Goal: Task Accomplishment & Management: Manage account settings

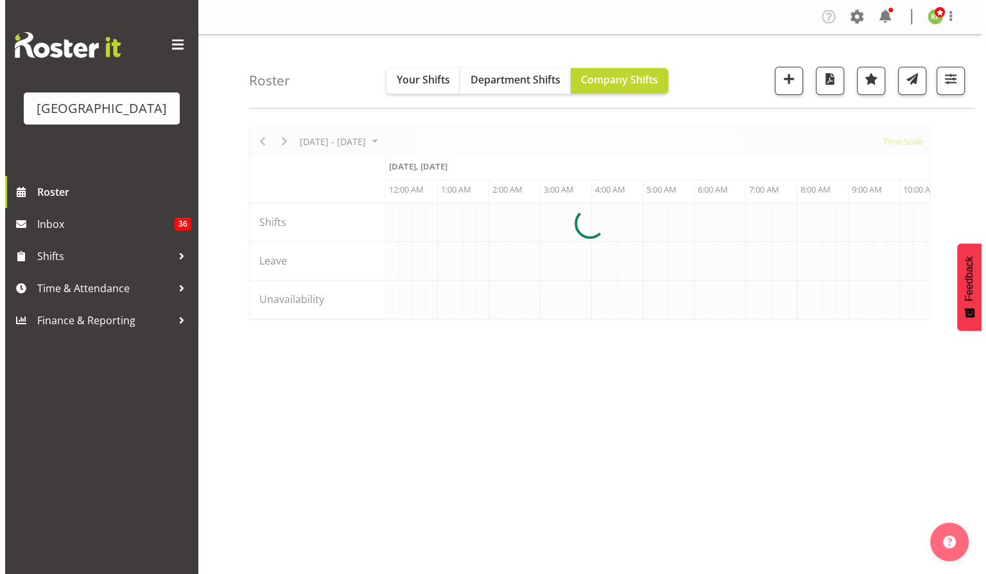
scroll to position [0, 7392]
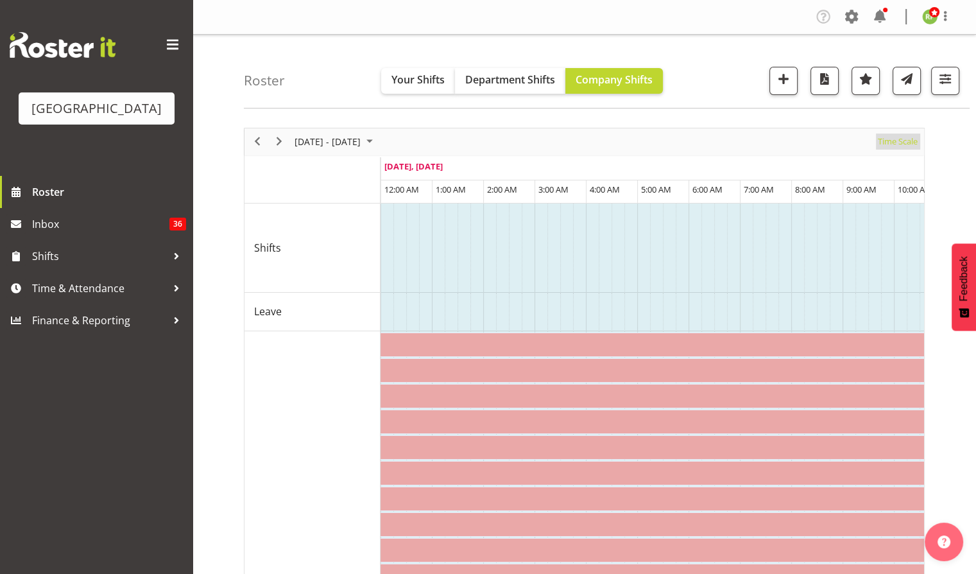
click at [896, 146] on span "Time Scale" at bounding box center [898, 141] width 42 height 16
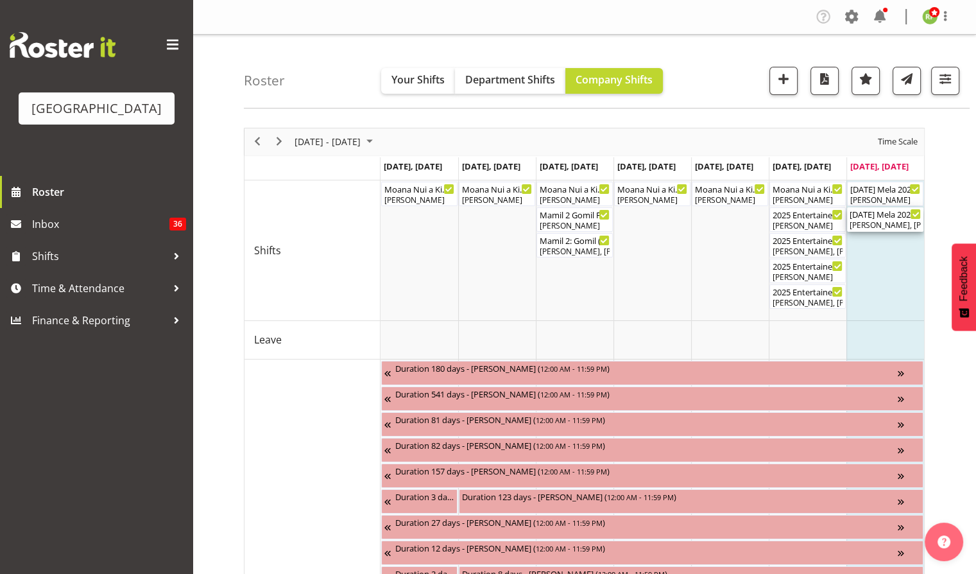
click at [885, 219] on div "Dillyn Shine, Tommy Shorter, Jacinta Derriman, Max Allan, Chris Darlington, Sky…" at bounding box center [885, 225] width 71 height 12
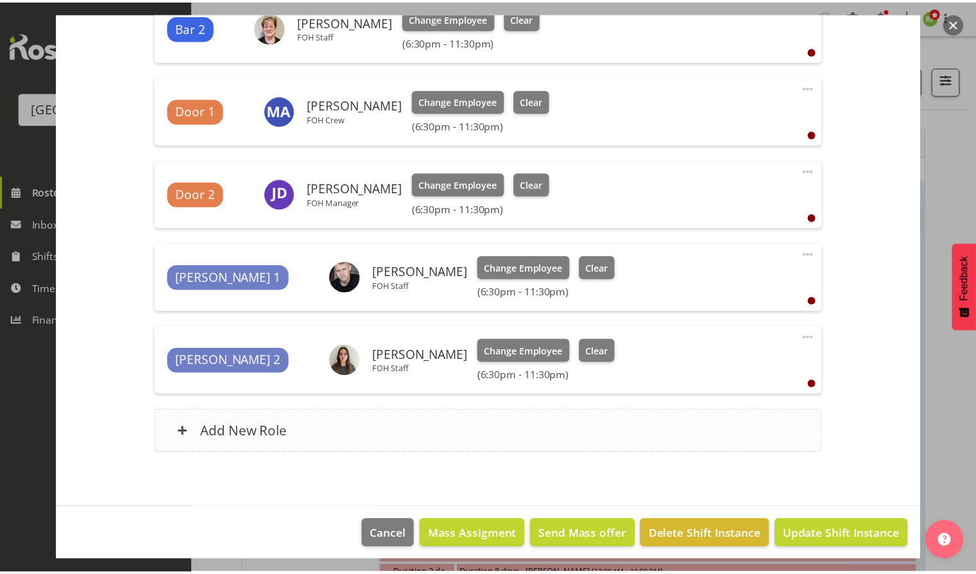
scroll to position [631, 0]
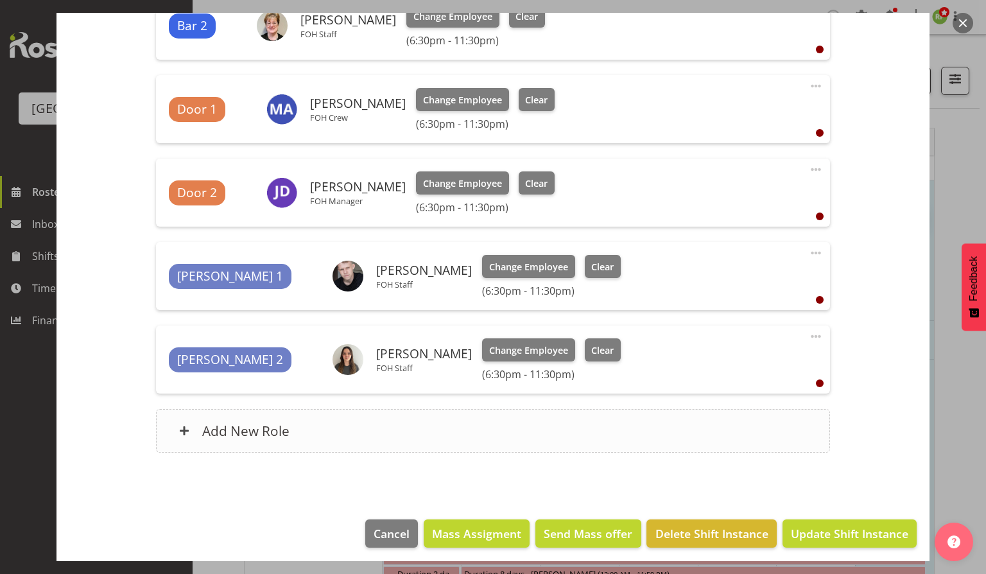
click at [252, 427] on h6 "Add New Role" at bounding box center [245, 430] width 87 height 17
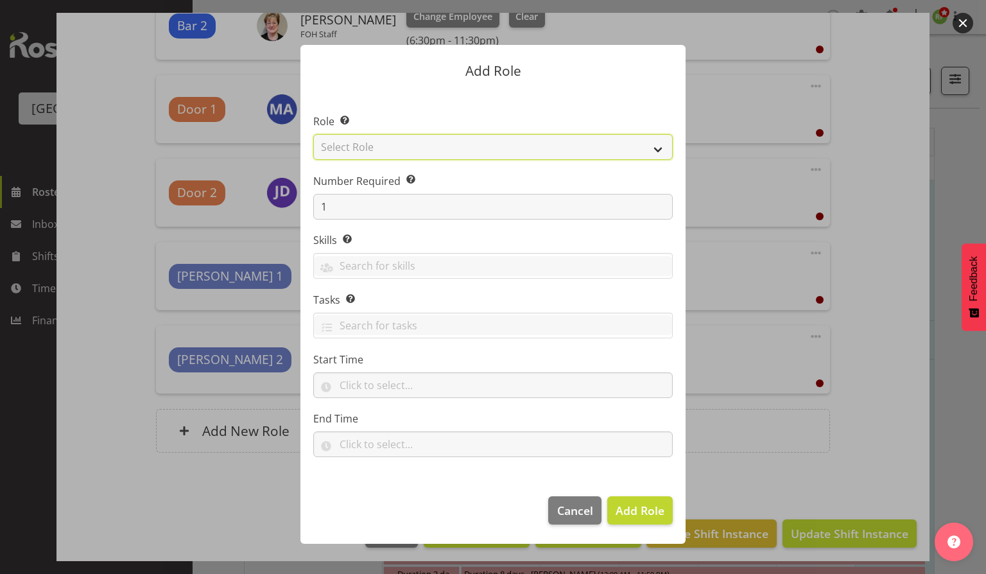
click at [654, 145] on select "Select Role Audio Bar Bar Runner Bar Training Box Office Cargo Shed Venue Rep C…" at bounding box center [492, 147] width 359 height 26
select select "1293"
click at [313, 134] on select "Select Role Audio Bar Bar Runner Bar Training Box Office Cargo Shed Venue Rep C…" at bounding box center [492, 147] width 359 height 26
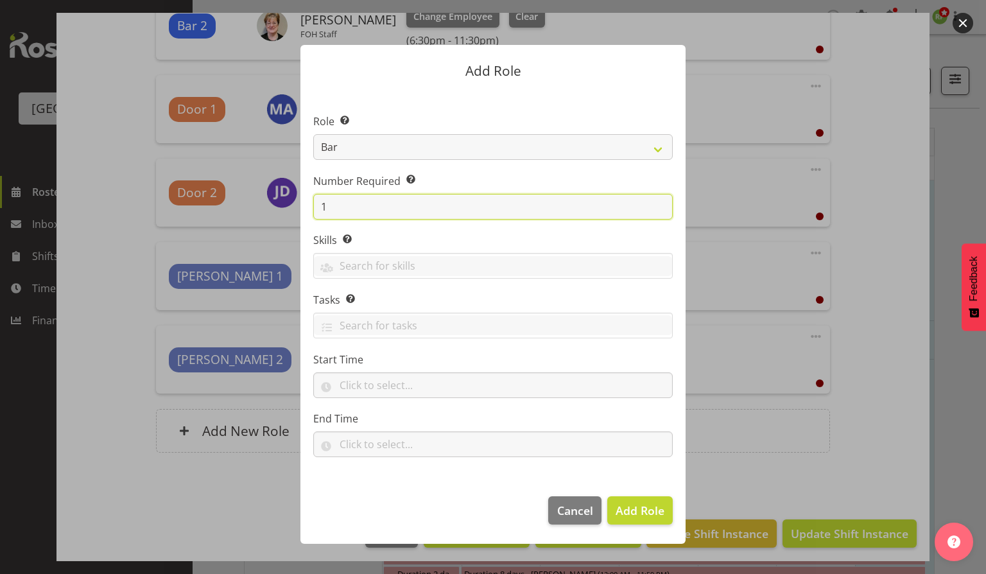
click at [331, 207] on input "1" at bounding box center [492, 207] width 359 height 26
click at [565, 520] on button "Cancel" at bounding box center [574, 510] width 53 height 28
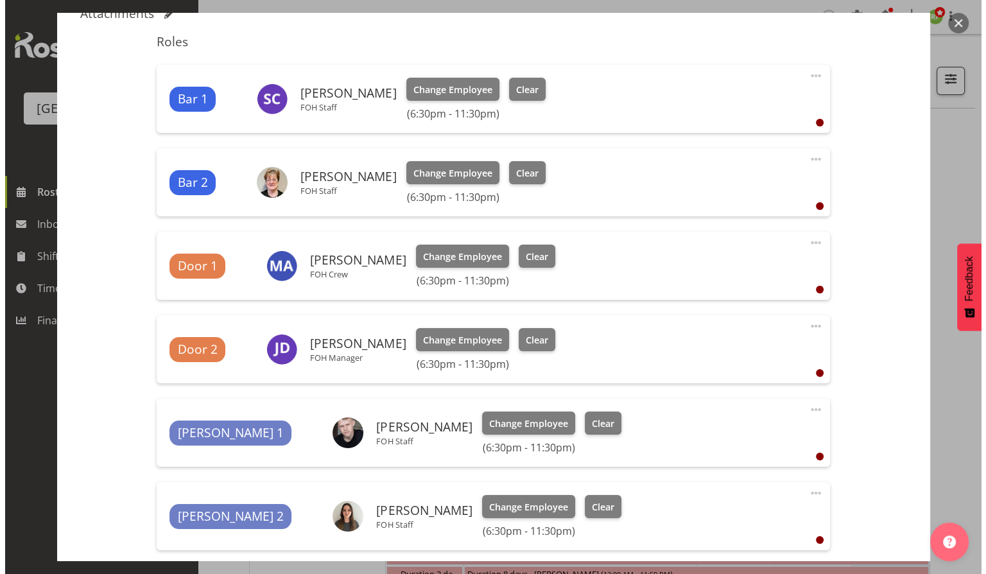
scroll to position [475, 0]
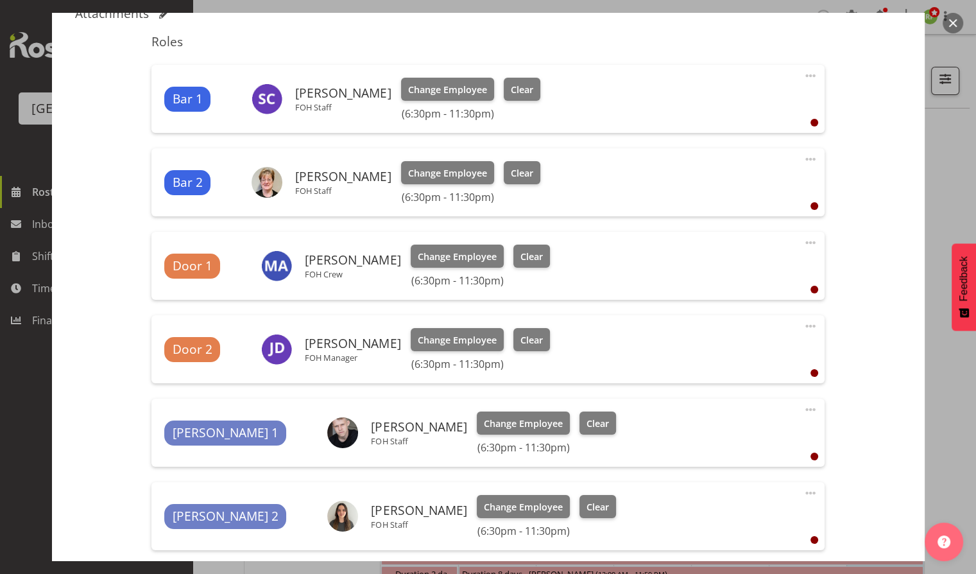
click at [953, 24] on button "button" at bounding box center [953, 23] width 21 height 21
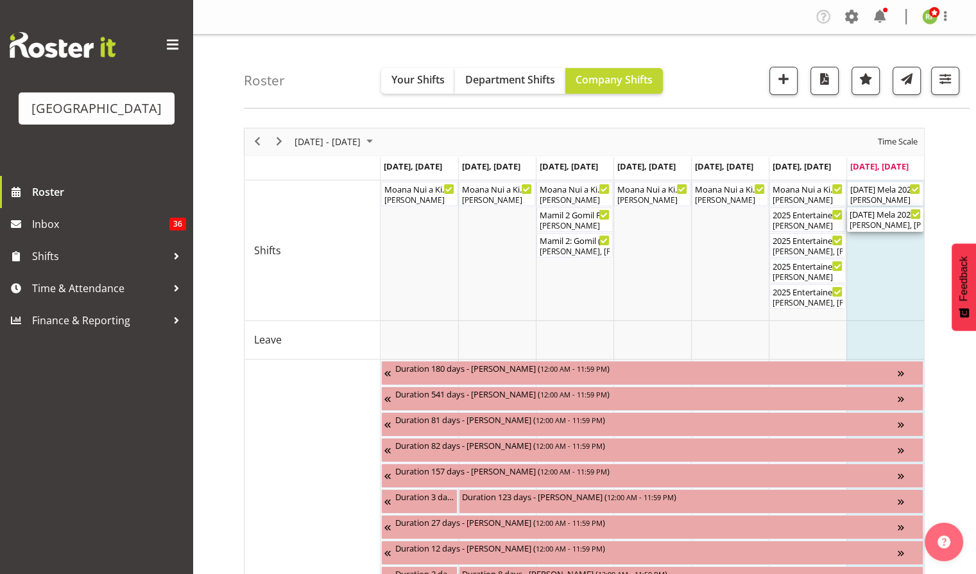
click at [872, 219] on div "Dillyn Shine, Tommy Shorter, Jacinta Derriman, Max Allan, Chris Darlington, Sky…" at bounding box center [885, 225] width 71 height 12
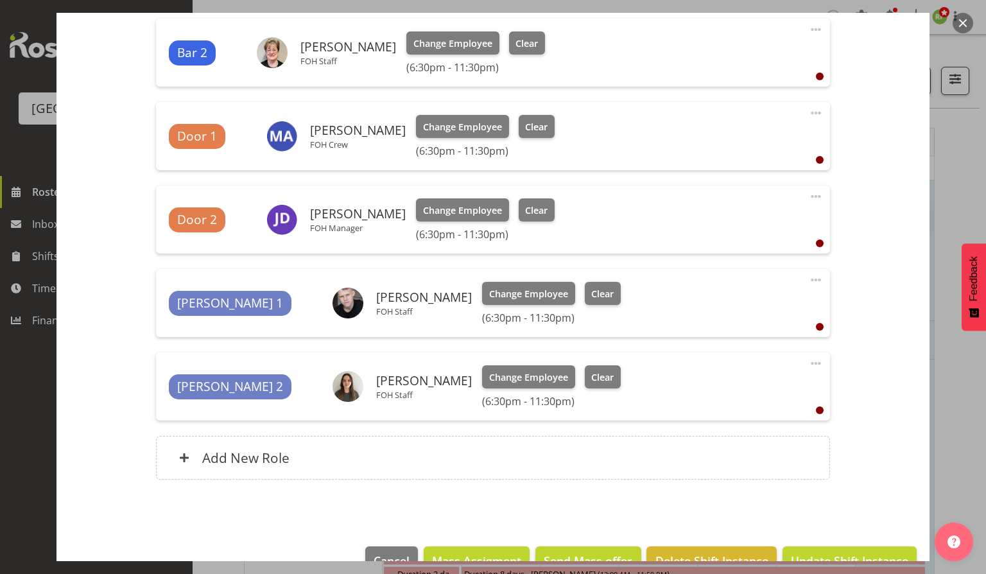
scroll to position [620, 0]
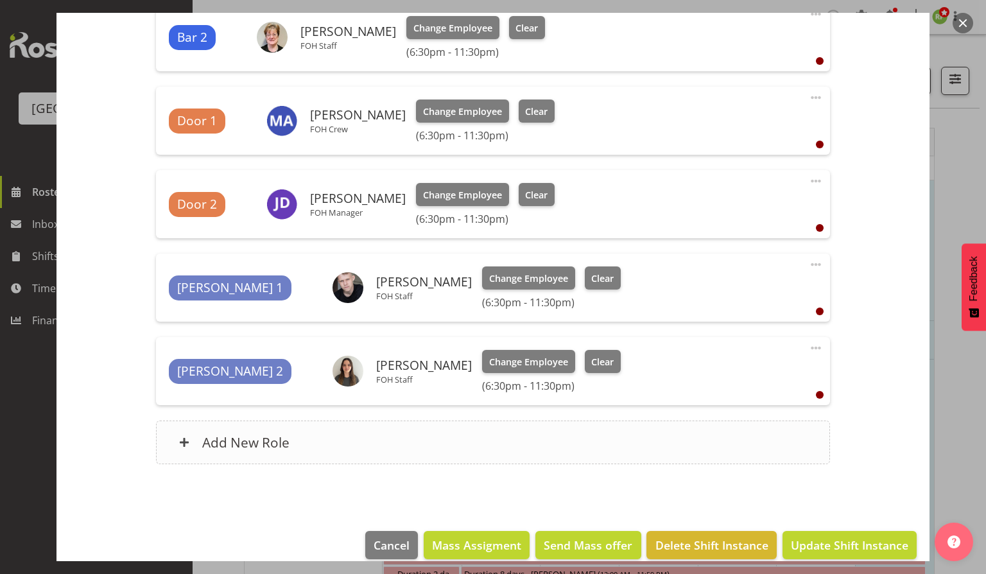
click at [285, 437] on h6 "Add New Role" at bounding box center [245, 442] width 87 height 17
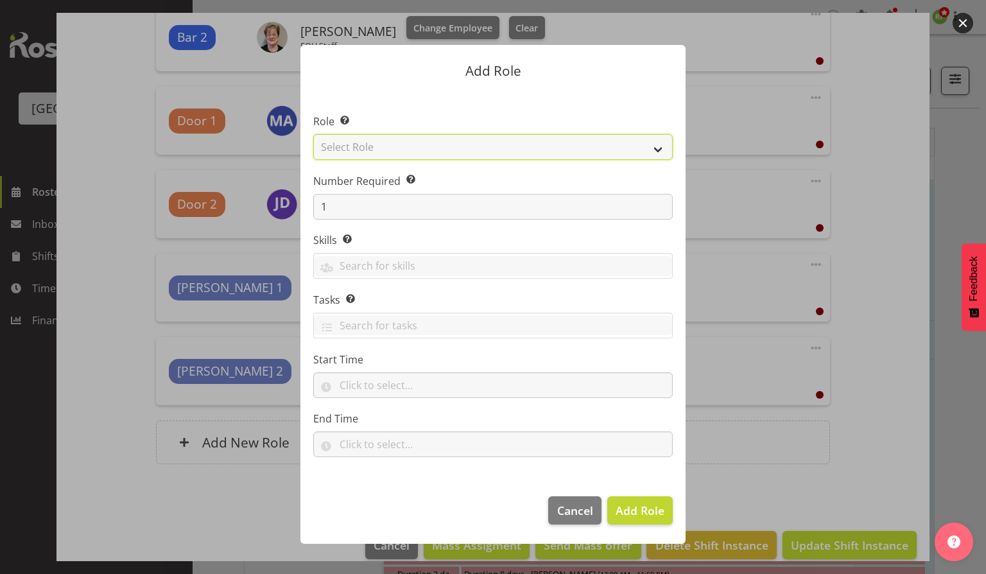
click at [347, 155] on select "Select Role Audio Bar Bar Runner Bar Training Box Office Cargo Shed Venue Rep C…" at bounding box center [492, 147] width 359 height 26
select select "1293"
click at [313, 134] on select "Select Role Audio Bar Bar Runner Bar Training Box Office Cargo Shed Venue Rep C…" at bounding box center [492, 147] width 359 height 26
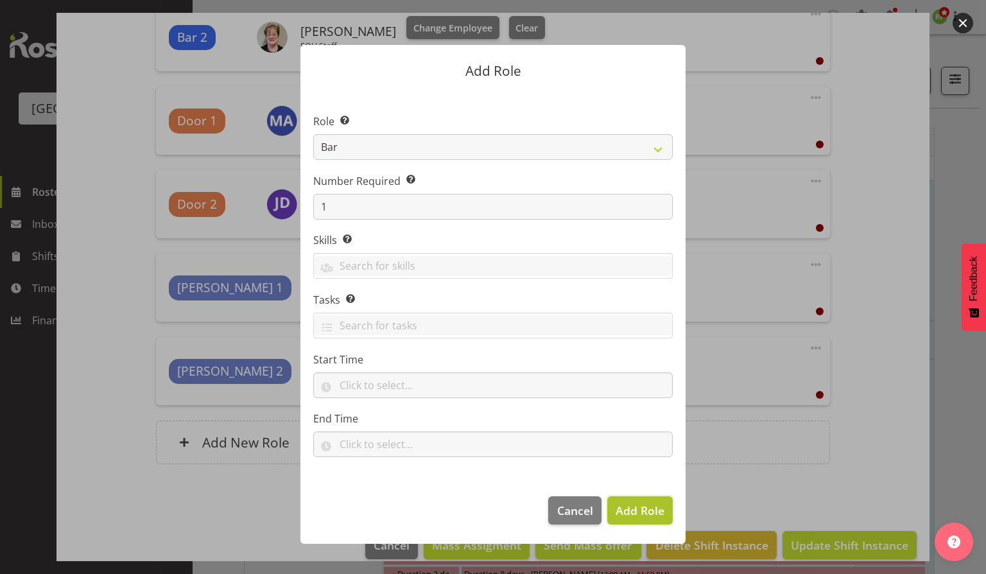
click at [642, 520] on button "Add Role" at bounding box center [639, 510] width 65 height 28
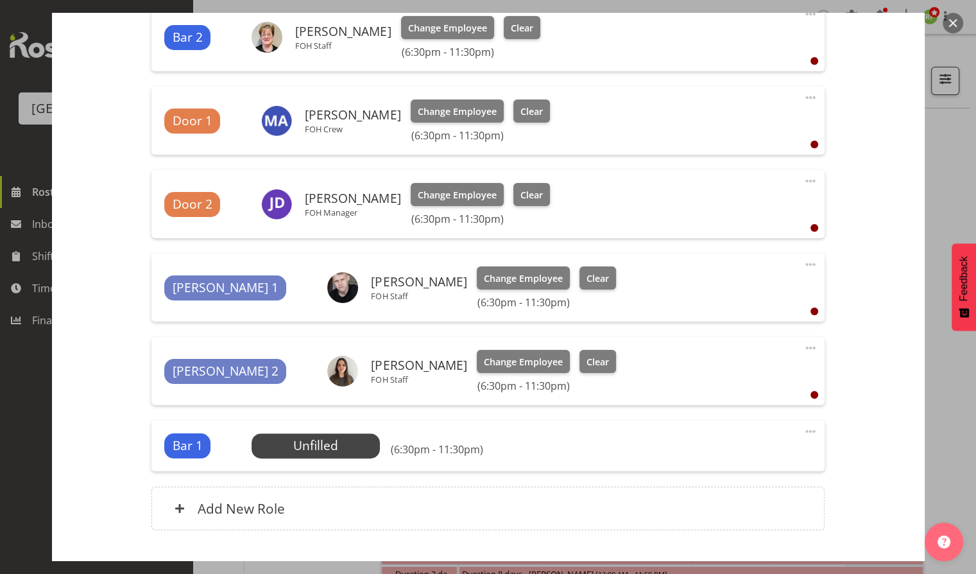
click at [803, 430] on span at bounding box center [810, 431] width 15 height 15
click at [710, 459] on link "Edit" at bounding box center [756, 459] width 123 height 23
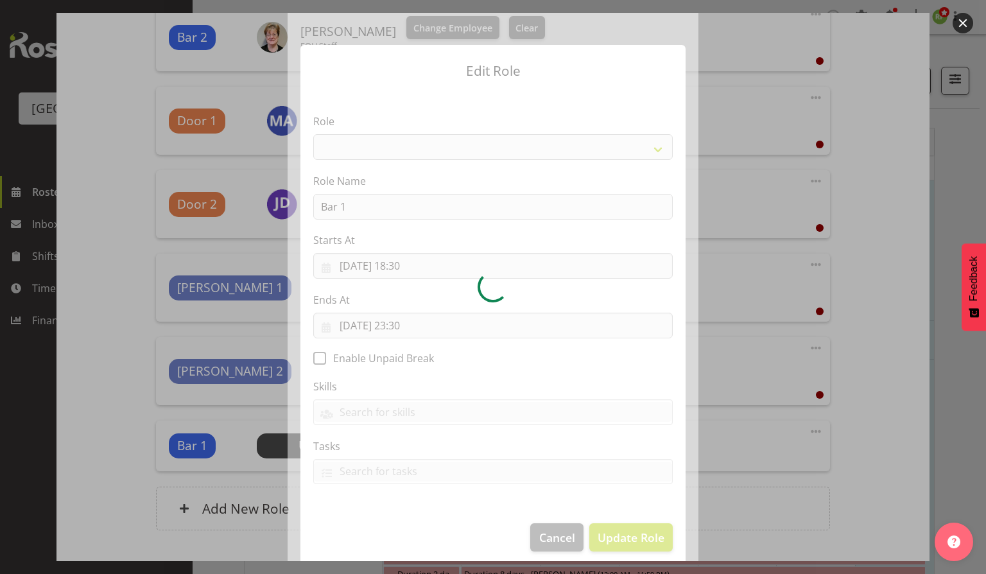
select select "1293"
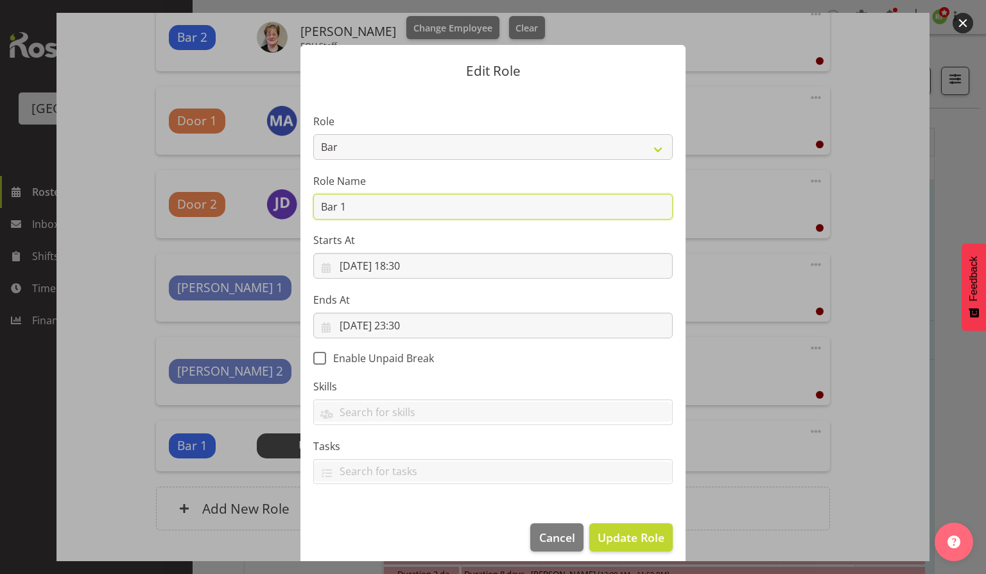
click at [347, 208] on input "Bar 1" at bounding box center [492, 207] width 359 height 26
type input "Bar 3"
click at [622, 529] on span "Update Role" at bounding box center [630, 537] width 67 height 17
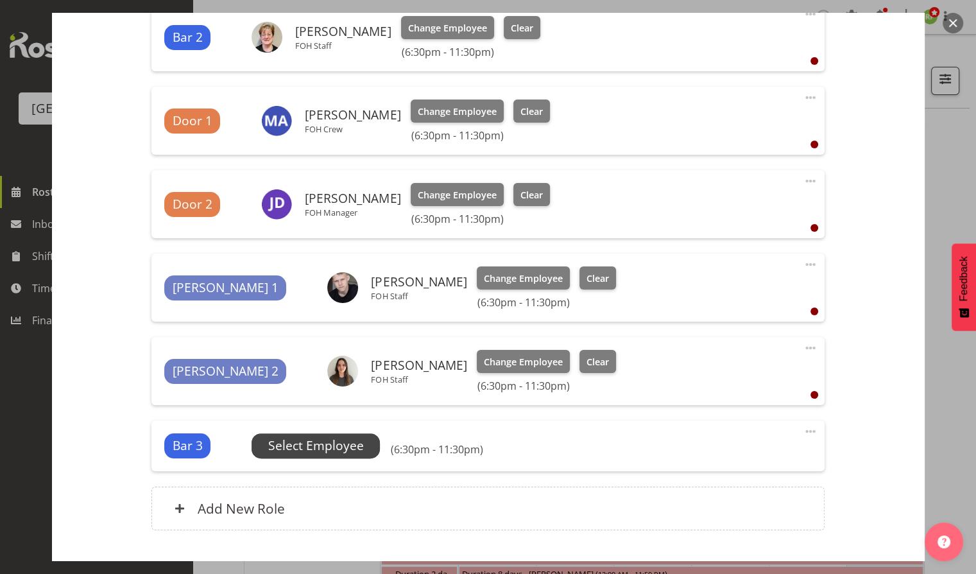
click at [316, 442] on span "Select Employee" at bounding box center [316, 445] width 96 height 19
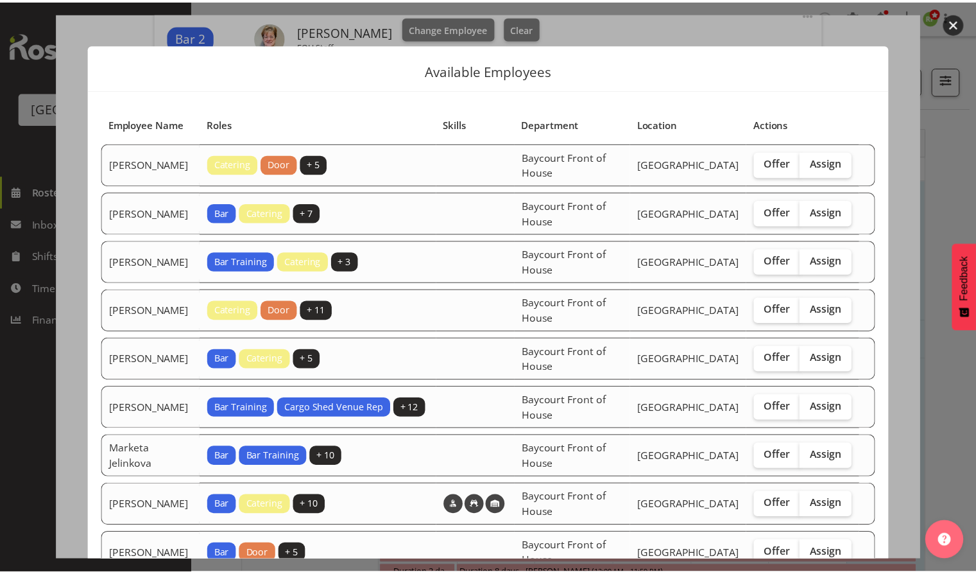
scroll to position [0, 0]
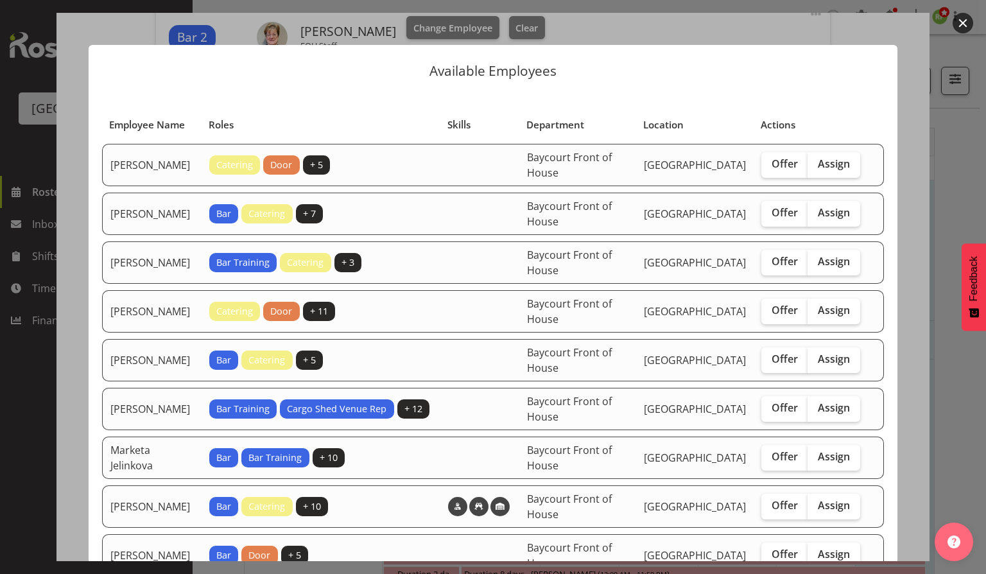
click at [966, 28] on button "button" at bounding box center [962, 23] width 21 height 21
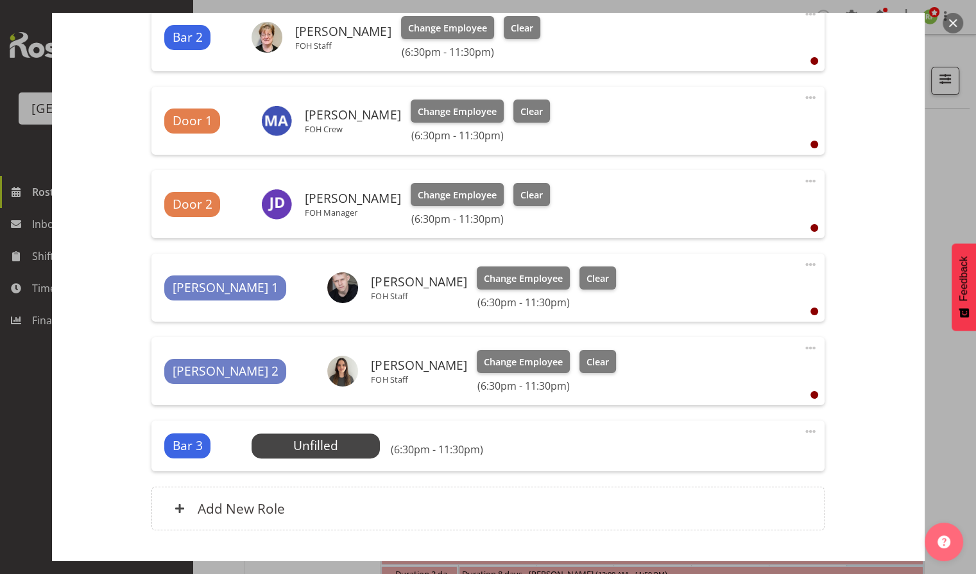
click at [808, 432] on span at bounding box center [810, 431] width 15 height 15
click at [723, 504] on link "Delete" at bounding box center [756, 505] width 123 height 23
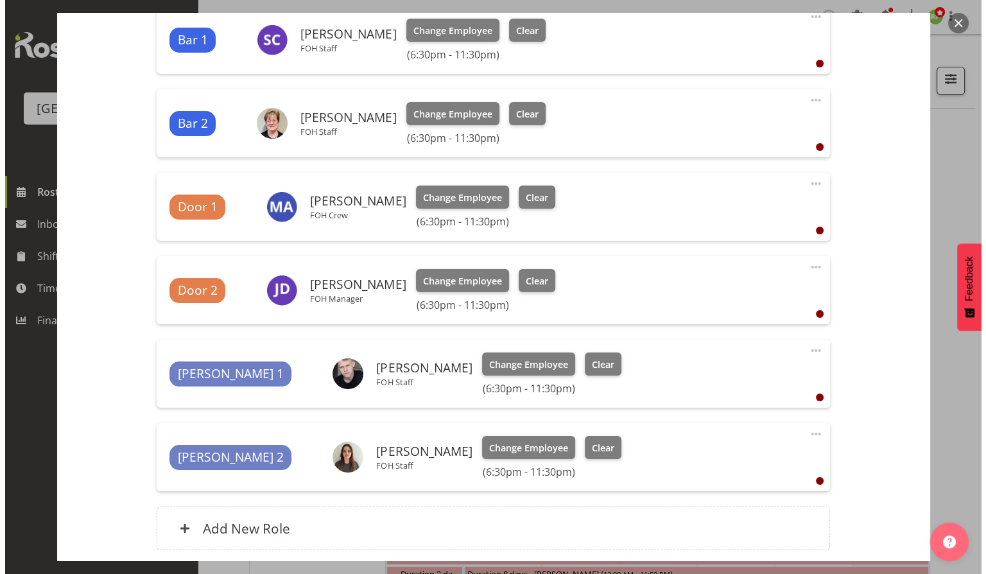
scroll to position [535, 0]
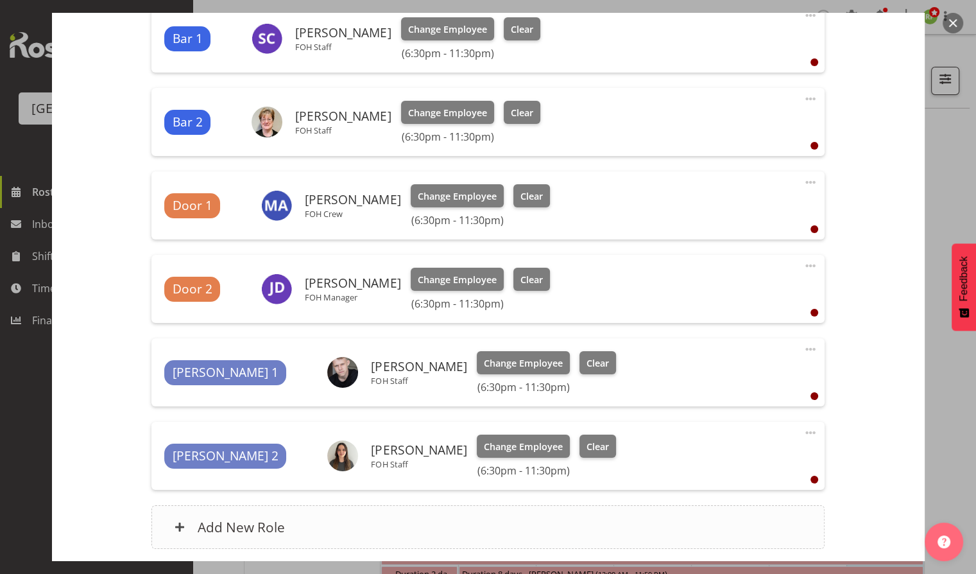
click at [234, 518] on h6 "Add New Role" at bounding box center [241, 526] width 87 height 17
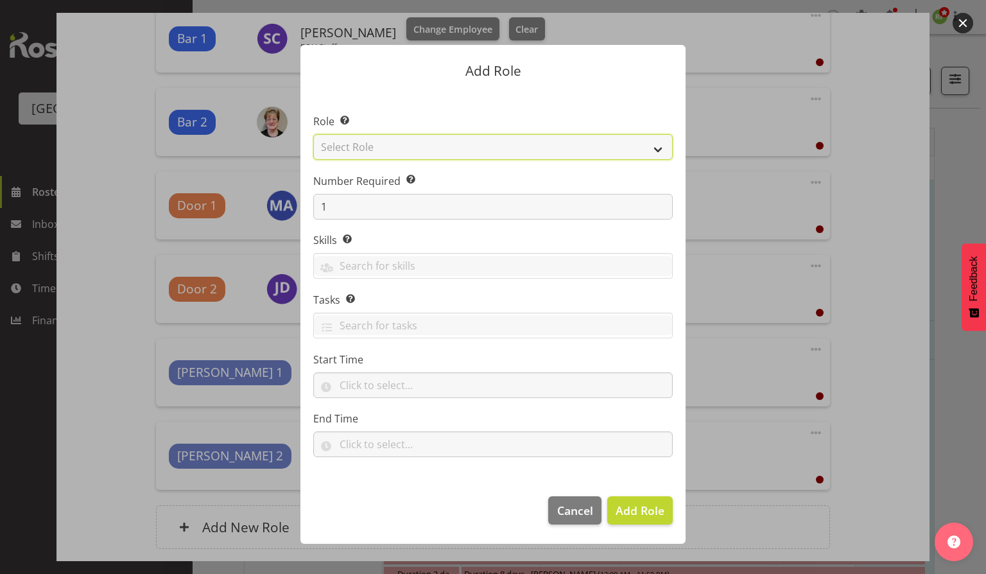
click at [361, 150] on select "Select Role Audio Bar Bar Runner Bar Training Box Office Cargo Shed Venue Rep C…" at bounding box center [492, 147] width 359 height 26
select select "1411"
click at [313, 134] on select "Select Role Audio Bar Bar Runner Bar Training Box Office Cargo Shed Venue Rep C…" at bounding box center [492, 147] width 359 height 26
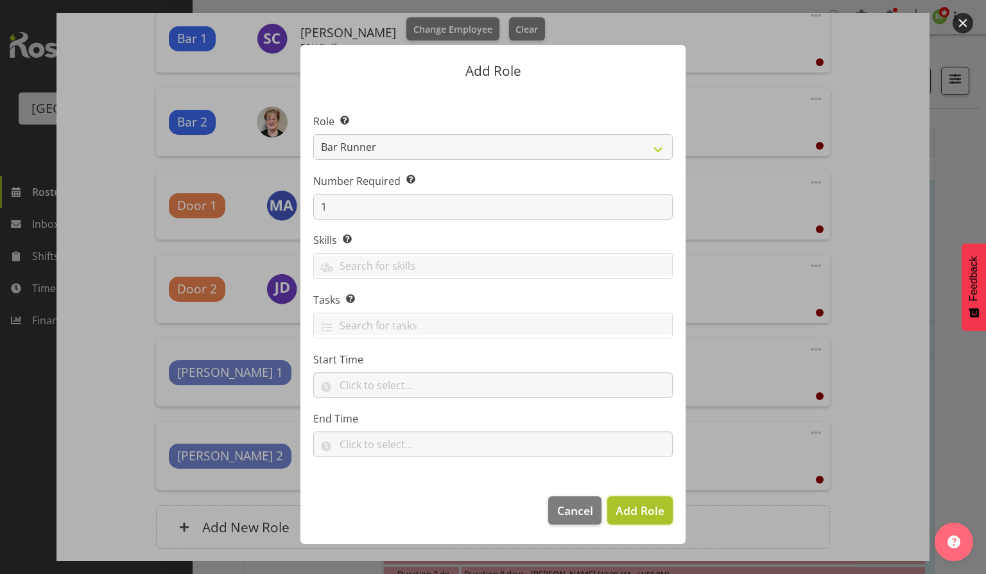
click at [642, 518] on button "Add Role" at bounding box center [639, 510] width 65 height 28
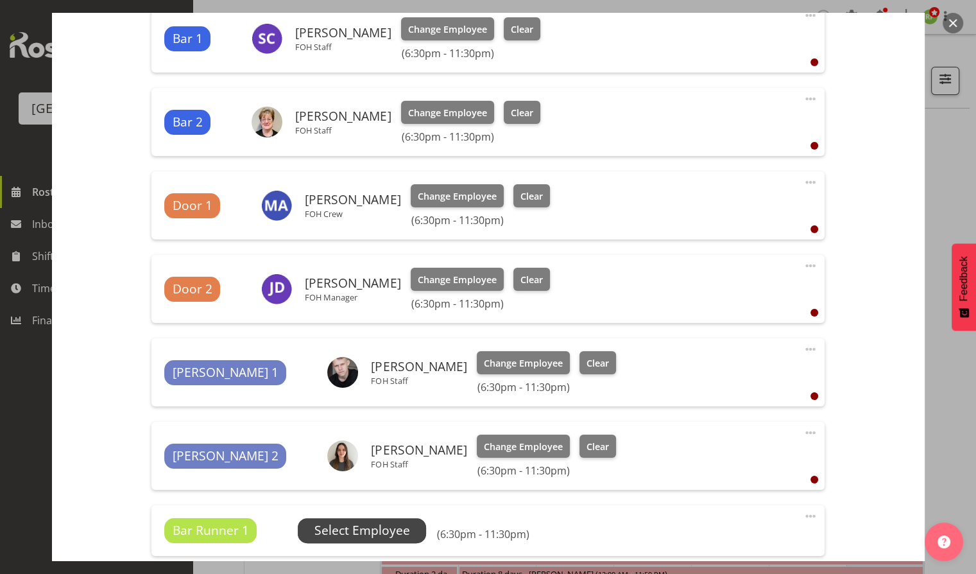
click at [375, 540] on span "Select Employee" at bounding box center [362, 530] width 128 height 24
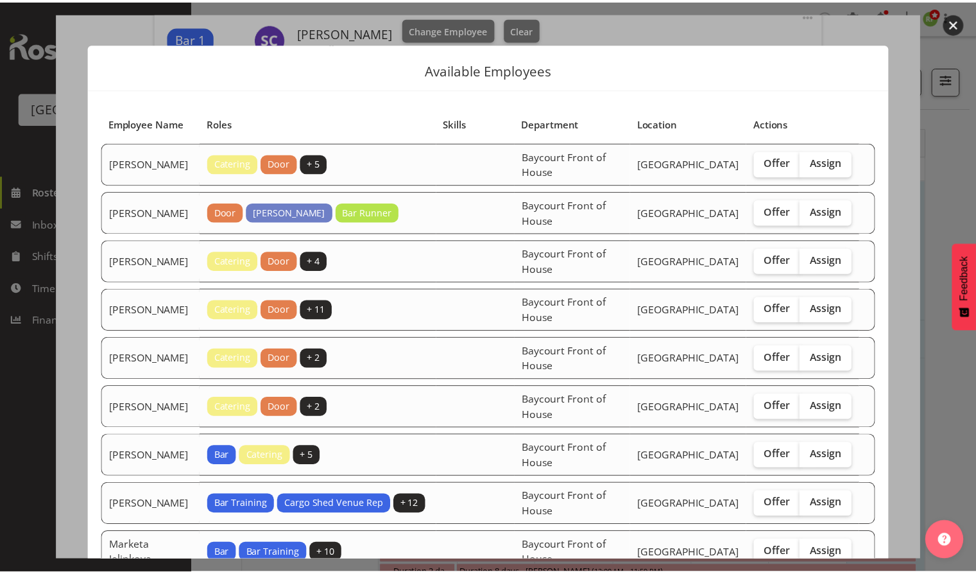
scroll to position [0, 0]
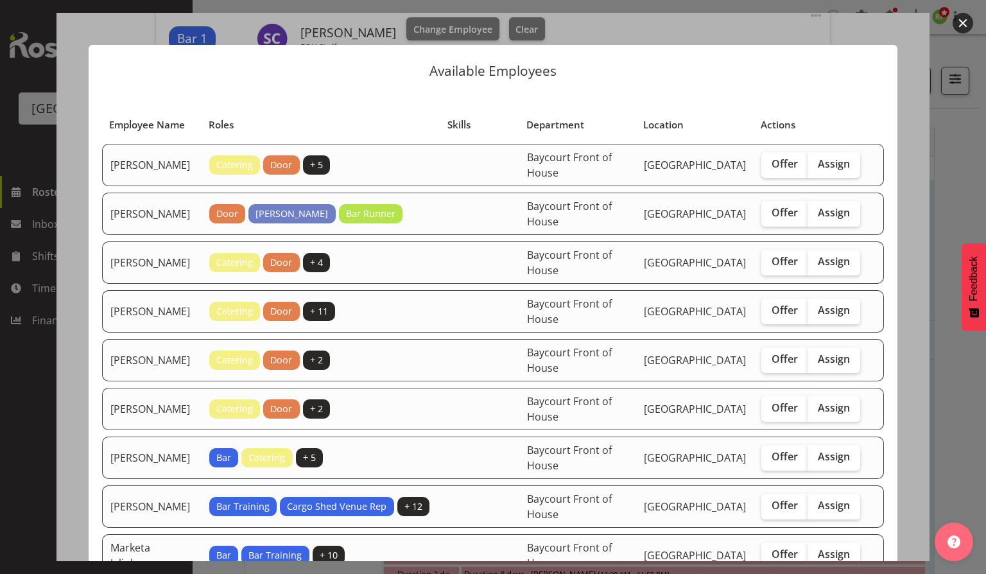
click at [962, 19] on button "button" at bounding box center [962, 23] width 21 height 21
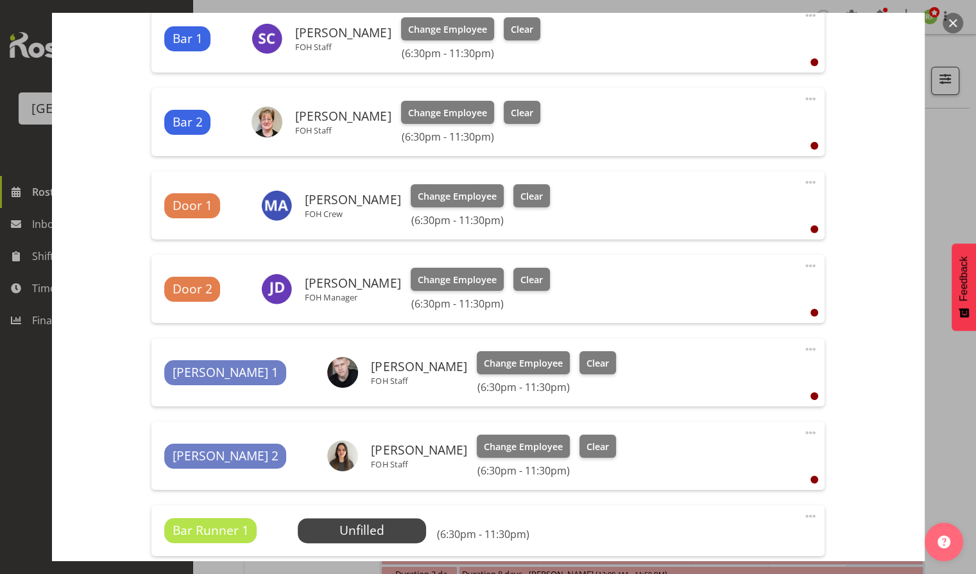
click at [803, 514] on span at bounding box center [810, 515] width 15 height 15
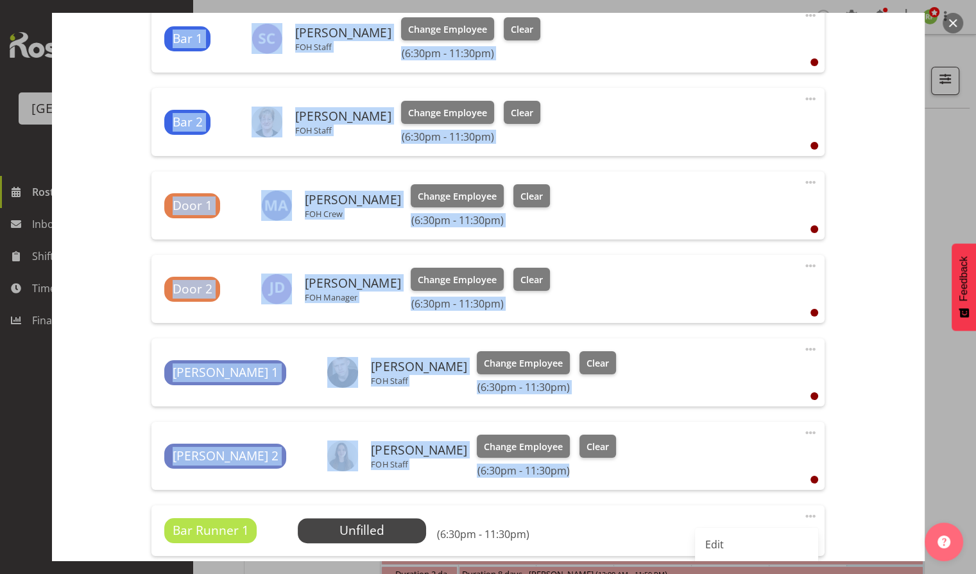
drag, startPoint x: 698, startPoint y: 563, endPoint x: 668, endPoint y: 463, distance: 104.5
click at [668, 463] on div "Edit Shift Instance Shift Details Notes Related Shifts Shift Instance Name Diwa…" at bounding box center [488, 287] width 976 height 574
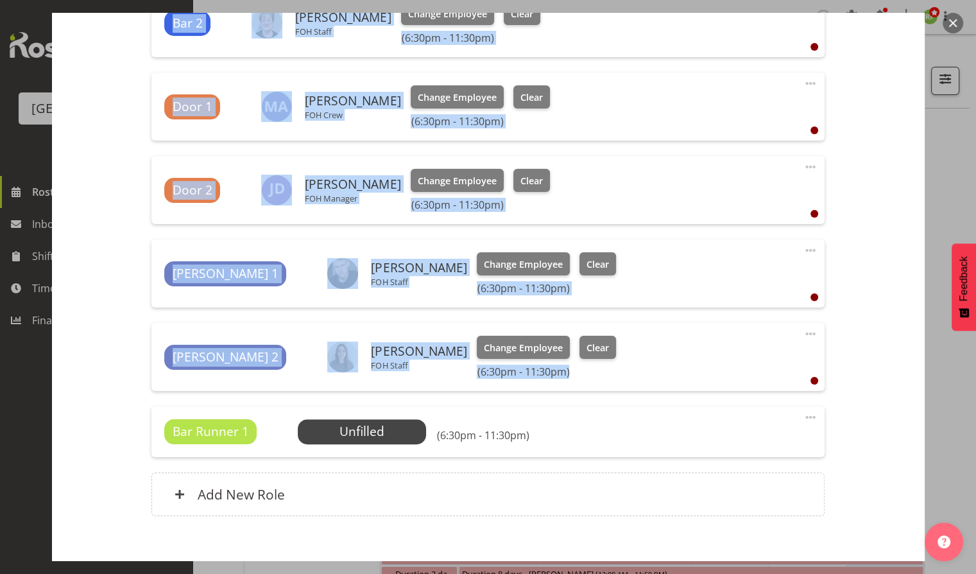
scroll to position [634, 0]
click at [805, 411] on span at bounding box center [810, 416] width 15 height 15
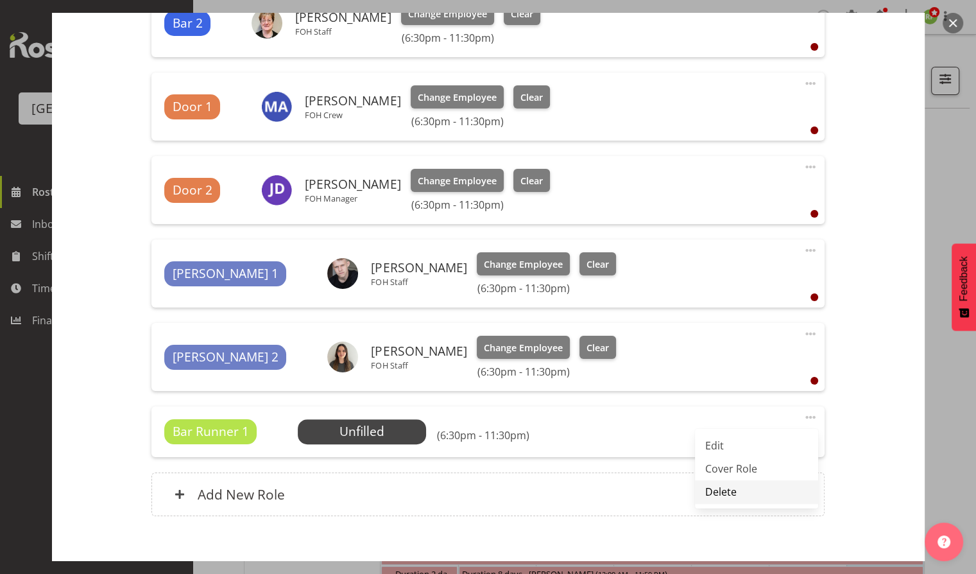
click at [714, 492] on link "Delete" at bounding box center [756, 491] width 123 height 23
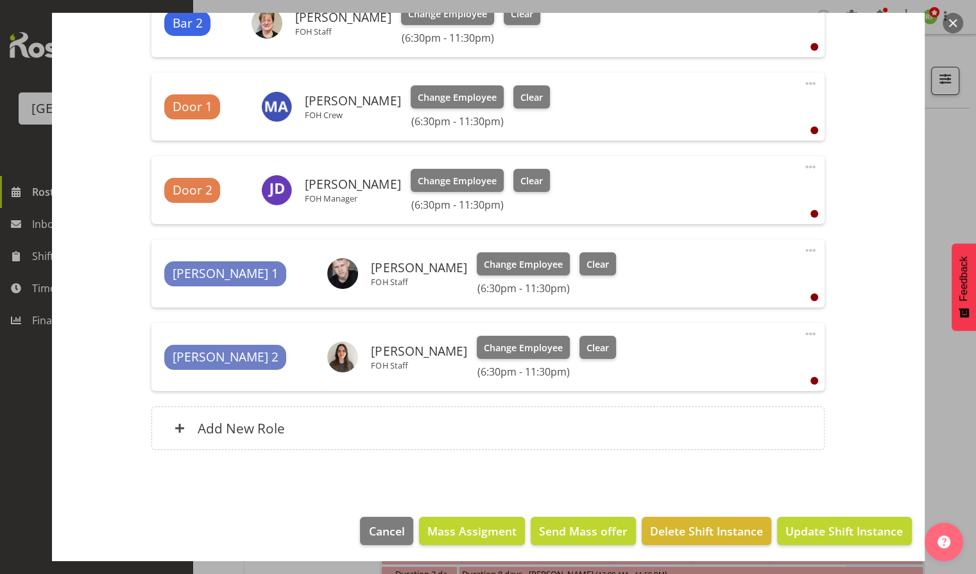
click at [820, 539] on button "Update Shift Instance" at bounding box center [844, 531] width 134 height 28
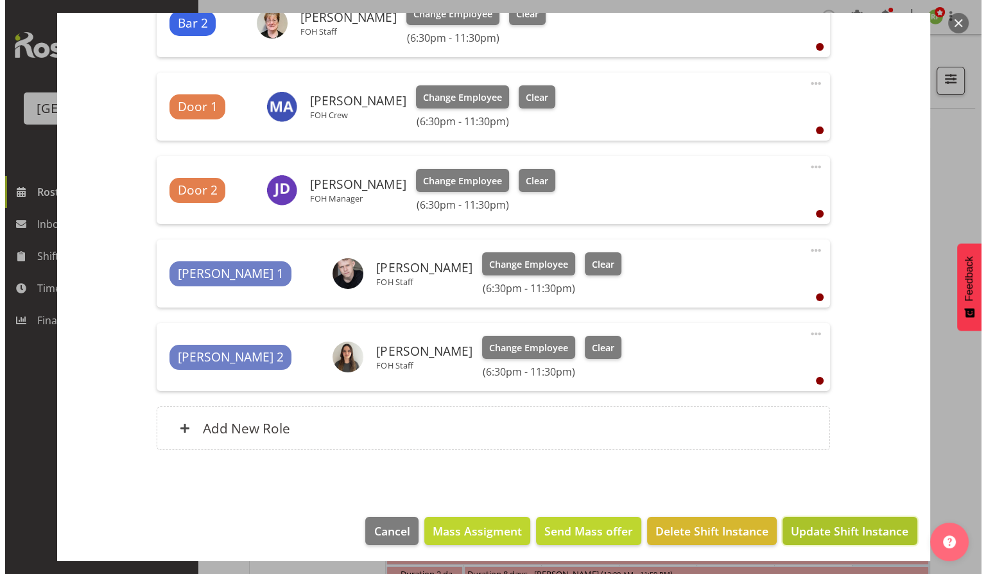
scroll to position [585, 0]
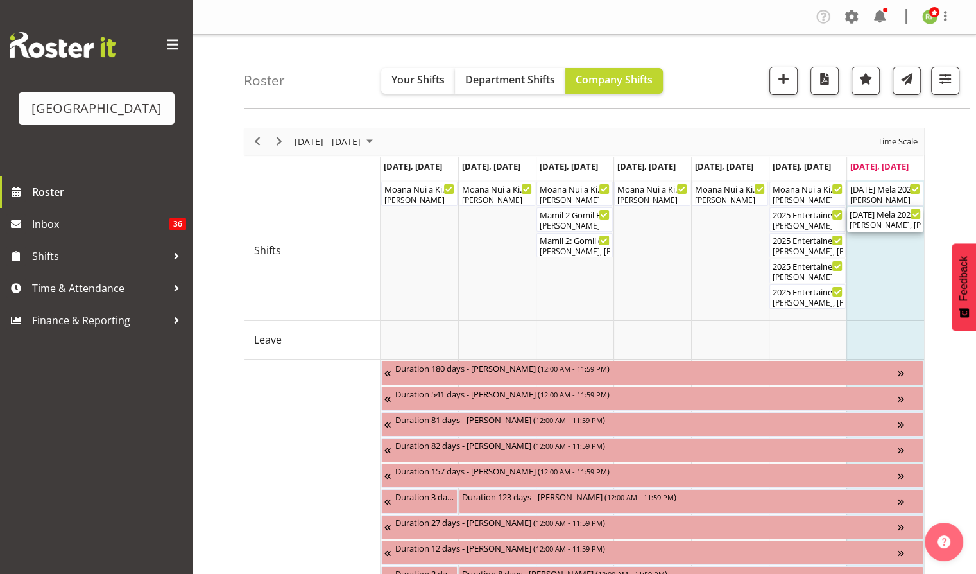
click at [857, 223] on div "Dillyn Shine, Tommy Shorter, Jacinta Derriman, Max Allan, Chris Darlington, Sky…" at bounding box center [885, 225] width 71 height 12
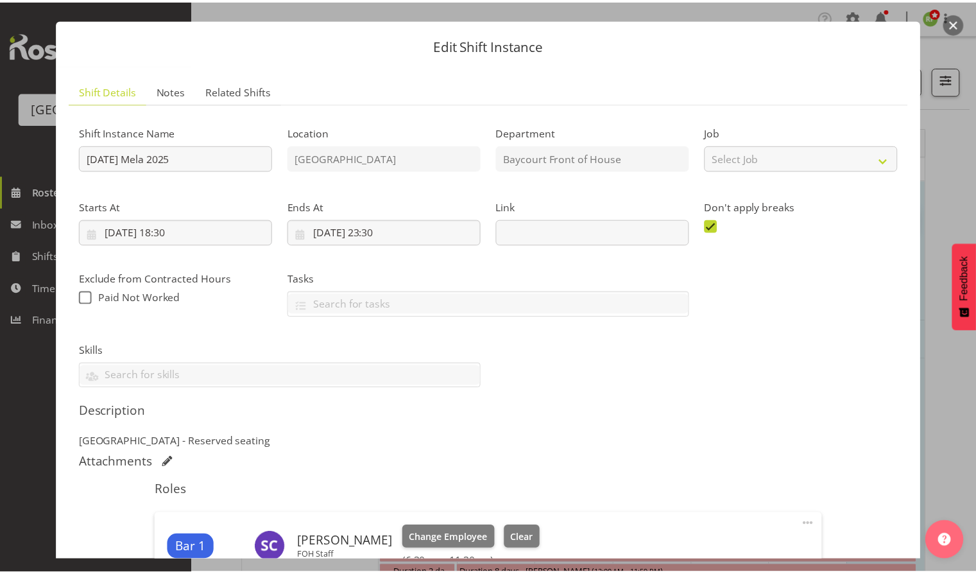
scroll to position [0, 0]
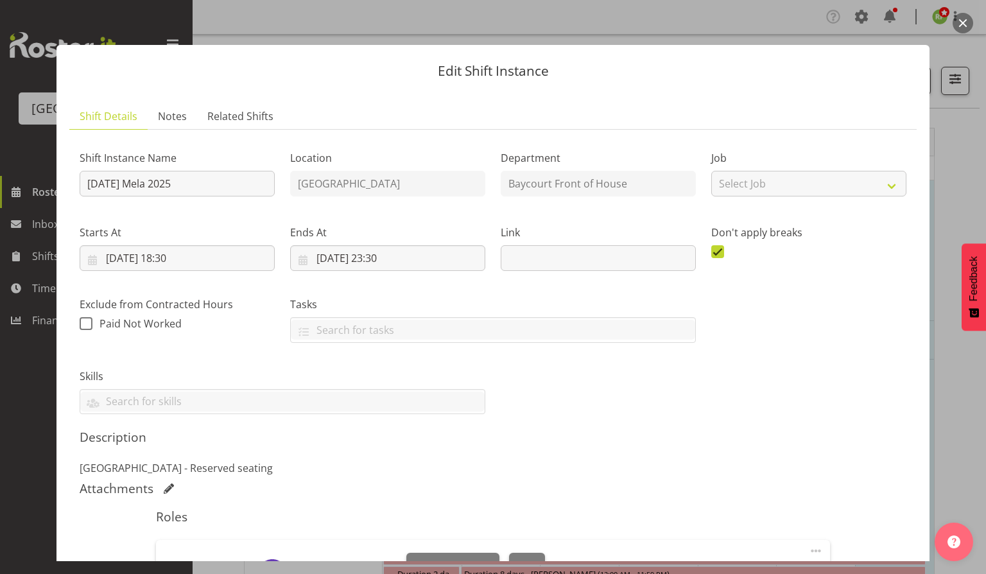
click at [964, 26] on button "button" at bounding box center [962, 23] width 21 height 21
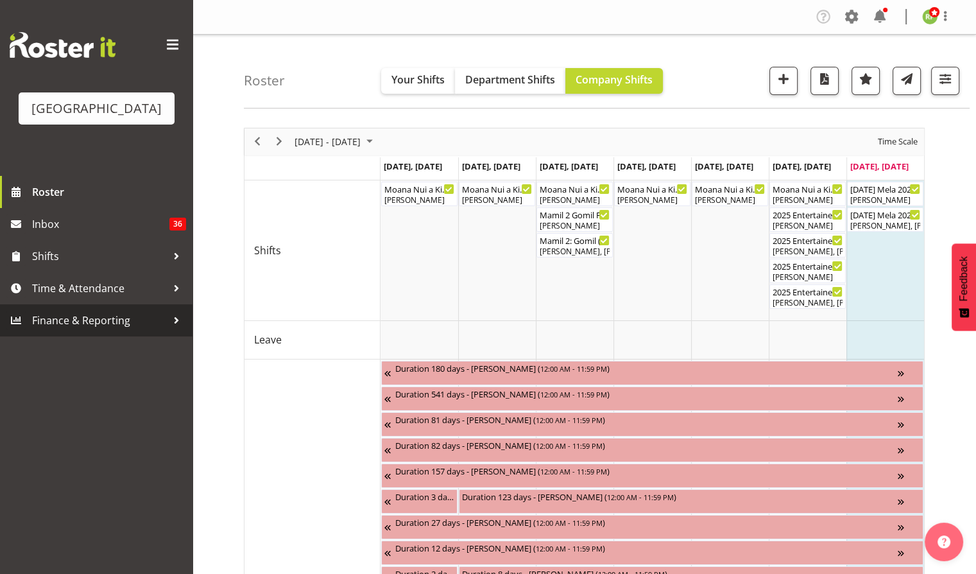
click at [76, 330] on span "Finance & Reporting" at bounding box center [99, 320] width 135 height 19
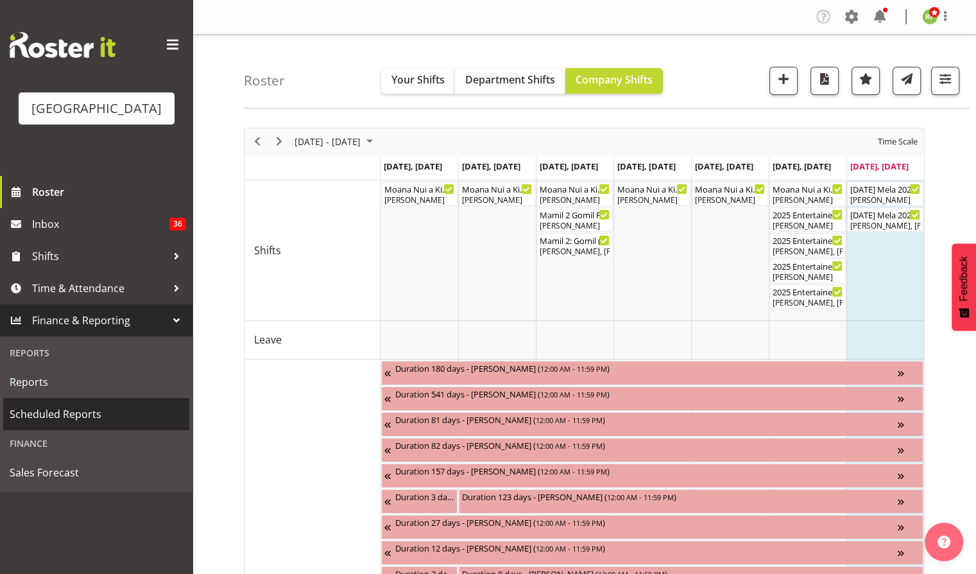
scroll to position [72, 0]
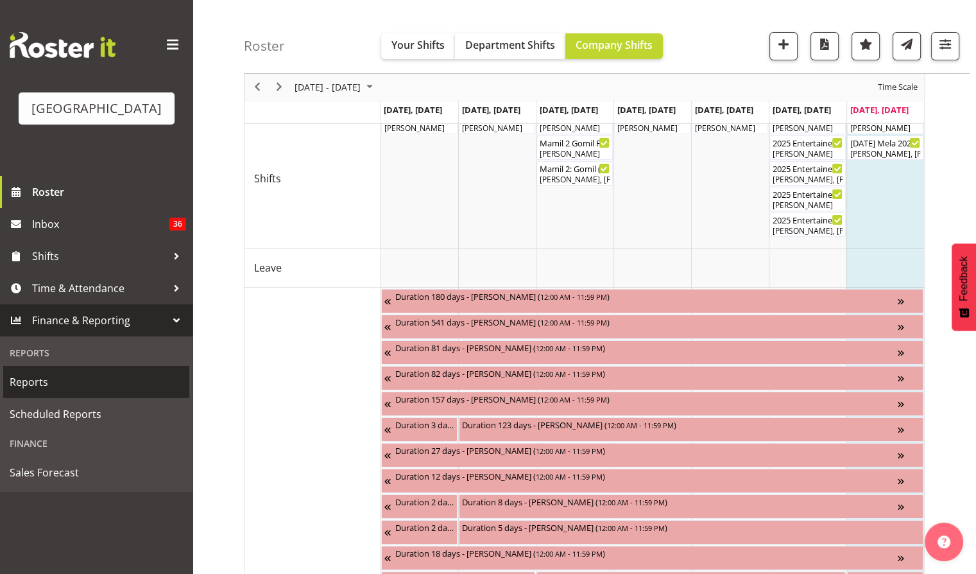
click at [41, 398] on link "Reports" at bounding box center [96, 382] width 186 height 32
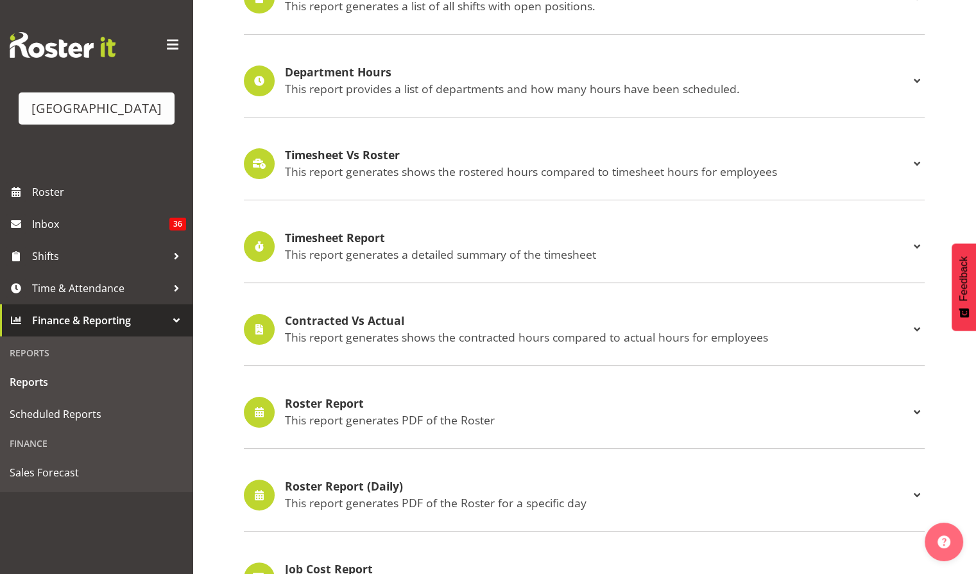
scroll to position [246, 0]
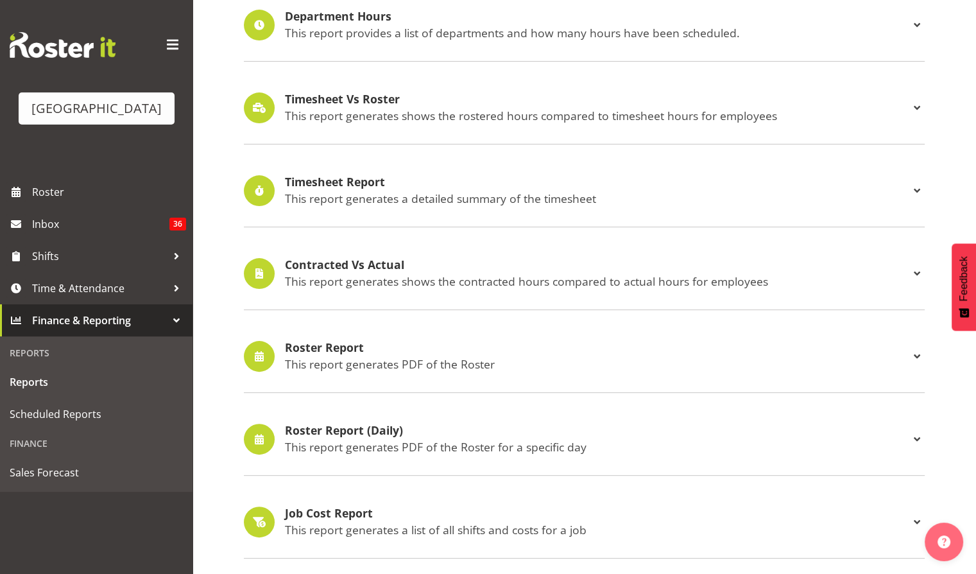
click at [330, 345] on h4 "Roster Report" at bounding box center [597, 347] width 624 height 13
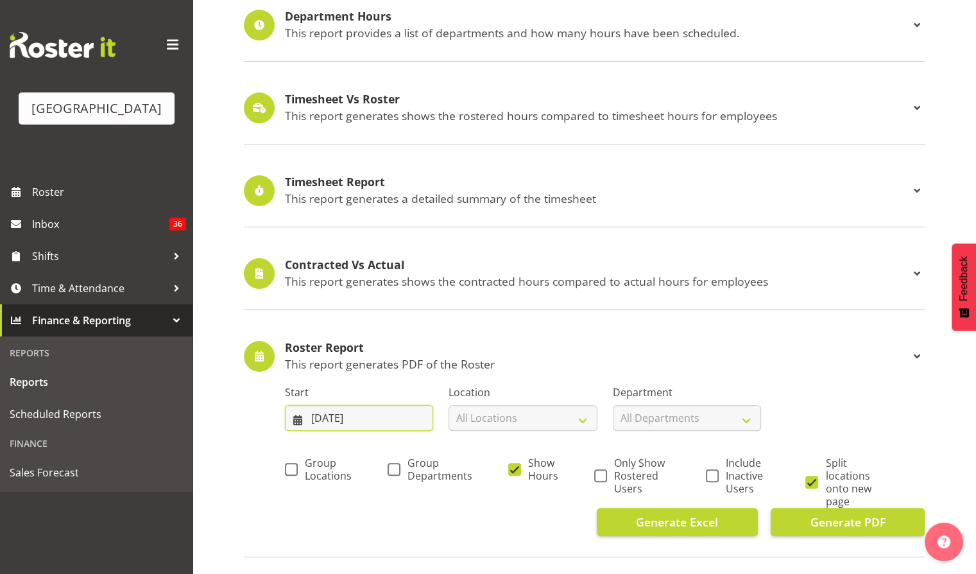
click at [360, 420] on input "28/09/2025" at bounding box center [359, 418] width 148 height 26
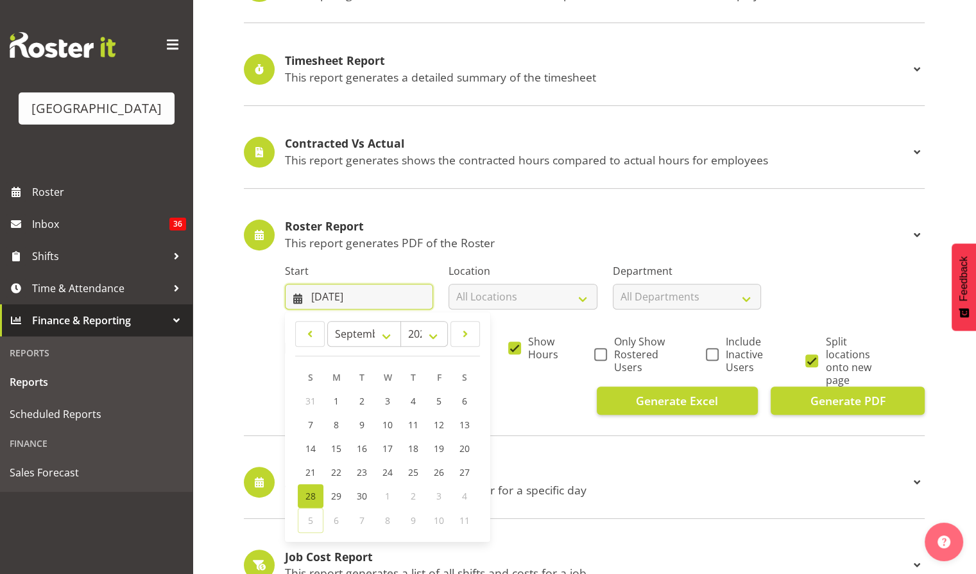
scroll to position [367, 0]
click at [335, 470] on span "22" at bounding box center [336, 472] width 10 height 12
type input "22/09/2025"
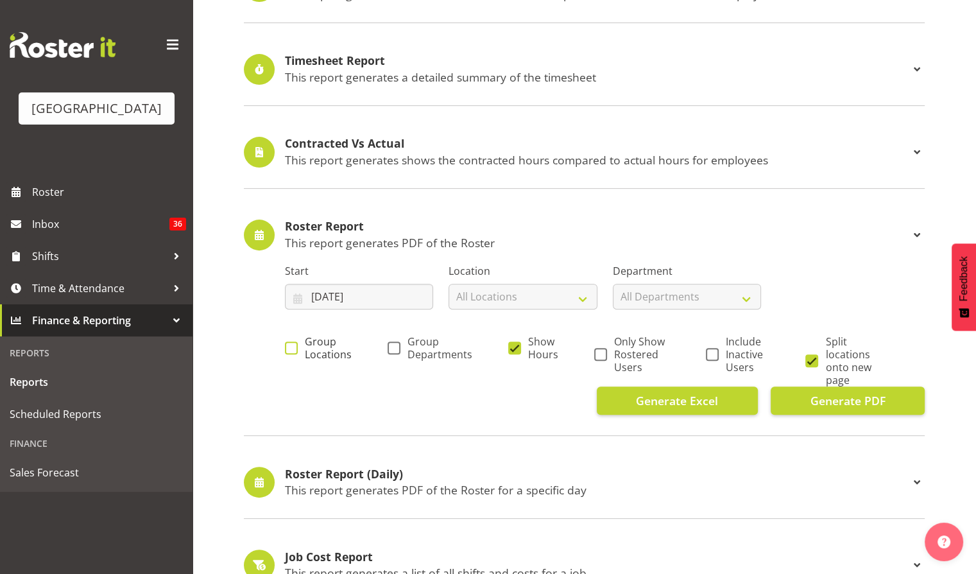
click at [305, 349] on span "Group Locations" at bounding box center [325, 348] width 54 height 26
click at [293, 349] on input "Group Locations" at bounding box center [289, 347] width 8 height 8
checkbox input "true"
click at [609, 353] on span "Only Show Rostered Users" at bounding box center [638, 354] width 63 height 39
click at [603, 353] on input "Only Show Rostered Users" at bounding box center [598, 354] width 8 height 8
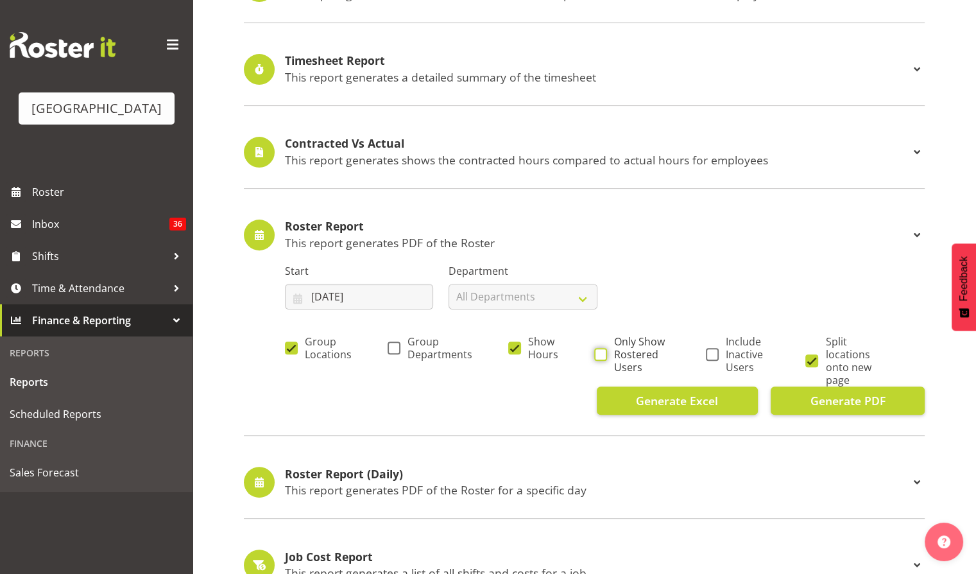
checkbox input "true"
click at [814, 352] on label "Split locations onto new page" at bounding box center [846, 360] width 83 height 51
click at [814, 356] on input "Split locations onto new page" at bounding box center [809, 360] width 8 height 8
checkbox input "false"
click at [846, 403] on span "Generate PDF" at bounding box center [847, 400] width 75 height 17
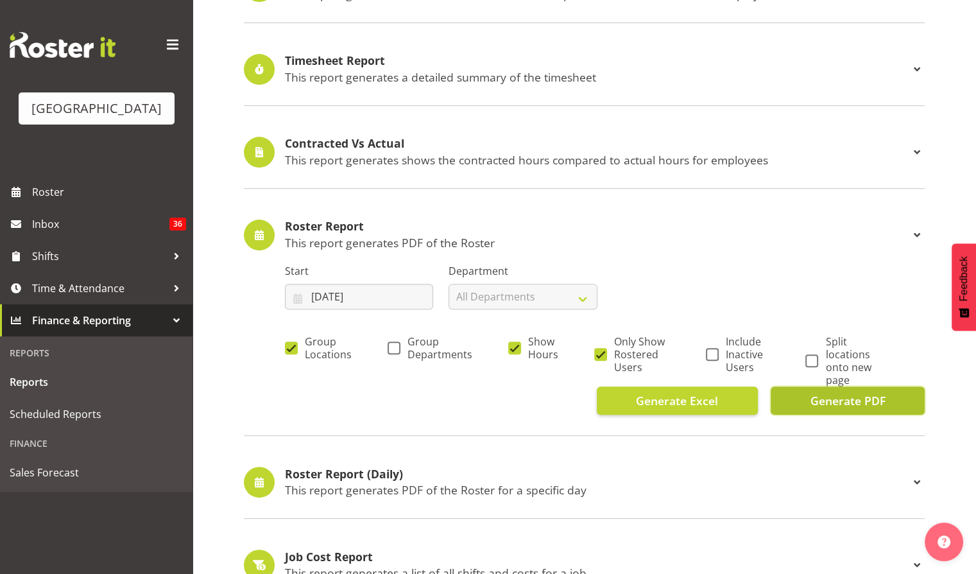
click at [835, 406] on span "Generate PDF" at bounding box center [847, 400] width 75 height 17
click at [355, 289] on input "22/09/2025" at bounding box center [359, 297] width 148 height 26
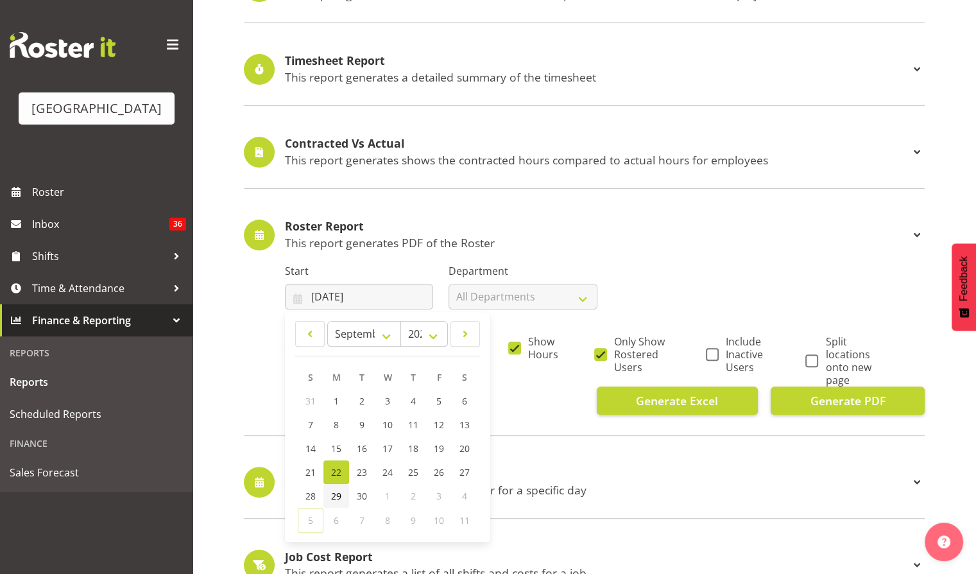
click at [334, 490] on span "29" at bounding box center [336, 496] width 10 height 12
type input "29/09/2025"
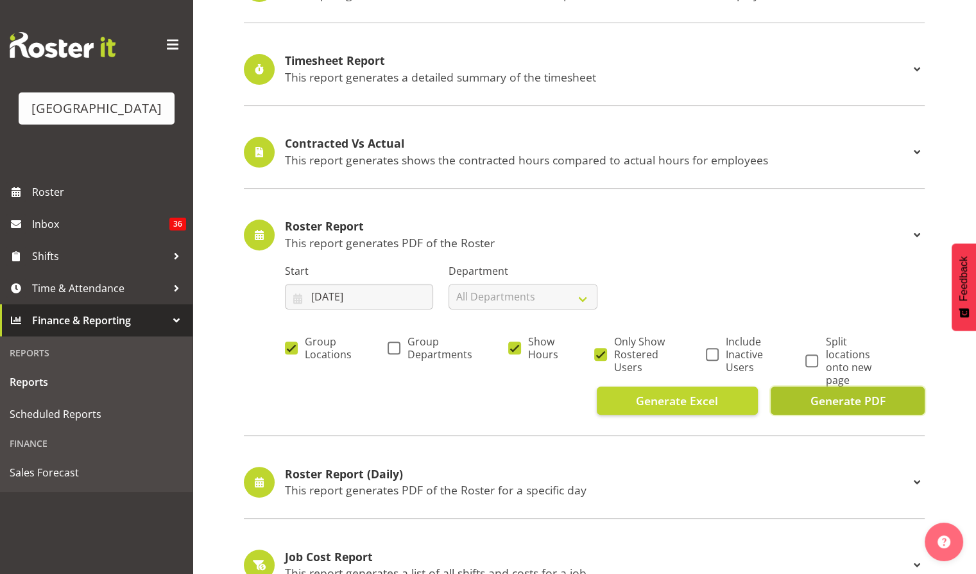
click at [880, 393] on span "Generate PDF" at bounding box center [847, 400] width 75 height 17
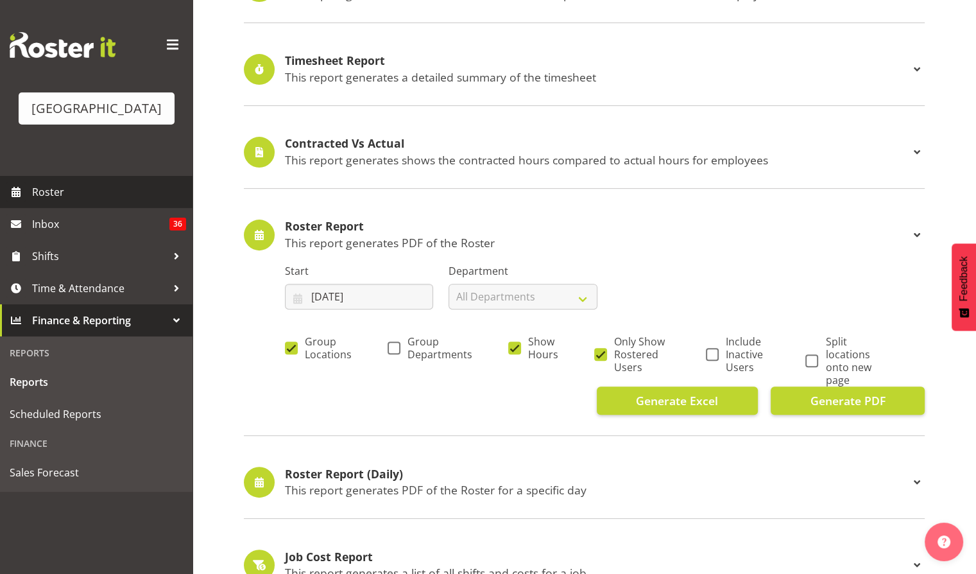
click at [47, 201] on span "Roster" at bounding box center [109, 191] width 154 height 19
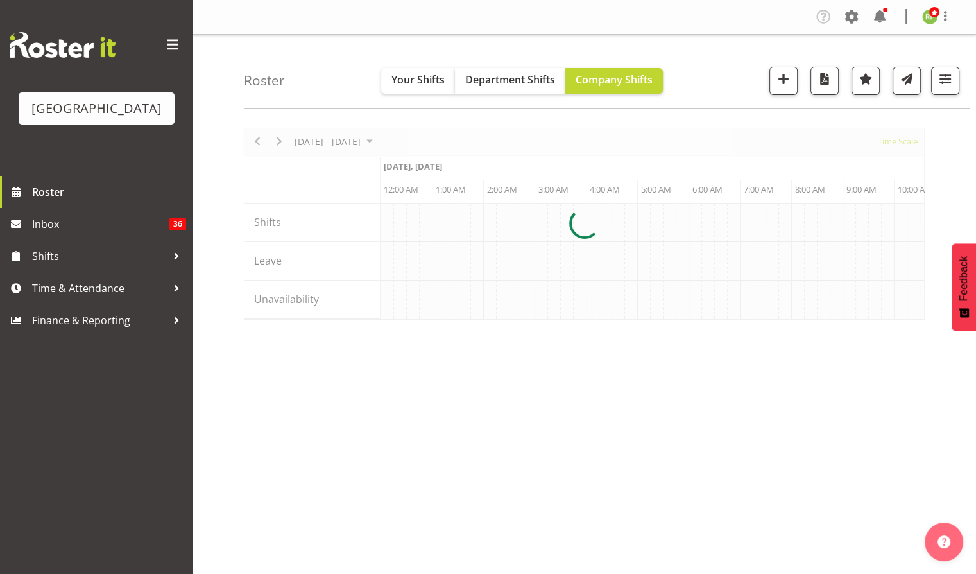
scroll to position [0, 7392]
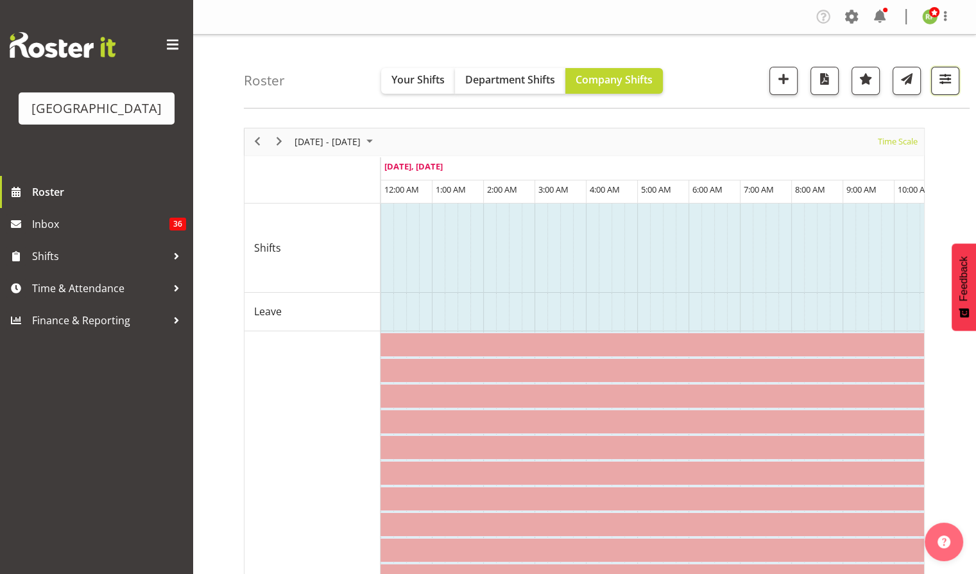
click at [939, 71] on span "button" at bounding box center [945, 79] width 17 height 17
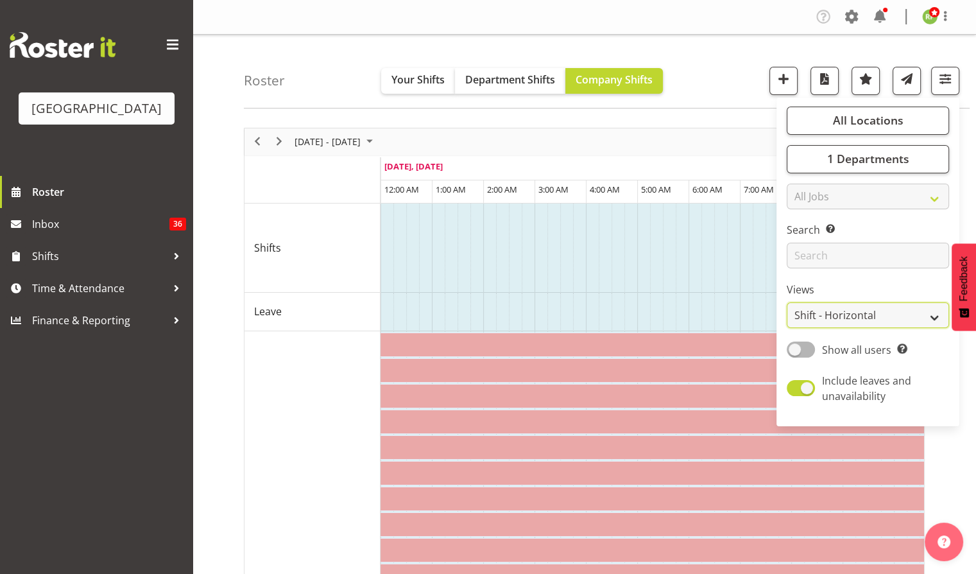
click at [834, 312] on select "Staff Role Shift - Horizontal Shift - Vertical Staff - Location" at bounding box center [868, 315] width 162 height 26
click at [834, 156] on span "1 Departments" at bounding box center [868, 158] width 82 height 15
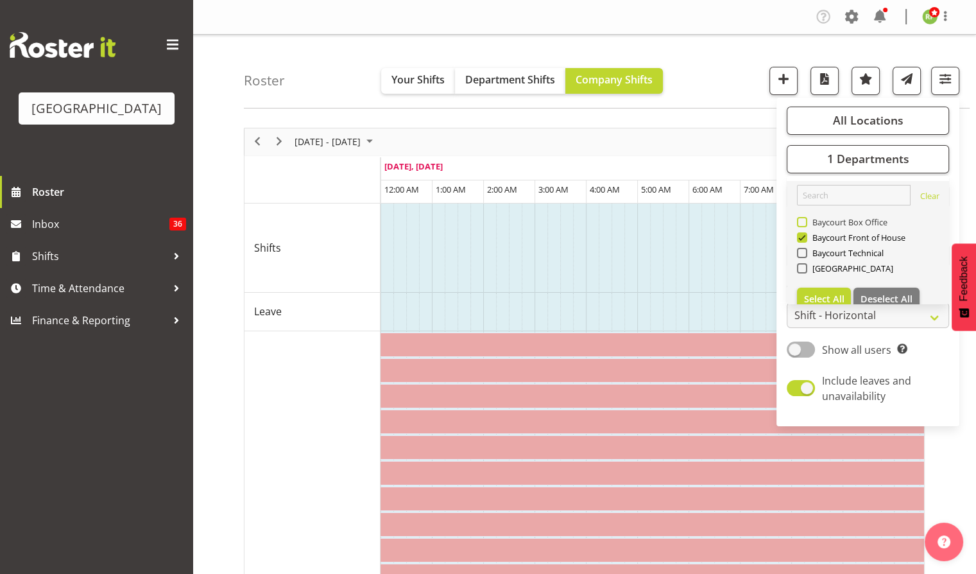
click at [801, 219] on span at bounding box center [802, 222] width 10 height 10
click at [801, 219] on input "Baycourt Box Office" at bounding box center [801, 222] width 8 height 8
checkbox input "true"
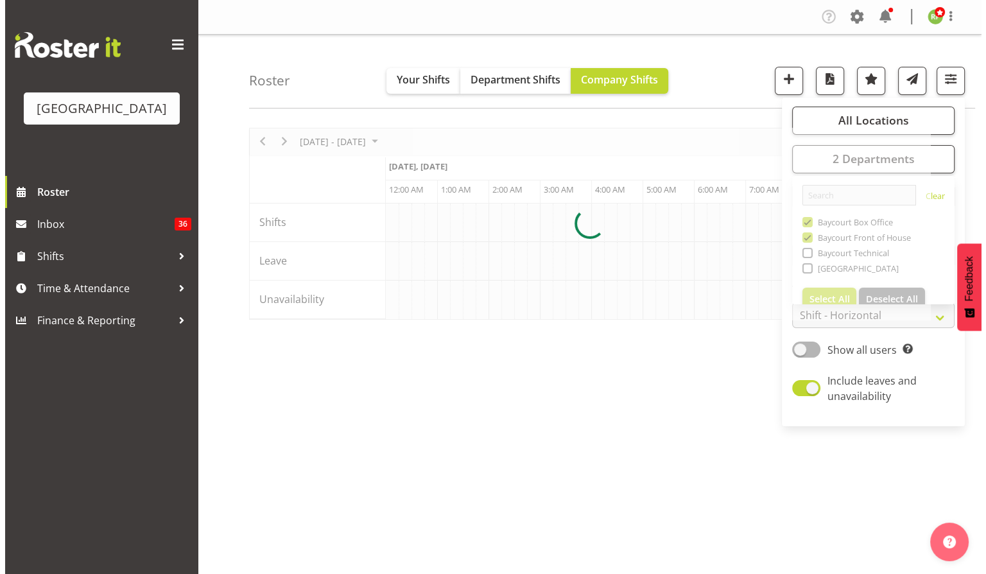
scroll to position [0, 7392]
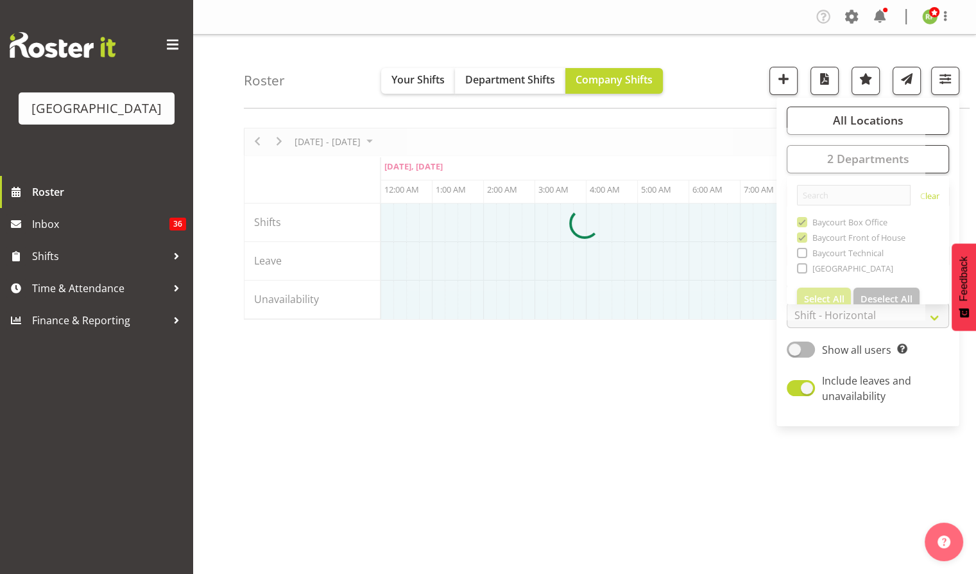
click at [734, 83] on div "Roster Your Shifts Department Shifts Company Shifts All Locations Clear Baycour…" at bounding box center [607, 72] width 726 height 74
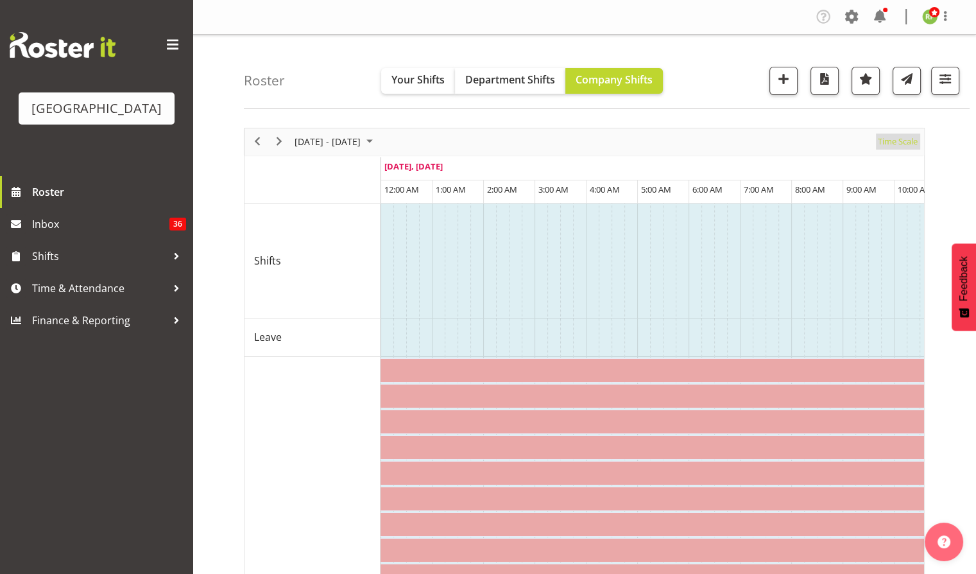
click at [890, 139] on span "Time Scale" at bounding box center [898, 141] width 42 height 16
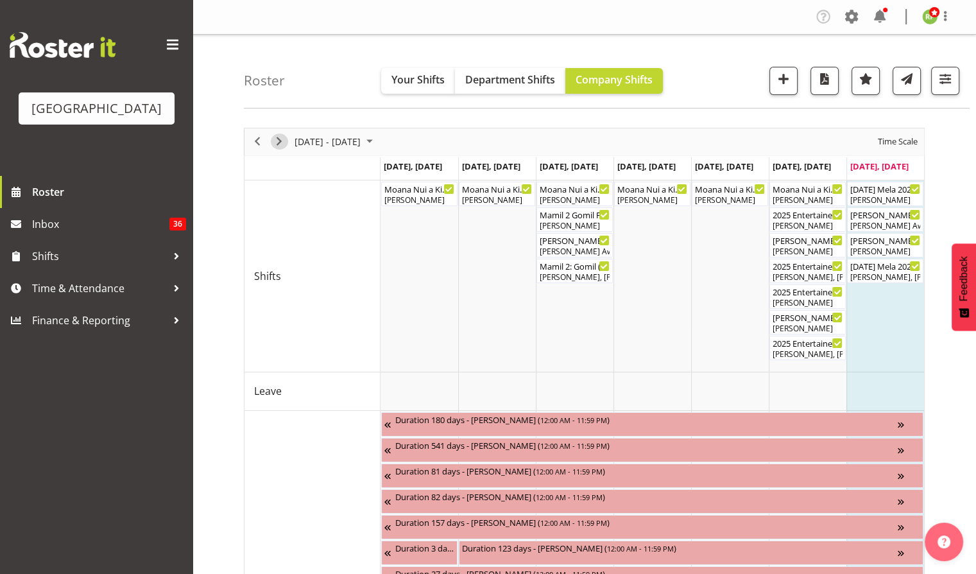
click at [272, 139] on span "Next" at bounding box center [278, 141] width 15 height 16
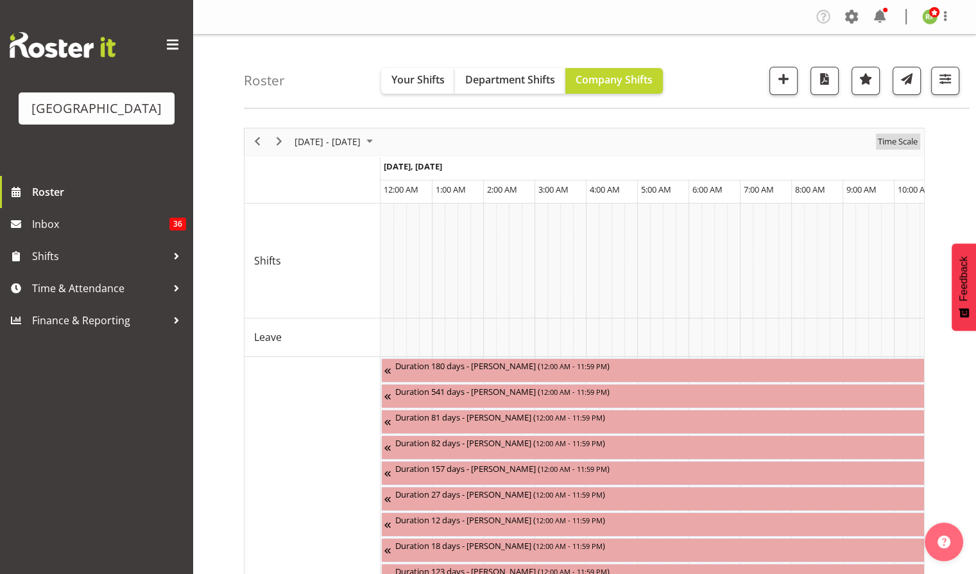
click at [904, 142] on span "Time Scale" at bounding box center [898, 141] width 42 height 16
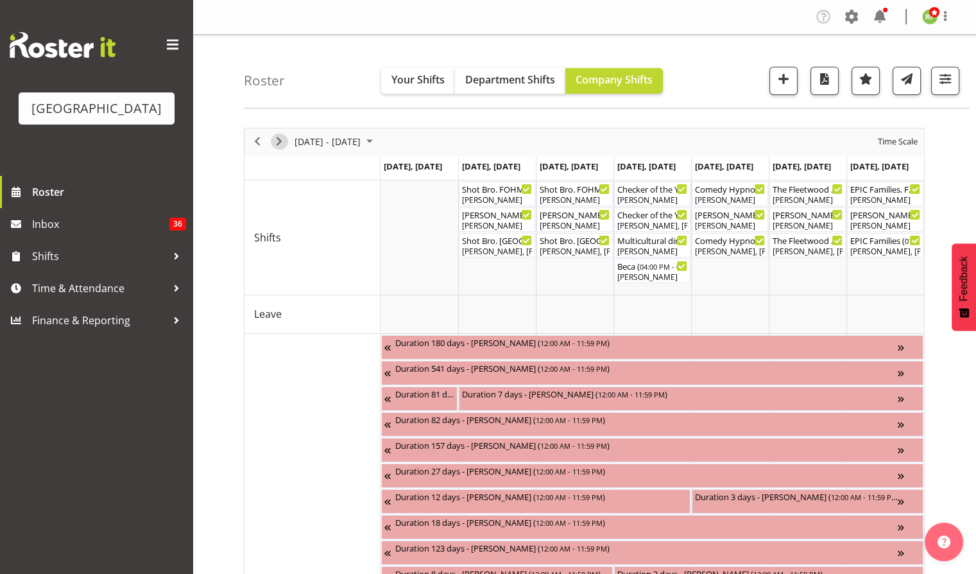
click at [279, 144] on span "Next" at bounding box center [278, 141] width 15 height 16
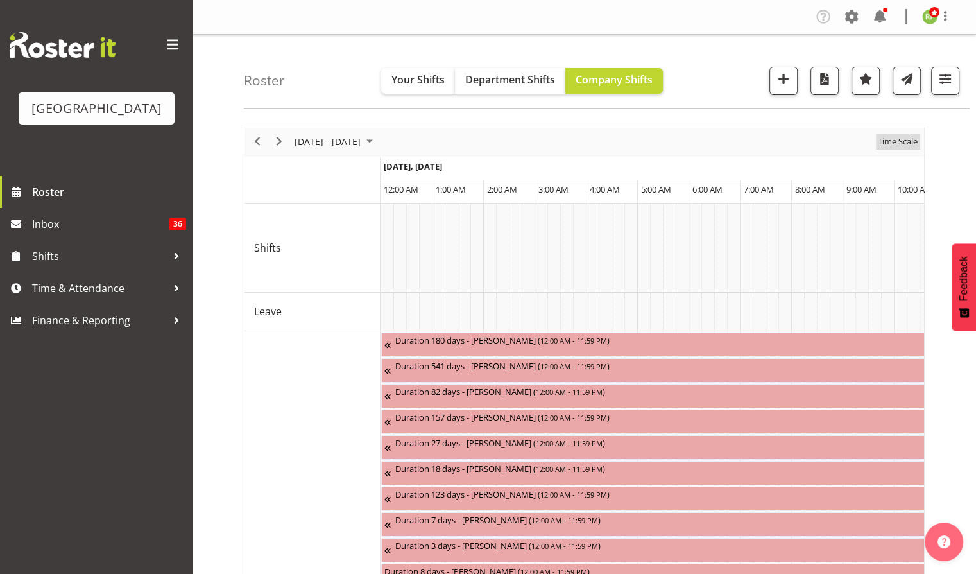
click at [901, 141] on span "Time Scale" at bounding box center [898, 141] width 42 height 16
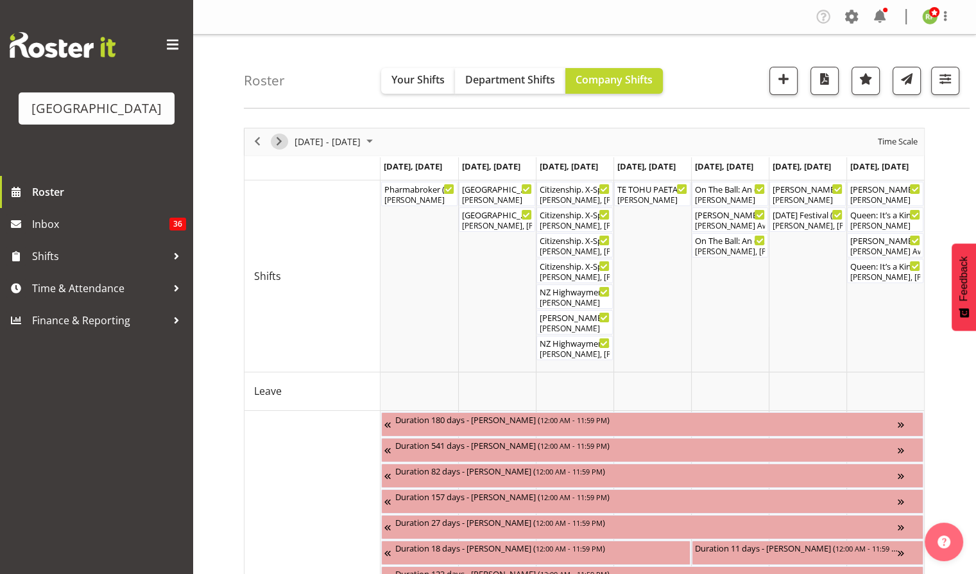
click at [278, 142] on span "Next" at bounding box center [278, 141] width 15 height 16
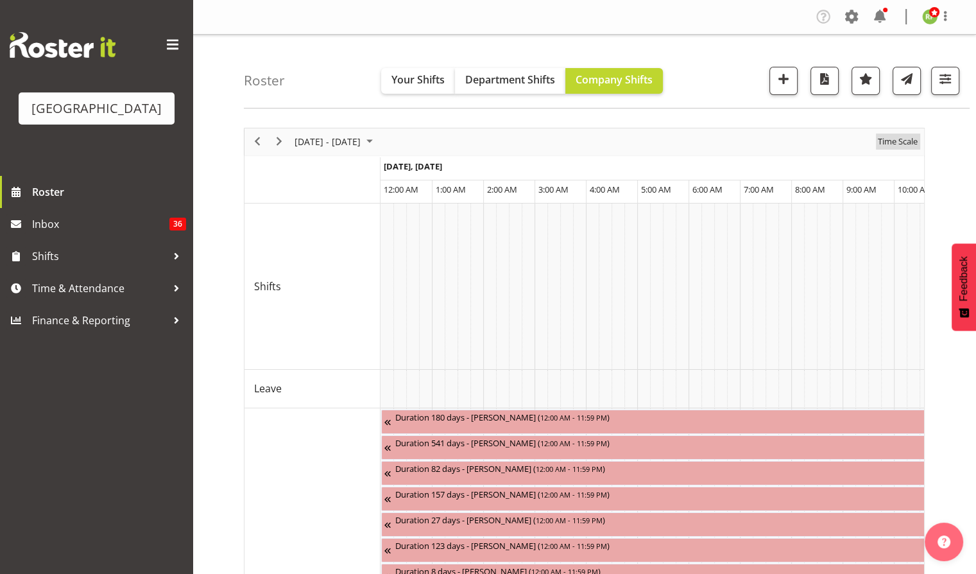
click at [898, 142] on span "Time Scale" at bounding box center [898, 141] width 42 height 16
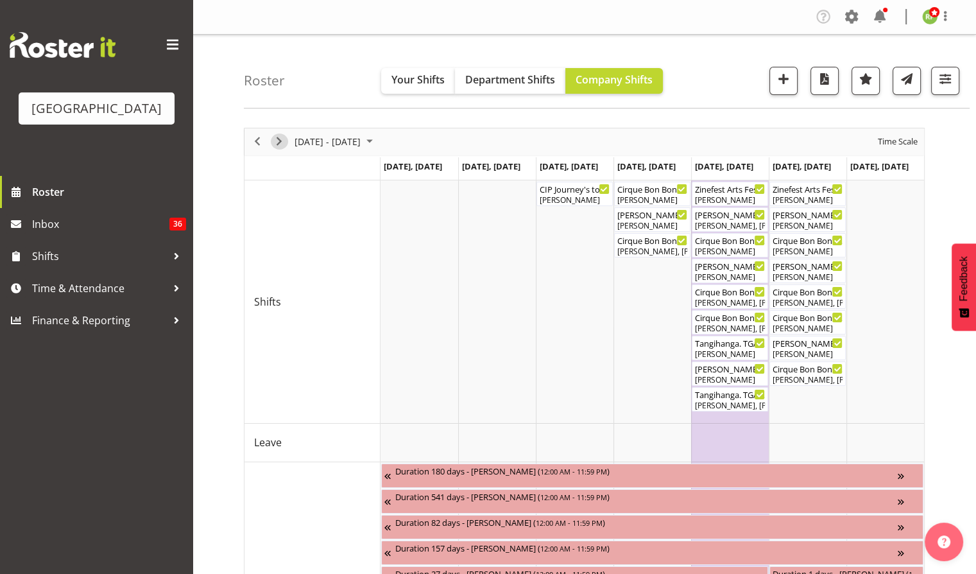
click at [276, 140] on span "Next" at bounding box center [278, 141] width 15 height 16
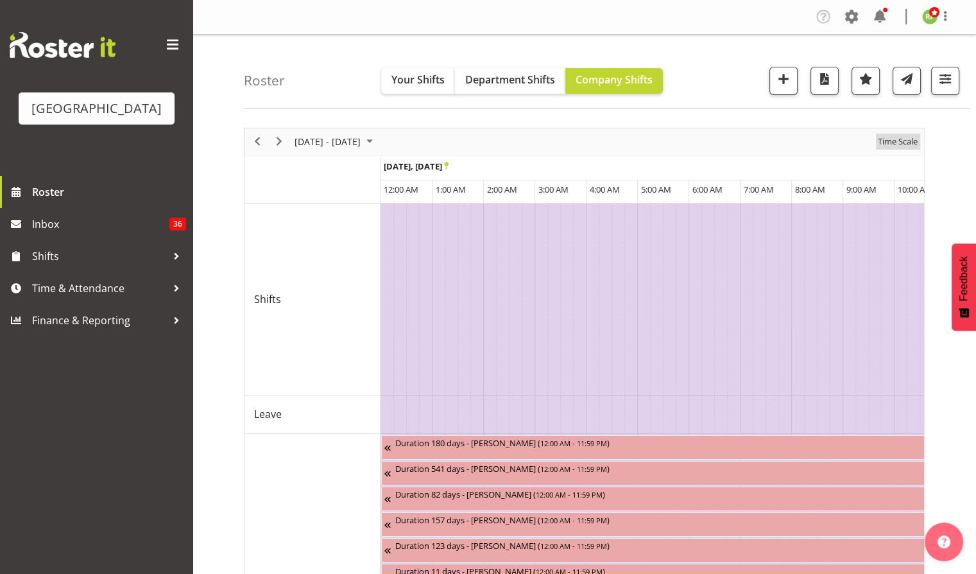
click at [906, 144] on span "Time Scale" at bounding box center [898, 141] width 42 height 16
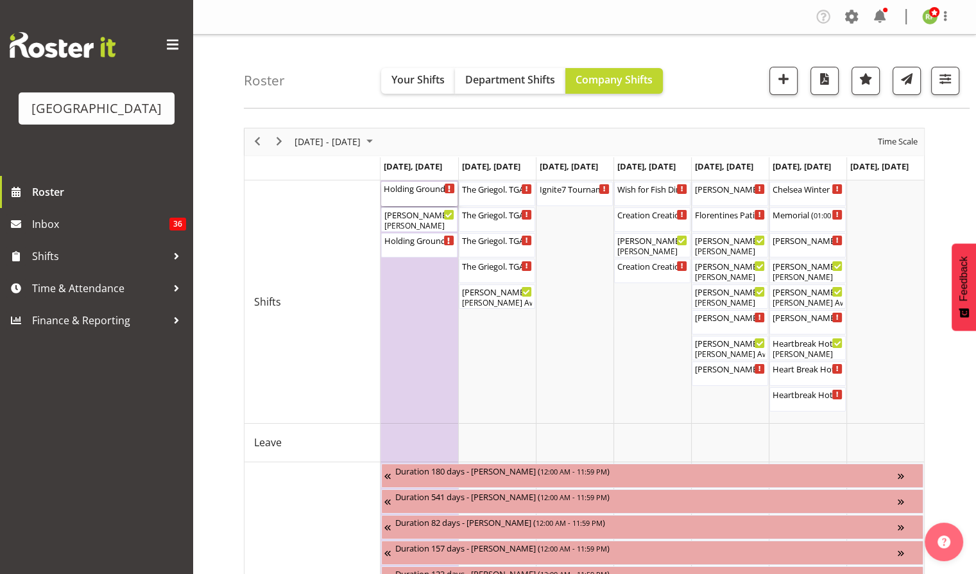
click at [424, 196] on div "Holding Ground. TGA Arts Fest. FOHM Shift ( 03:15 PM - 06:35 PM )" at bounding box center [419, 194] width 71 height 24
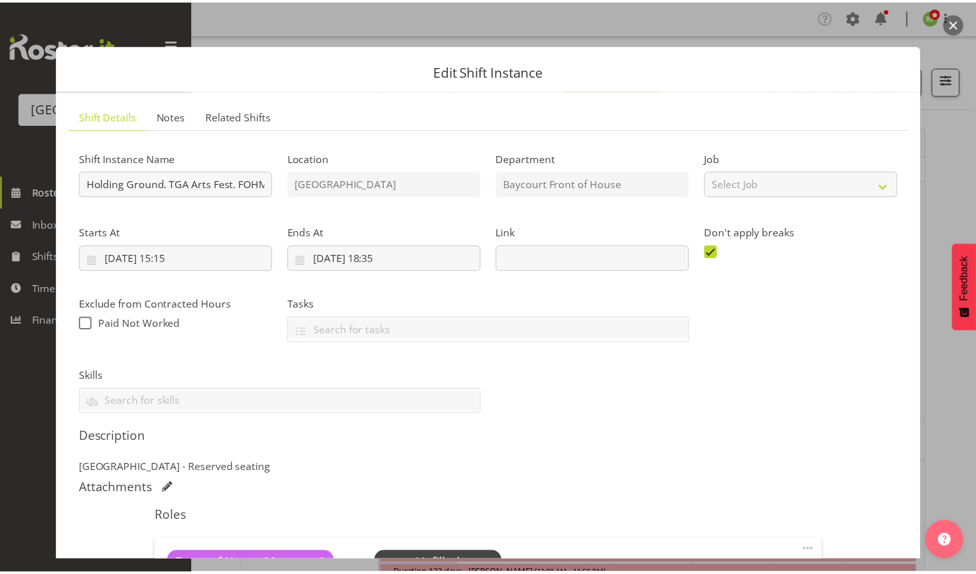
scroll to position [201, 0]
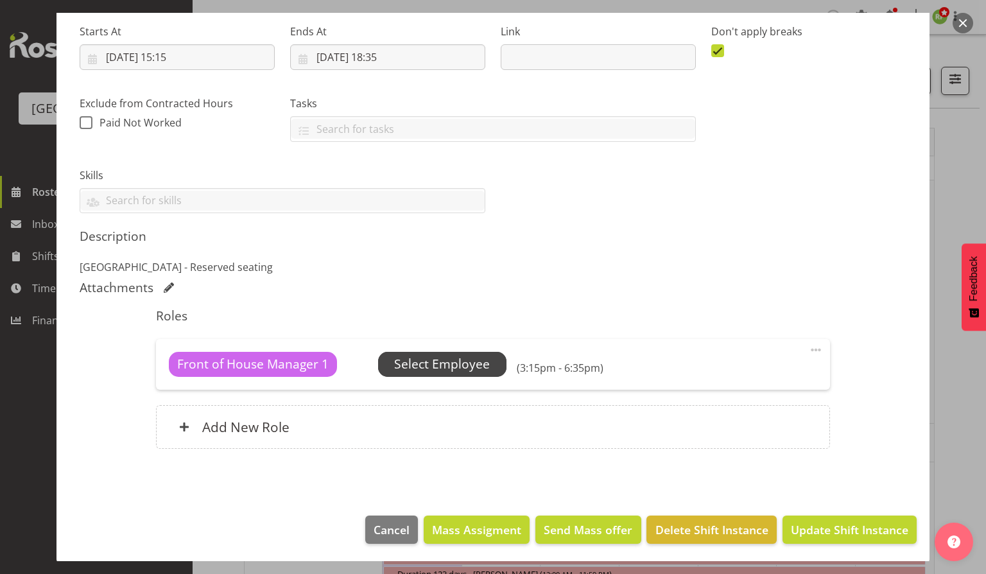
click at [457, 364] on span "Select Employee" at bounding box center [442, 364] width 96 height 19
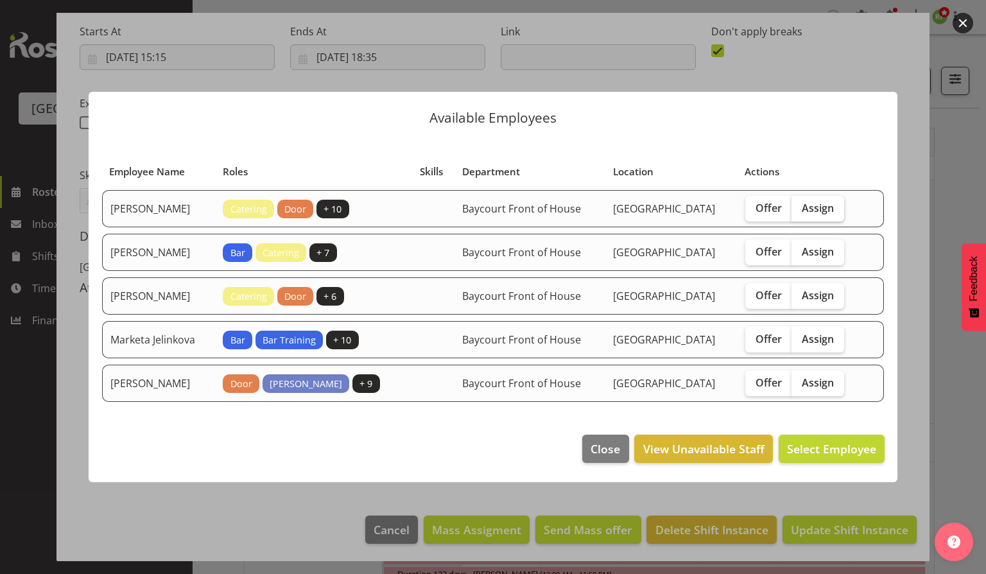
click at [834, 211] on span "Assign" at bounding box center [817, 207] width 32 height 13
click at [800, 211] on input "Assign" at bounding box center [795, 207] width 8 height 8
checkbox input "true"
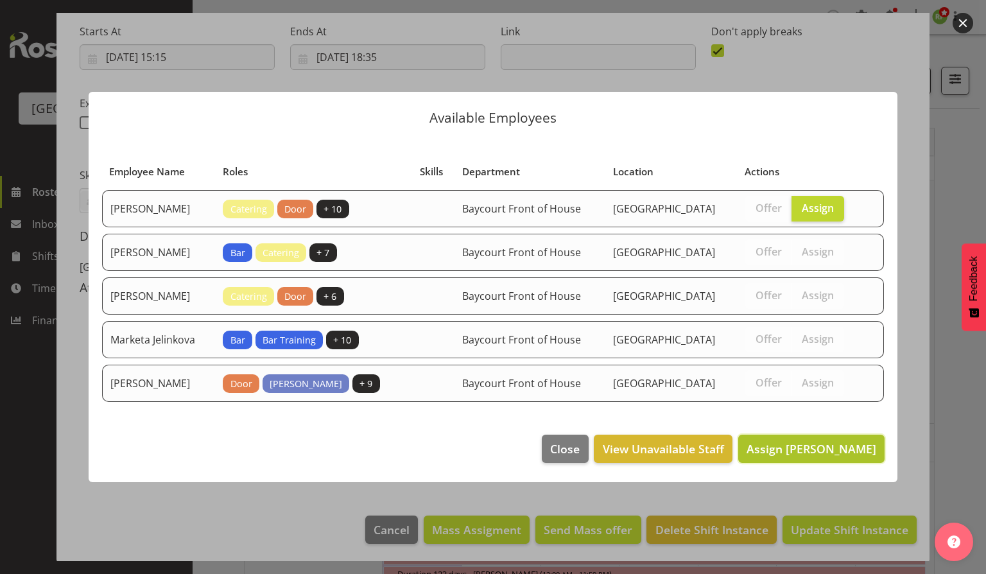
click at [809, 449] on span "Assign Aaron Smart" at bounding box center [811, 448] width 130 height 15
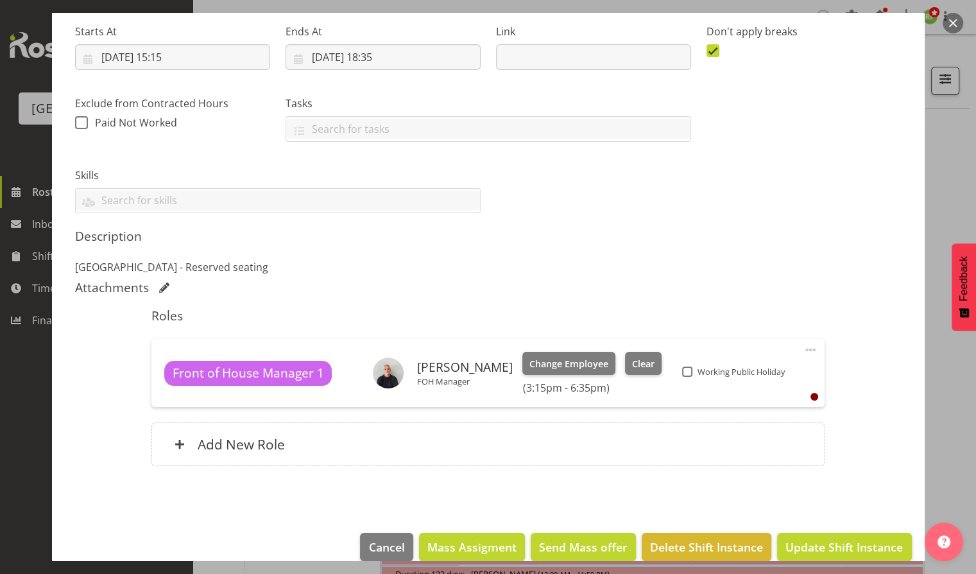
scroll to position [219, 0]
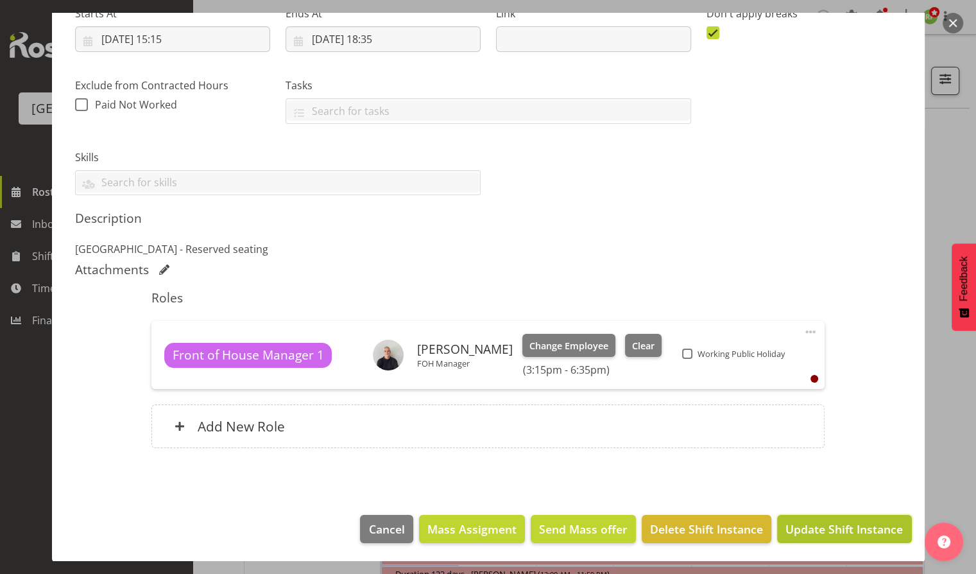
click at [846, 529] on span "Update Shift Instance" at bounding box center [843, 528] width 117 height 17
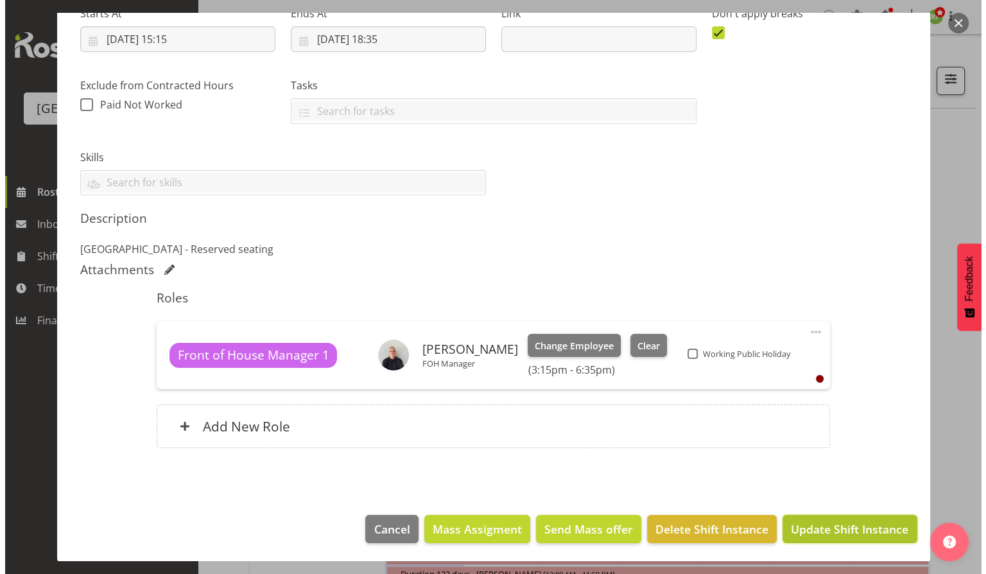
scroll to position [167, 0]
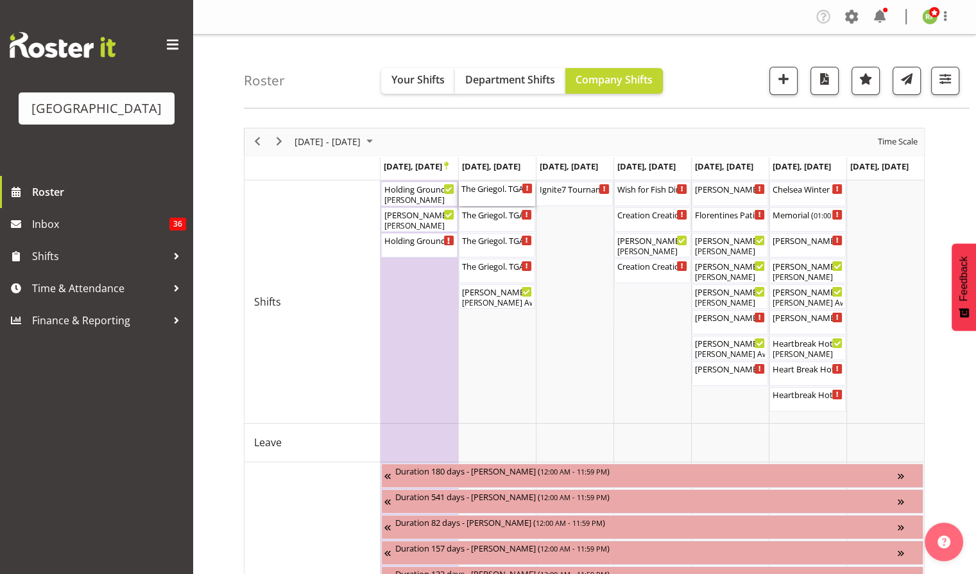
click at [497, 190] on div "The Griegol. TGA Arts Fest. Schools Show FOHM Shift ( 11:30 AM - 02:45 PM )" at bounding box center [496, 188] width 71 height 13
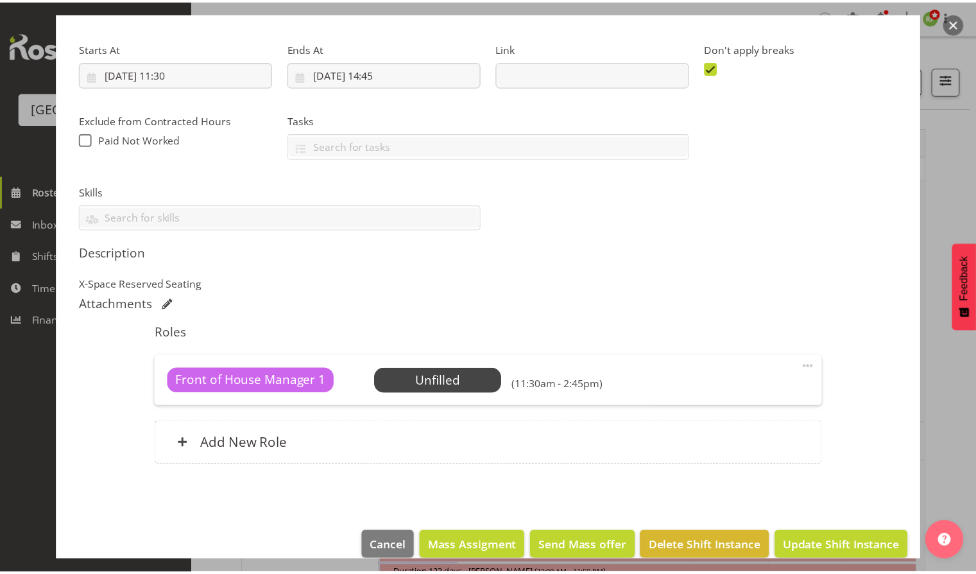
scroll to position [201, 0]
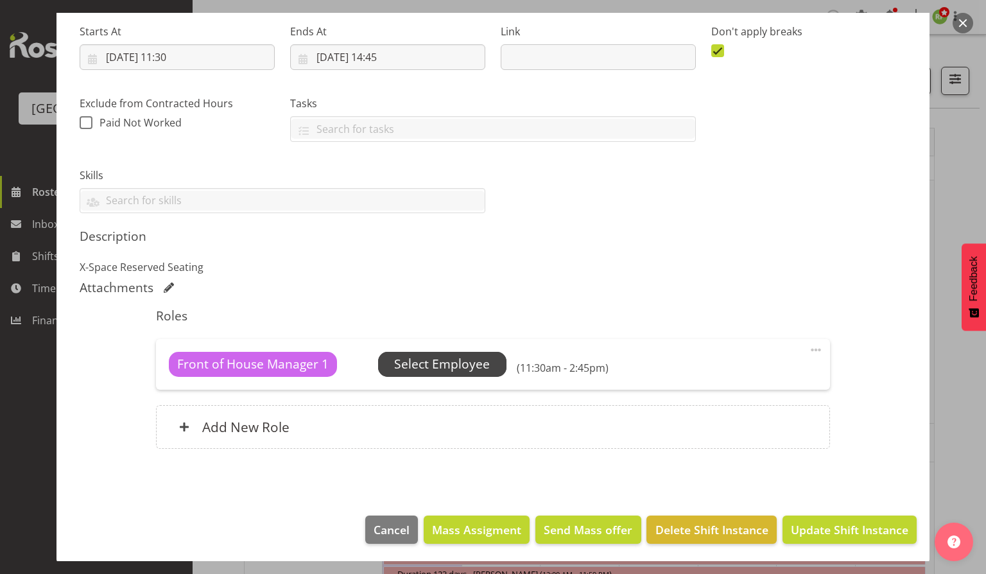
click at [440, 352] on span "Select Employee" at bounding box center [442, 364] width 128 height 24
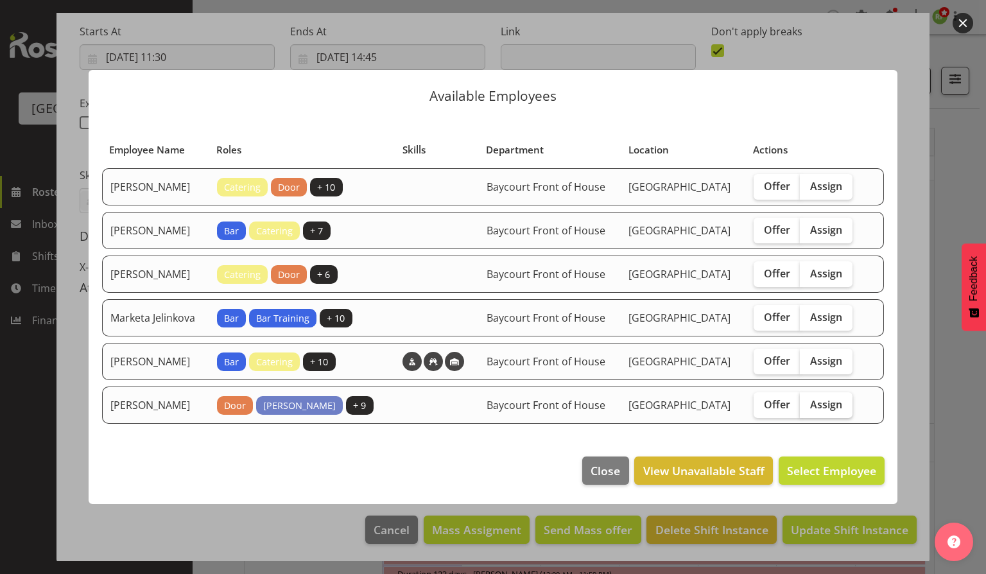
click at [839, 418] on label "Assign" at bounding box center [826, 405] width 53 height 26
click at [808, 408] on input "Assign" at bounding box center [804, 404] width 8 height 8
checkbox input "true"
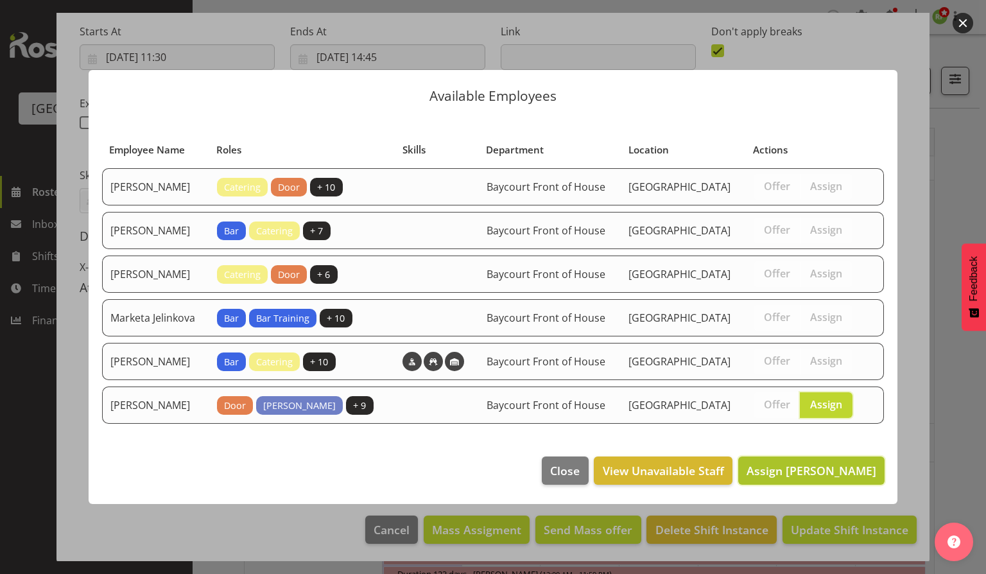
click at [825, 478] on span "Assign Robin Hendriks" at bounding box center [811, 470] width 130 height 15
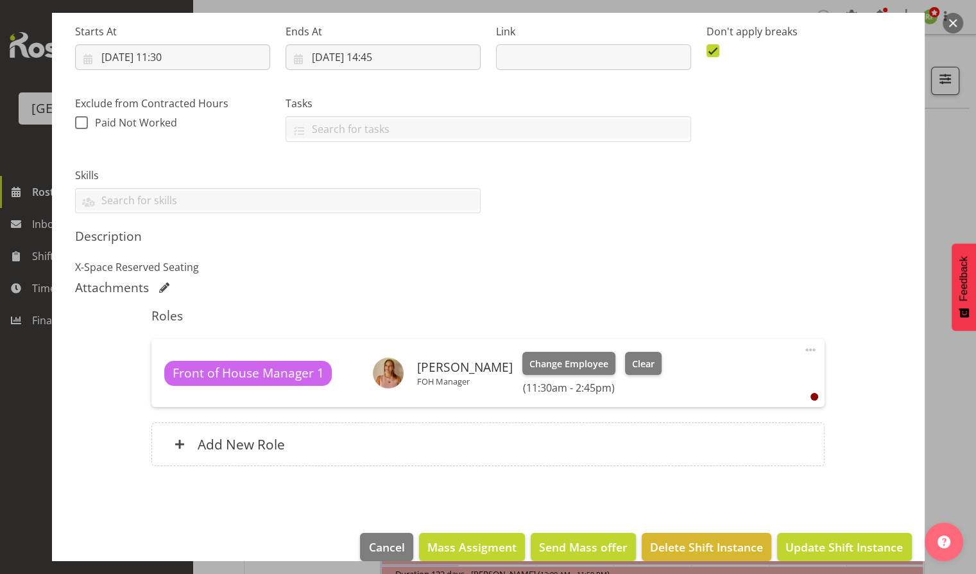
scroll to position [219, 0]
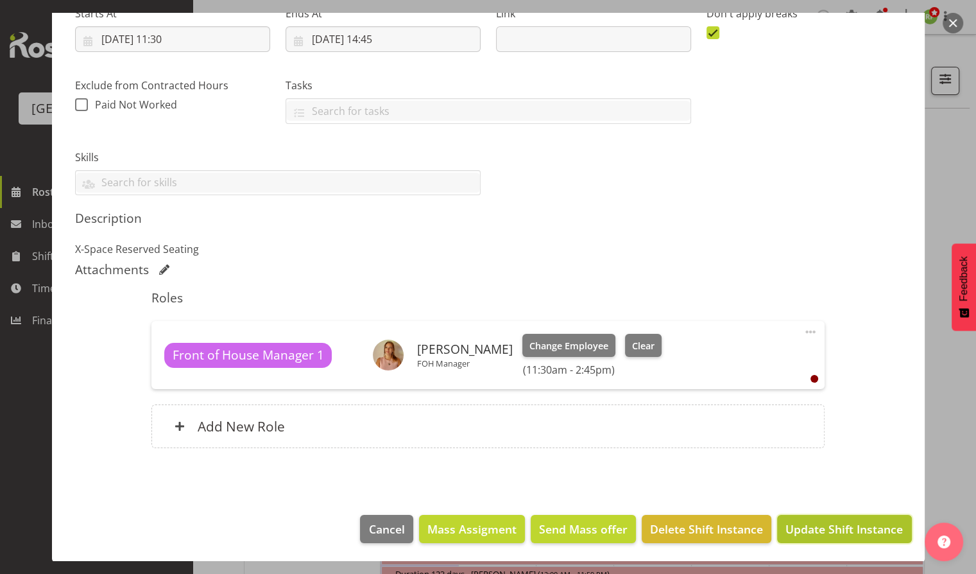
click at [851, 527] on span "Update Shift Instance" at bounding box center [843, 528] width 117 height 17
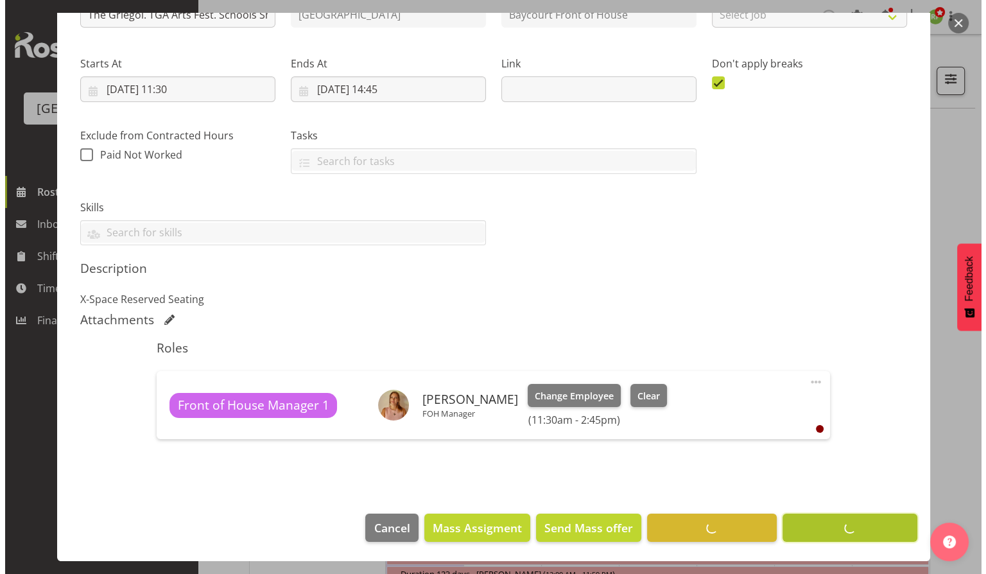
scroll to position [167, 0]
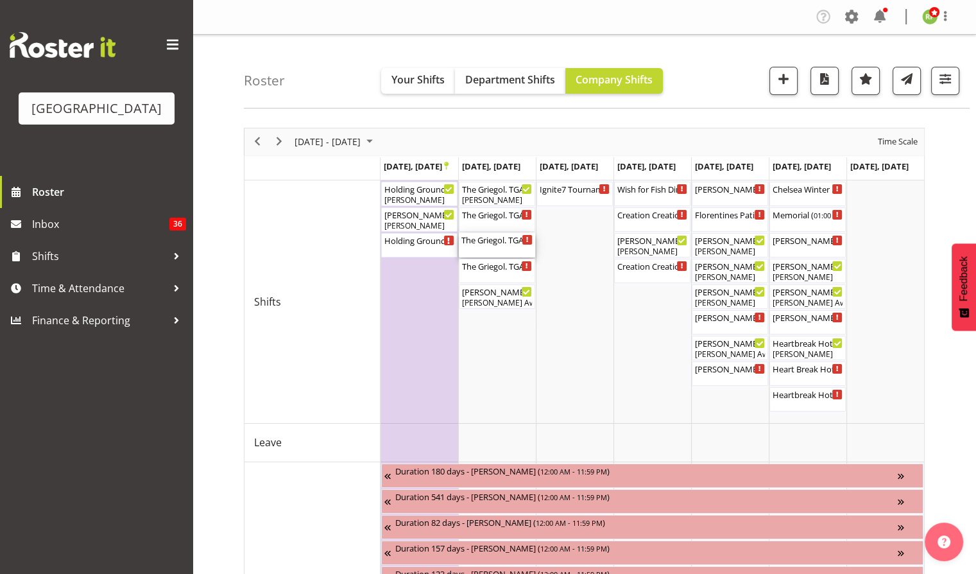
click at [506, 245] on div "The Griegol. TGA Arts Fest. FOHM Shift ( 04:30 PM - 07:45 PM )" at bounding box center [496, 245] width 71 height 24
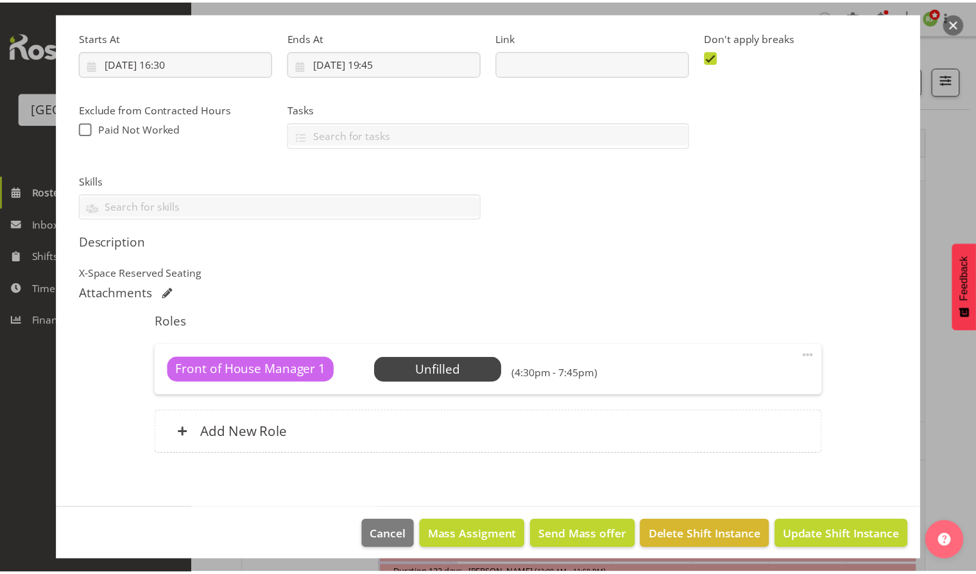
scroll to position [201, 0]
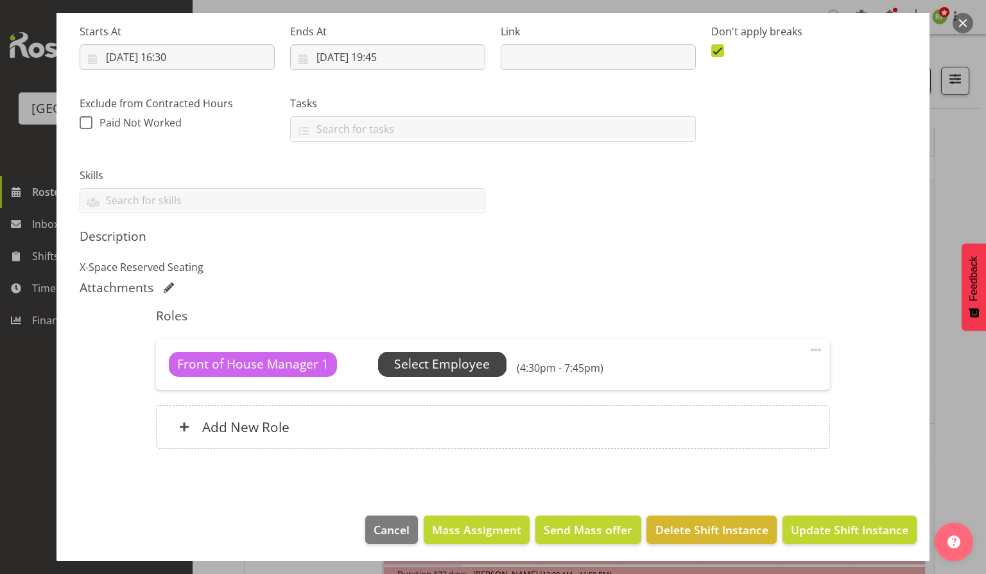
click at [451, 370] on span "Select Employee" at bounding box center [442, 364] width 96 height 19
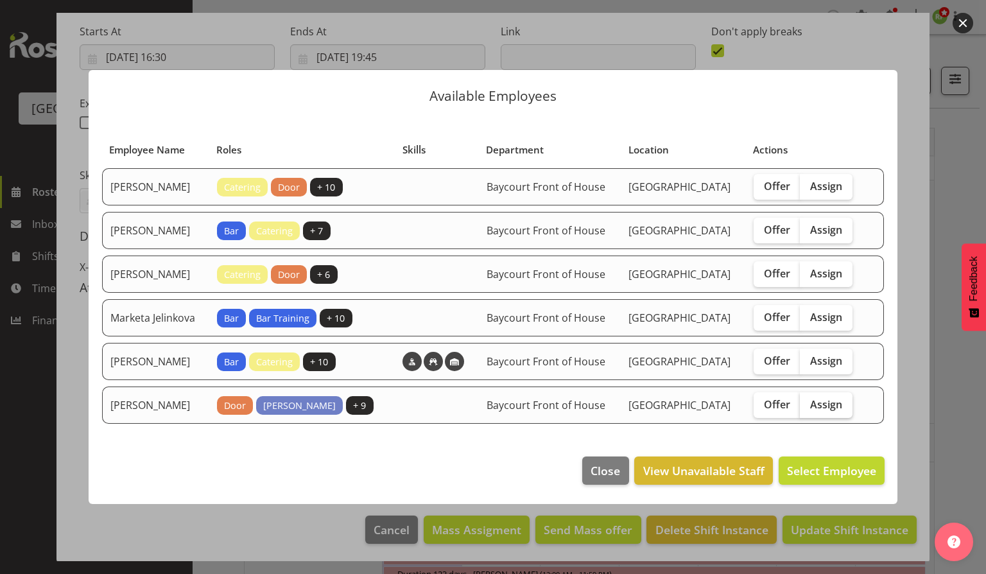
click at [829, 418] on label "Assign" at bounding box center [826, 405] width 53 height 26
click at [808, 408] on input "Assign" at bounding box center [804, 404] width 8 height 8
checkbox input "true"
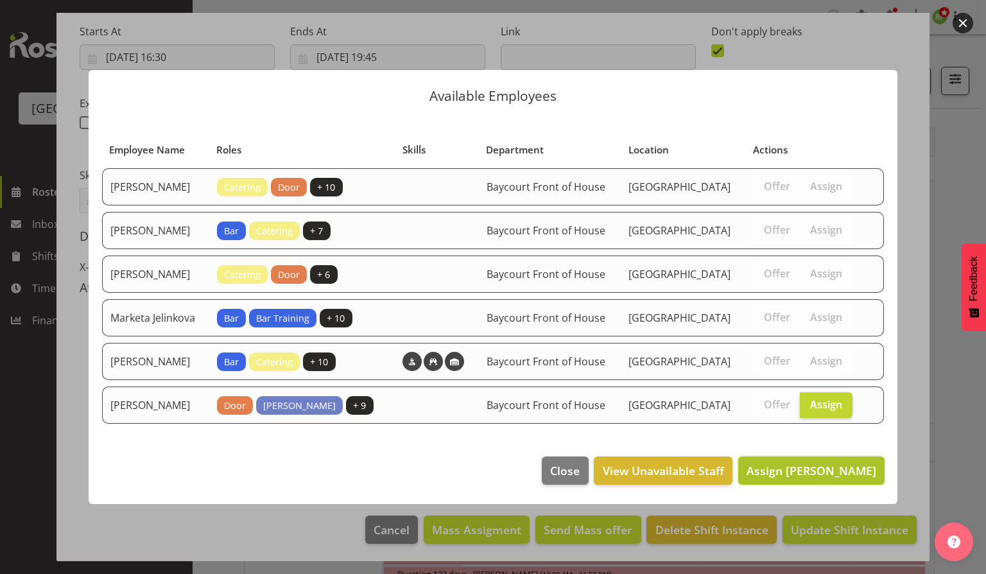
click at [819, 478] on span "Assign Robin Hendriks" at bounding box center [811, 470] width 130 height 15
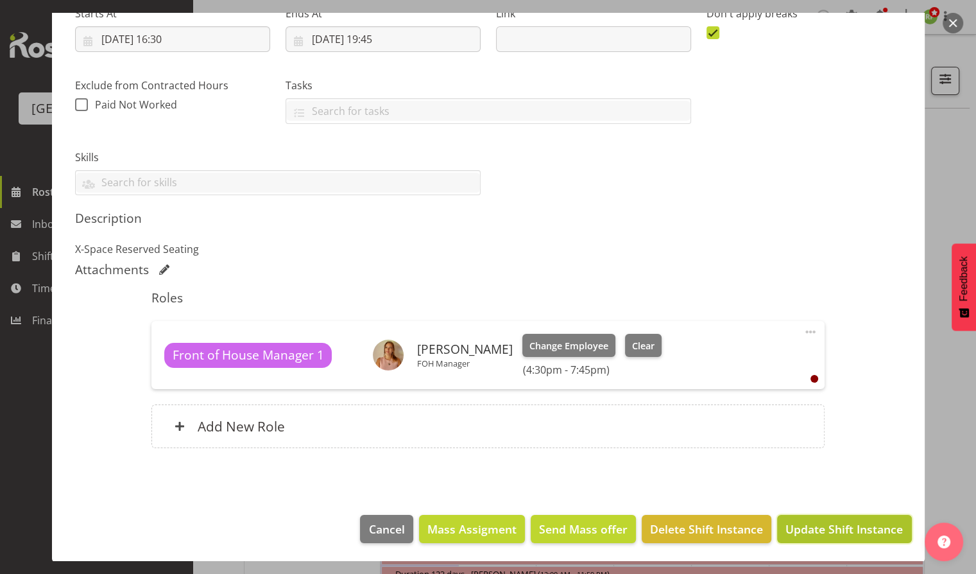
click at [835, 523] on span "Update Shift Instance" at bounding box center [843, 528] width 117 height 17
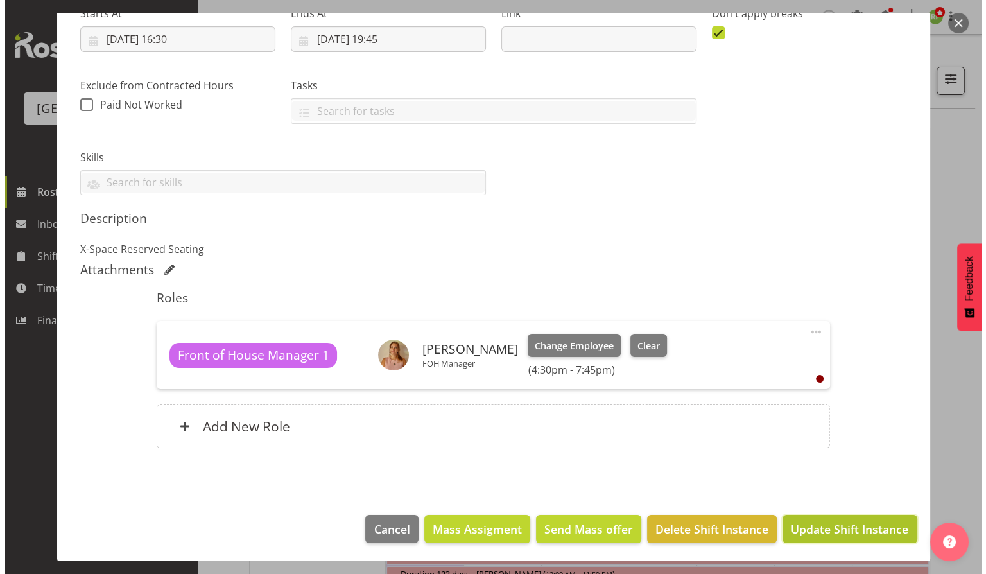
scroll to position [167, 0]
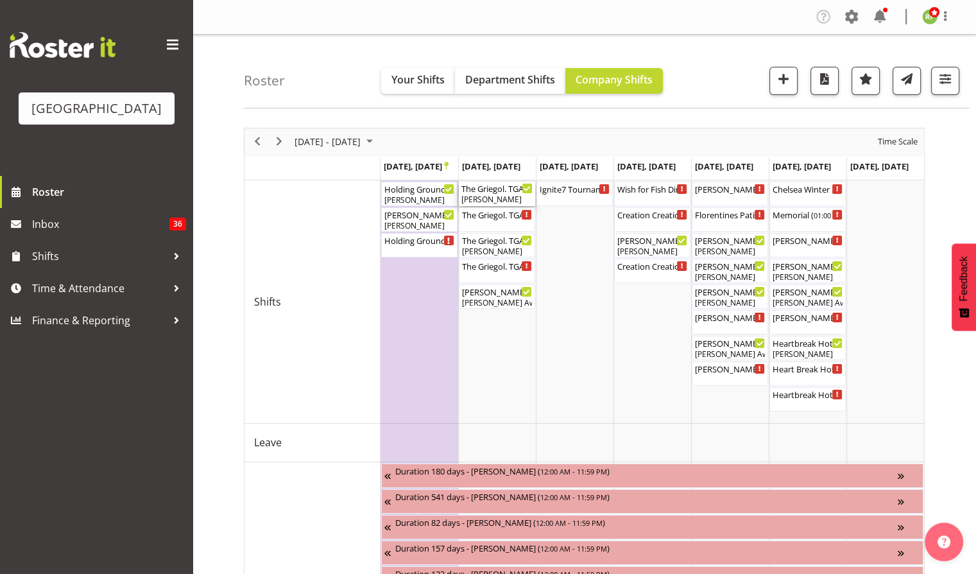
click at [493, 191] on div "The Griegol. TGA Arts Fest. Schools Show FOHM Shift ( 11:30 AM - 02:45 PM )" at bounding box center [496, 188] width 71 height 13
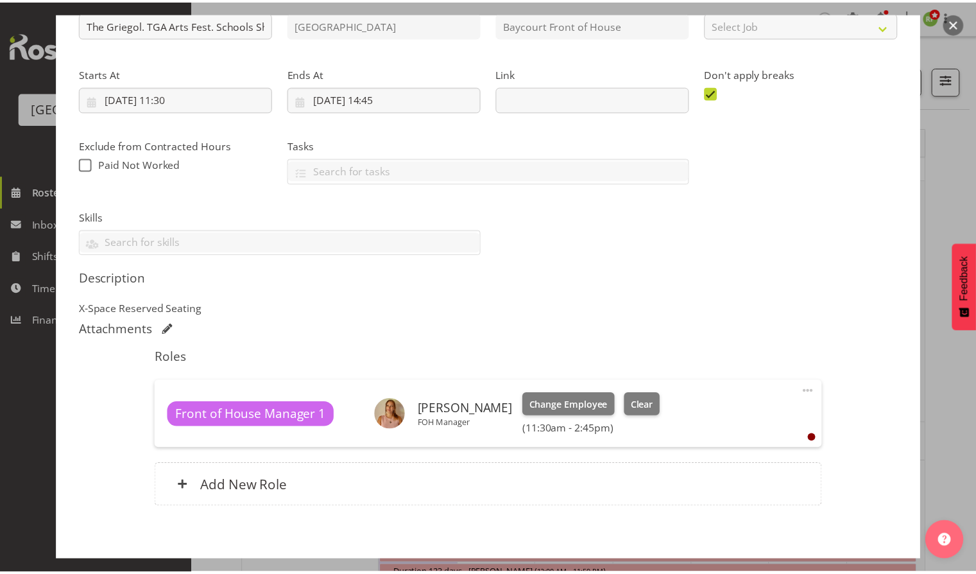
scroll to position [219, 0]
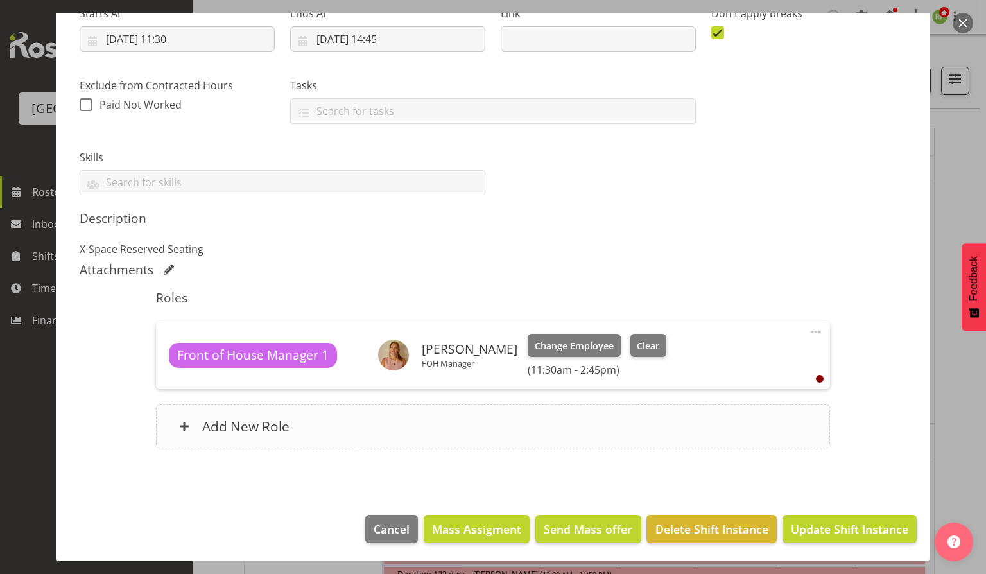
click at [236, 441] on div "Add New Role" at bounding box center [492, 426] width 673 height 44
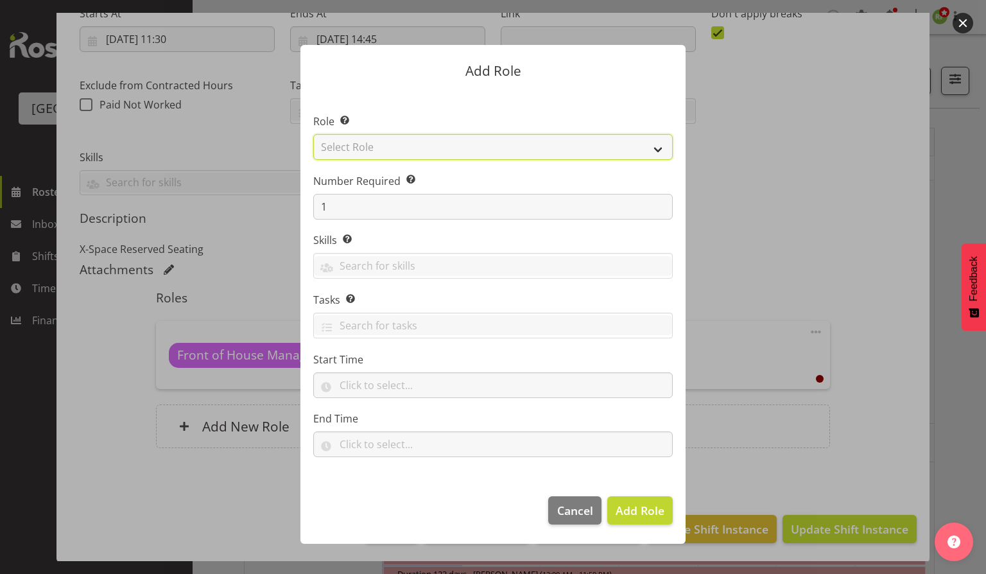
click at [469, 144] on select "Select Role Audio Bar Bar Runner Bar Training Box Office Cargo Shed Venue Rep C…" at bounding box center [492, 147] width 359 height 26
select select "1297"
click at [313, 134] on select "Select Role Audio Bar Bar Runner Bar Training Box Office Cargo Shed Venue Rep C…" at bounding box center [492, 147] width 359 height 26
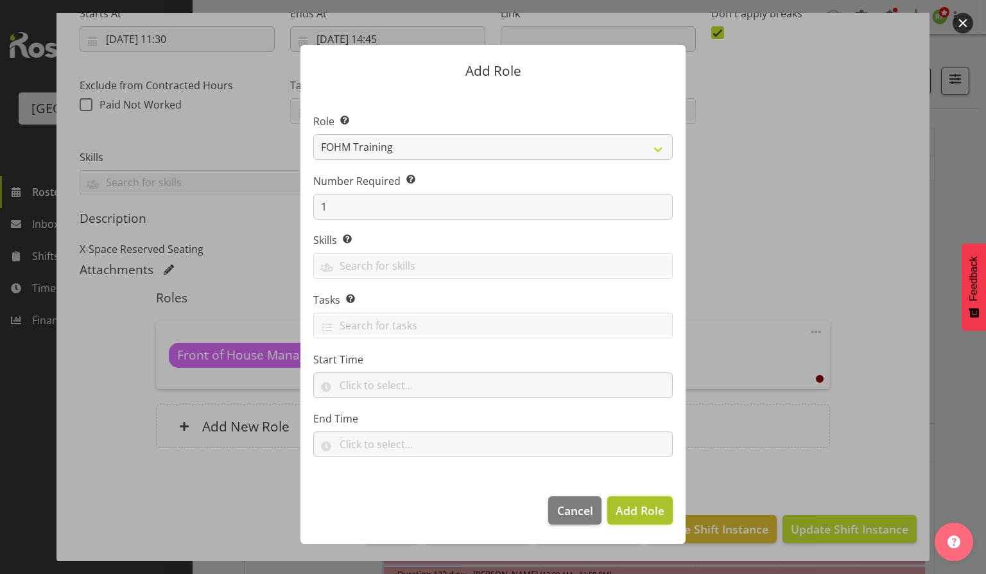
click at [644, 515] on span "Add Role" at bounding box center [639, 509] width 49 height 15
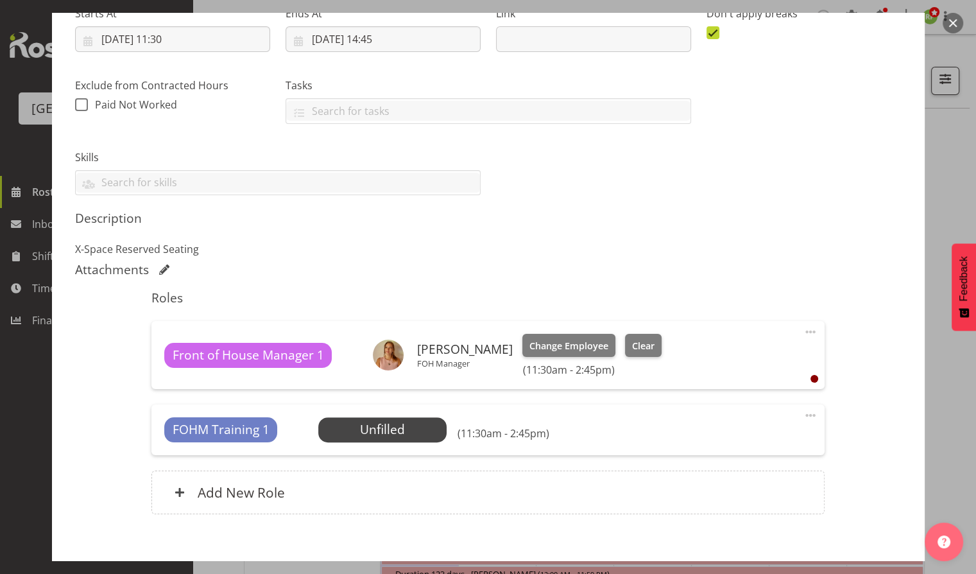
scroll to position [285, 0]
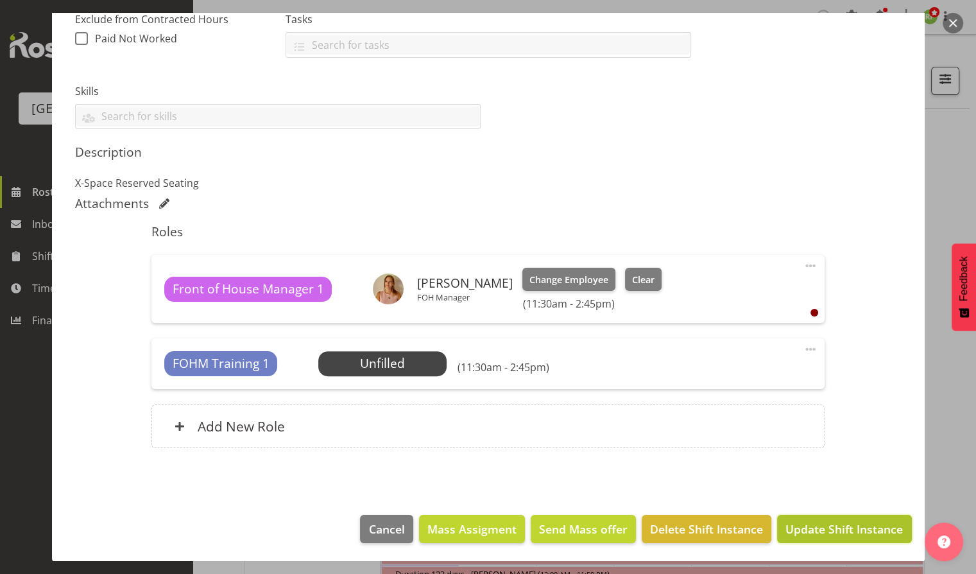
click at [852, 520] on span "Update Shift Instance" at bounding box center [843, 528] width 117 height 17
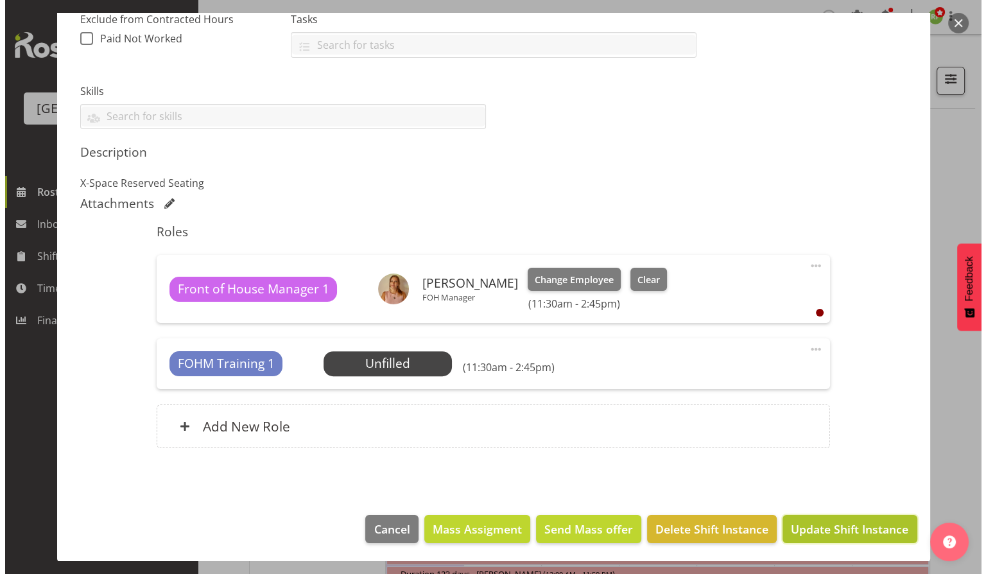
scroll to position [234, 0]
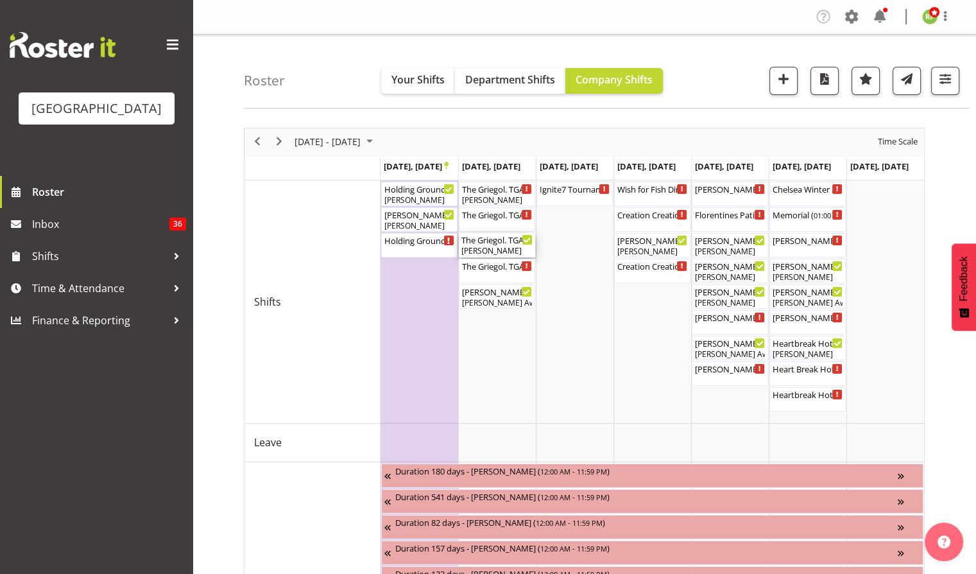
click at [498, 243] on div "The Griegol. TGA Arts Fest. FOHM Shift ( 04:30 PM - 07:45 PM )" at bounding box center [496, 239] width 71 height 13
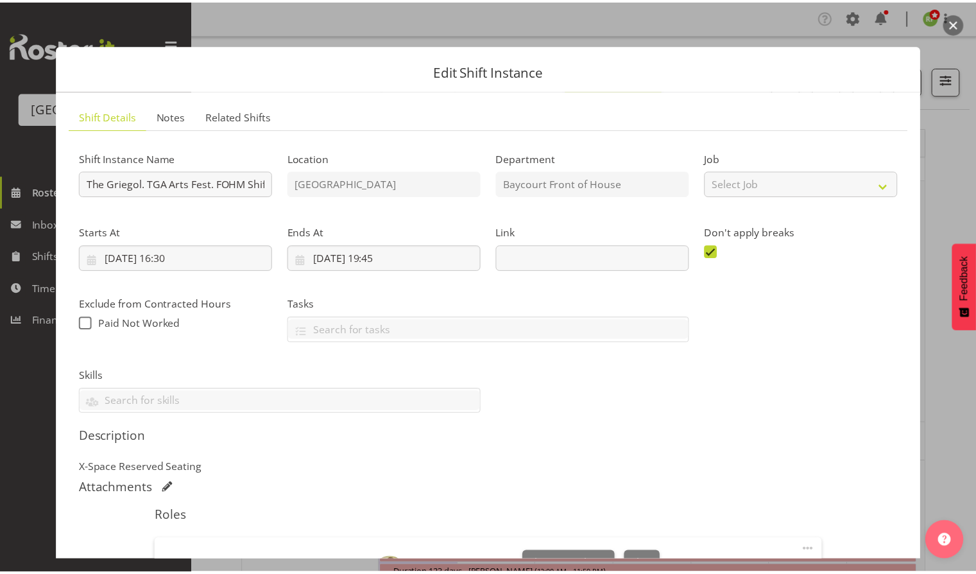
scroll to position [219, 0]
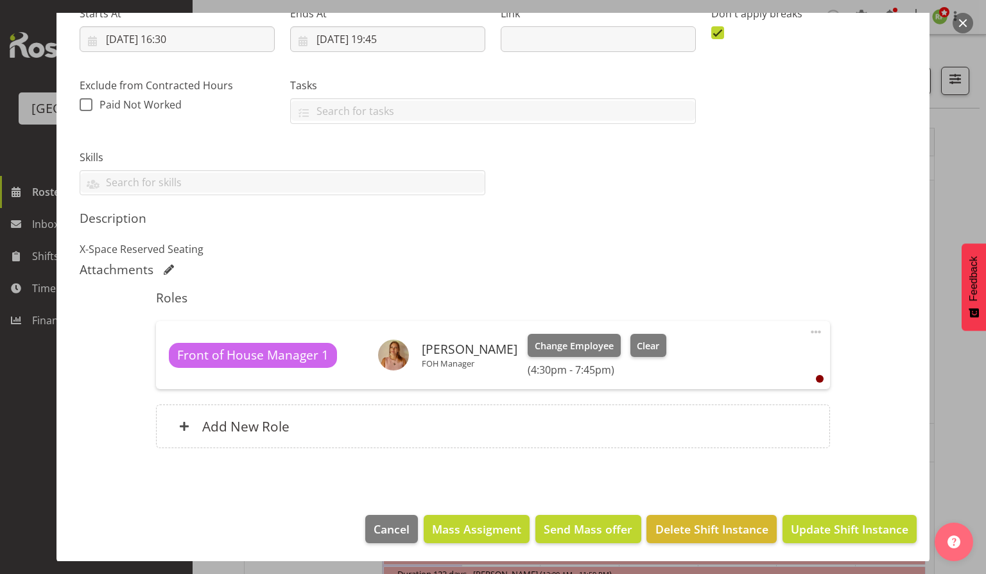
click at [243, 447] on div "Roles Front of House Manager 1 Robin Hendriks FOH Manager Change Employee Clear…" at bounding box center [492, 372] width 689 height 181
click at [254, 424] on h6 "Add New Role" at bounding box center [245, 426] width 87 height 17
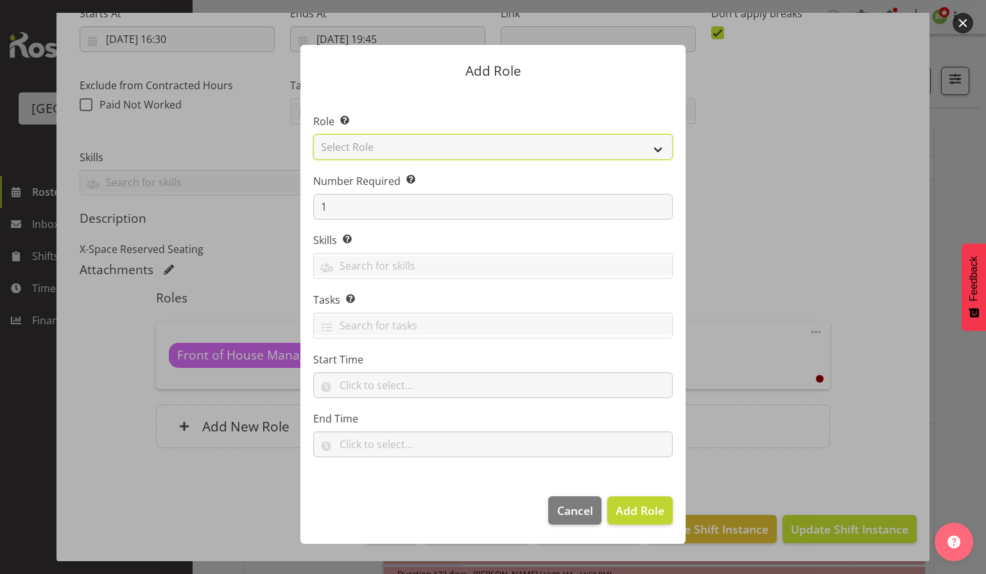
click at [553, 142] on select "Select Role Audio Bar Bar Runner Bar Training Box Office Cargo Shed Venue Rep C…" at bounding box center [492, 147] width 359 height 26
select select "1297"
click at [313, 134] on select "Select Role Audio Bar Bar Runner Bar Training Box Office Cargo Shed Venue Rep C…" at bounding box center [492, 147] width 359 height 26
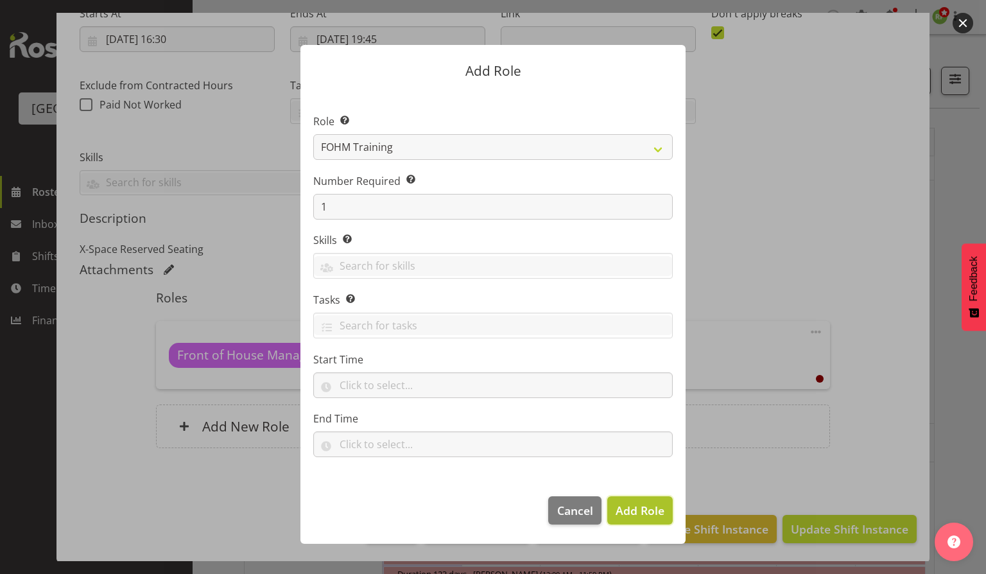
click at [637, 504] on span "Add Role" at bounding box center [639, 509] width 49 height 15
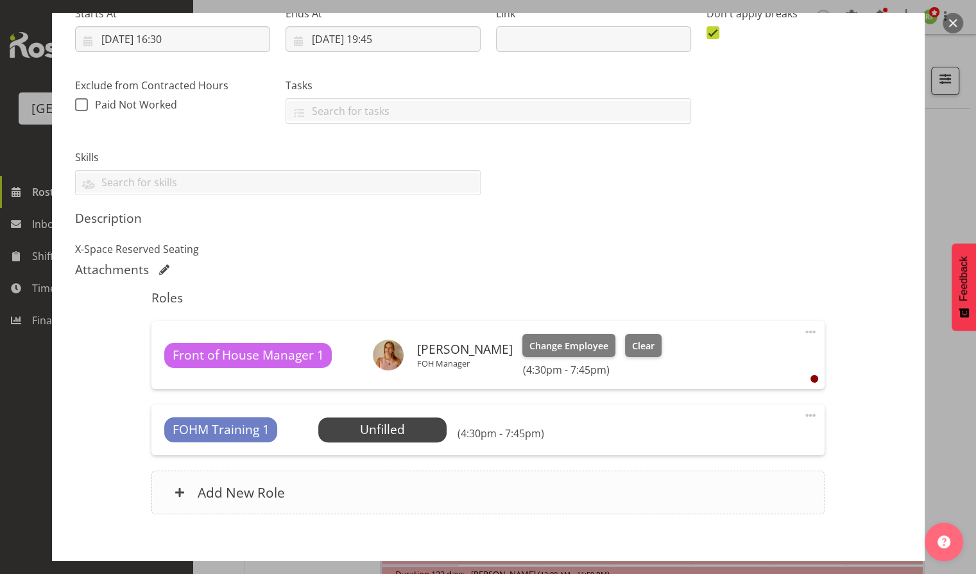
scroll to position [285, 0]
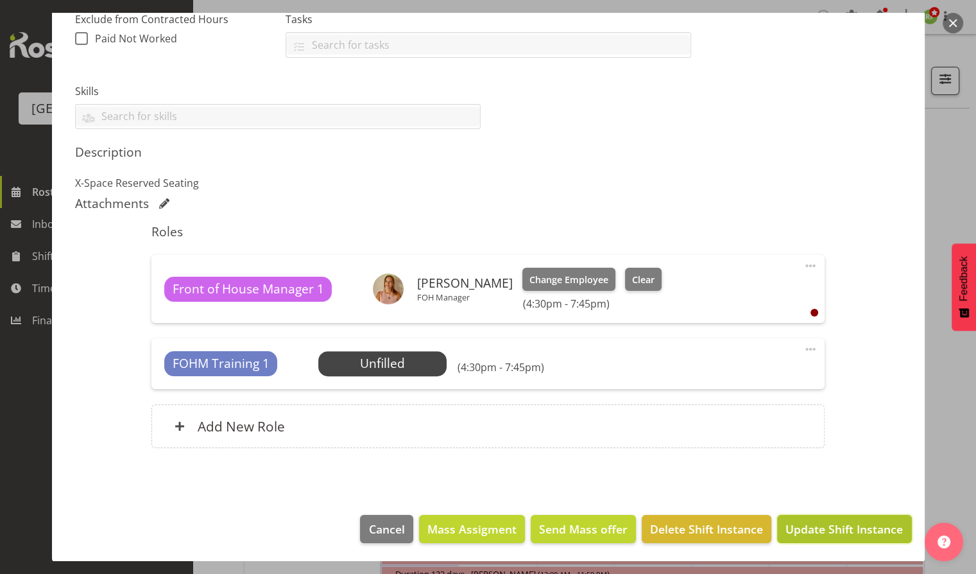
click at [805, 517] on button "Update Shift Instance" at bounding box center [844, 529] width 134 height 28
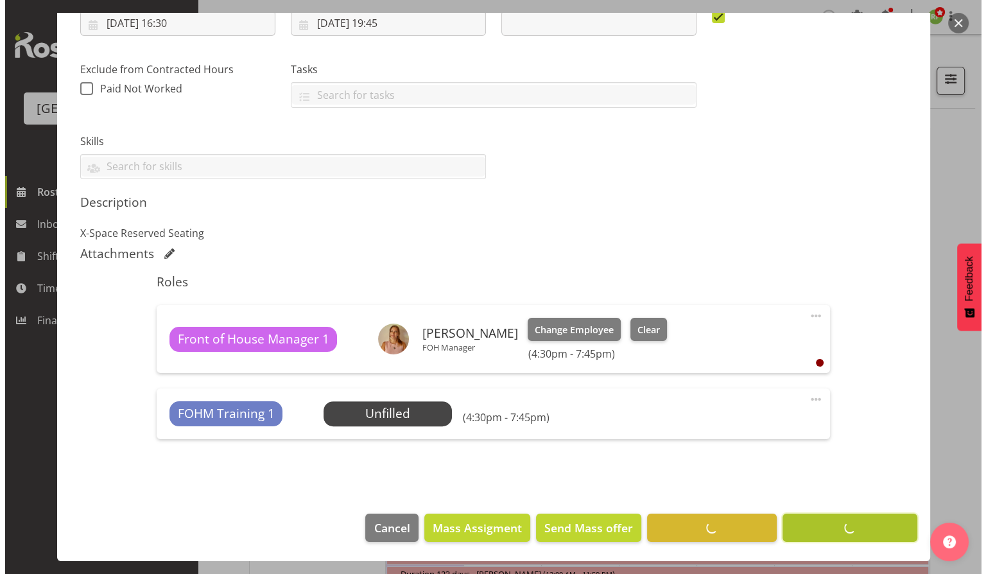
scroll to position [234, 0]
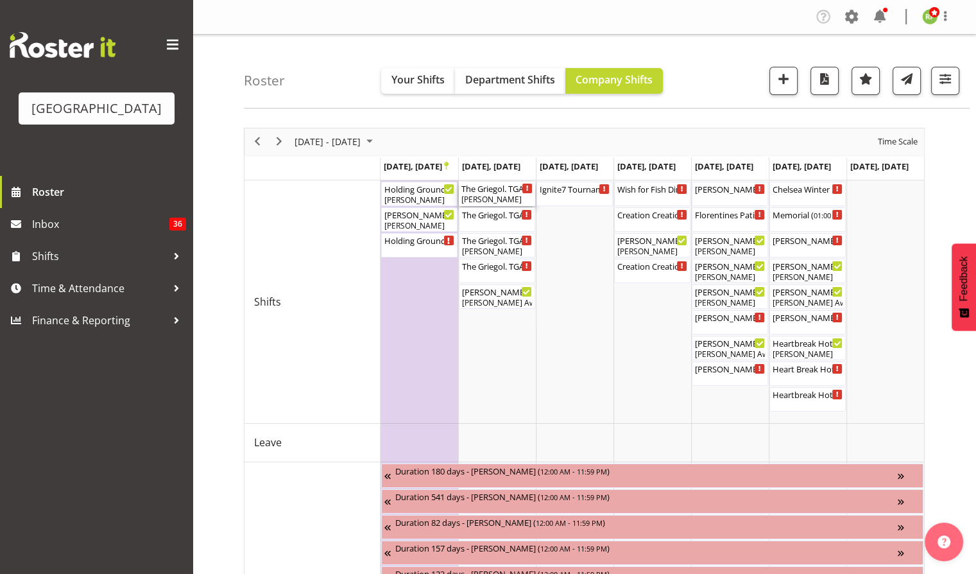
click at [498, 194] on div "[PERSON_NAME]" at bounding box center [496, 200] width 71 height 12
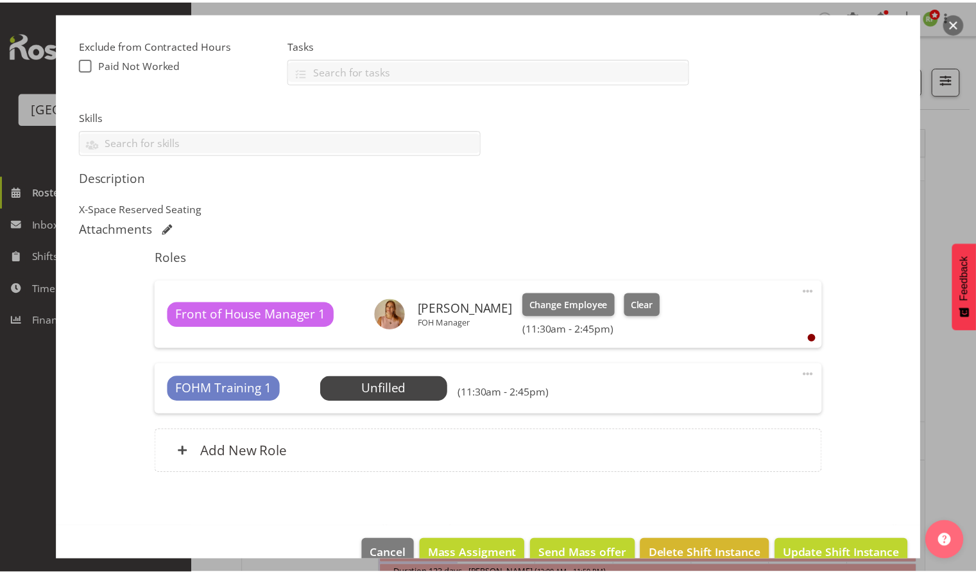
scroll to position [261, 0]
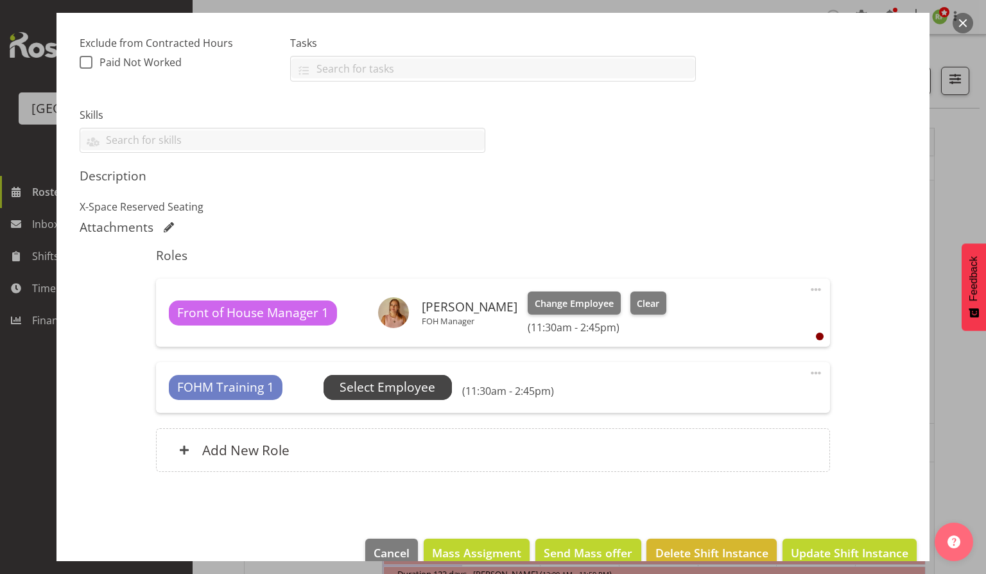
click at [390, 382] on span "Select Employee" at bounding box center [387, 387] width 96 height 19
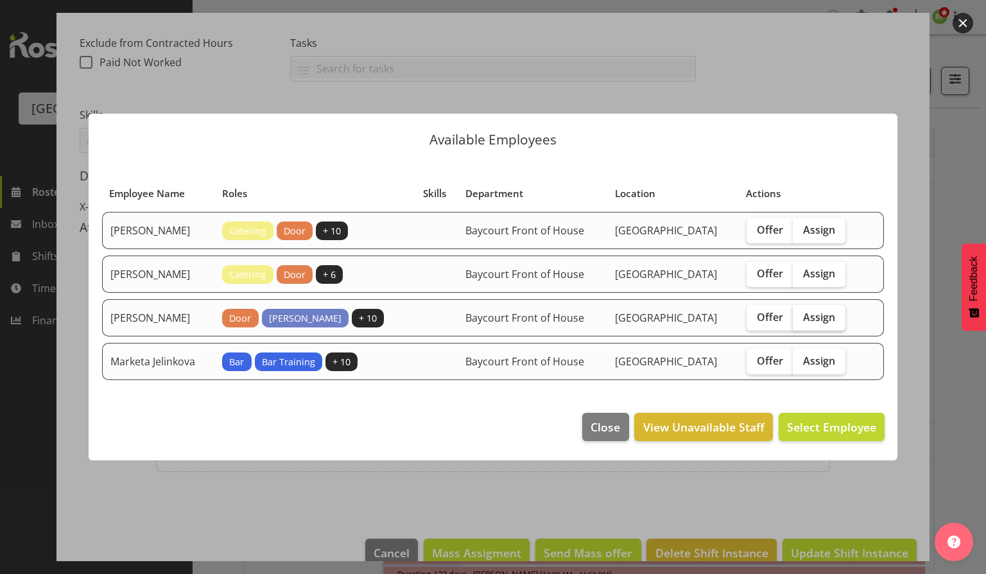
click at [834, 318] on span "Assign" at bounding box center [819, 317] width 32 height 13
click at [801, 318] on input "Assign" at bounding box center [796, 317] width 8 height 8
checkbox input "true"
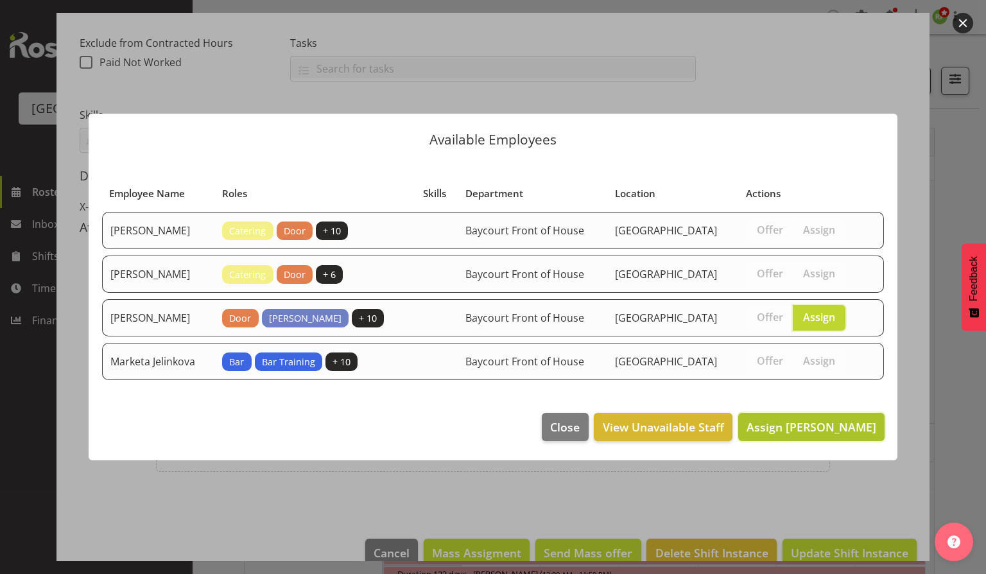
click at [837, 424] on span "Assign Lisa Camplin" at bounding box center [811, 426] width 130 height 15
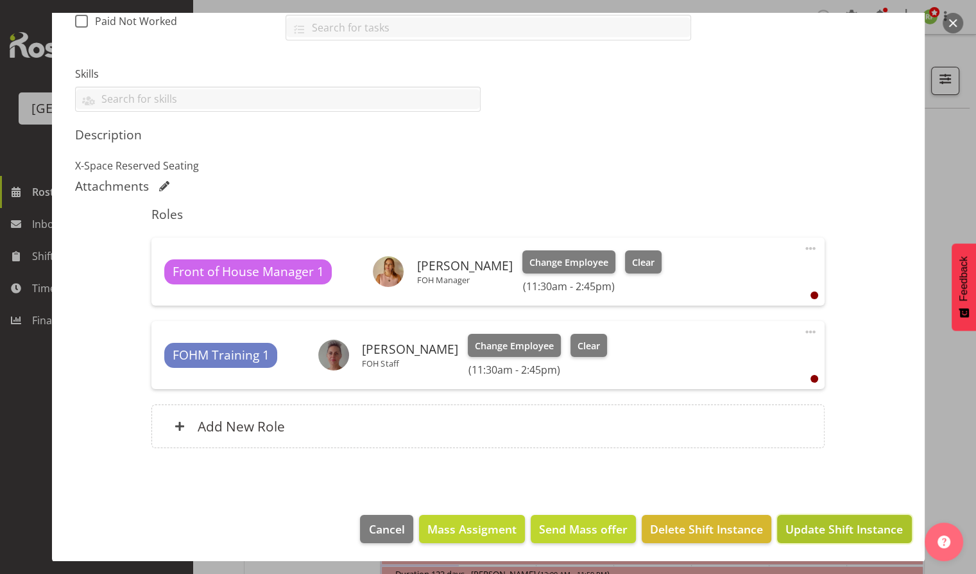
click at [825, 534] on span "Update Shift Instance" at bounding box center [843, 528] width 117 height 17
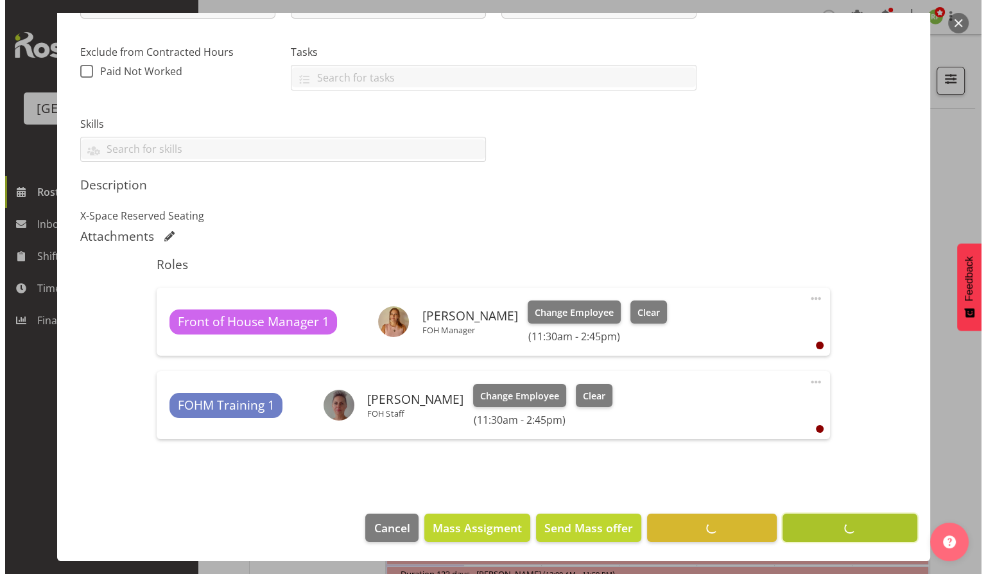
scroll to position [252, 0]
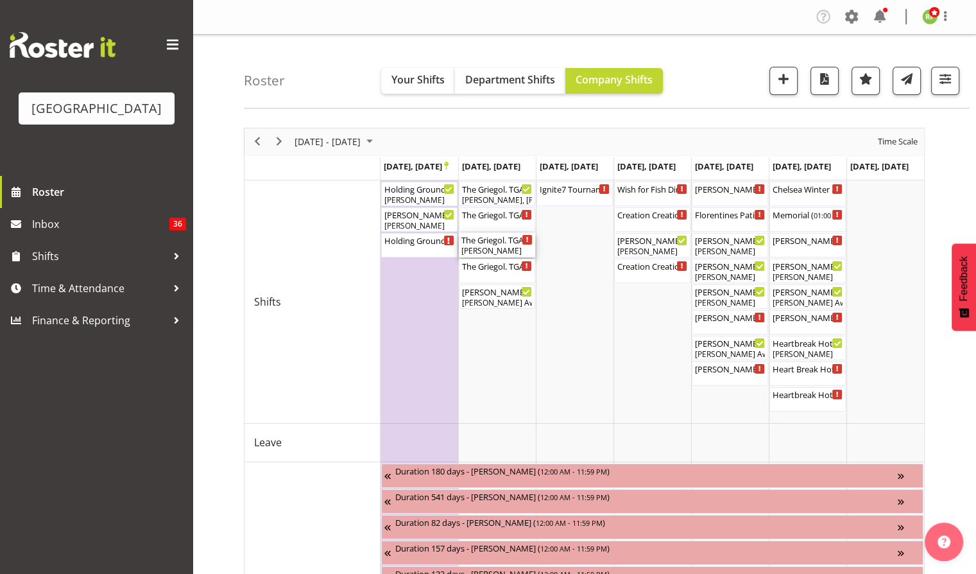
click at [493, 248] on div "[PERSON_NAME]" at bounding box center [496, 251] width 71 height 12
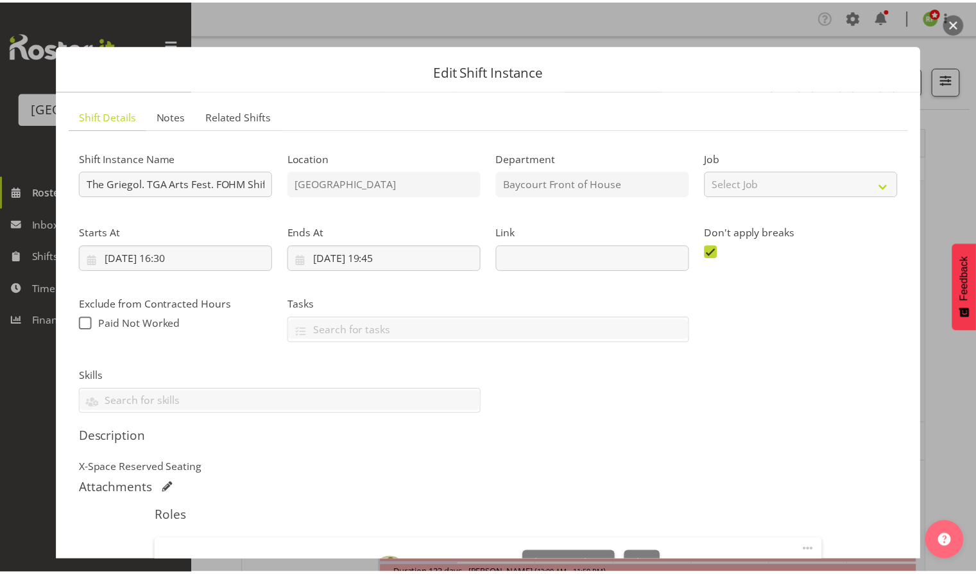
scroll to position [285, 0]
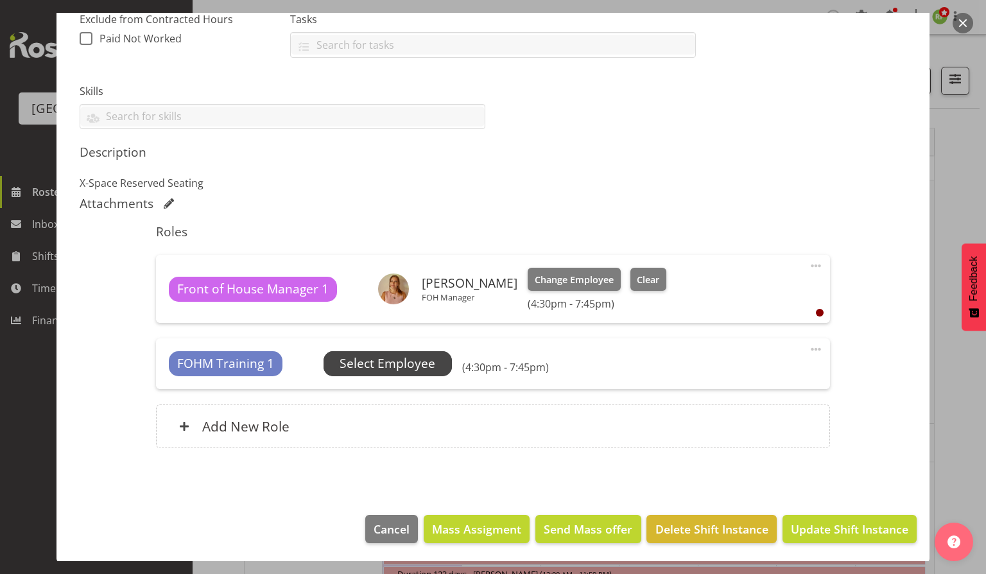
click at [392, 366] on span "Select Employee" at bounding box center [387, 363] width 96 height 19
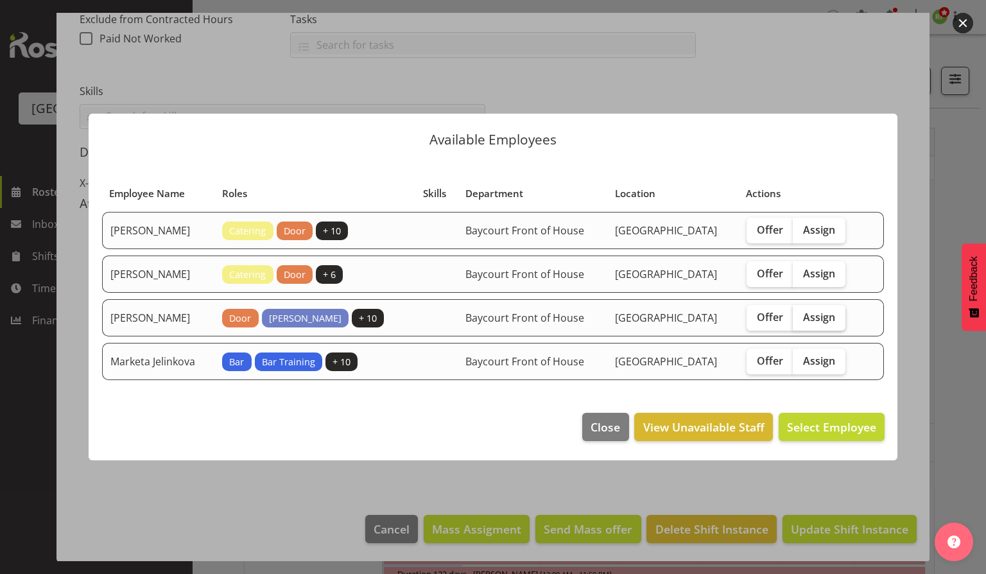
click at [835, 321] on span "Assign" at bounding box center [819, 317] width 32 height 13
click at [801, 321] on input "Assign" at bounding box center [796, 317] width 8 height 8
checkbox input "true"
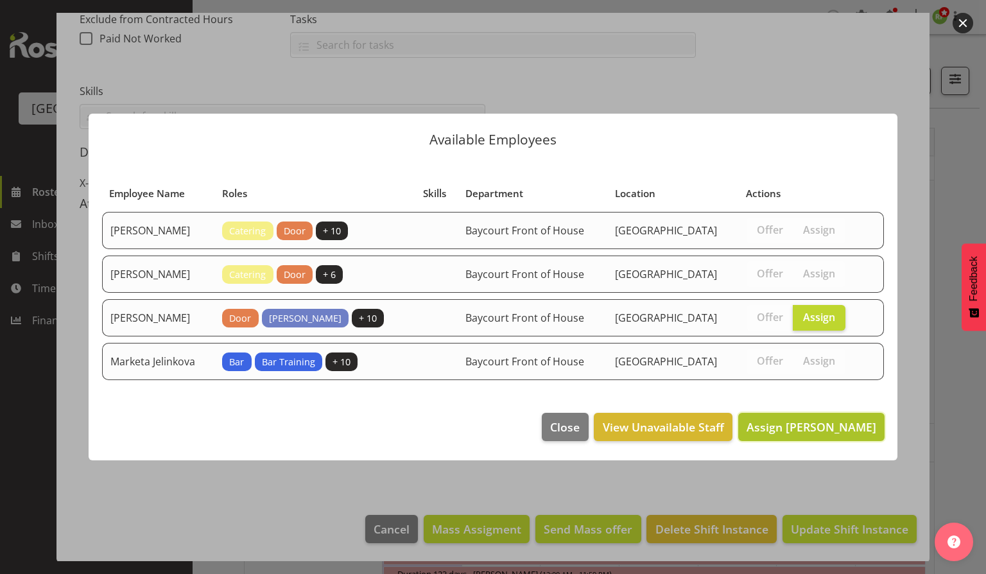
click at [810, 426] on span "Assign Lisa Camplin" at bounding box center [811, 426] width 130 height 15
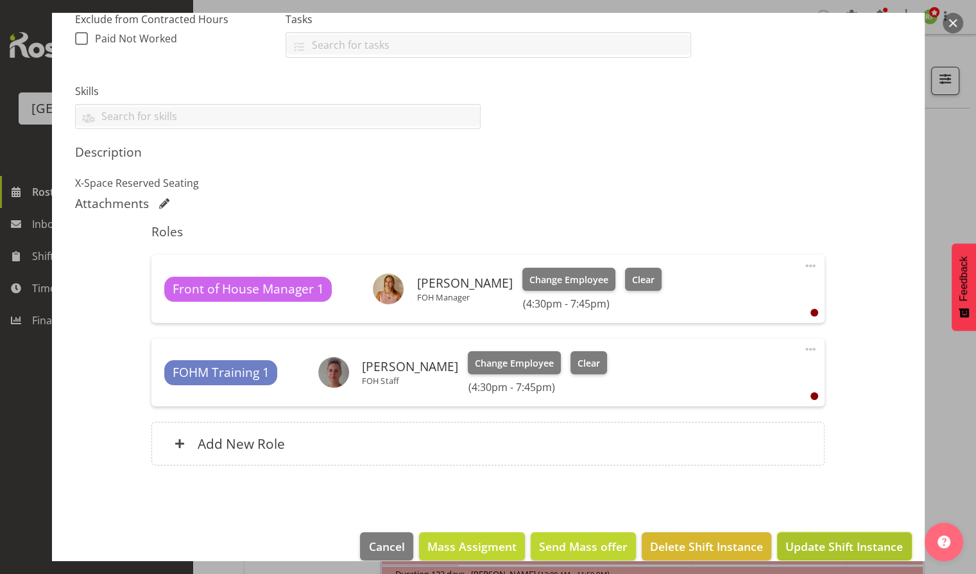
click at [827, 546] on span "Update Shift Instance" at bounding box center [843, 546] width 117 height 17
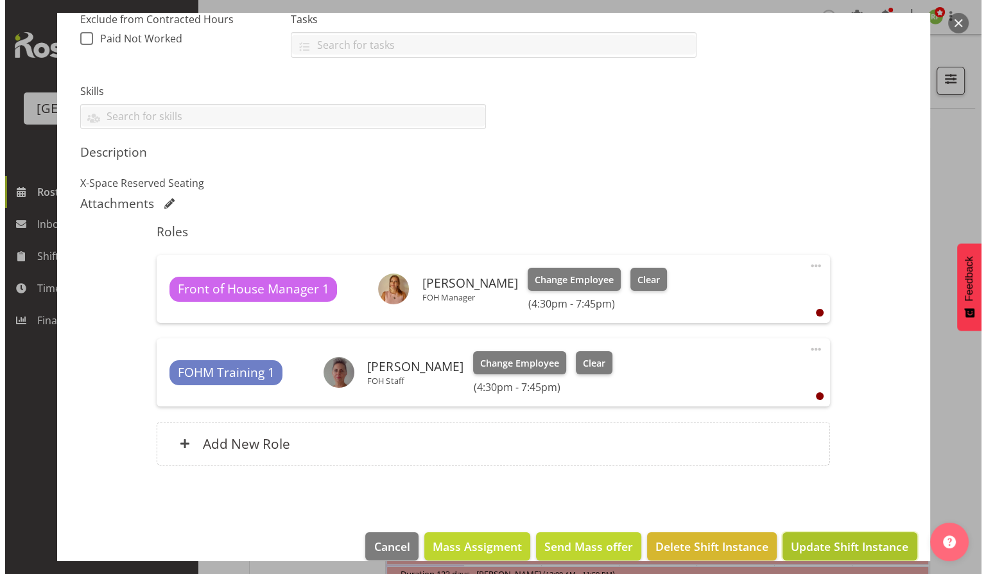
scroll to position [252, 0]
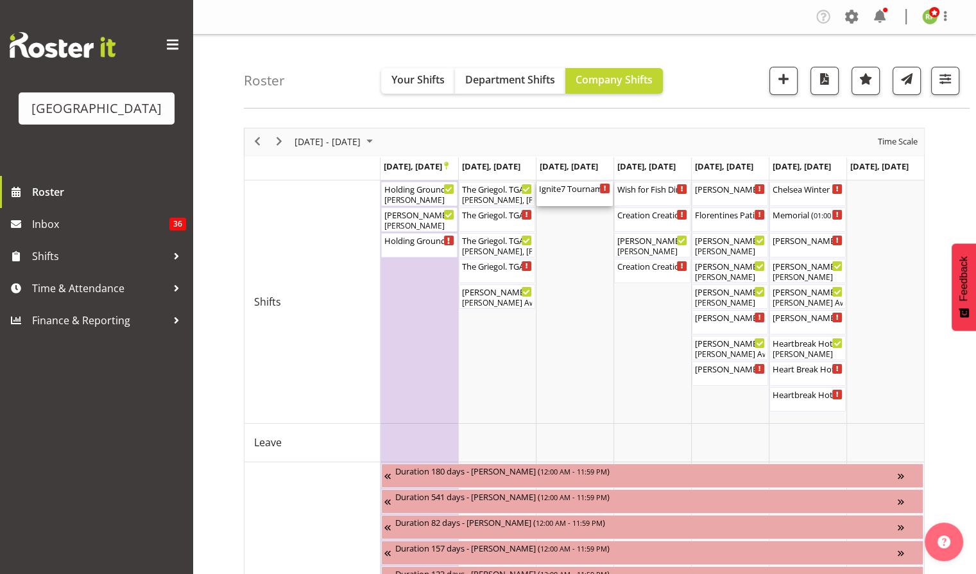
click at [561, 199] on div "Ignite7 Tournament dinner TIMES TBC ( 03:15 PM - 11:15 PM )" at bounding box center [574, 194] width 71 height 24
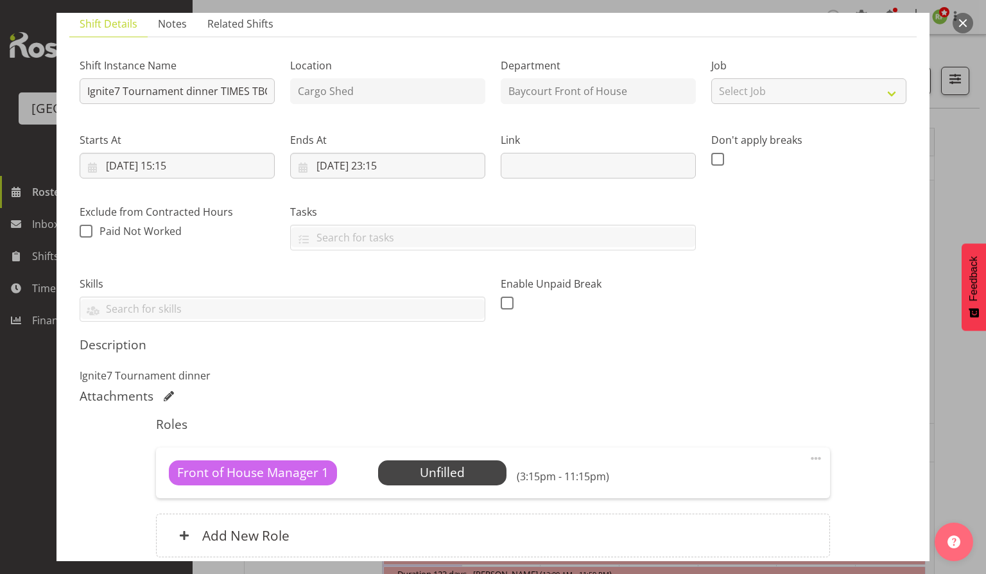
scroll to position [0, 0]
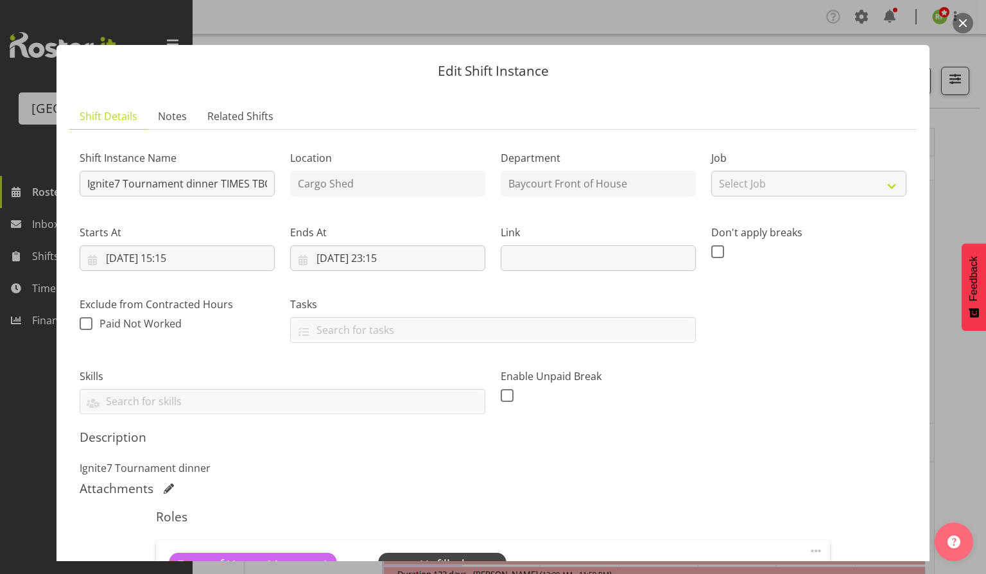
click at [960, 30] on button "button" at bounding box center [962, 23] width 21 height 21
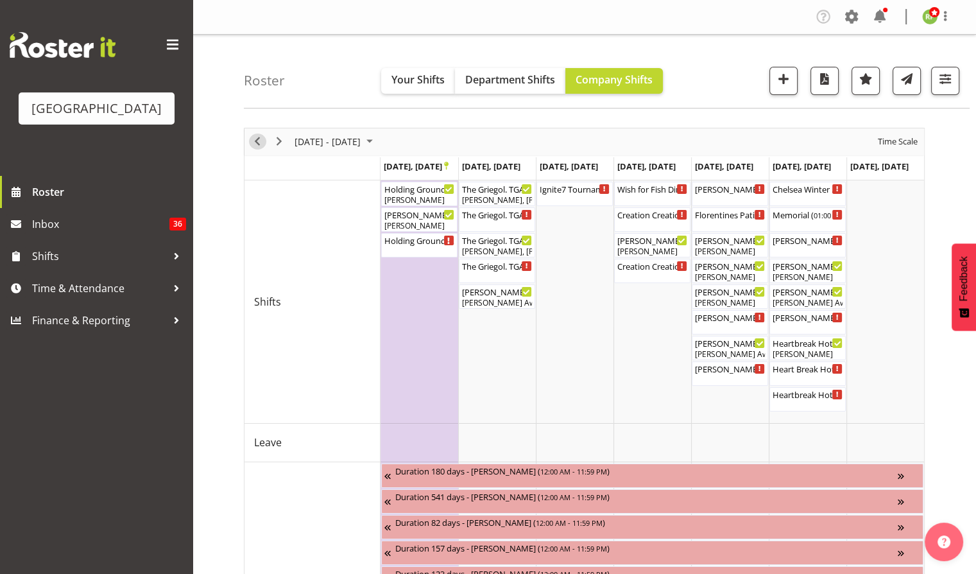
click at [259, 140] on span "Previous" at bounding box center [257, 141] width 15 height 16
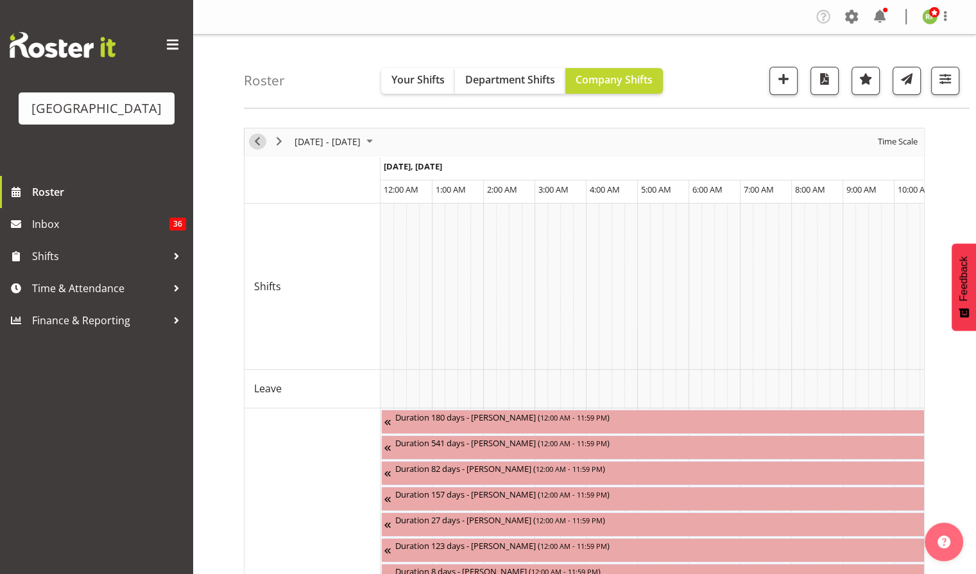
click at [255, 133] on span "Previous" at bounding box center [257, 141] width 15 height 16
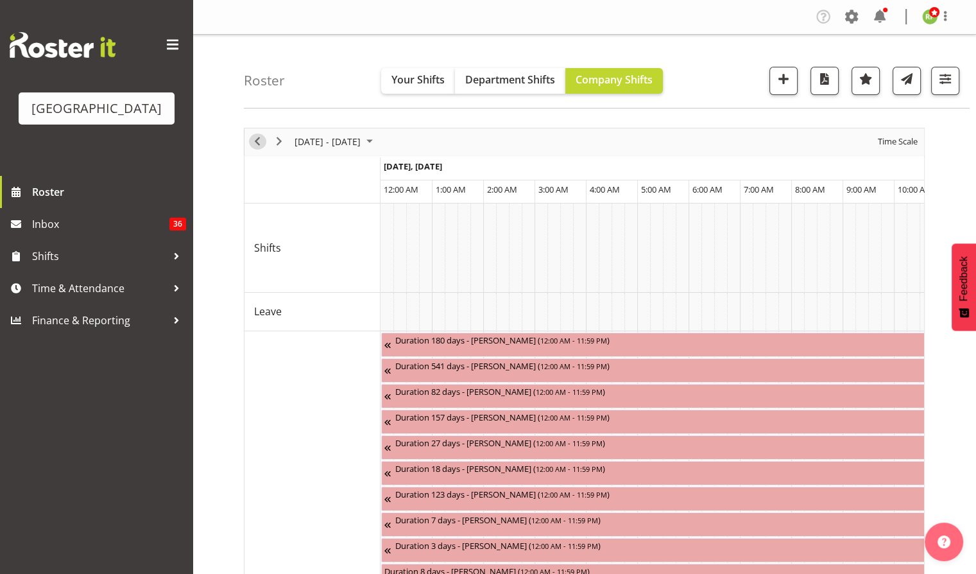
click at [256, 141] on span "Previous" at bounding box center [257, 141] width 15 height 16
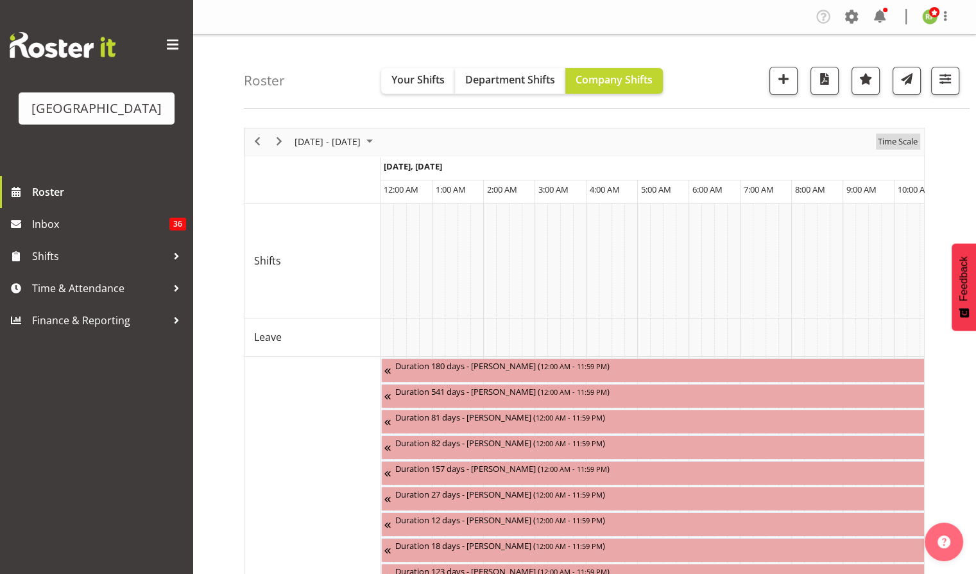
click at [896, 143] on span "Time Scale" at bounding box center [898, 141] width 42 height 16
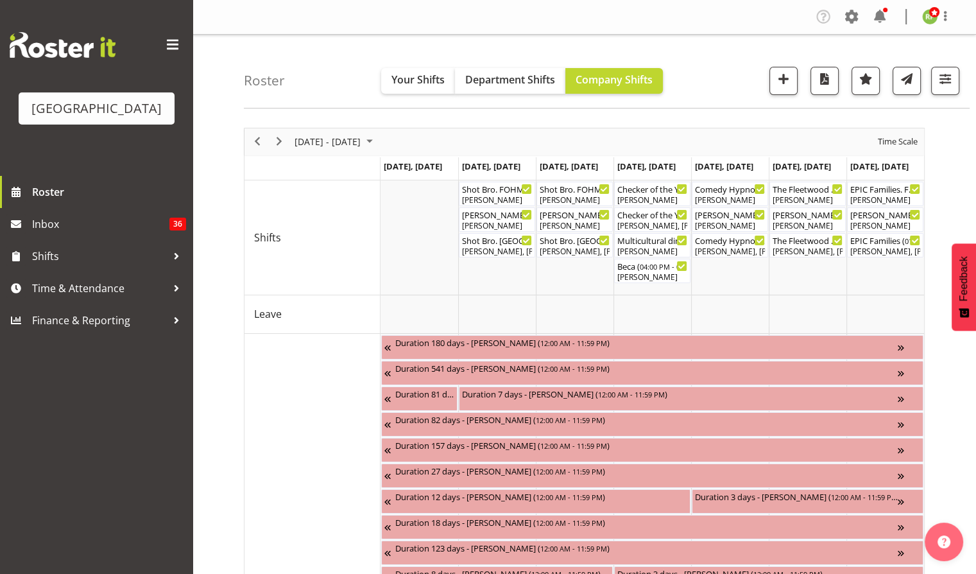
click at [266, 142] on div "previous period" at bounding box center [257, 141] width 22 height 27
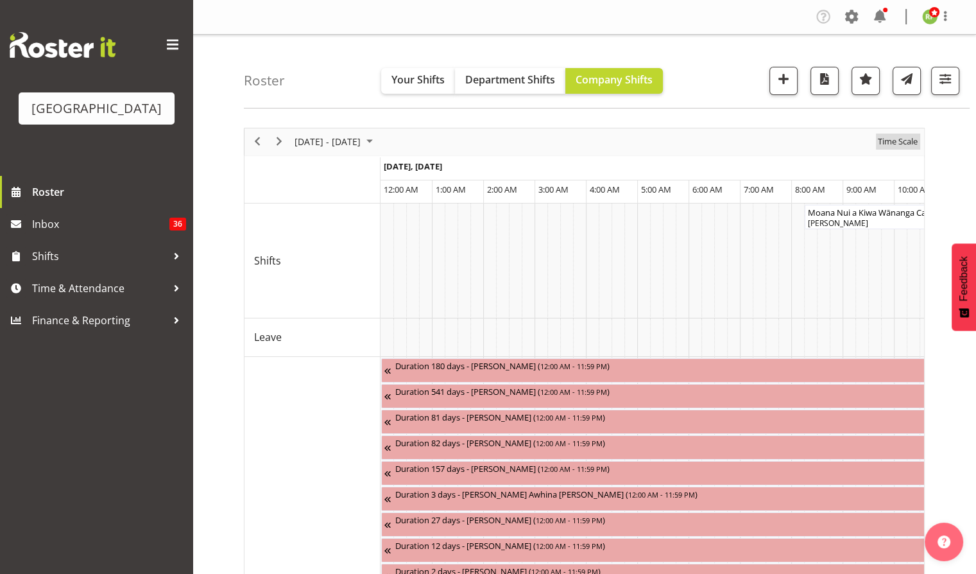
click at [898, 139] on span "Time Scale" at bounding box center [898, 141] width 42 height 16
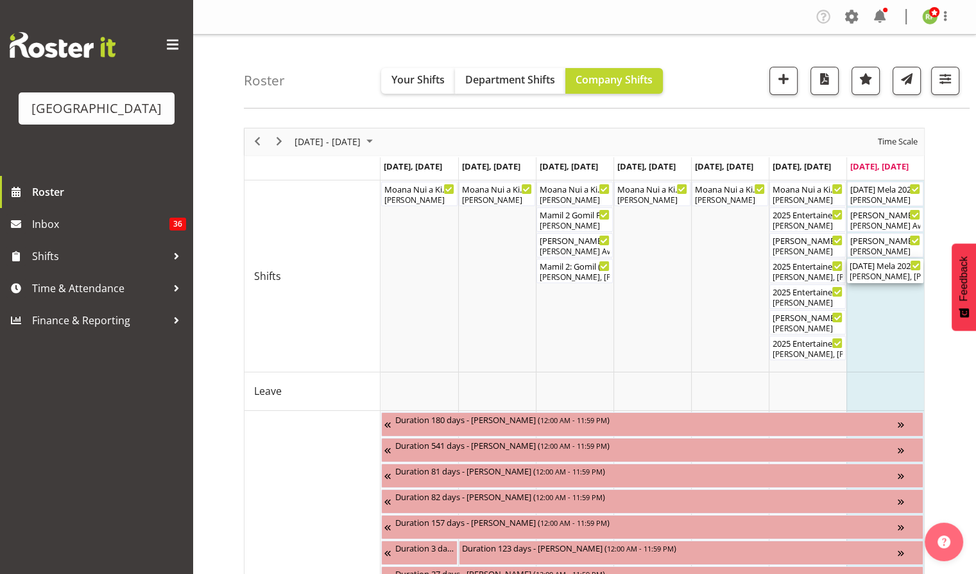
click at [881, 272] on div "Dillyn Shine, Tommy Shorter, Jacinta Derriman, Max Allan, Chris Darlington, Sky…" at bounding box center [885, 277] width 71 height 12
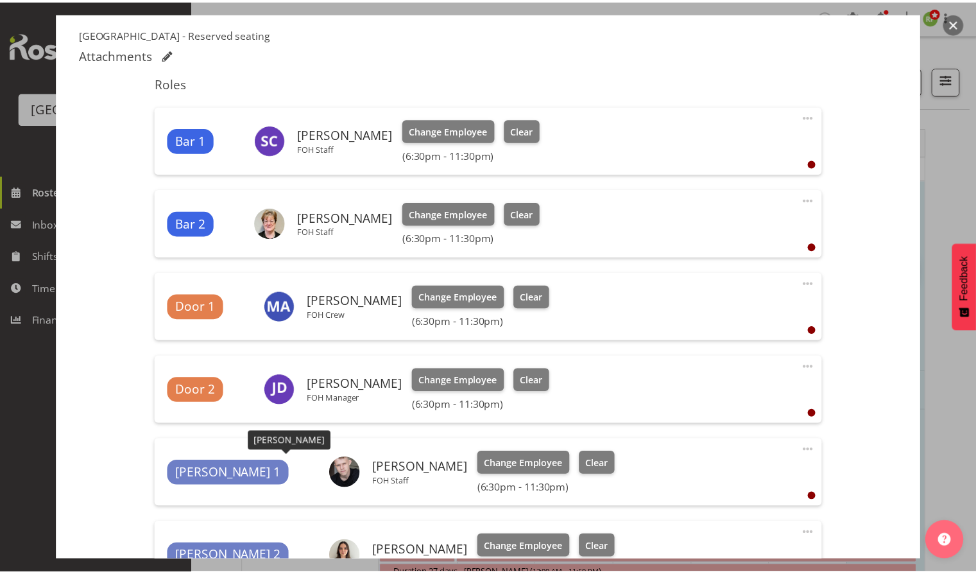
scroll to position [636, 0]
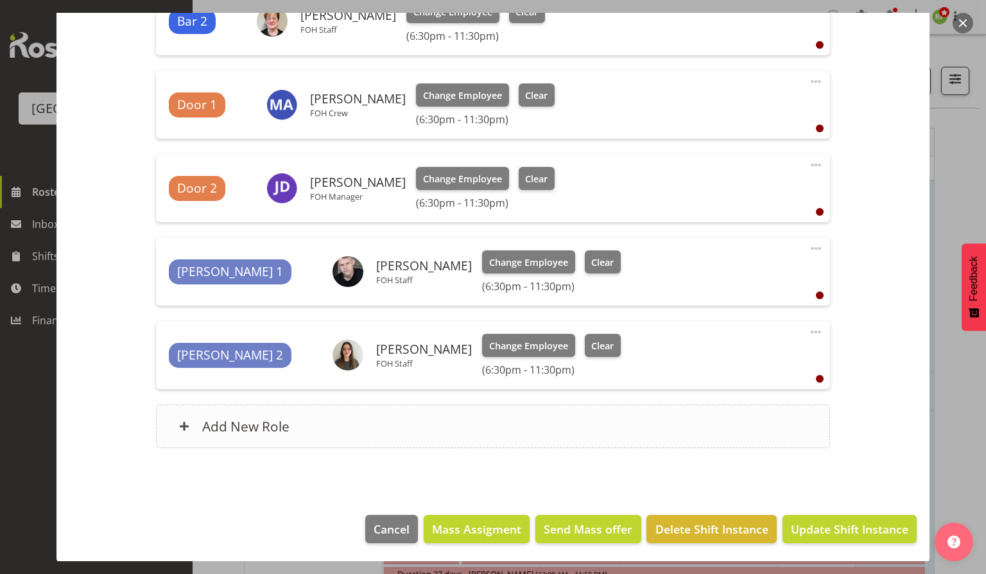
click at [232, 436] on div "Add New Role" at bounding box center [492, 426] width 673 height 44
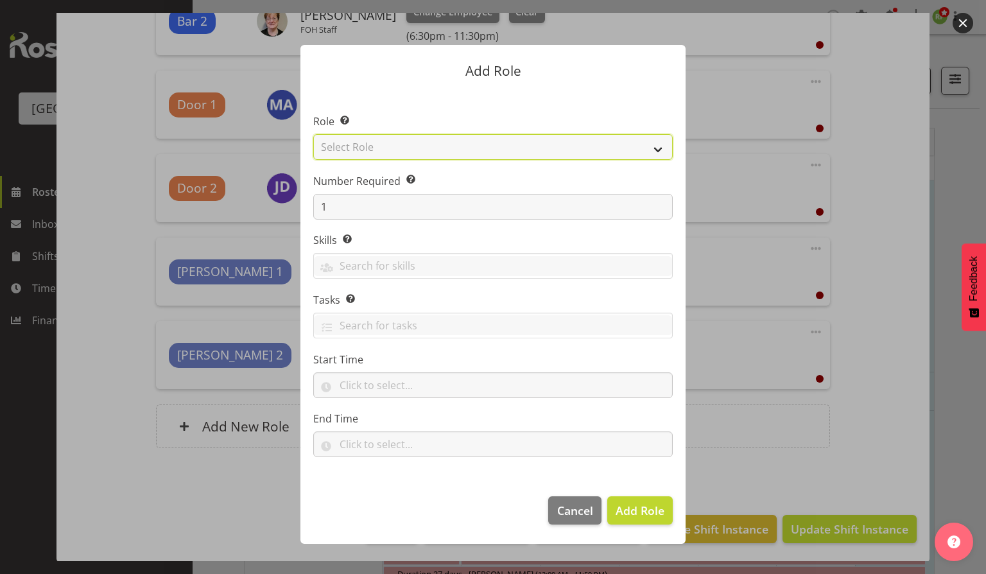
click at [385, 153] on select "Select Role Audio Bar Bar Runner Bar Training Box Office Cargo Shed Venue Rep C…" at bounding box center [492, 147] width 359 height 26
select select "1293"
click at [313, 134] on select "Select Role Audio Bar Bar Runner Bar Training Box Office Cargo Shed Venue Rep C…" at bounding box center [492, 147] width 359 height 26
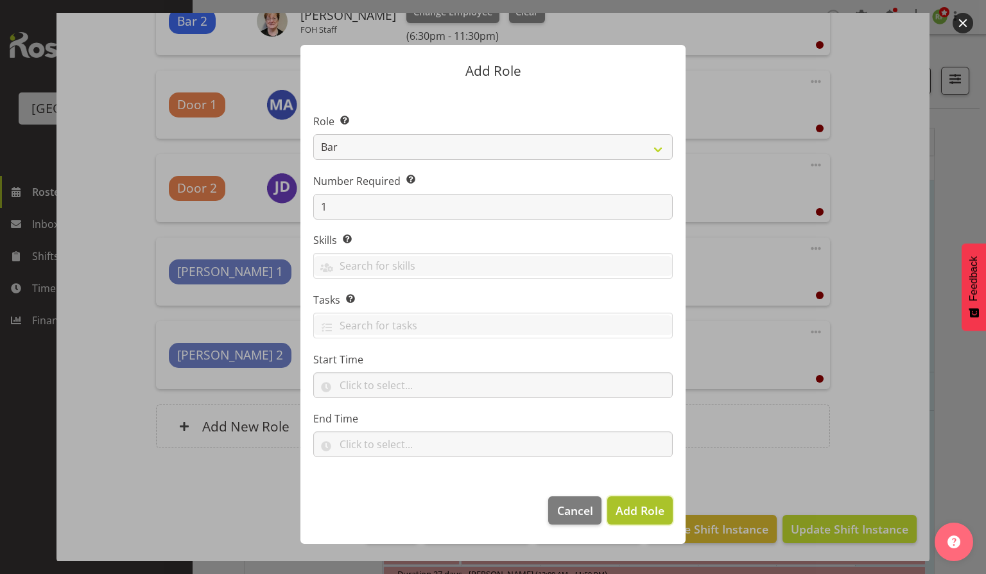
click at [642, 507] on span "Add Role" at bounding box center [639, 509] width 49 height 15
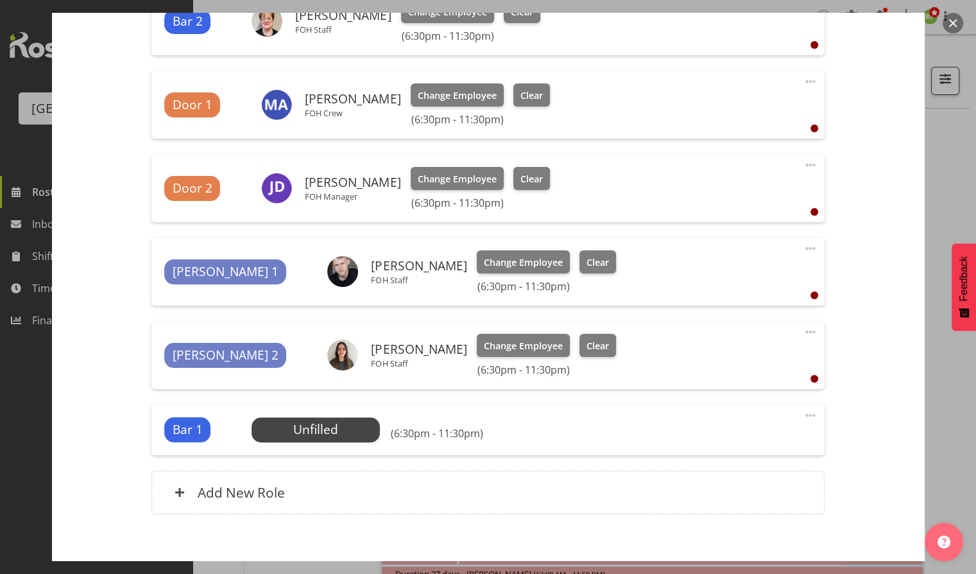
click at [803, 410] on span at bounding box center [810, 414] width 15 height 15
click at [735, 435] on link "Edit" at bounding box center [756, 443] width 123 height 23
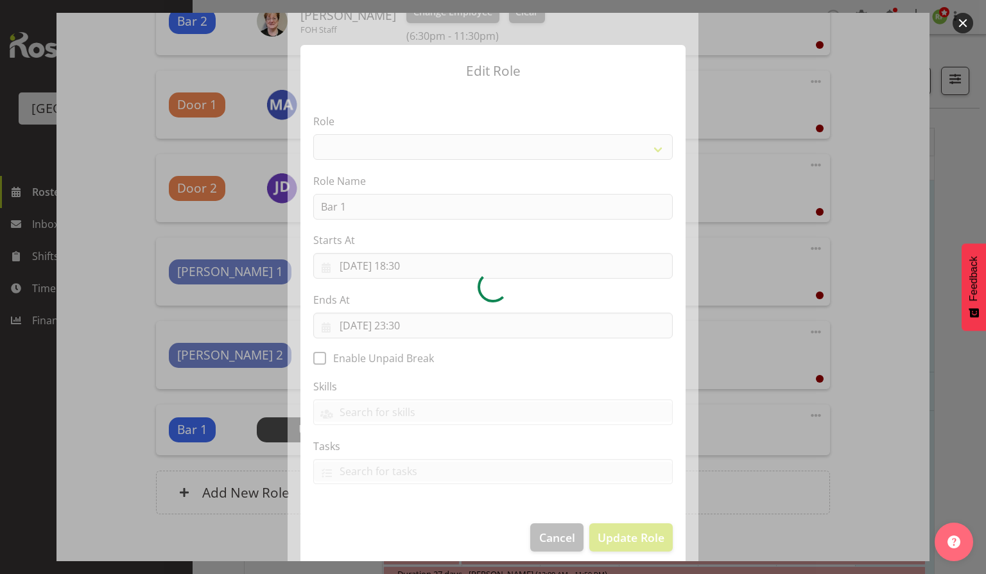
select select "1293"
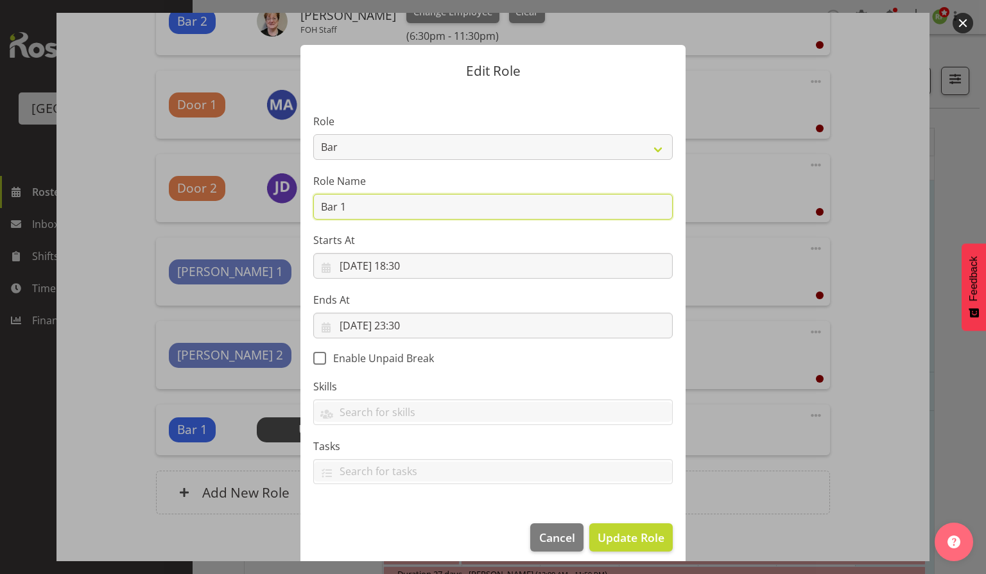
click at [352, 201] on input "Bar 1" at bounding box center [492, 207] width 359 height 26
click at [339, 205] on input "Bar 3/Floating Assist" at bounding box center [492, 207] width 359 height 26
click at [349, 208] on input "Bar 3 /Floating Assist" at bounding box center [492, 207] width 359 height 26
type input "Bar 3 / Floating Assist"
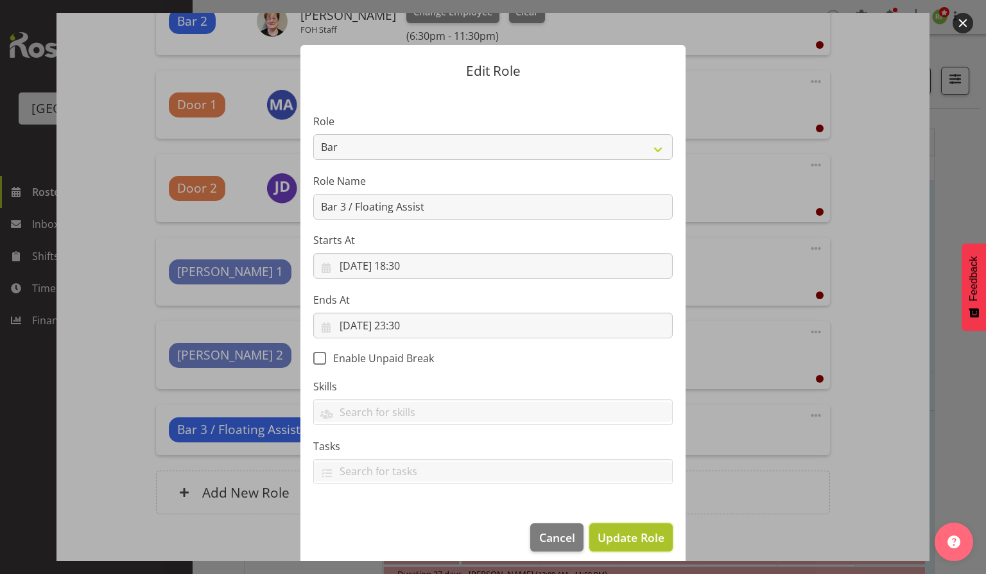
click at [644, 541] on span "Update Role" at bounding box center [630, 537] width 67 height 17
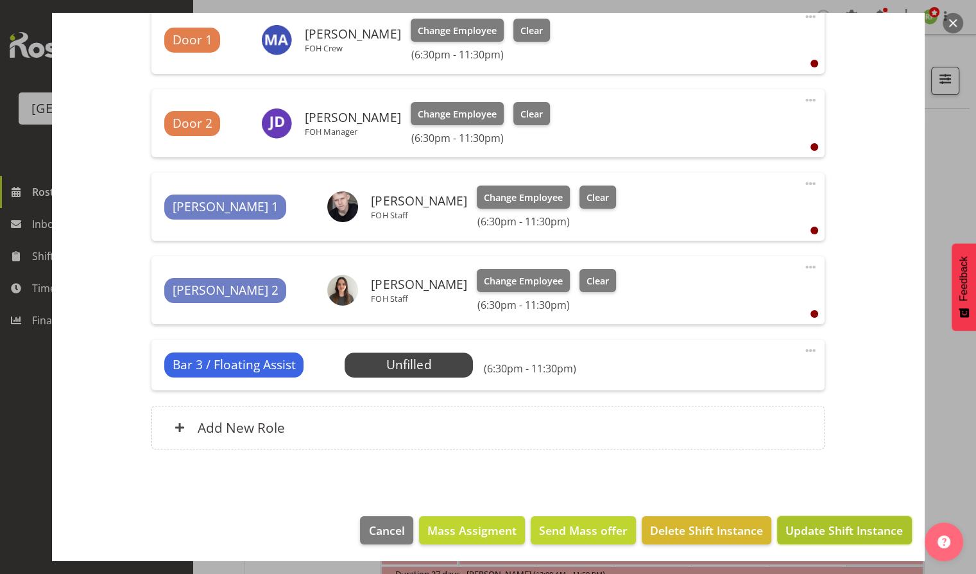
click at [821, 537] on button "Update Shift Instance" at bounding box center [844, 530] width 134 height 28
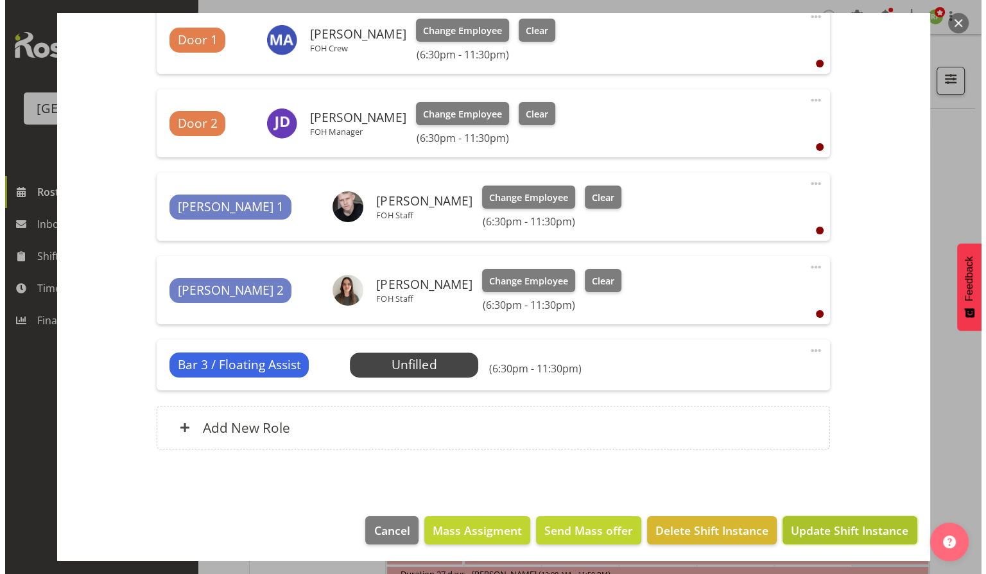
scroll to position [651, 0]
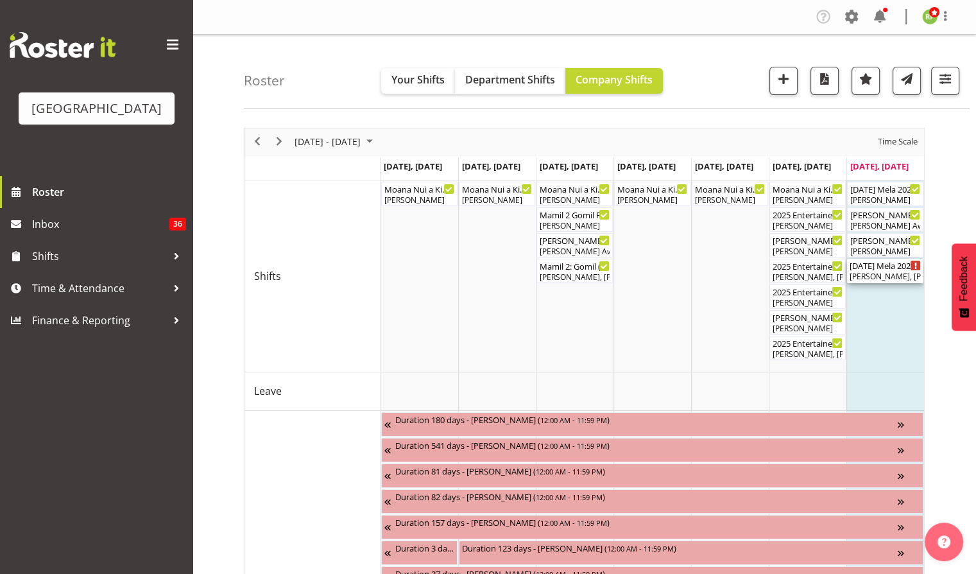
click at [888, 277] on div "Dillyn Shine, Tommy Shorter, Jacinta Derriman, Max Allan, Chris Darlington, Sky…" at bounding box center [885, 277] width 71 height 12
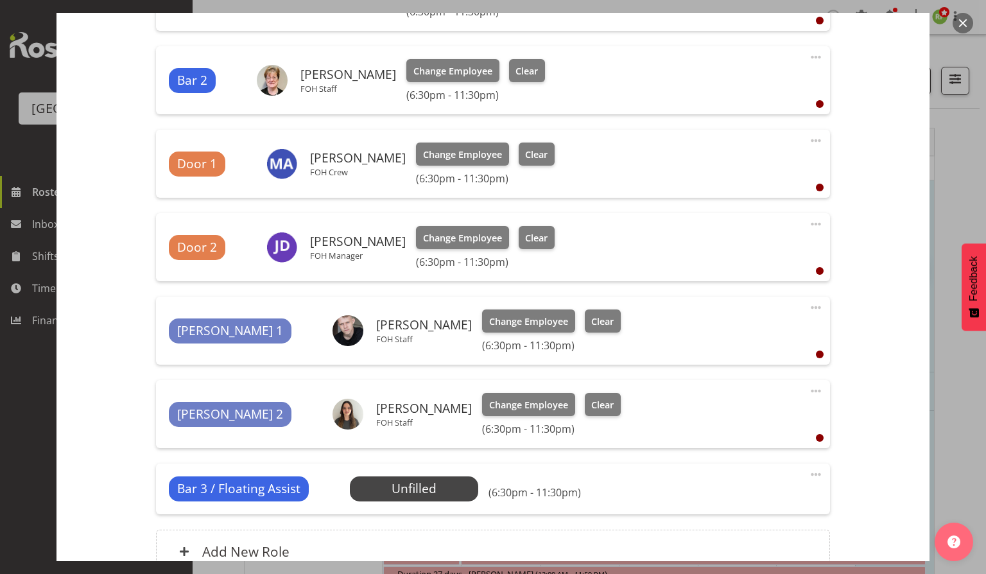
scroll to position [578, 0]
click at [427, 489] on span "Select Employee" at bounding box center [414, 488] width 96 height 19
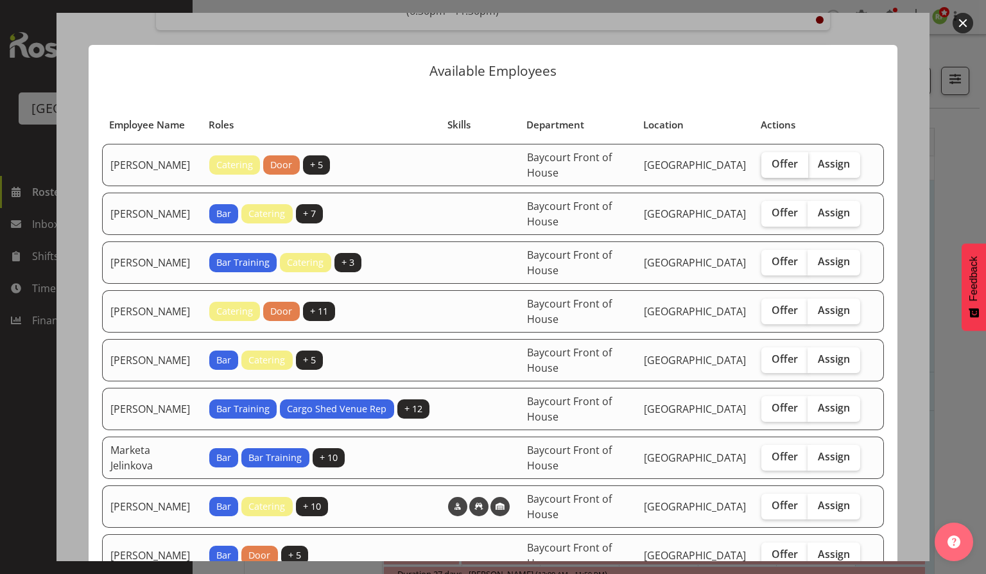
click at [773, 170] on span "Offer" at bounding box center [784, 163] width 26 height 13
click at [769, 168] on input "Offer" at bounding box center [765, 164] width 8 height 8
checkbox input "true"
click at [780, 268] on span "Offer" at bounding box center [784, 261] width 26 height 13
click at [769, 266] on input "Offer" at bounding box center [765, 261] width 8 height 8
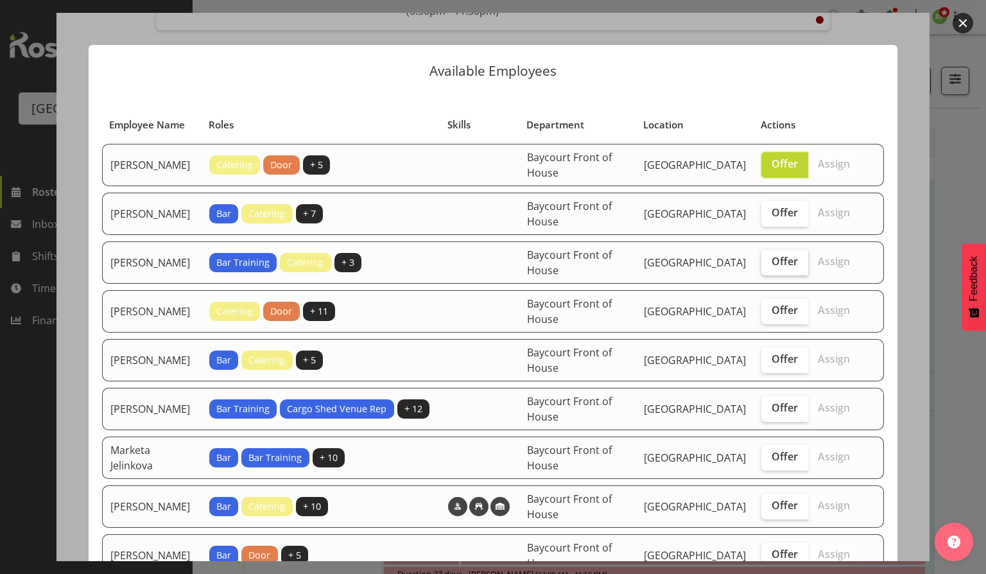
checkbox input "true"
click at [778, 316] on span "Offer" at bounding box center [784, 310] width 26 height 13
click at [769, 314] on input "Offer" at bounding box center [765, 310] width 8 height 8
checkbox input "true"
click at [776, 365] on span "Offer" at bounding box center [784, 358] width 26 height 13
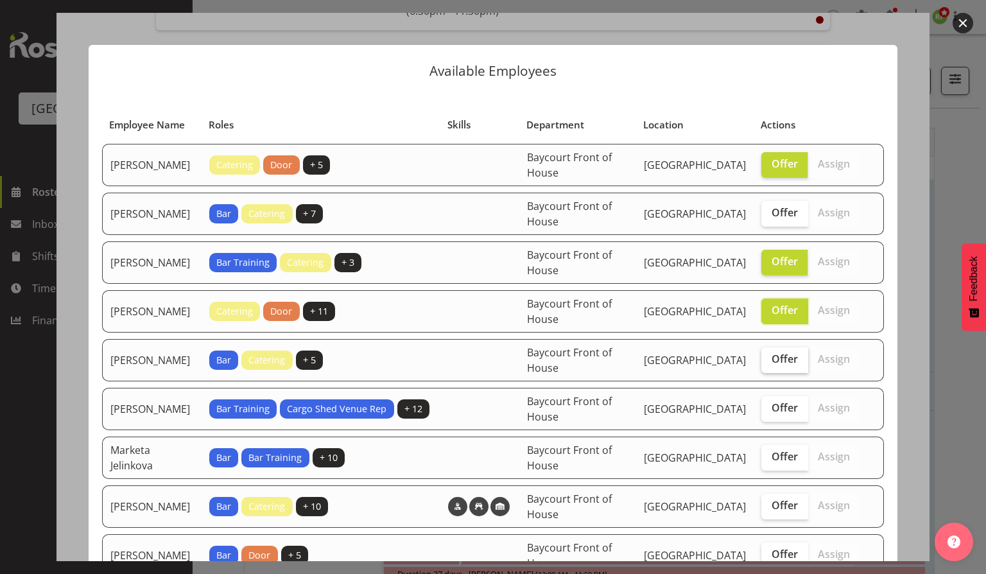
click at [769, 363] on input "Offer" at bounding box center [765, 359] width 8 height 8
checkbox input "true"
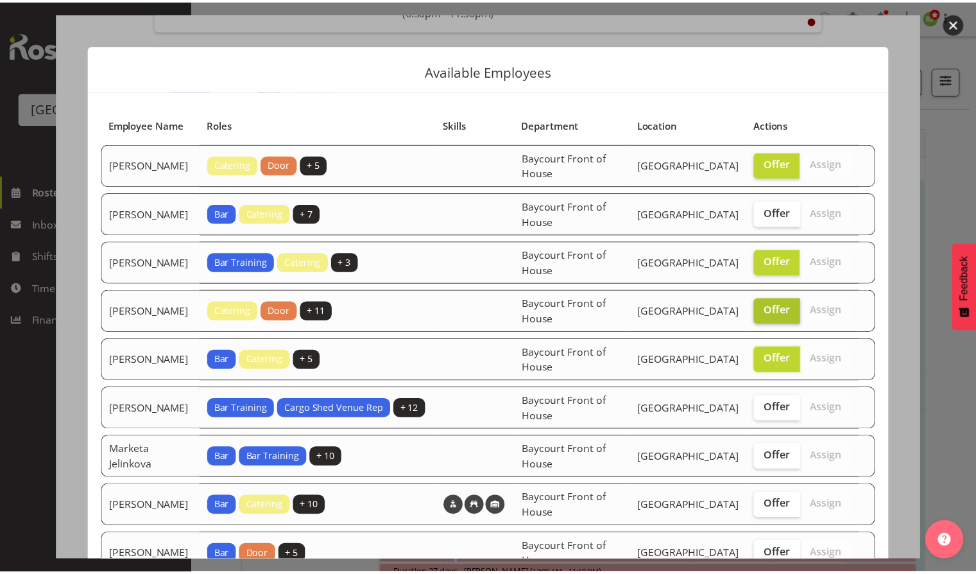
scroll to position [153, 0]
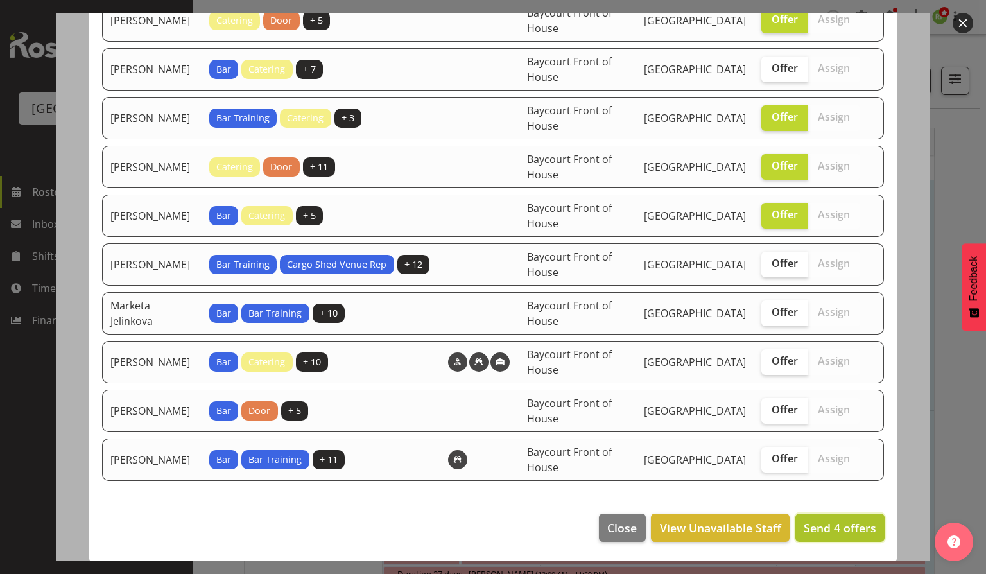
click at [825, 534] on span "Send 4 offers" at bounding box center [839, 527] width 73 height 15
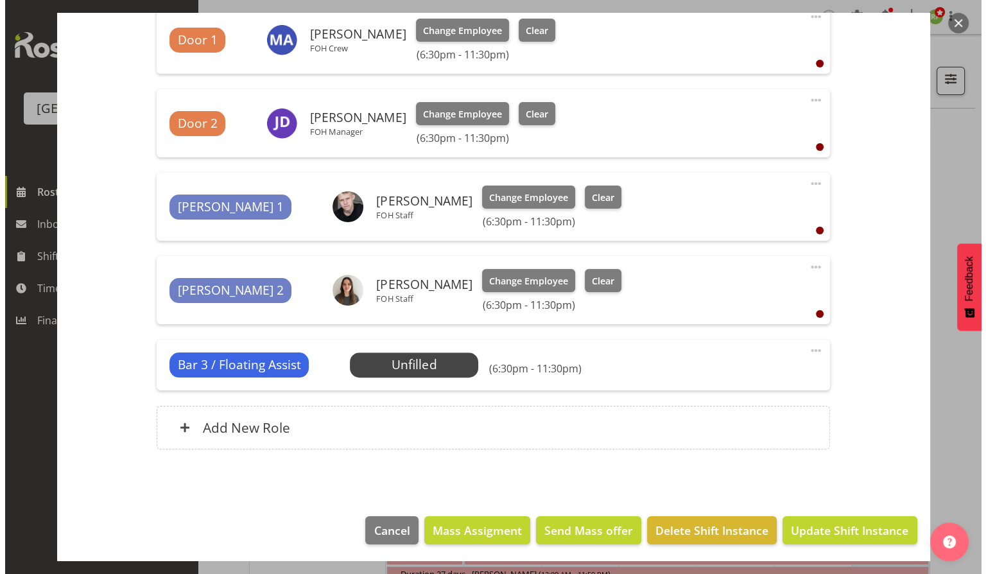
scroll to position [701, 0]
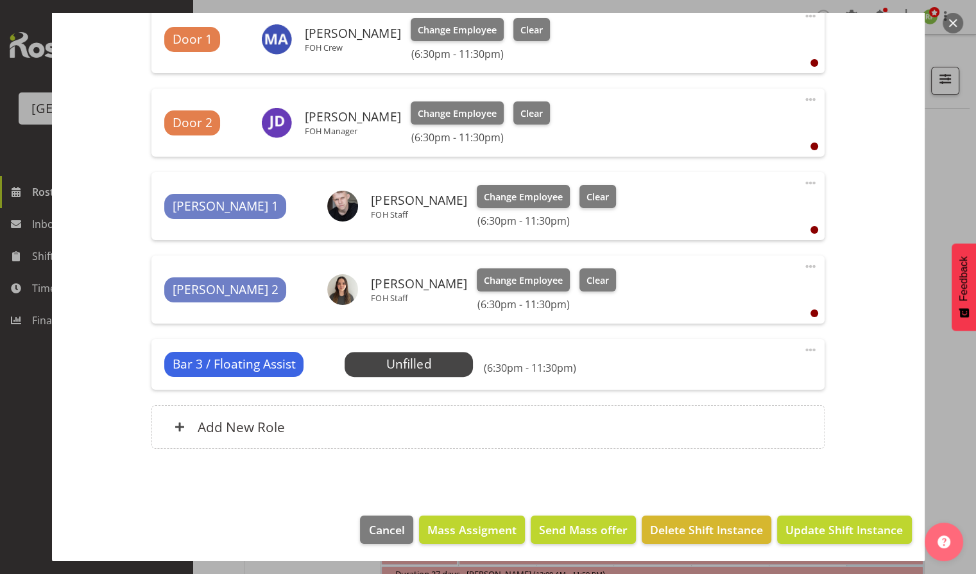
click at [955, 24] on button "button" at bounding box center [953, 23] width 21 height 21
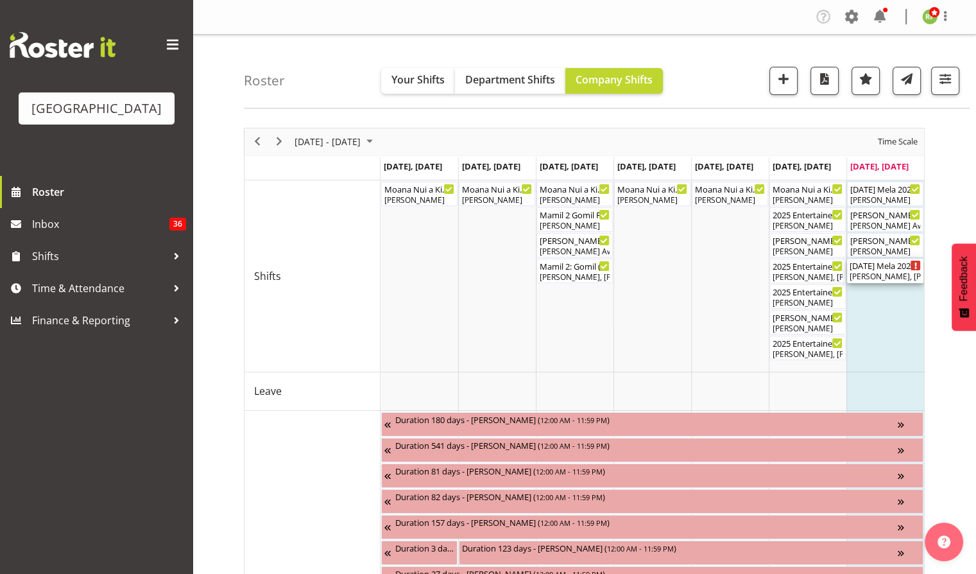
click at [886, 269] on div "[DATE] Mela 2025 ( 06:30 PM - 11:30 PM )" at bounding box center [885, 265] width 71 height 13
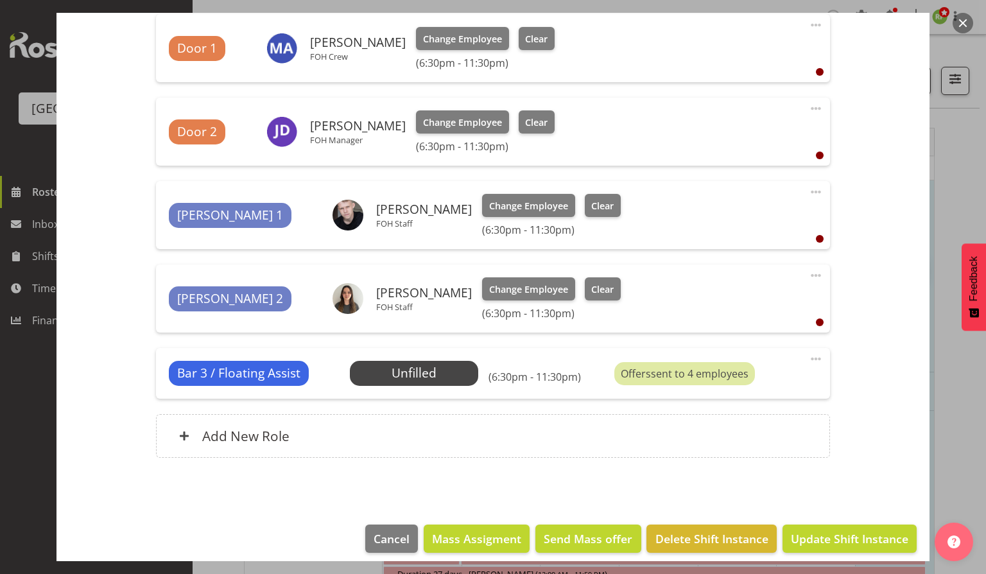
scroll to position [696, 0]
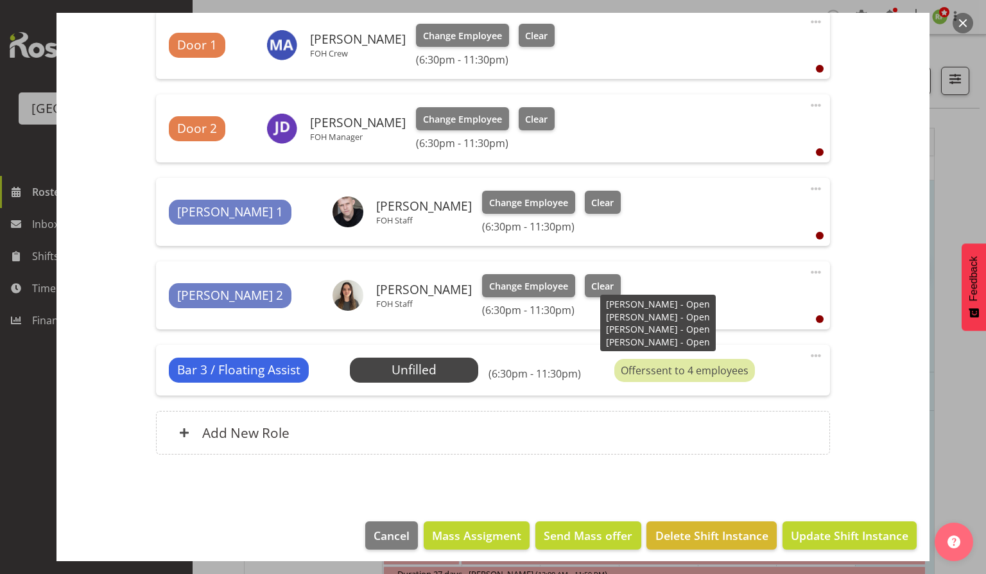
click at [651, 375] on div "Offers sent to 4 employees" at bounding box center [684, 370] width 141 height 23
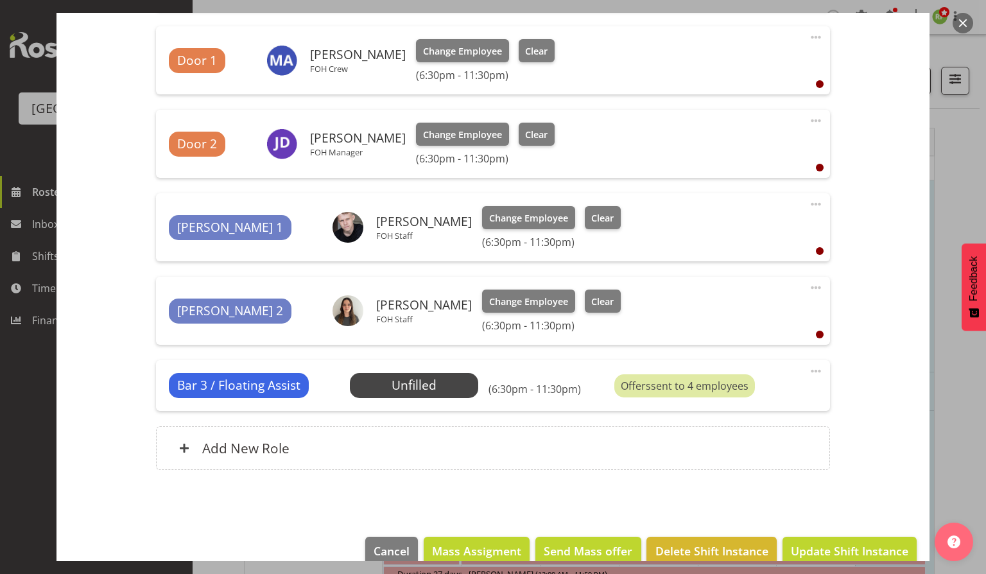
scroll to position [701, 0]
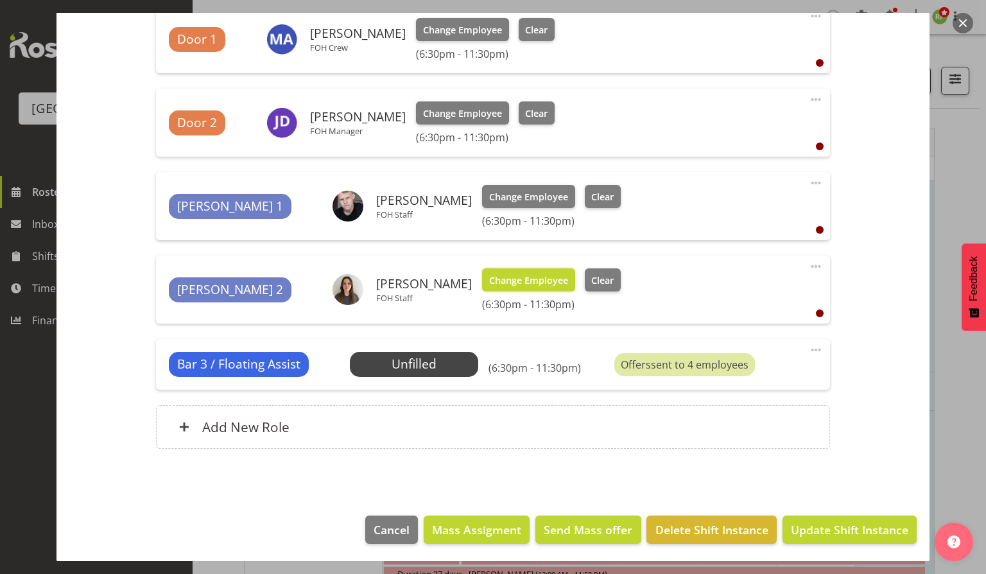
click at [489, 278] on span "Change Employee" at bounding box center [528, 280] width 79 height 14
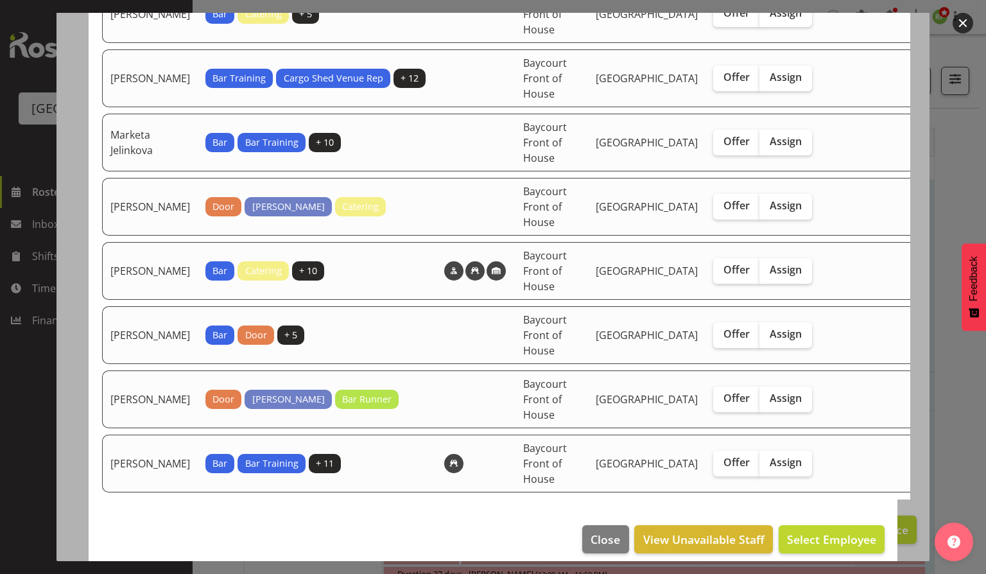
scroll to position [689, 0]
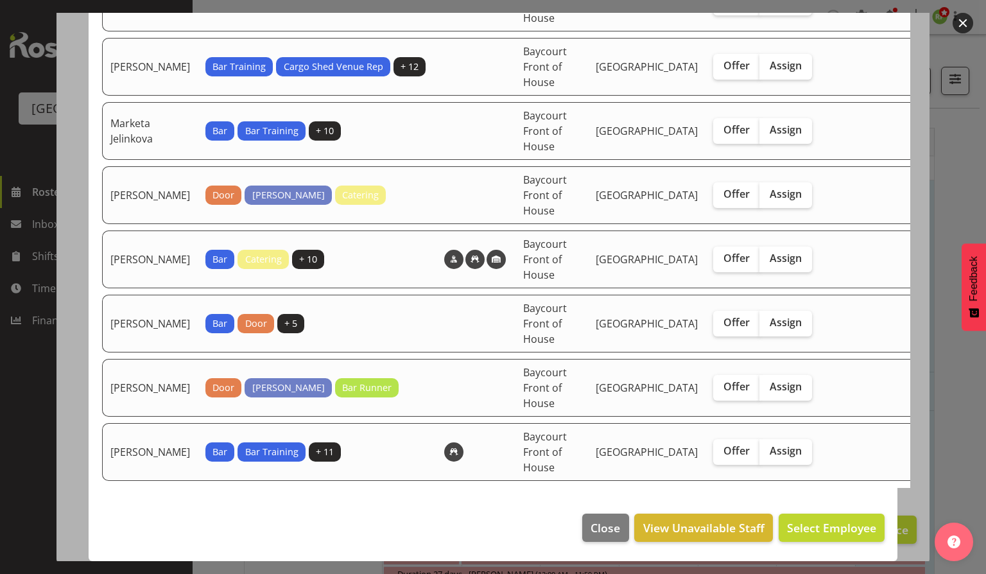
click at [961, 21] on button "button" at bounding box center [962, 23] width 21 height 21
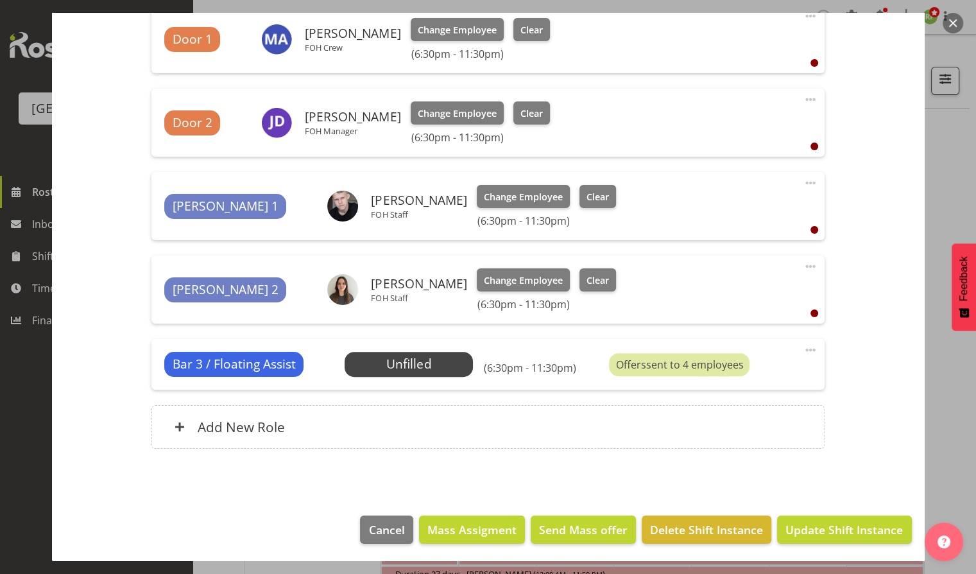
click at [477, 286] on button "Change Employee" at bounding box center [523, 279] width 93 height 23
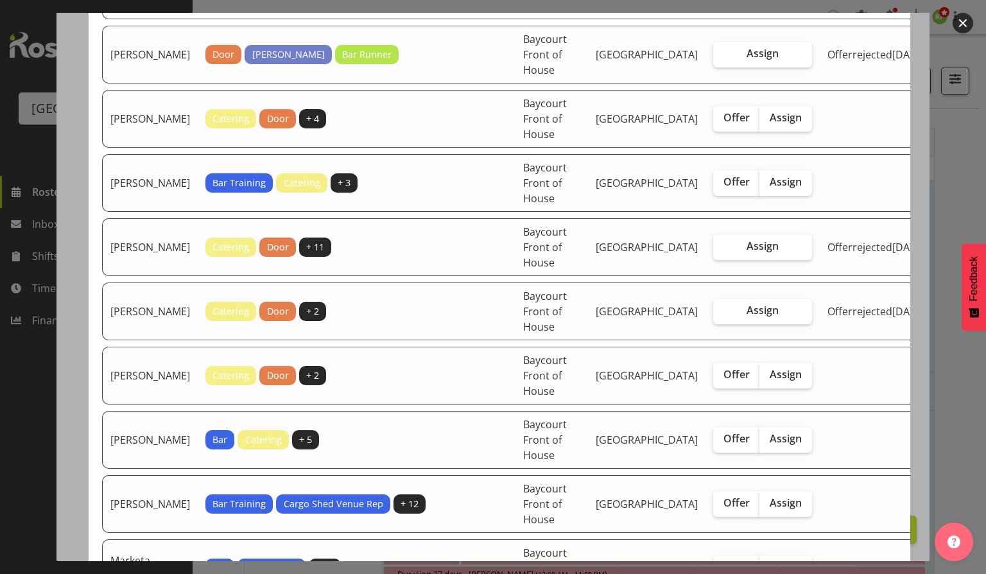
scroll to position [0, 0]
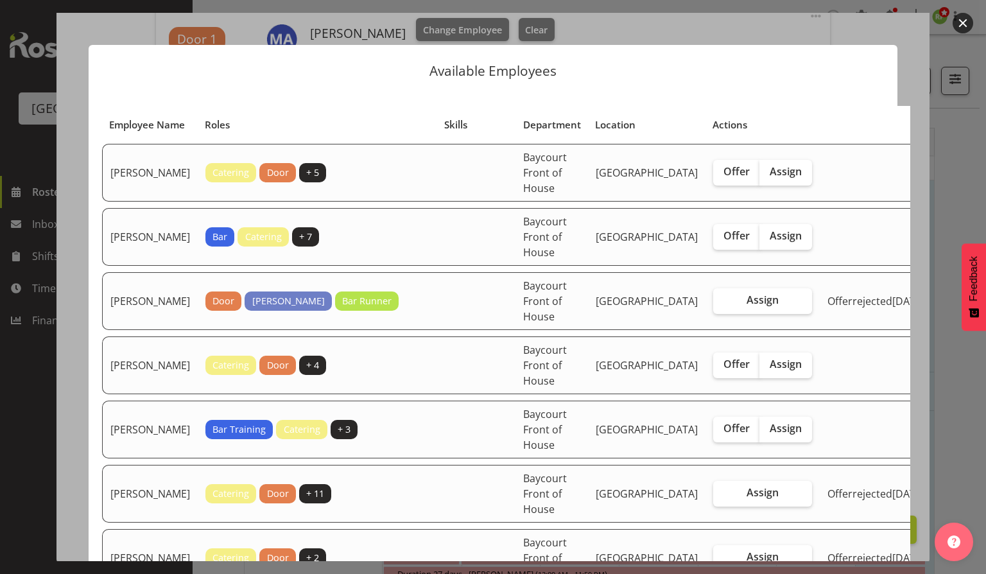
click at [965, 24] on button "button" at bounding box center [962, 23] width 21 height 21
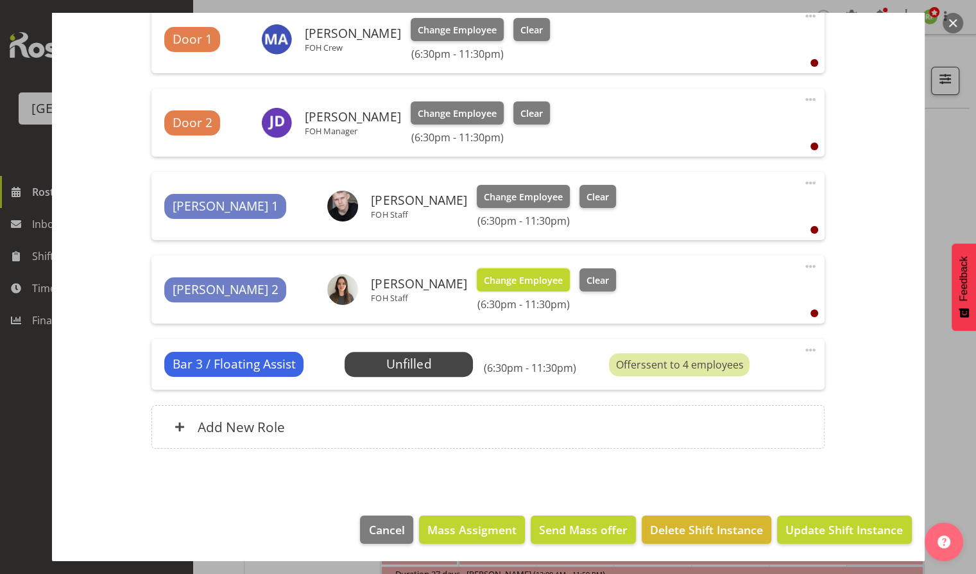
click at [484, 280] on span "Change Employee" at bounding box center [523, 280] width 79 height 14
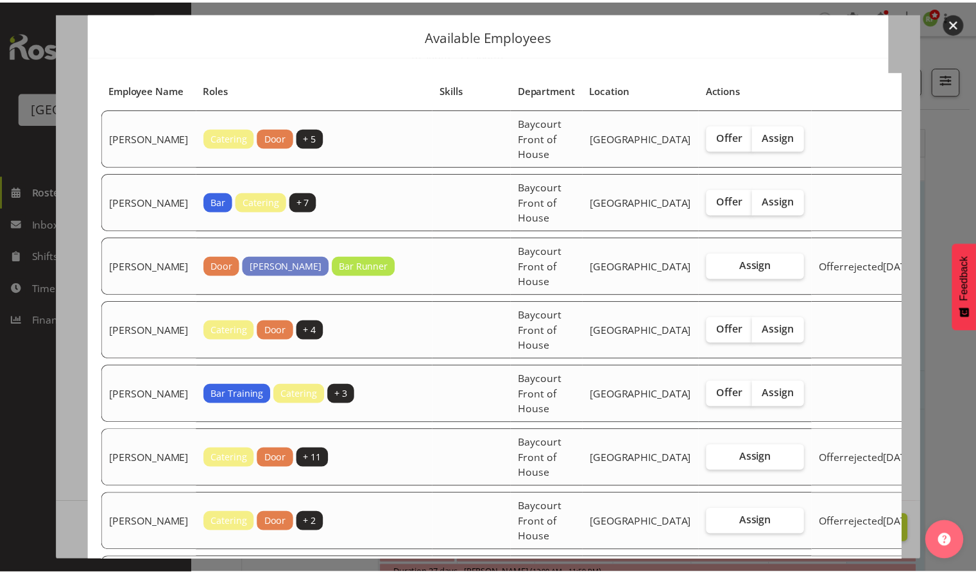
scroll to position [34, 0]
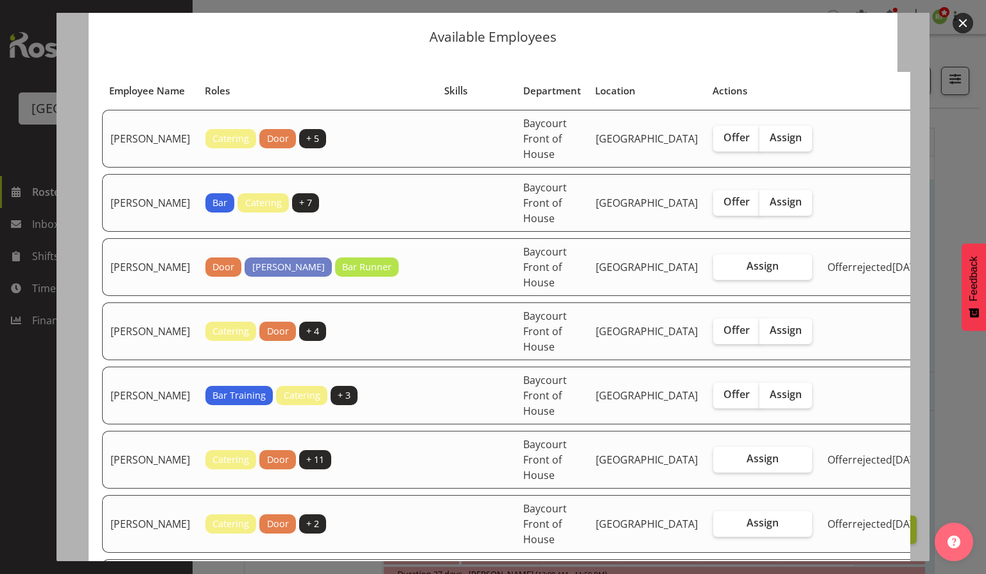
click at [957, 30] on button "button" at bounding box center [962, 23] width 21 height 21
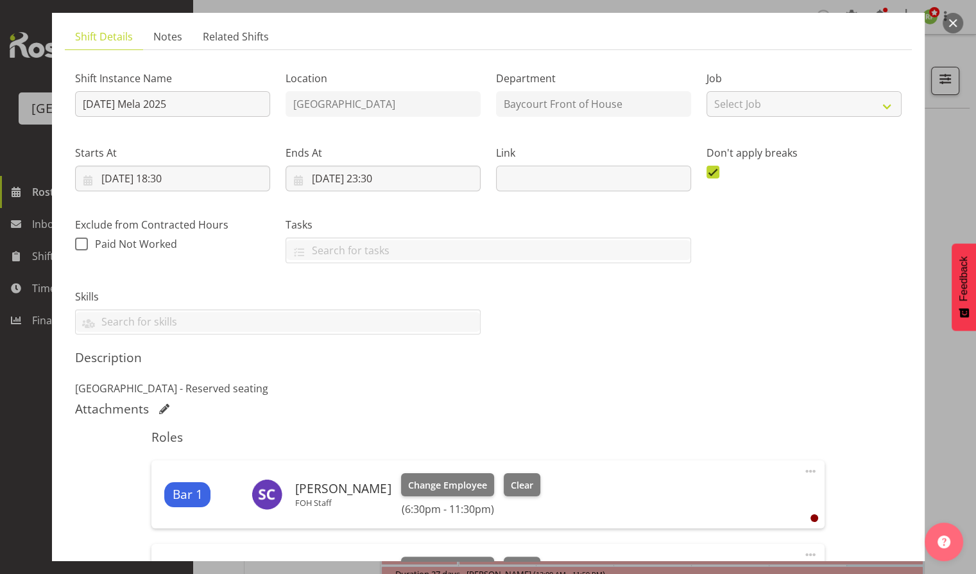
scroll to position [0, 0]
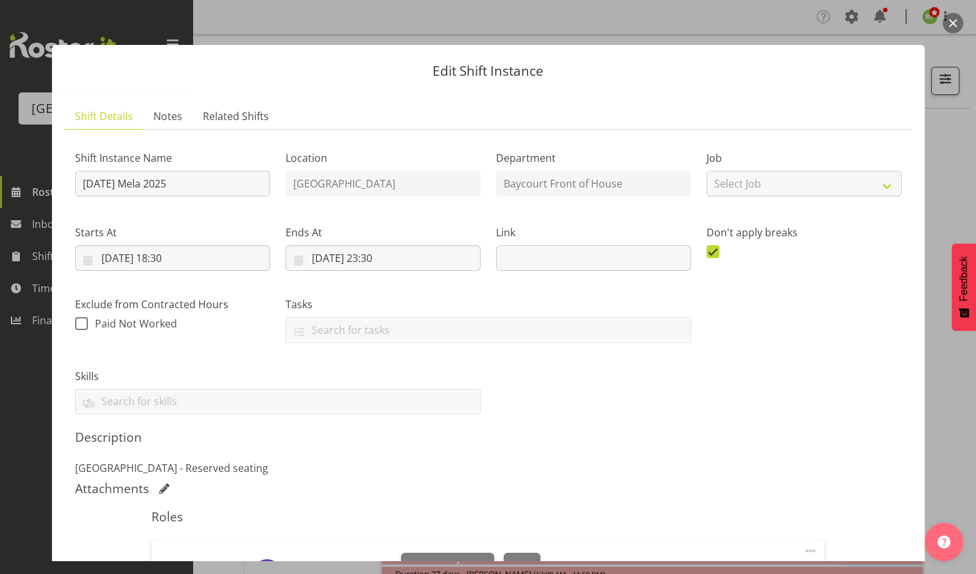
click at [955, 20] on button "button" at bounding box center [953, 23] width 21 height 21
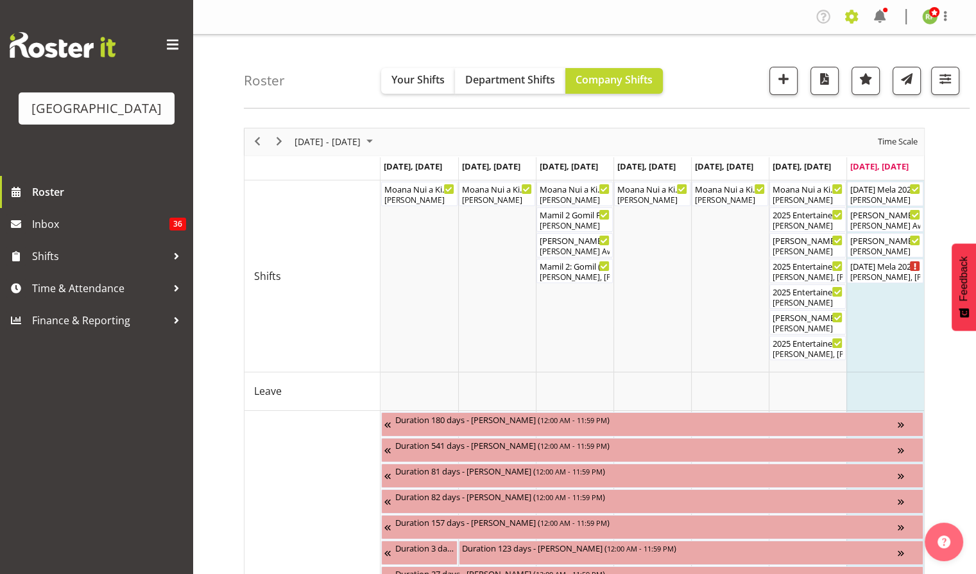
click at [855, 12] on span at bounding box center [851, 16] width 21 height 21
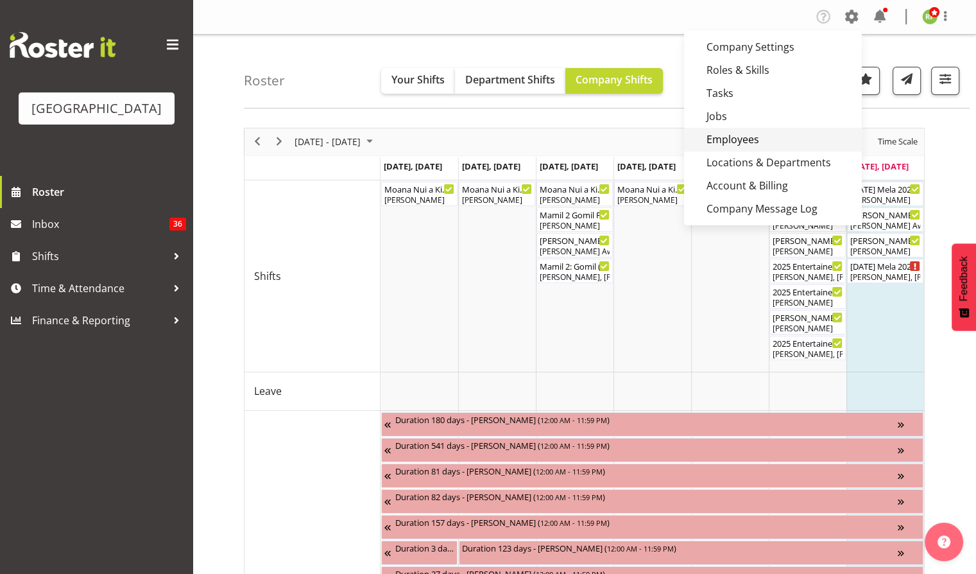
click at [734, 145] on link "Employees" at bounding box center [773, 139] width 178 height 23
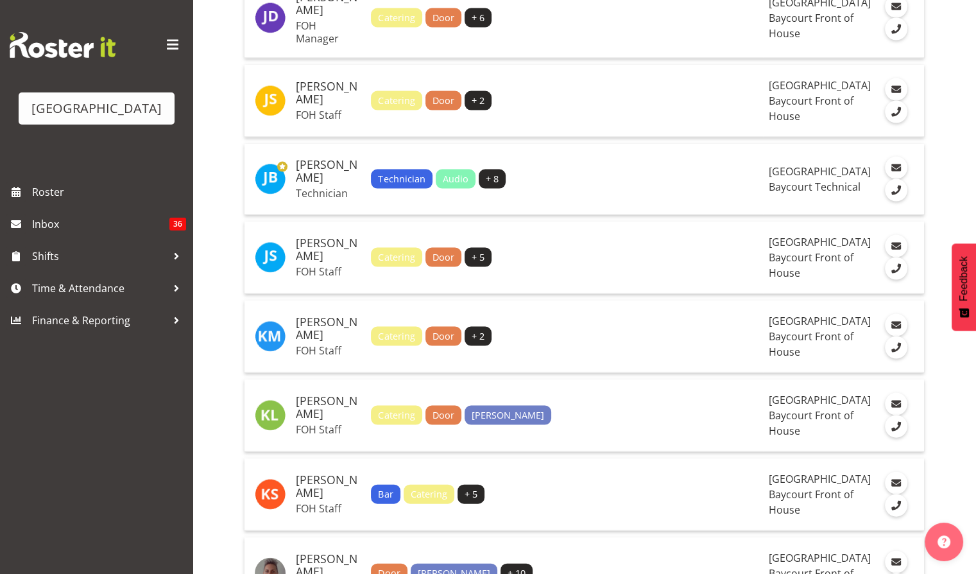
scroll to position [2703, 0]
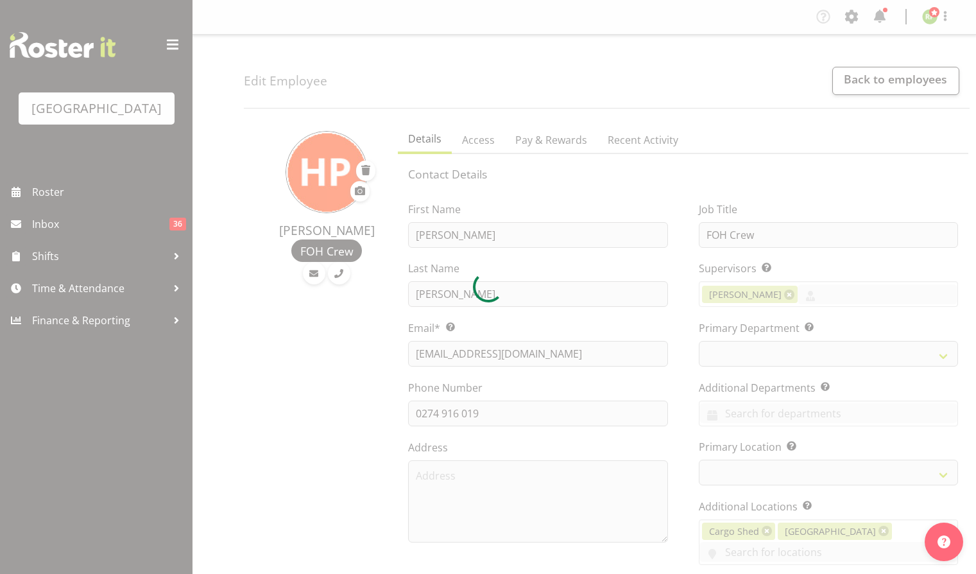
select select "TimelineWeek"
select select
select select "791"
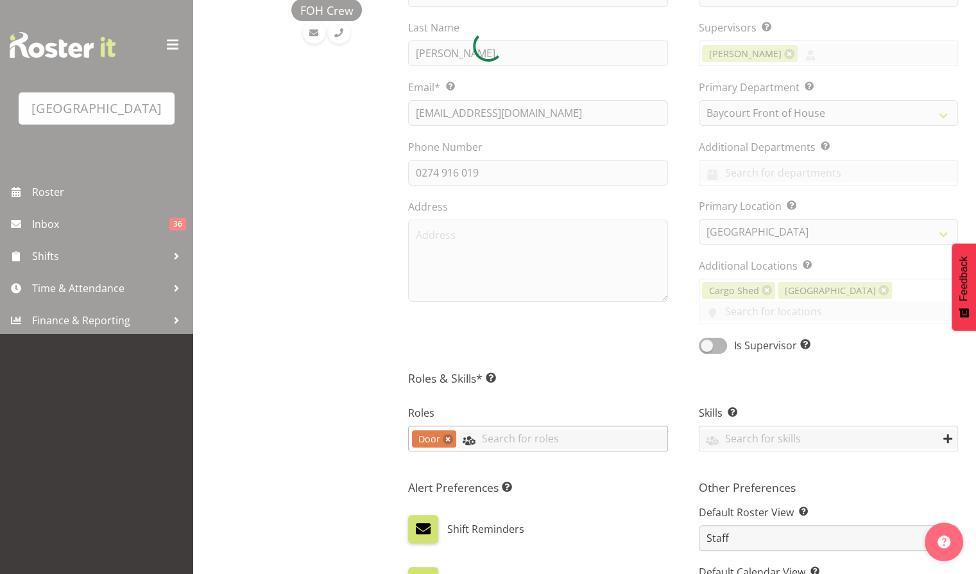
click at [493, 429] on input "text" at bounding box center [561, 439] width 210 height 20
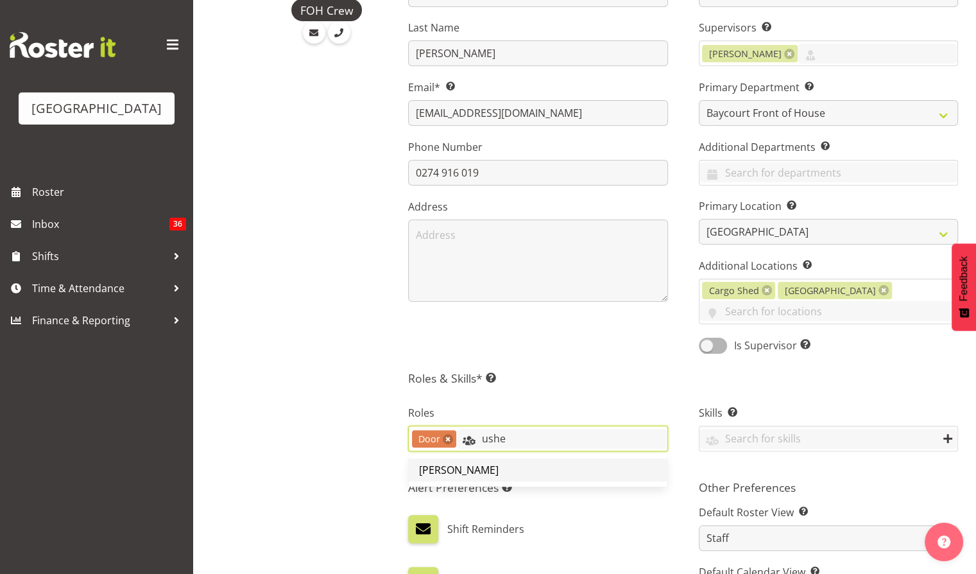
type input "ushe"
click at [438, 463] on span "[PERSON_NAME]" at bounding box center [459, 470] width 80 height 14
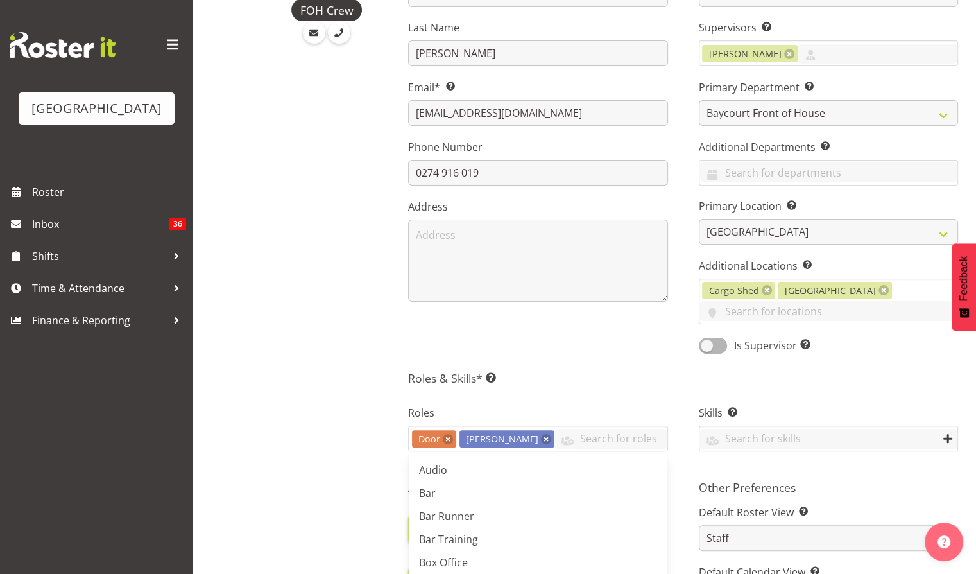
click at [589, 344] on div "Contact Details First Name [PERSON_NAME] Last Name [PERSON_NAME] Email* This is…" at bounding box center [683, 391] width 550 height 931
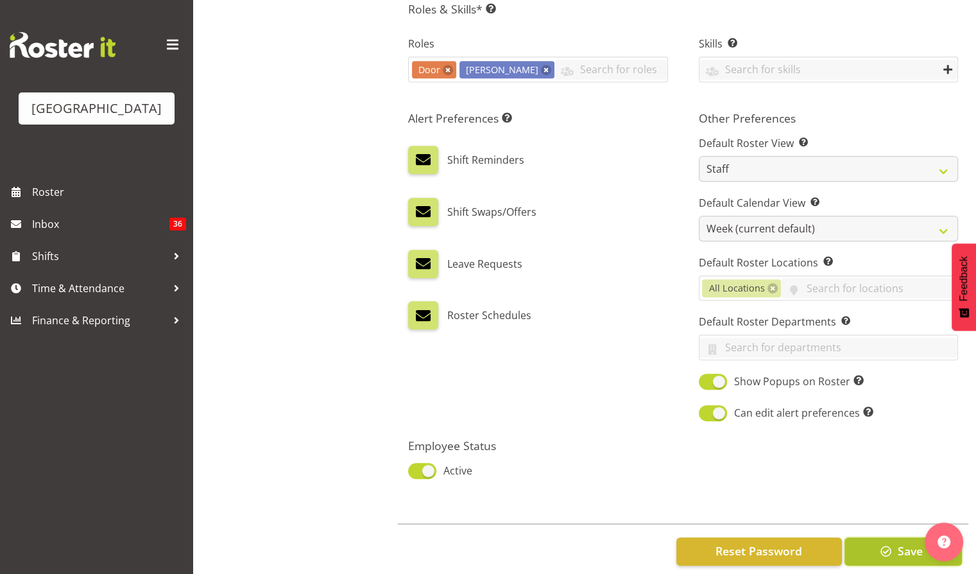
click at [893, 542] on span "button" at bounding box center [886, 550] width 17 height 17
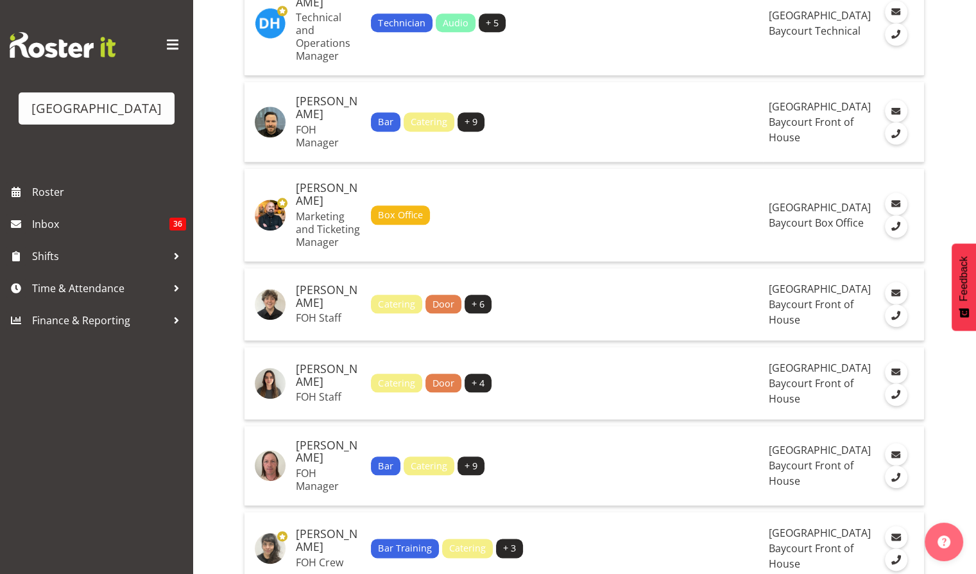
scroll to position [1330, 0]
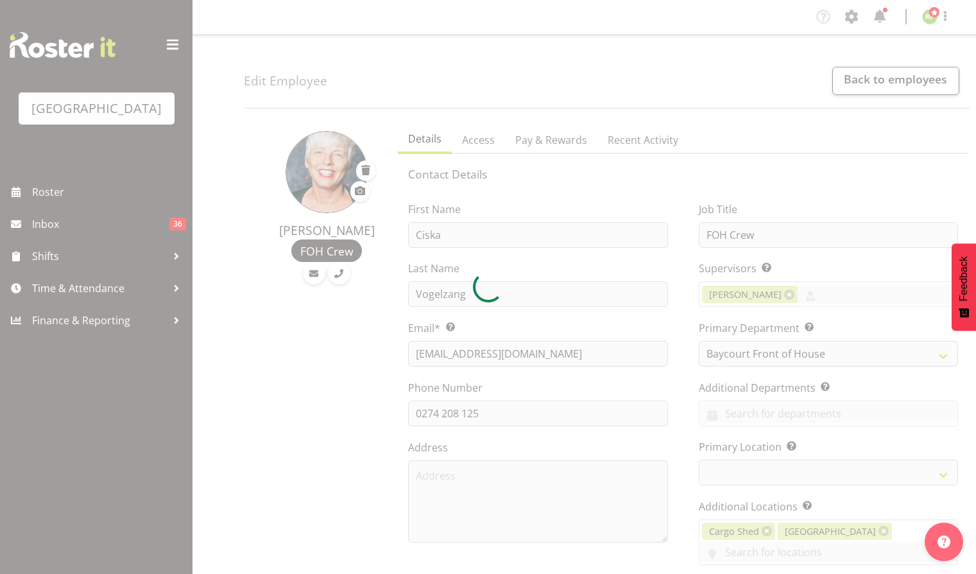
select select "791"
select select "TimelineWeek"
select select
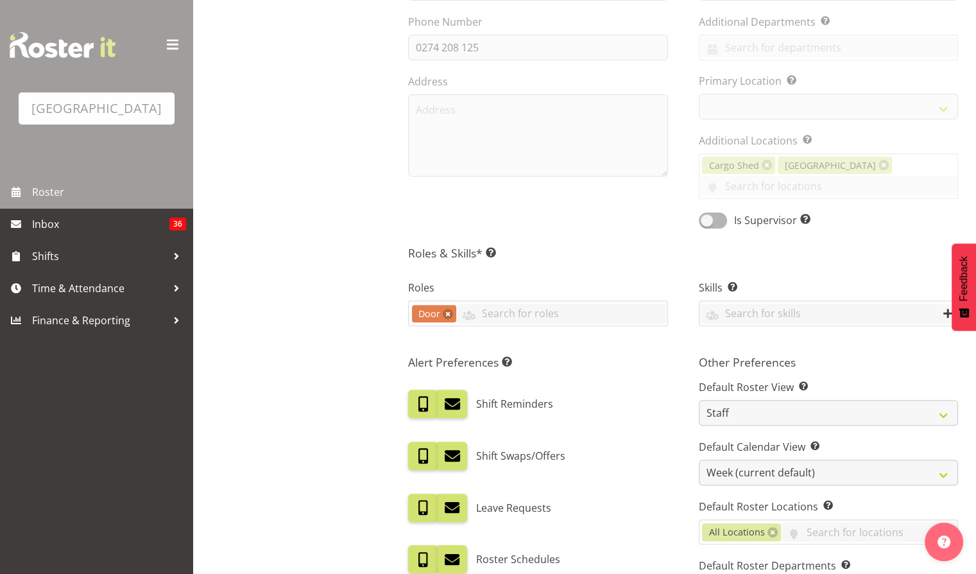
scroll to position [395, 0]
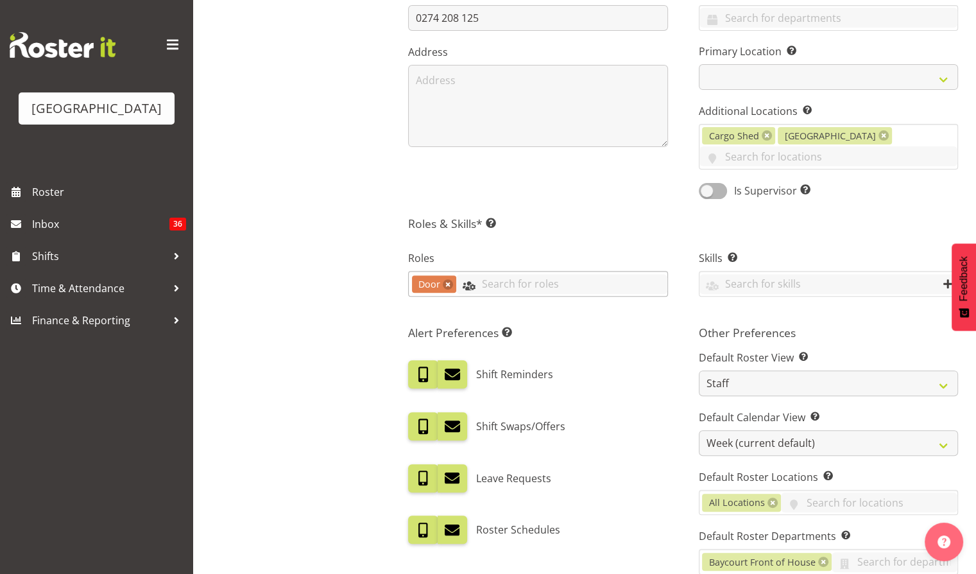
click at [522, 274] on input "text" at bounding box center [561, 284] width 210 height 20
type input "c"
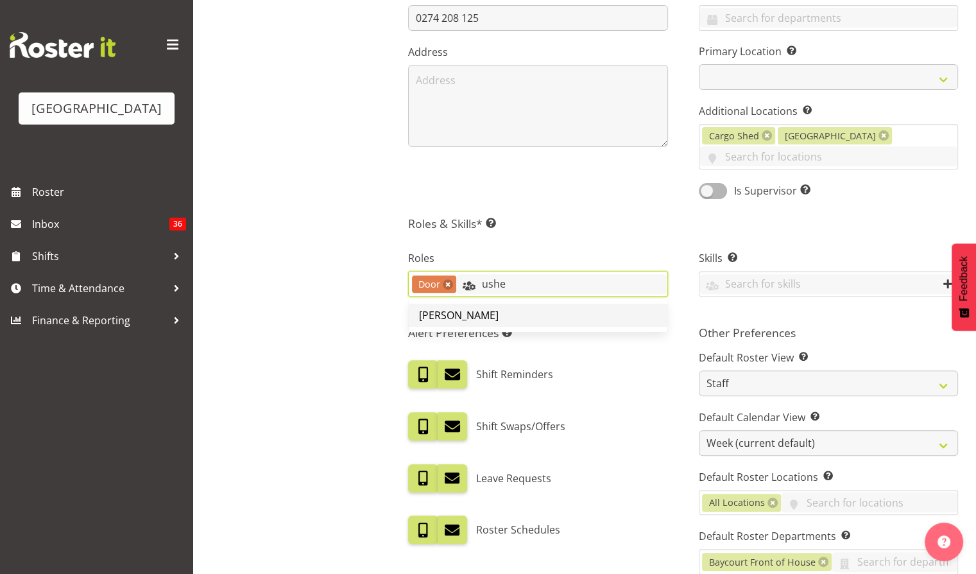
type input "ushe"
click at [419, 304] on link "[PERSON_NAME]" at bounding box center [538, 315] width 258 height 23
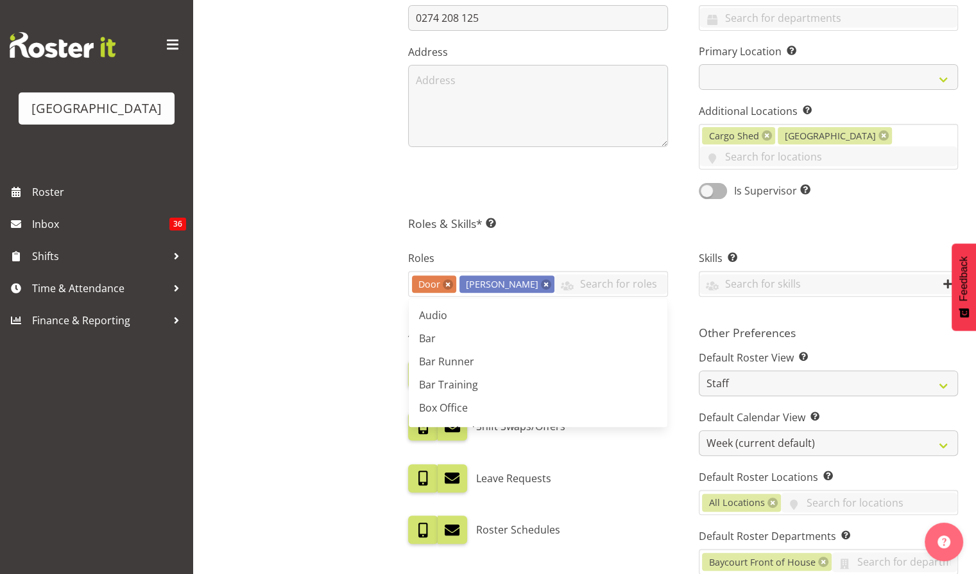
click at [581, 232] on div "Roles Door [PERSON_NAME] Audio Bar Bar Runner Bar Training Box Office Cargo She…" at bounding box center [538, 274] width 290 height 85
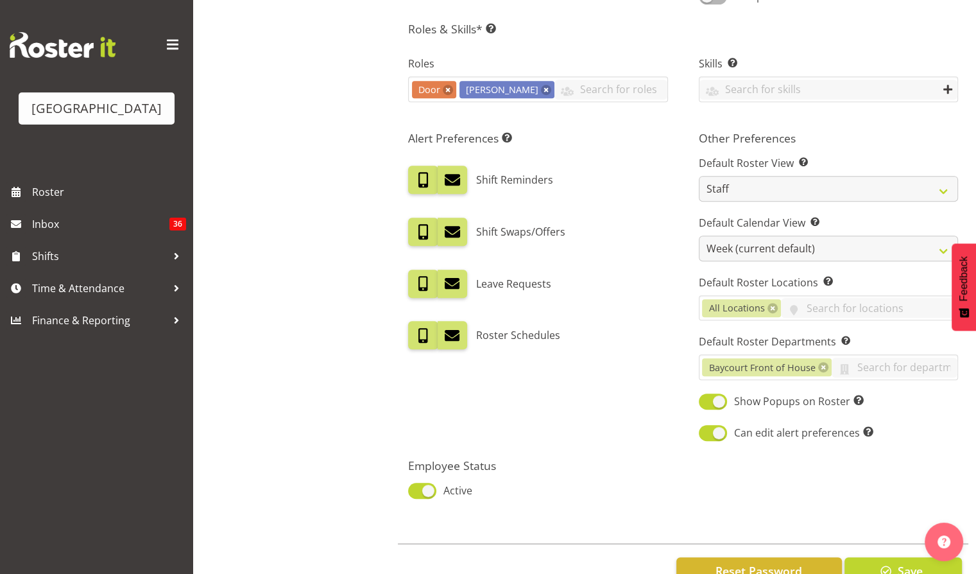
scroll to position [610, 0]
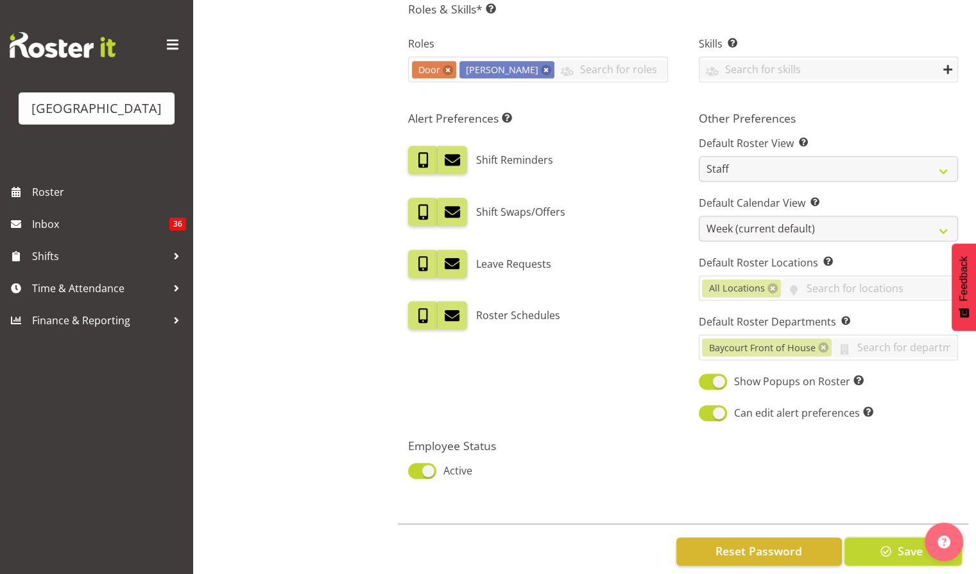
click at [883, 542] on span "button" at bounding box center [886, 550] width 17 height 17
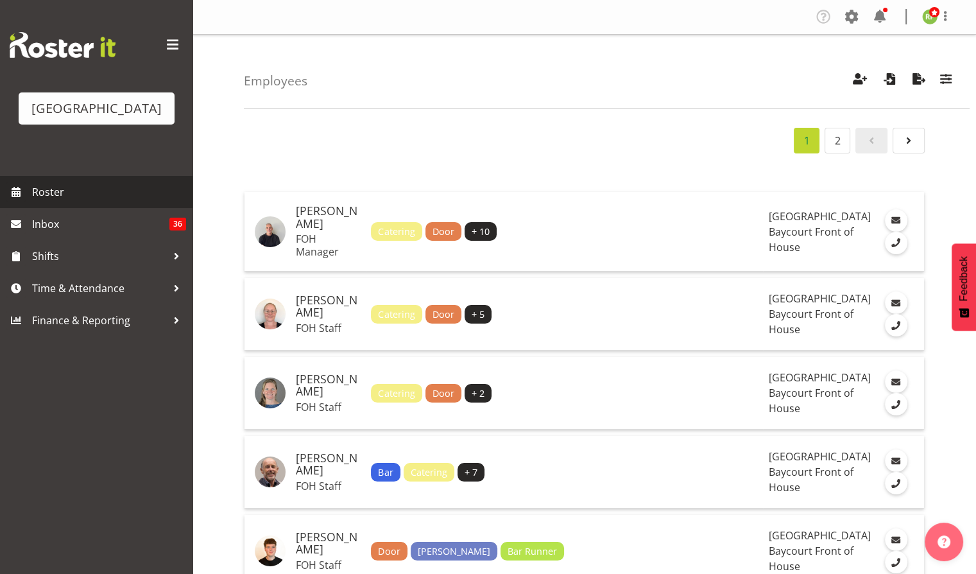
click at [56, 201] on span "Roster" at bounding box center [109, 191] width 154 height 19
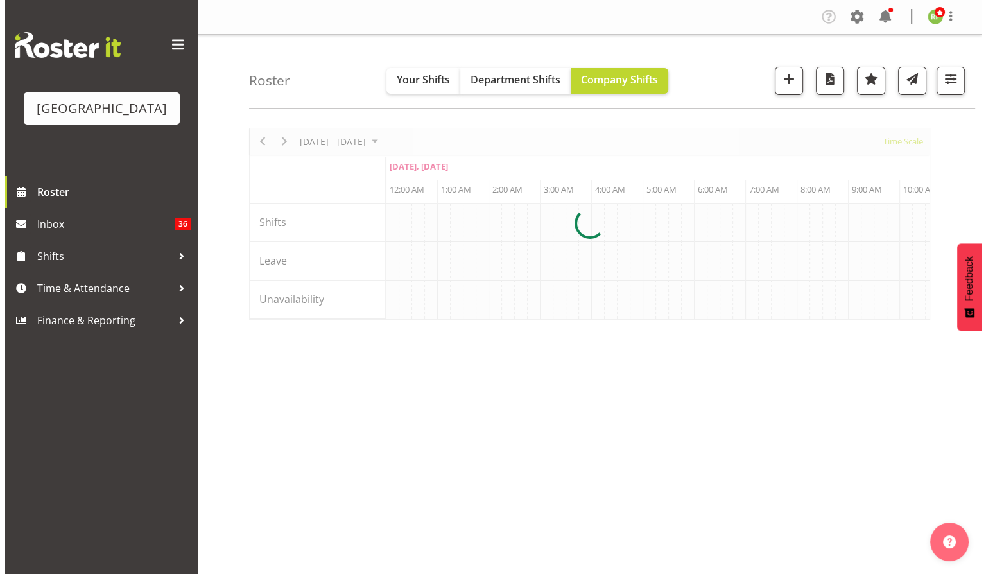
scroll to position [0, 7392]
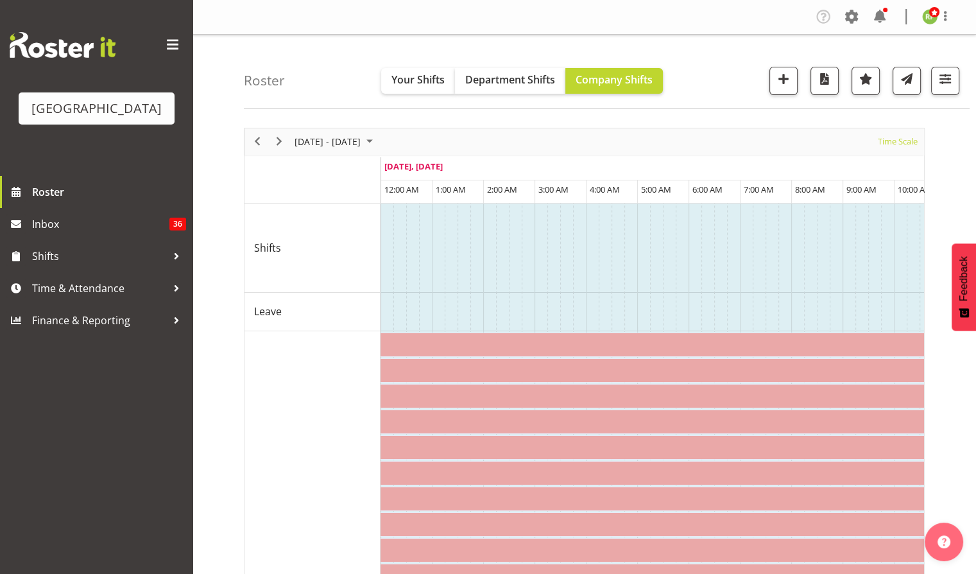
drag, startPoint x: 0, startPoint y: 0, endPoint x: 900, endPoint y: 141, distance: 910.7
click at [900, 141] on span "Time Scale" at bounding box center [898, 141] width 42 height 16
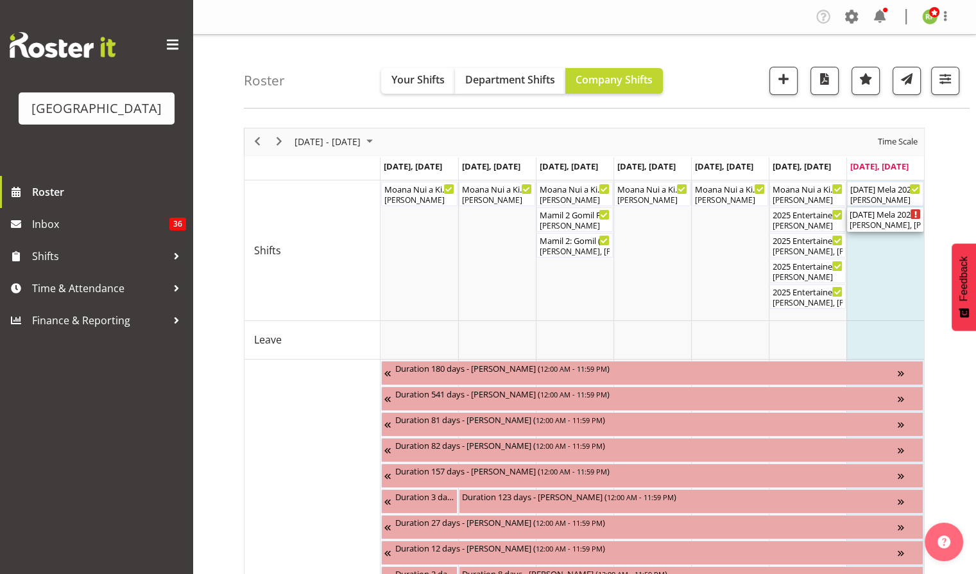
click at [886, 226] on div "Dillyn Shine, Tommy Shorter, Jacinta Derriman, Max Allan, Chris Darlington, Sky…" at bounding box center [885, 225] width 71 height 12
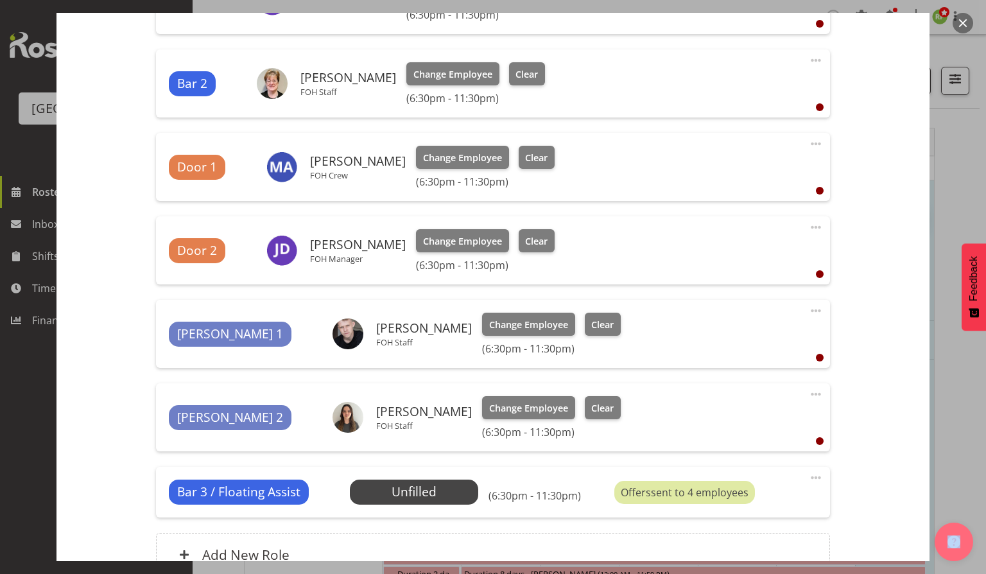
scroll to position [628, 0]
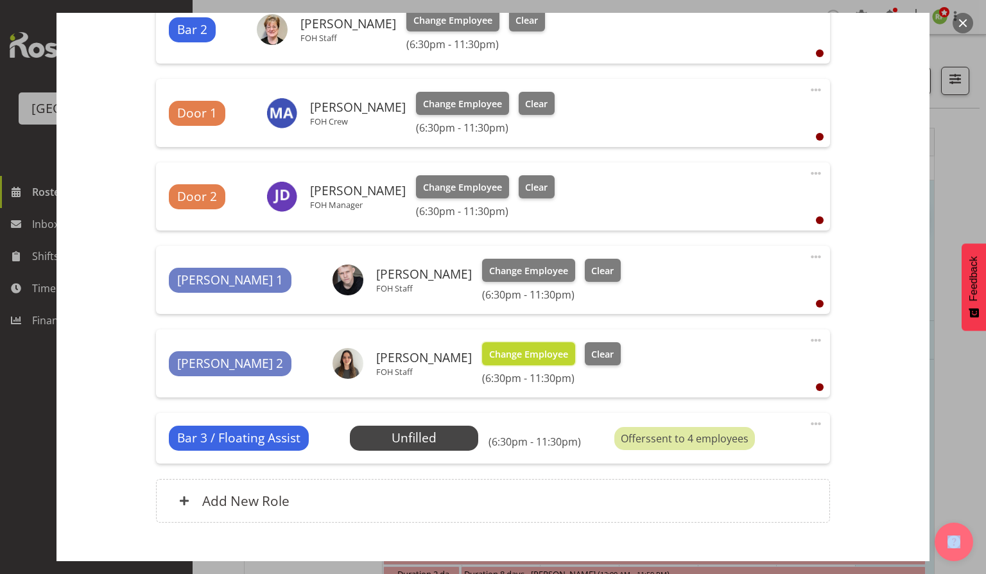
click at [489, 354] on span "Change Employee" at bounding box center [528, 354] width 79 height 14
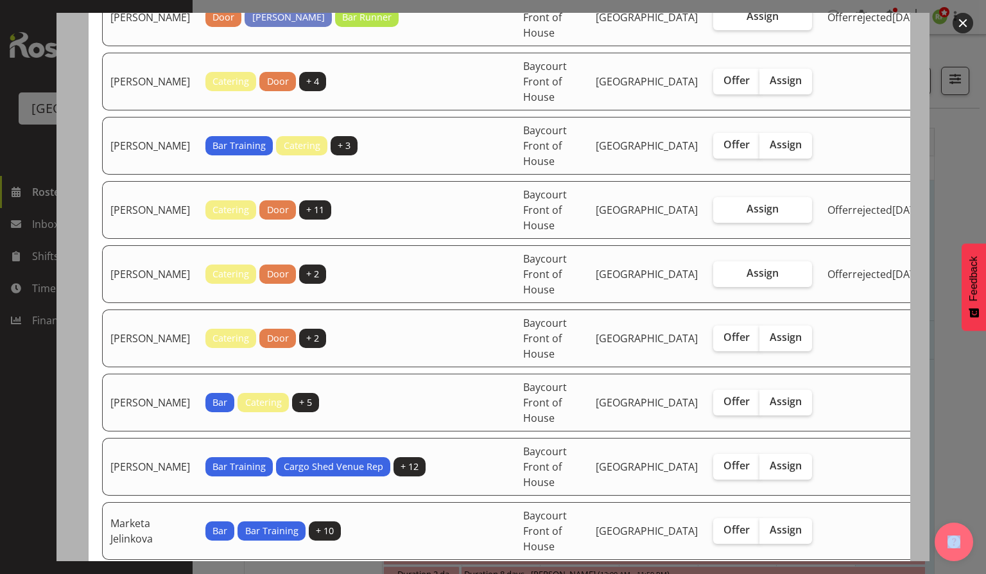
scroll to position [0, 0]
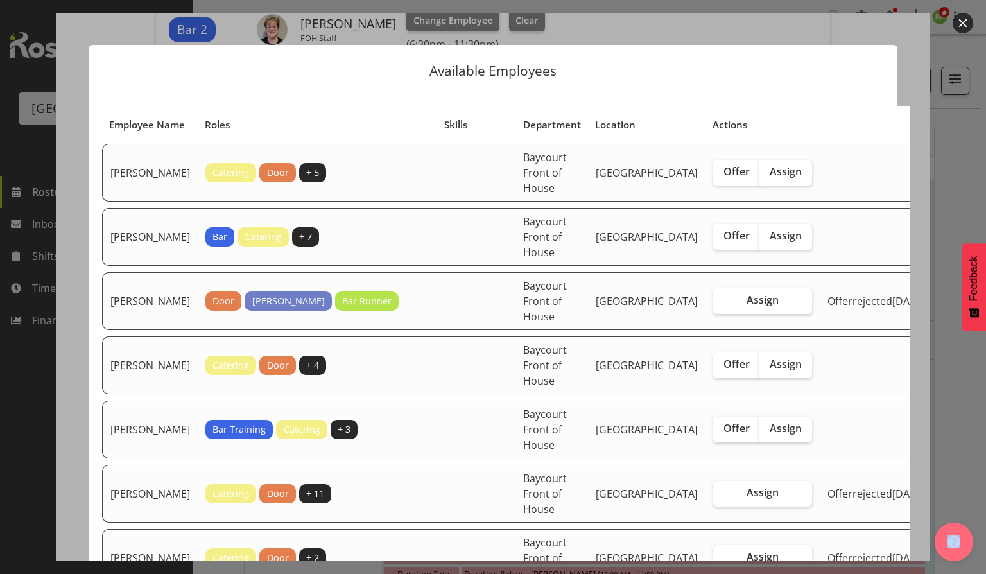
click at [963, 25] on button "button" at bounding box center [962, 23] width 21 height 21
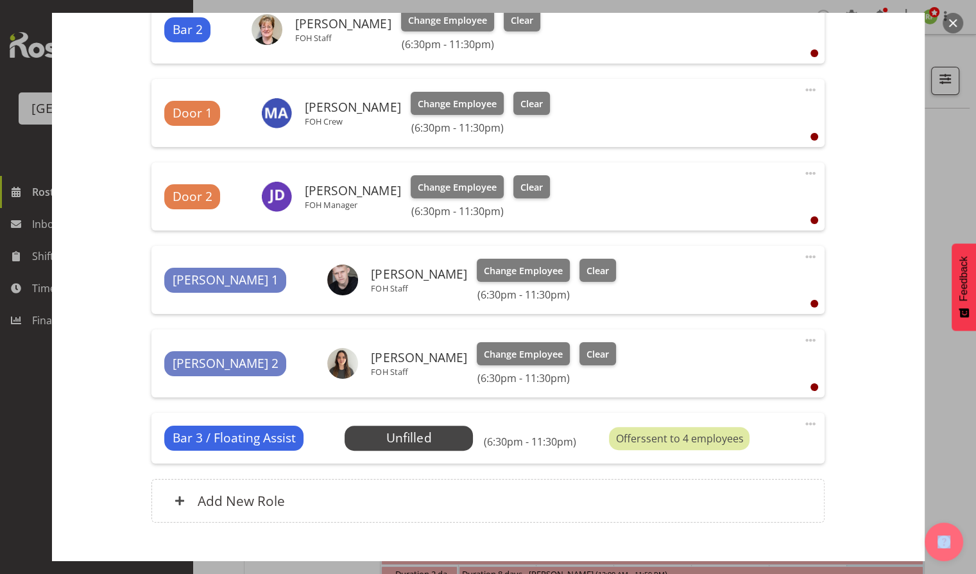
click at [950, 20] on button "button" at bounding box center [953, 23] width 21 height 21
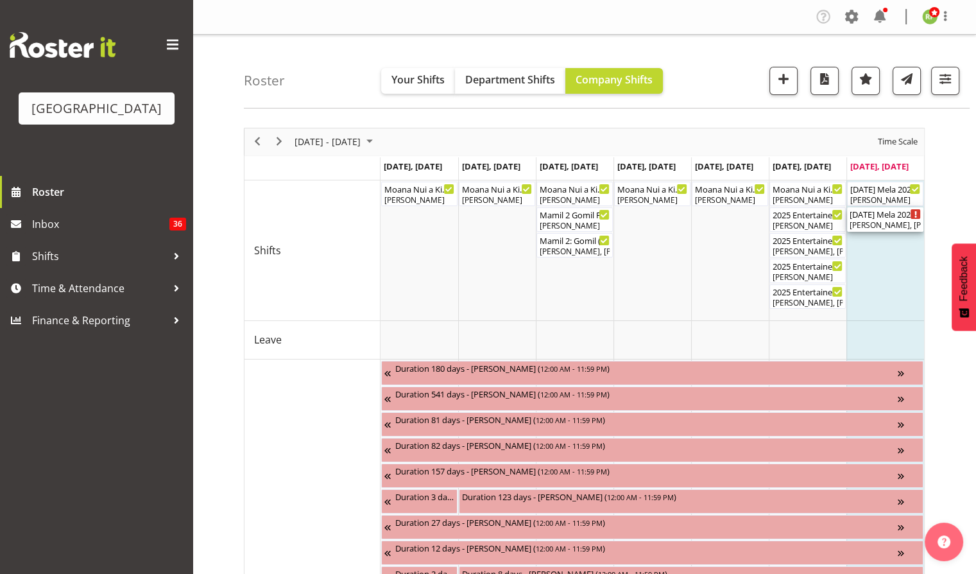
click at [865, 231] on div "Diwali Mela 2025 ( 06:30 PM - 11:30 PM ) Dillyn Shine, Tommy Shorter, Jacinta D…" at bounding box center [885, 219] width 76 height 24
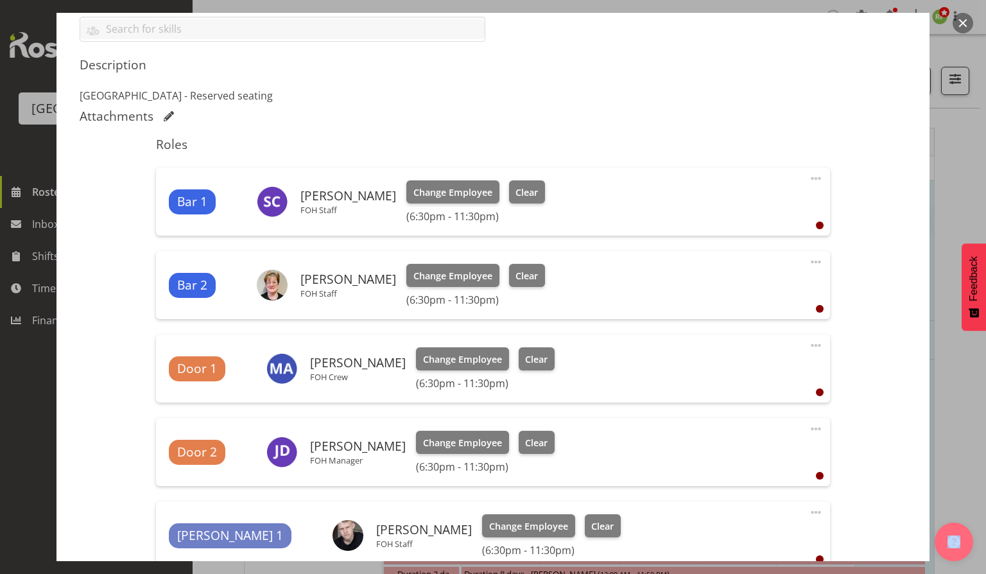
scroll to position [701, 0]
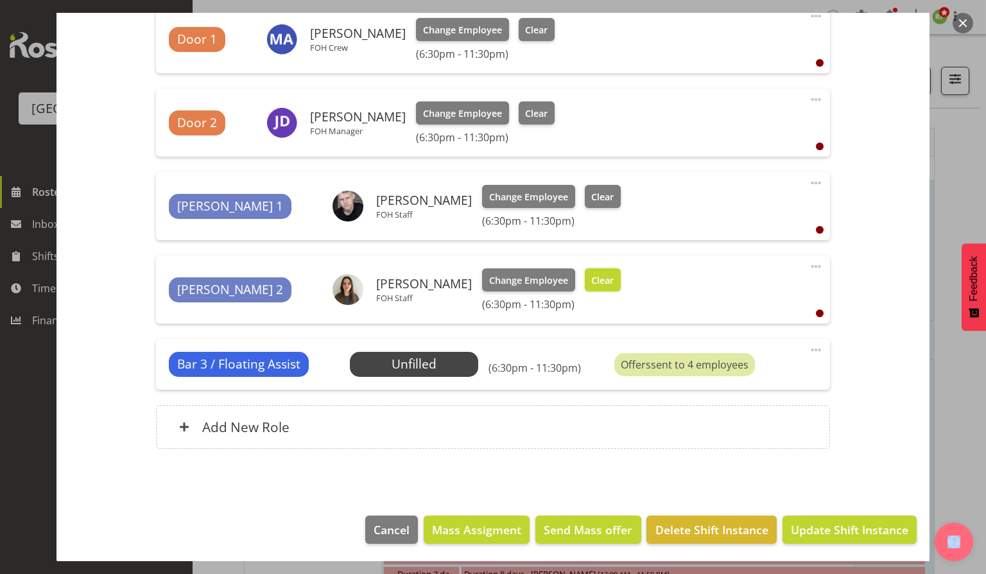
click at [591, 274] on span "Clear" at bounding box center [602, 280] width 22 height 14
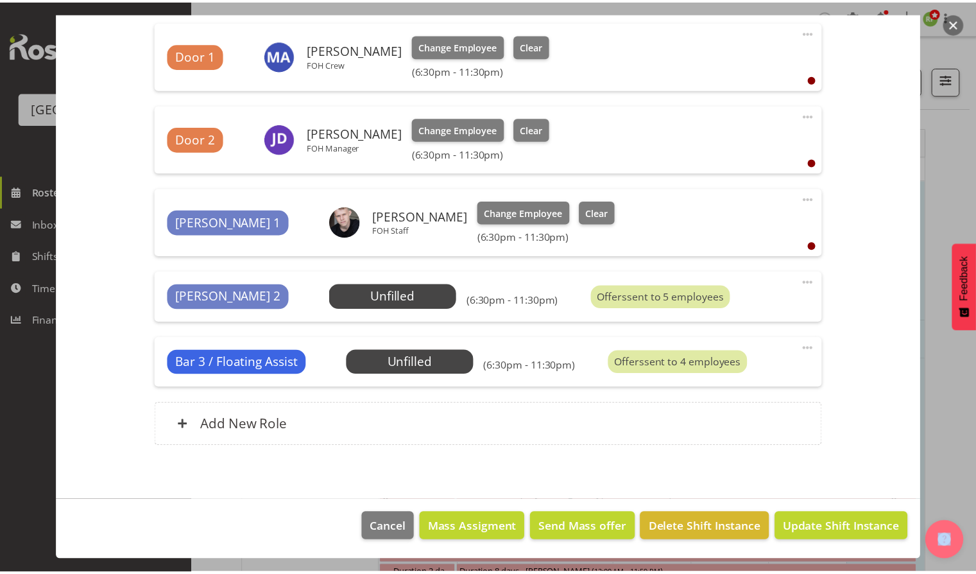
scroll to position [684, 0]
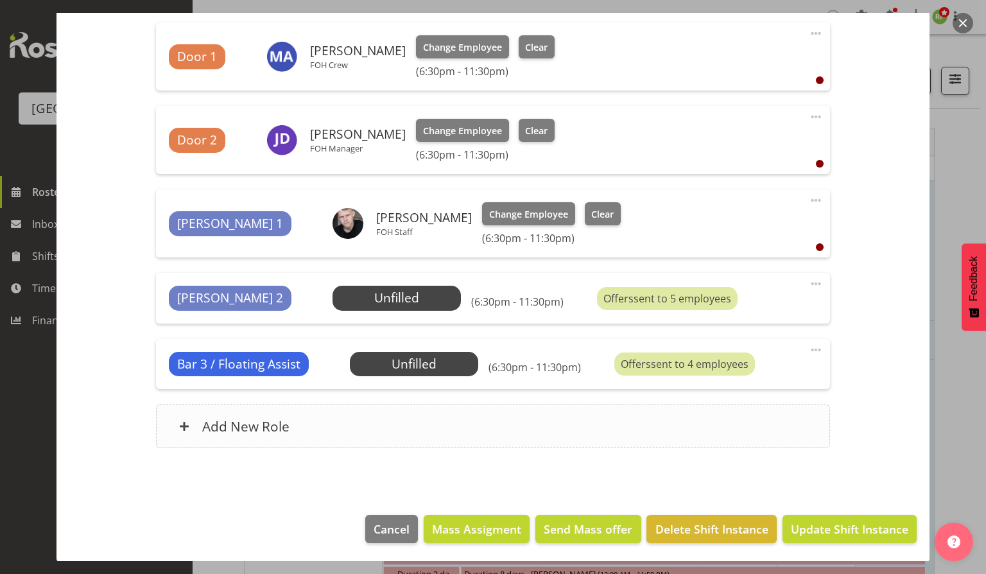
click at [237, 415] on div "Add New Role" at bounding box center [492, 426] width 673 height 44
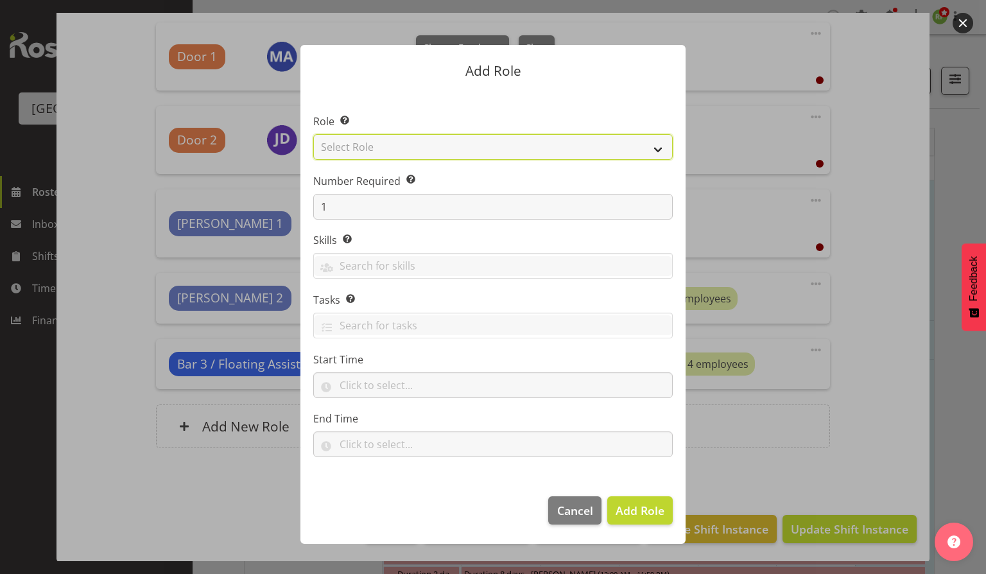
click at [653, 153] on select "Select Role Audio Bar Bar Runner Bar Training Box Office Cargo Shed Venue Rep C…" at bounding box center [492, 147] width 359 height 26
select select "1298"
click at [313, 134] on select "Select Role Audio Bar Bar Runner Bar Training Box Office Cargo Shed Venue Rep C…" at bounding box center [492, 147] width 359 height 26
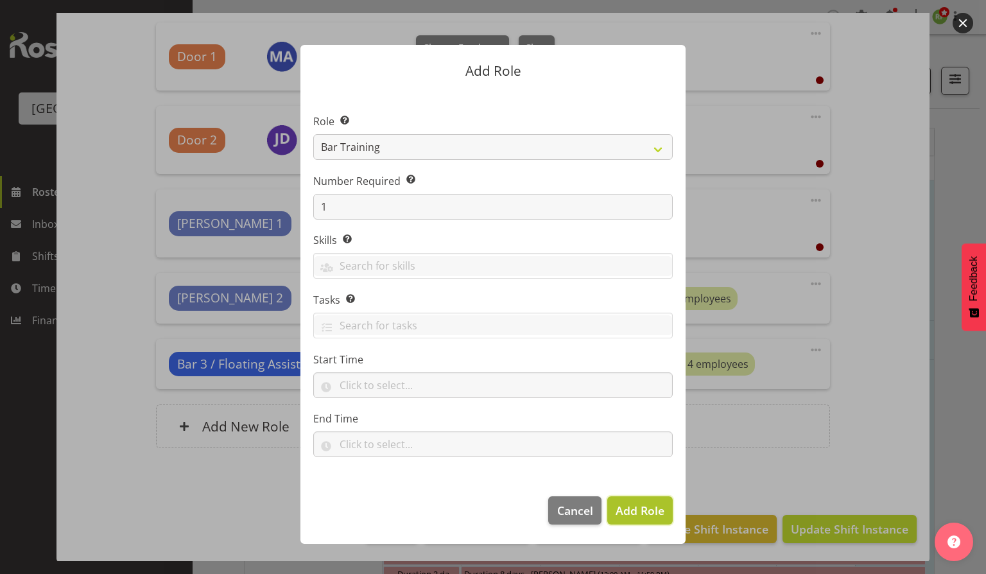
click at [651, 510] on span "Add Role" at bounding box center [639, 509] width 49 height 15
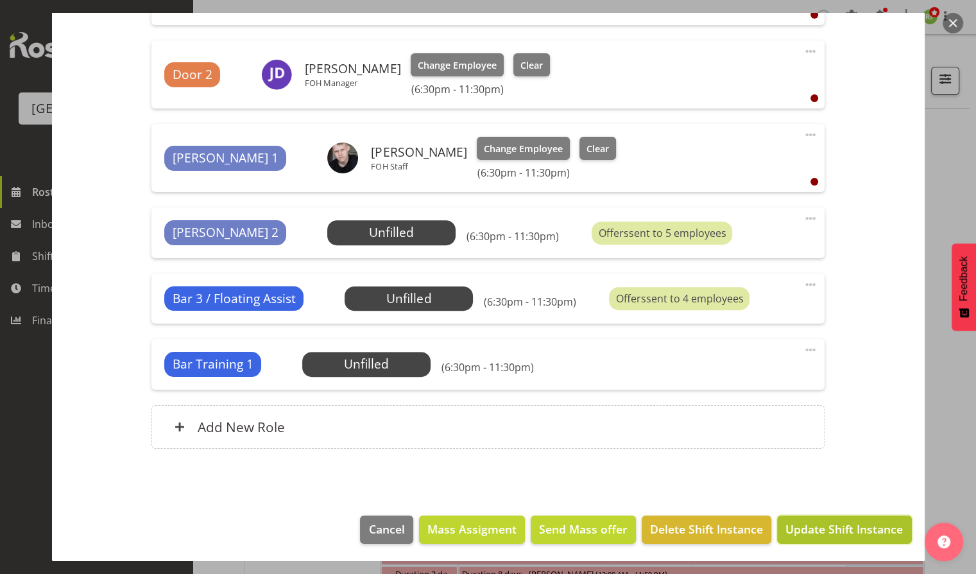
click at [834, 524] on span "Update Shift Instance" at bounding box center [843, 528] width 117 height 17
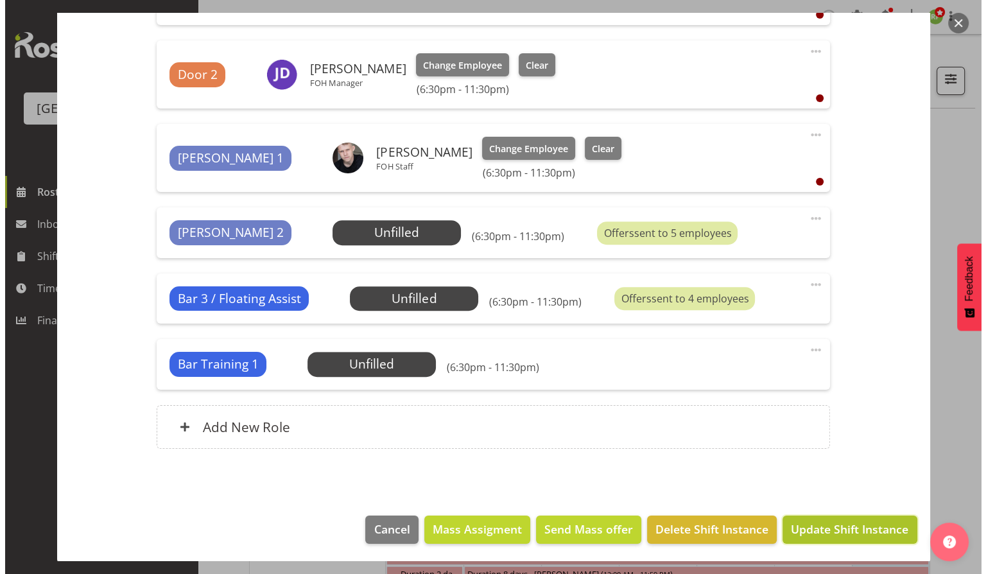
scroll to position [698, 0]
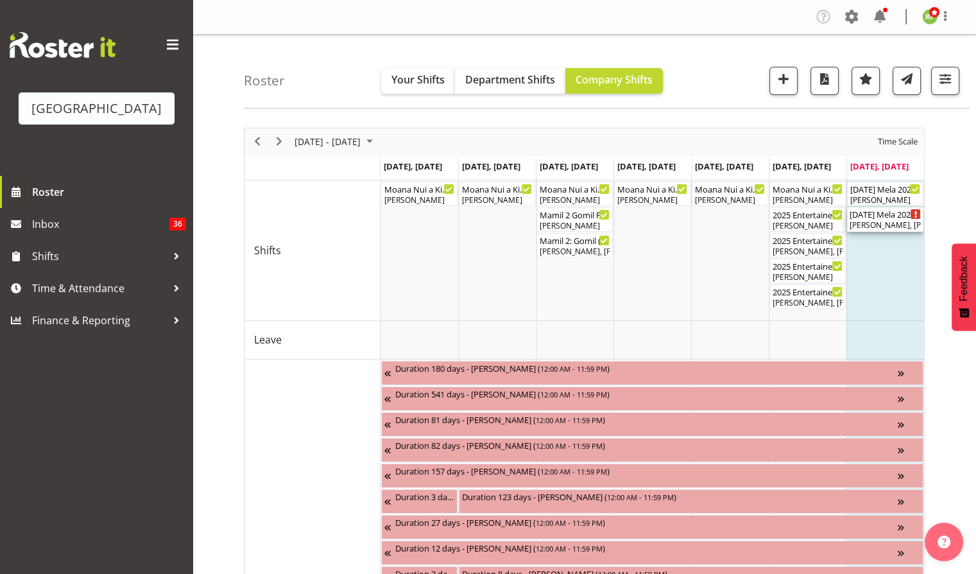
click at [893, 214] on div "[DATE] Mela 2025 ( 06:30 PM - 11:30 PM )" at bounding box center [885, 213] width 71 height 13
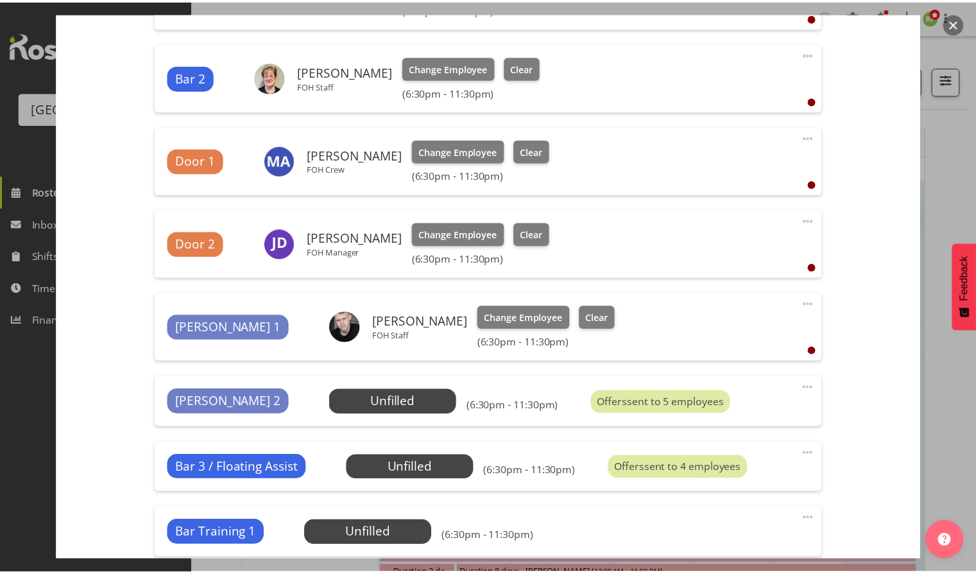
scroll to position [644, 0]
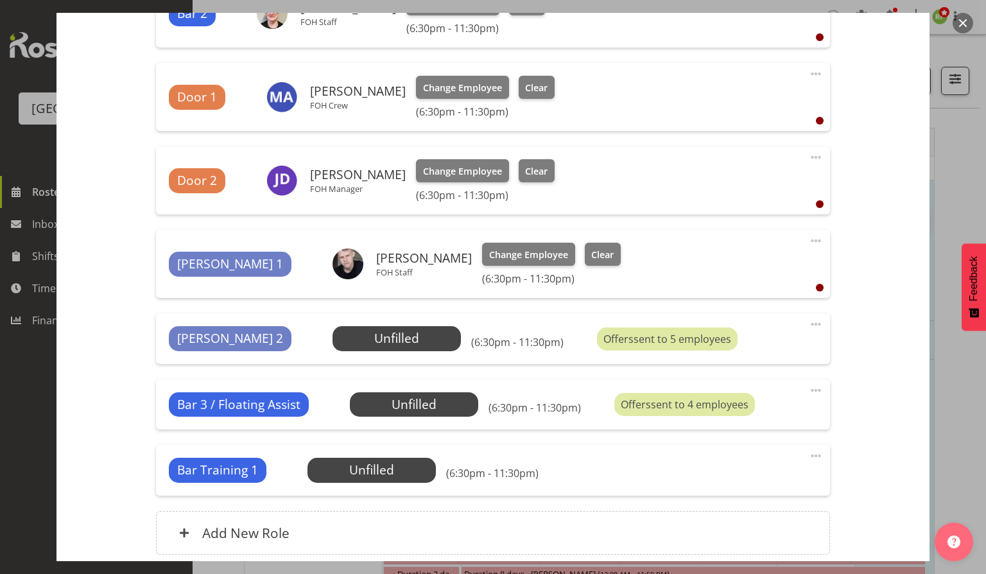
click at [808, 456] on span at bounding box center [815, 455] width 15 height 15
click at [722, 481] on link "Edit" at bounding box center [761, 483] width 123 height 23
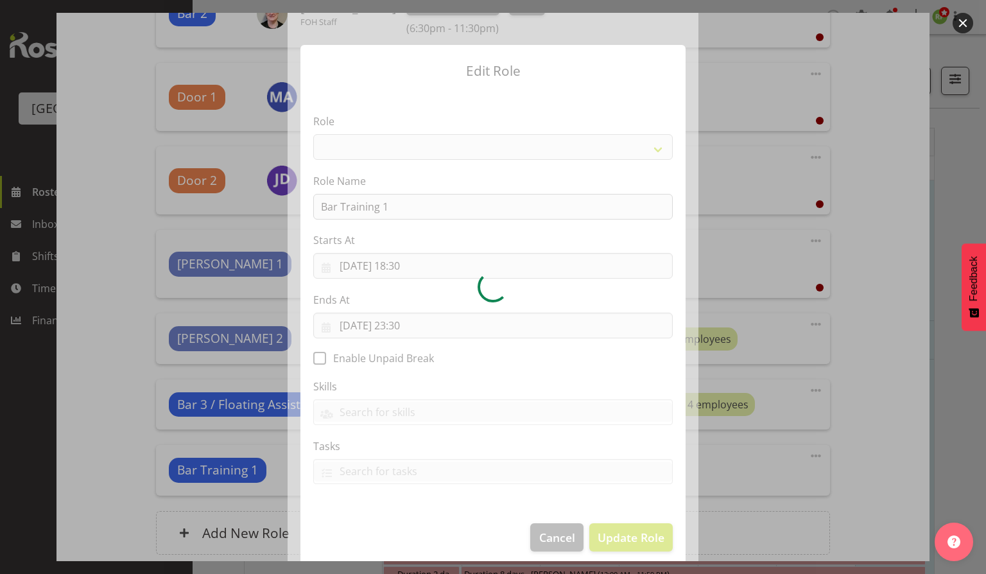
select select "1298"
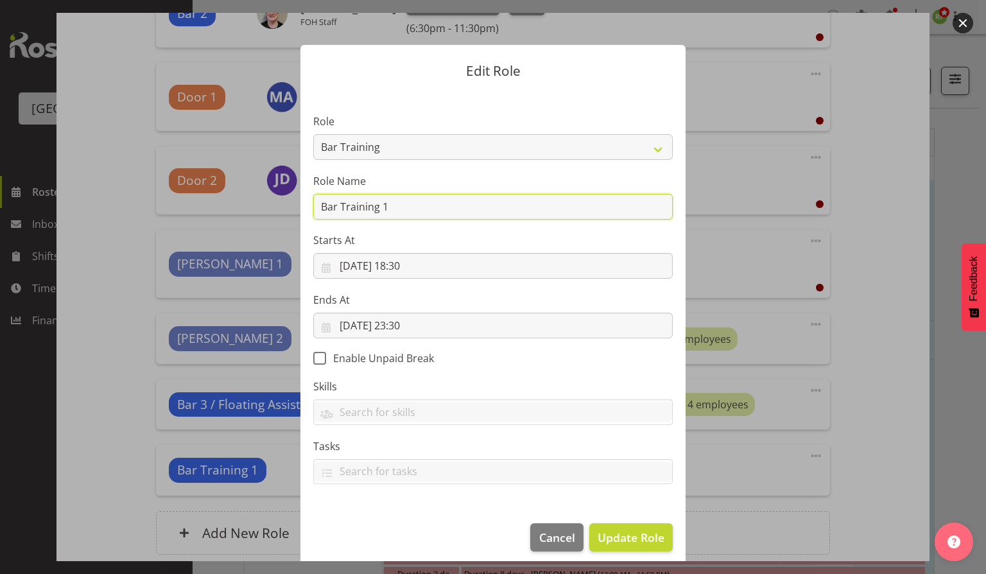
click at [395, 199] on input "Bar Training 1" at bounding box center [492, 207] width 359 height 26
type input "Bar Training 1 / Float Assist"
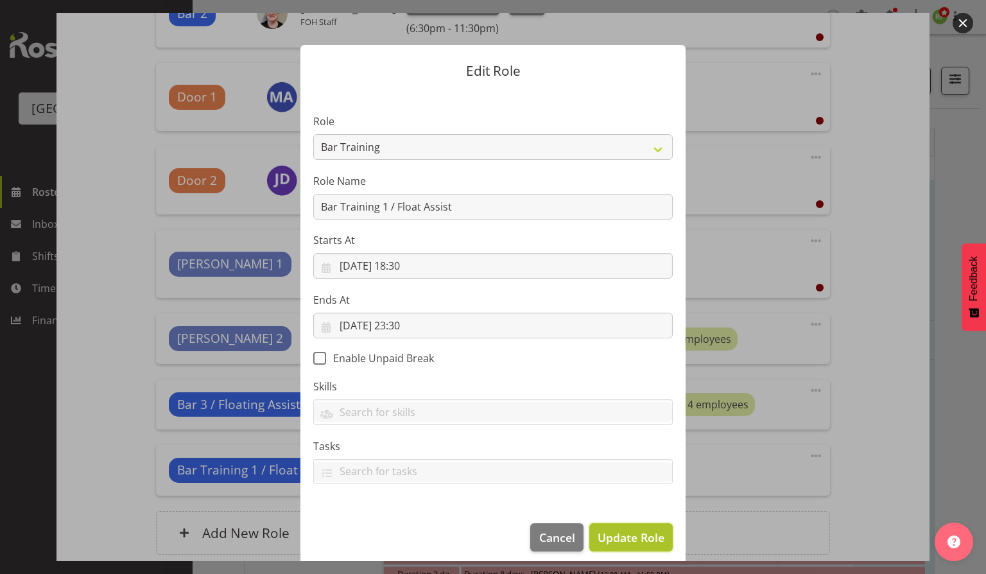
click at [609, 535] on span "Update Role" at bounding box center [630, 537] width 67 height 17
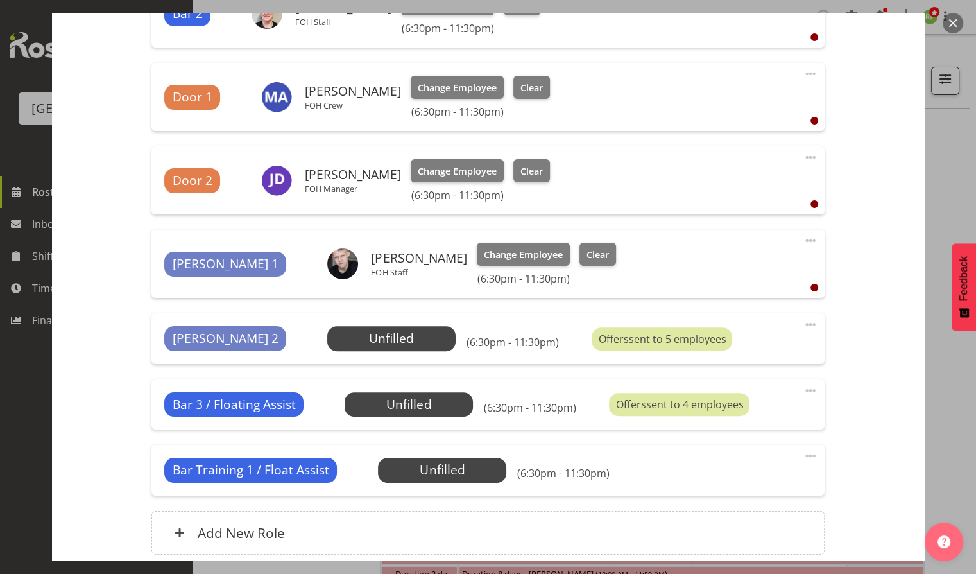
click at [803, 389] on span at bounding box center [810, 389] width 15 height 15
click at [711, 468] on link "Delete" at bounding box center [756, 464] width 123 height 23
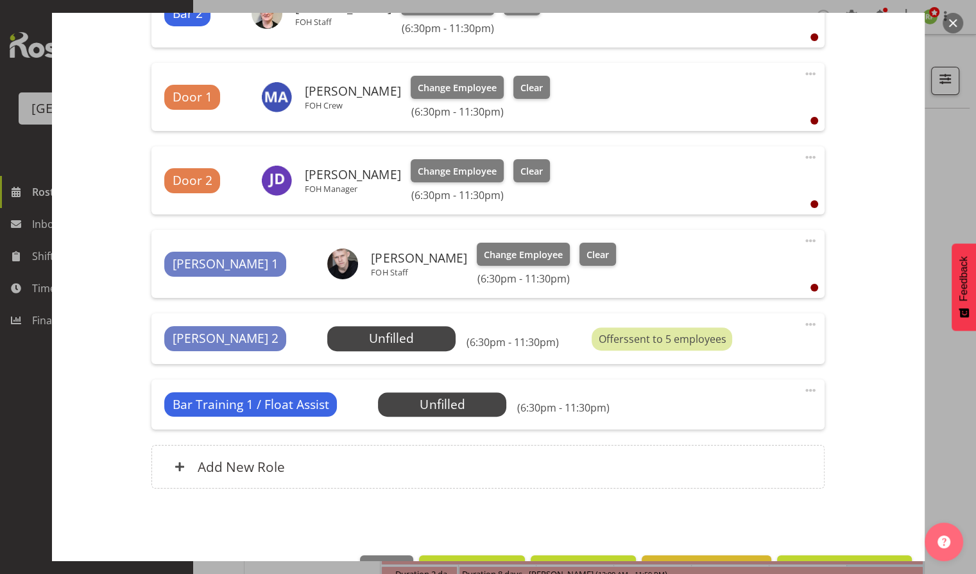
scroll to position [684, 0]
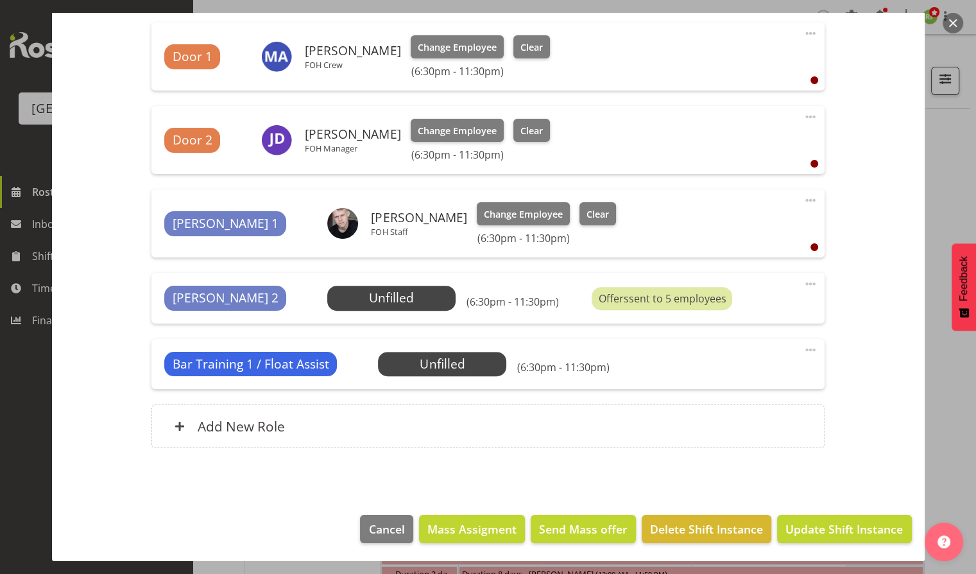
click at [803, 278] on span at bounding box center [810, 283] width 15 height 15
click at [710, 367] on link "Delete" at bounding box center [756, 358] width 123 height 23
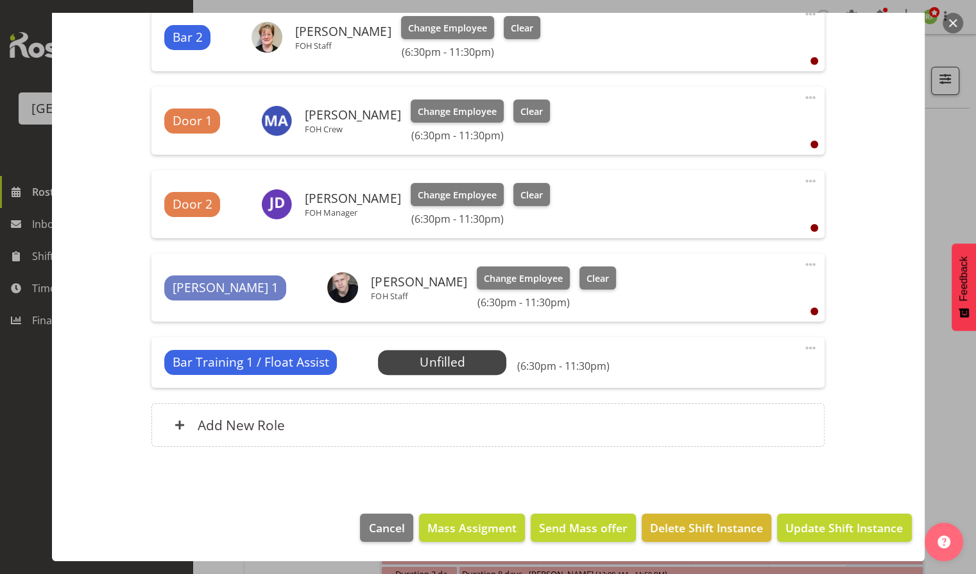
scroll to position [619, 0]
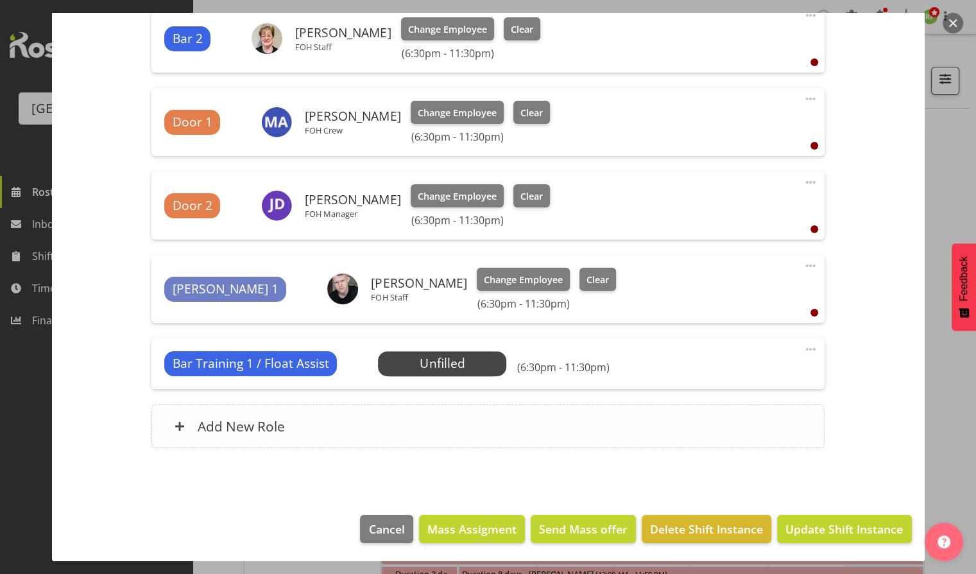
click at [253, 427] on h6 "Add New Role" at bounding box center [241, 426] width 87 height 17
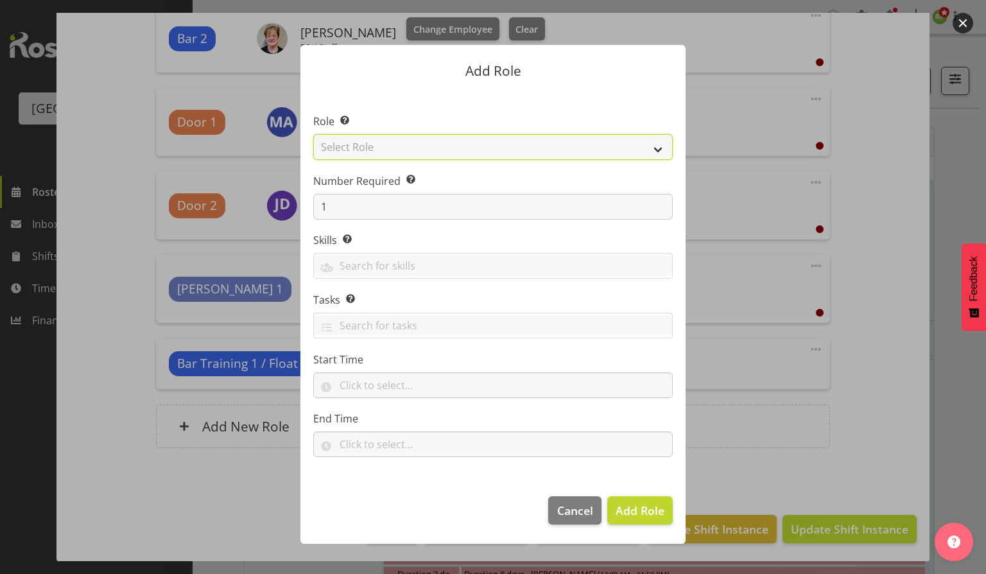
click at [453, 152] on select "Select Role Audio Bar Bar Runner Bar Training Box Office Cargo Shed Venue Rep C…" at bounding box center [492, 147] width 359 height 26
select select "1292"
click at [313, 134] on select "Select Role Audio Bar Bar Runner Bar Training Box Office Cargo Shed Venue Rep C…" at bounding box center [492, 147] width 359 height 26
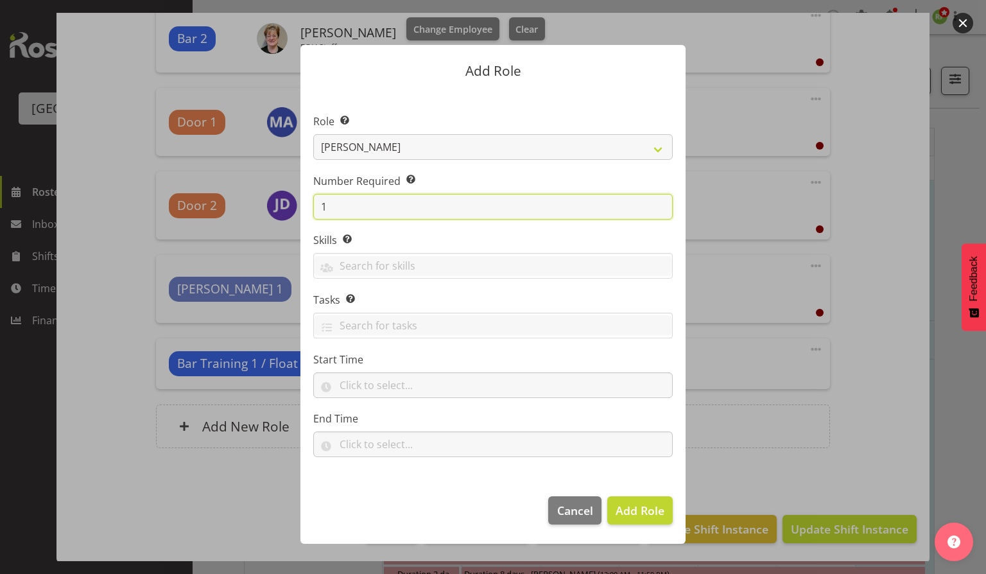
click at [339, 205] on input "1" at bounding box center [492, 207] width 359 height 26
type input "2"
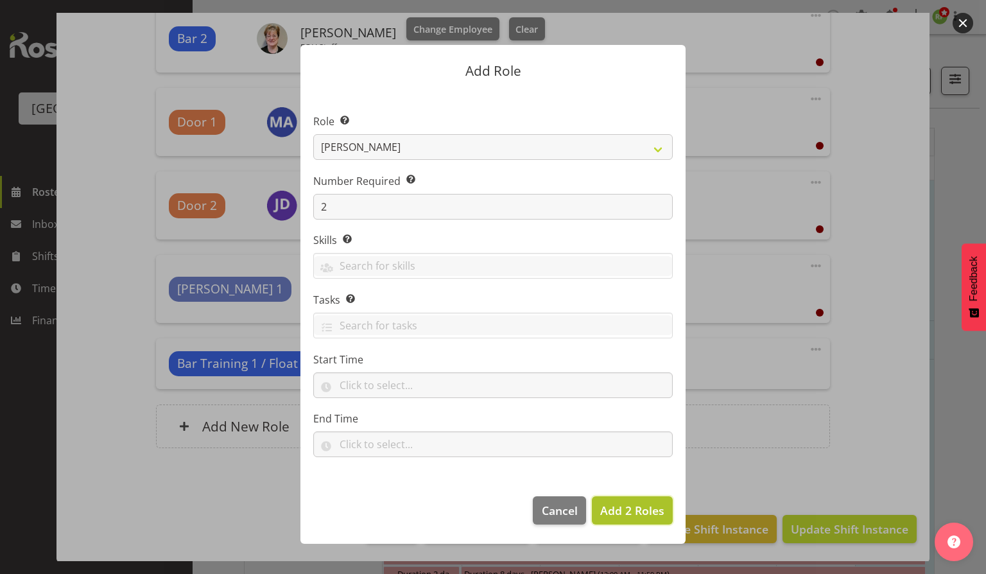
click at [622, 506] on span "Add 2 Roles" at bounding box center [632, 509] width 64 height 15
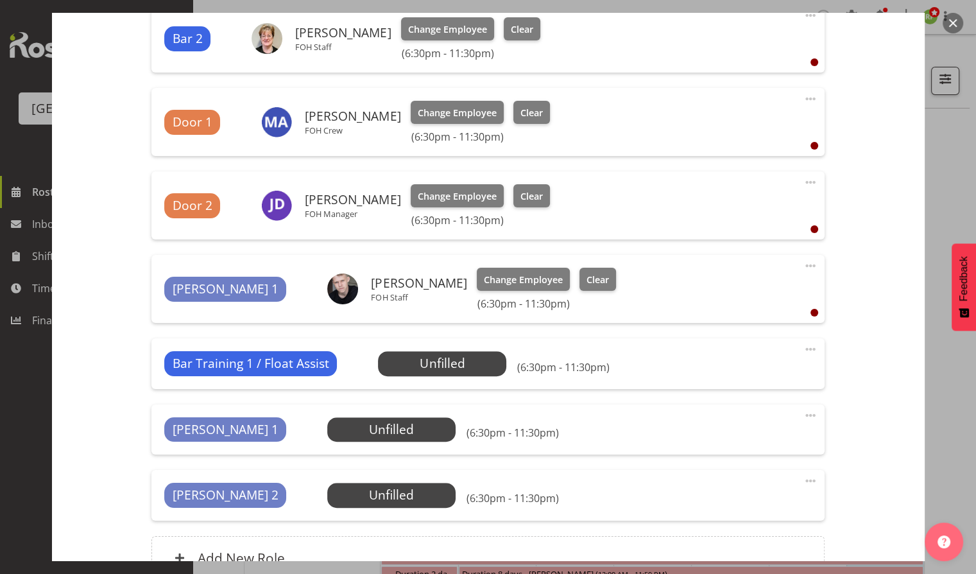
click at [803, 420] on span at bounding box center [810, 414] width 15 height 15
click at [727, 482] on link "Delete" at bounding box center [756, 489] width 123 height 23
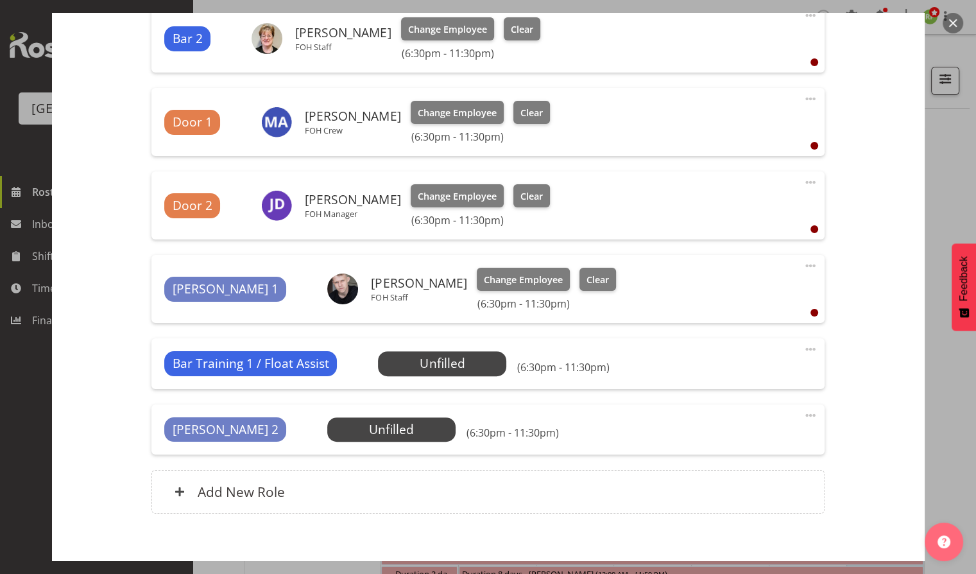
scroll to position [684, 0]
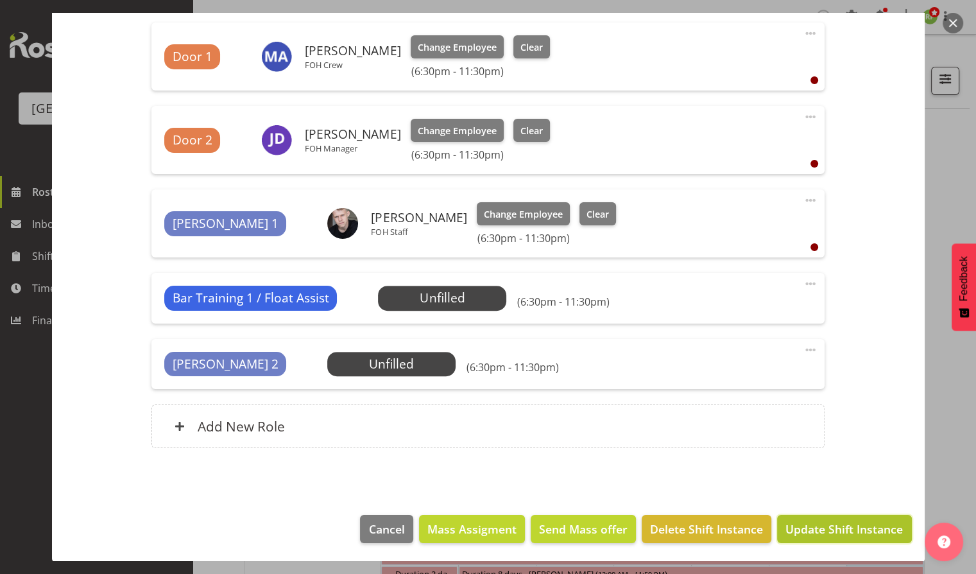
click at [833, 520] on span "Update Shift Instance" at bounding box center [843, 528] width 117 height 17
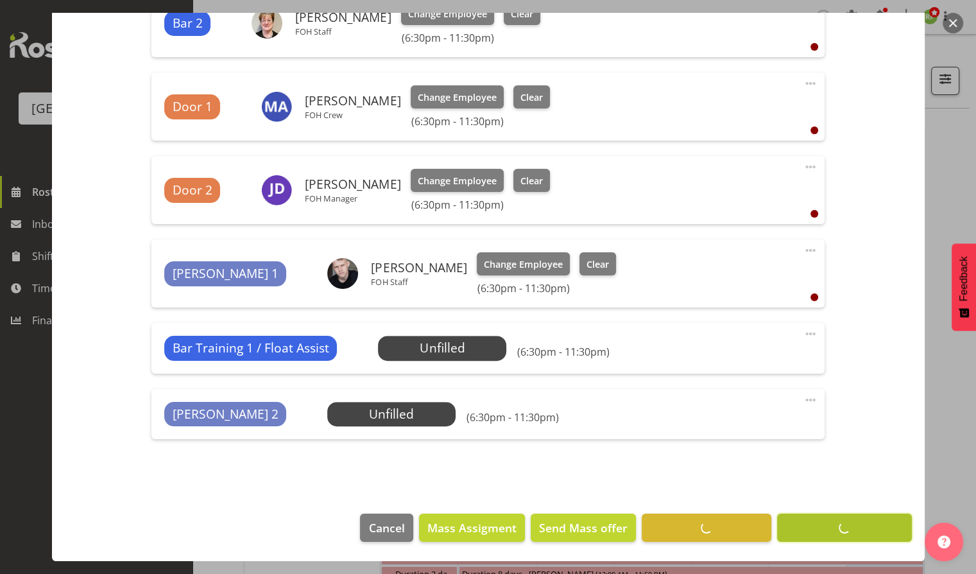
scroll to position [633, 0]
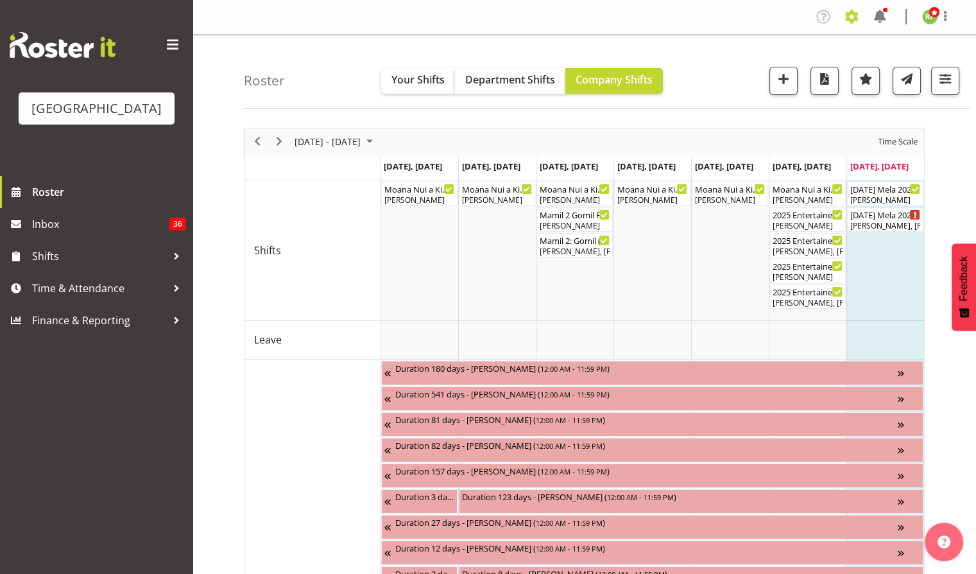
click at [850, 19] on span at bounding box center [851, 16] width 21 height 21
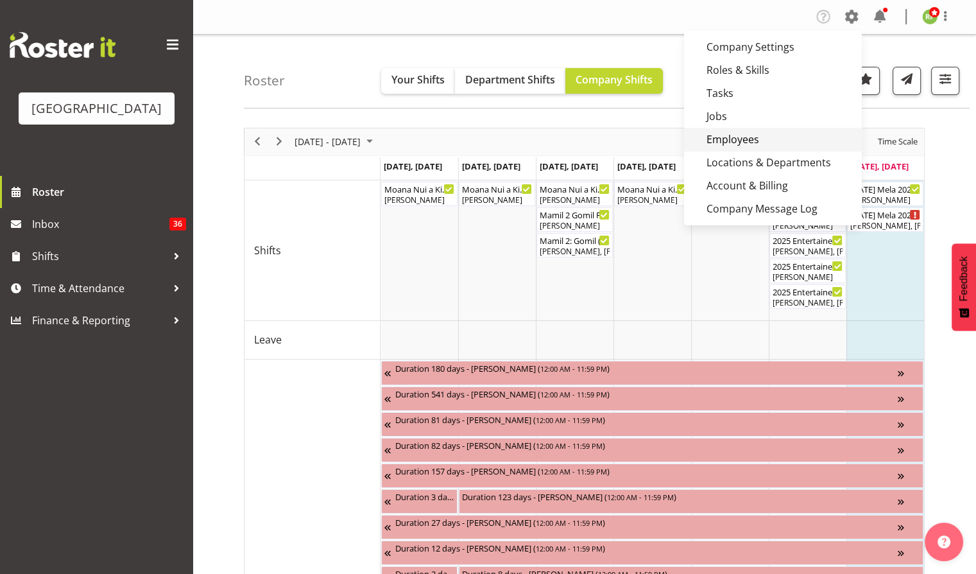
click at [752, 137] on link "Employees" at bounding box center [773, 139] width 178 height 23
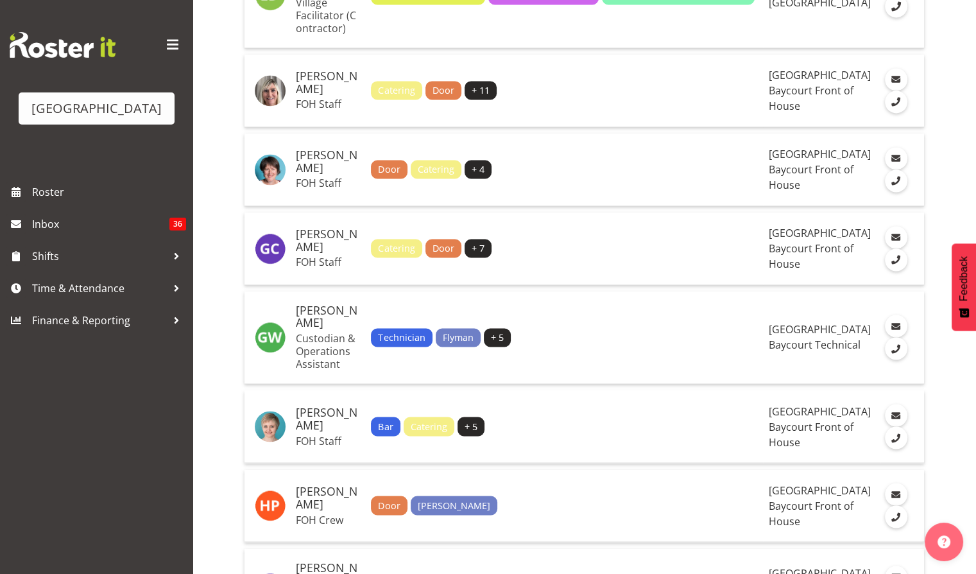
scroll to position [1881, 0]
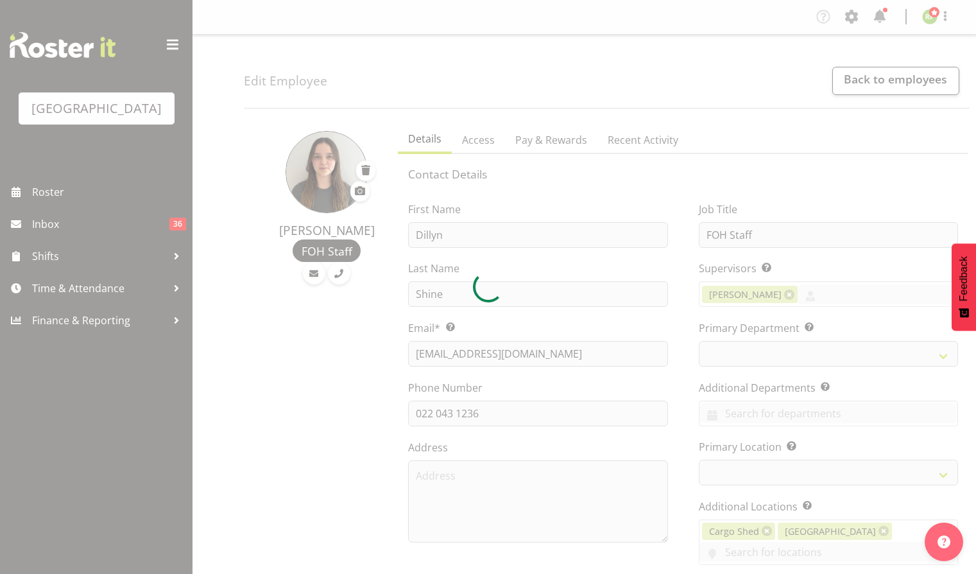
select select "shiftH"
select select "TimelineWeek"
select select
select select "791"
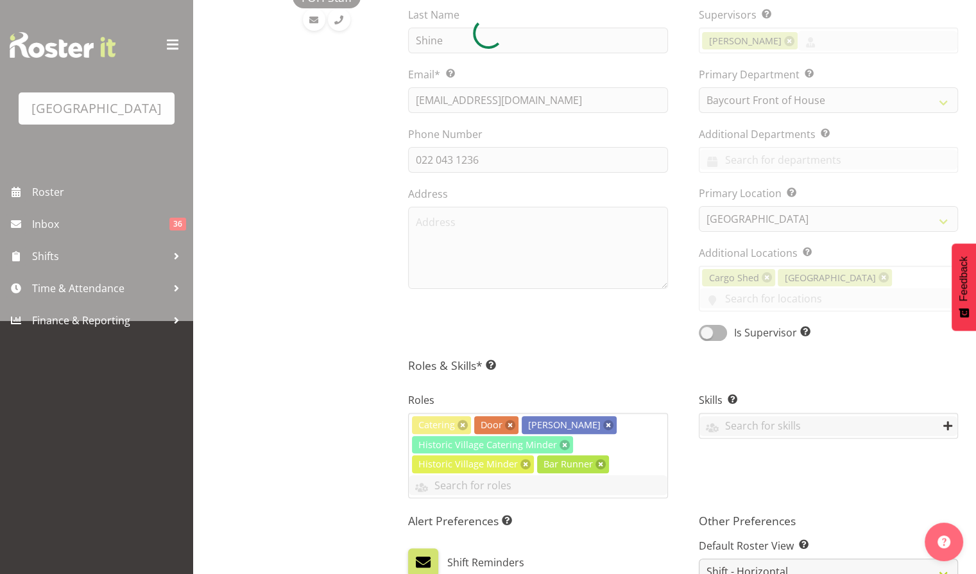
scroll to position [264, 0]
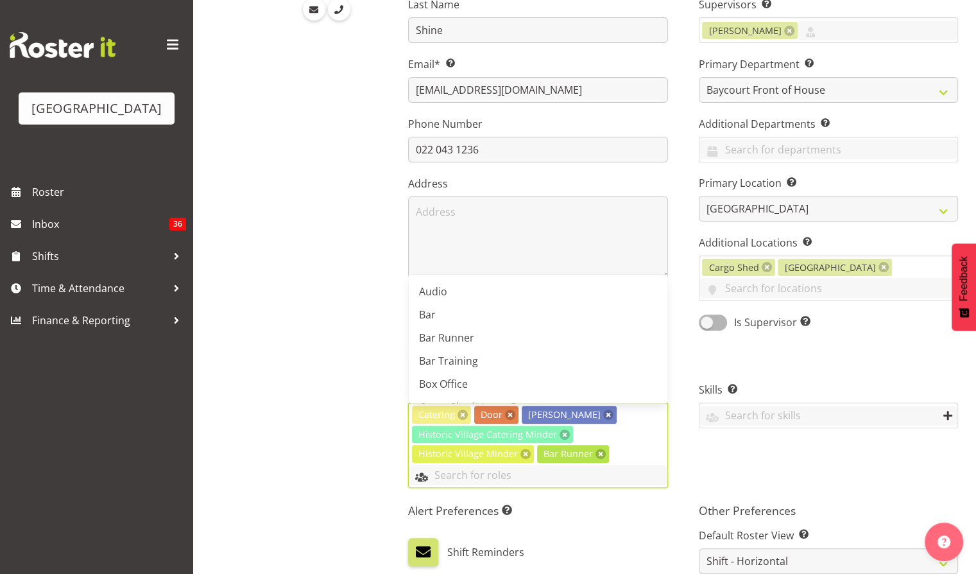
click at [484, 465] on input "text" at bounding box center [538, 475] width 258 height 20
type input "bar"
click at [457, 379] on span "Bar Training" at bounding box center [448, 386] width 59 height 14
click at [630, 539] on div "Shift Reminders" at bounding box center [537, 552] width 259 height 28
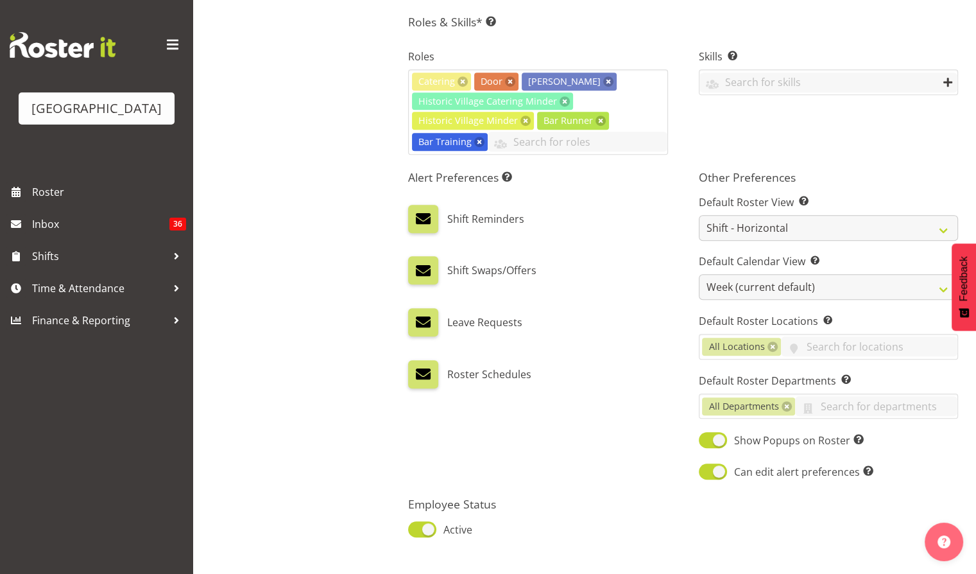
scroll to position [656, 0]
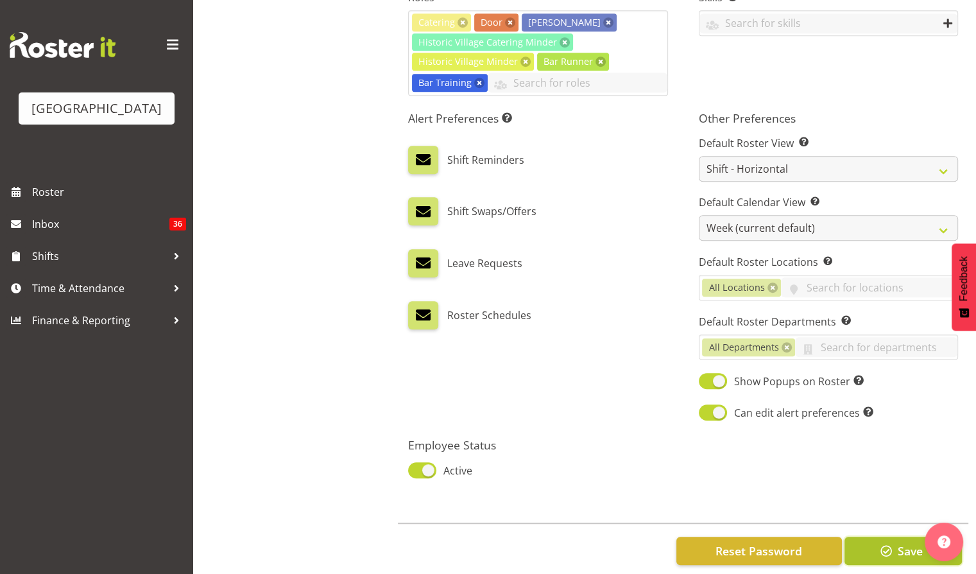
click at [895, 536] on button "Save" at bounding box center [902, 550] width 117 height 28
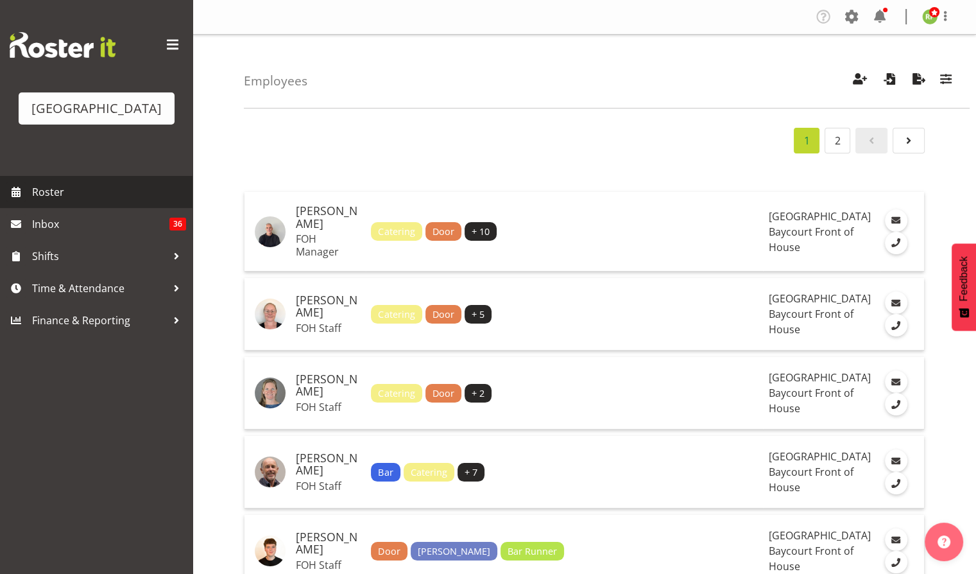
click at [59, 201] on span "Roster" at bounding box center [109, 191] width 154 height 19
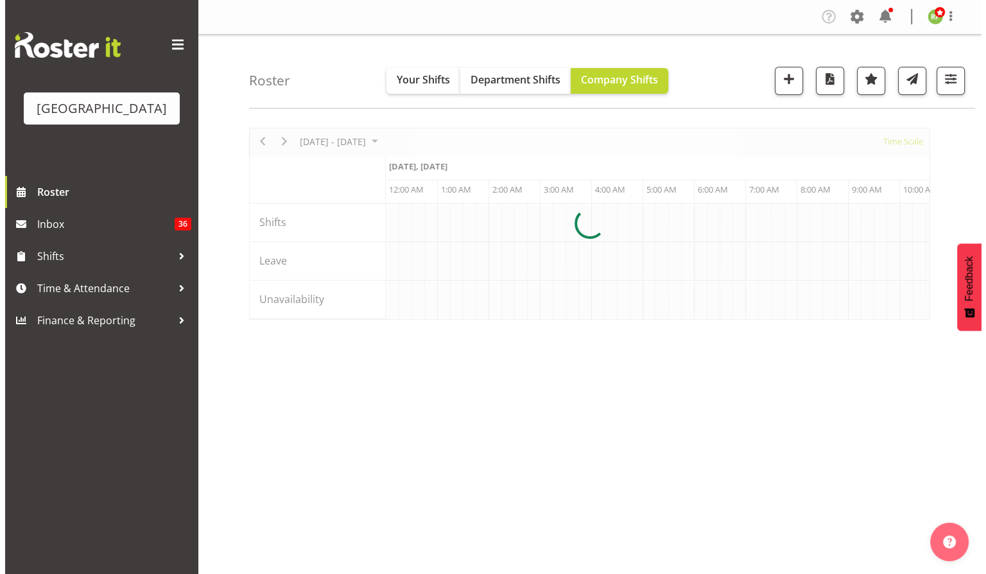
scroll to position [0, 7392]
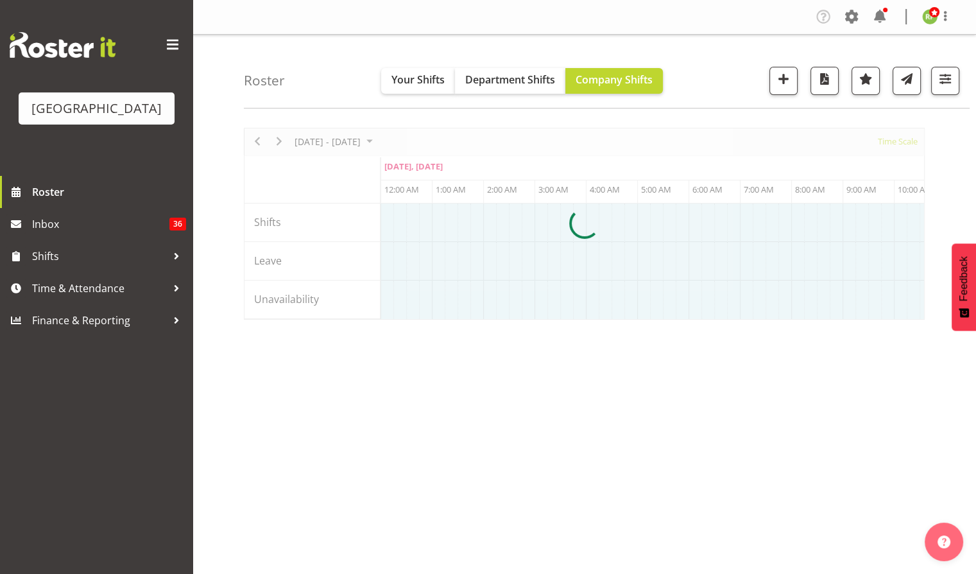
click at [898, 150] on div at bounding box center [584, 224] width 681 height 192
click at [909, 140] on div at bounding box center [584, 224] width 681 height 192
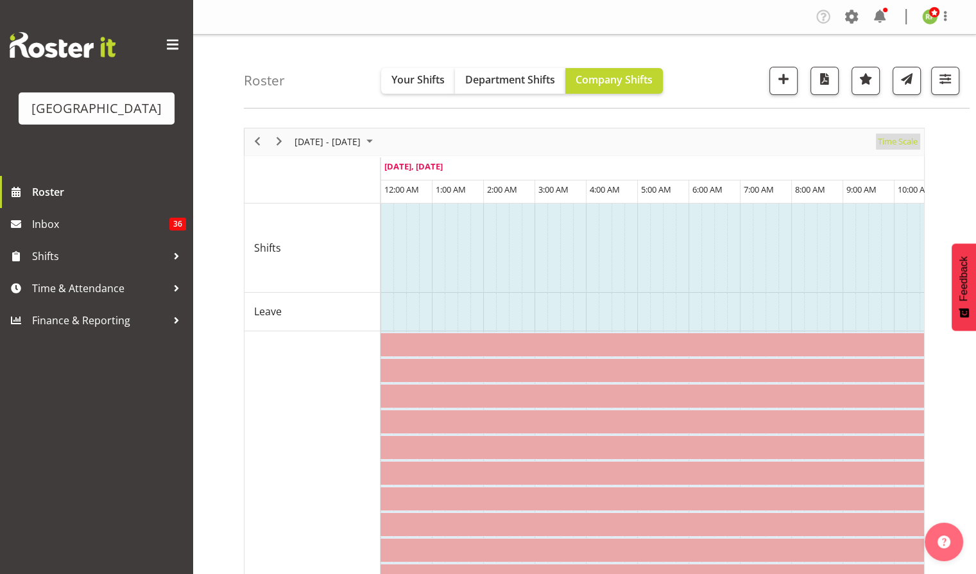
click at [909, 140] on span "Time Scale" at bounding box center [898, 141] width 42 height 16
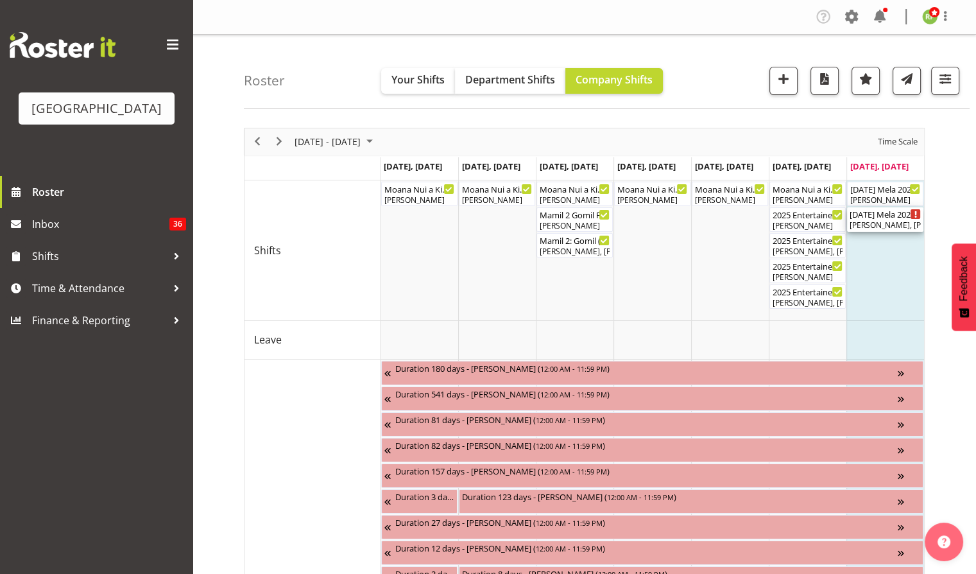
click at [886, 212] on div "[DATE] Mela 2025 ( 06:30 PM - 11:30 PM )" at bounding box center [885, 213] width 71 height 13
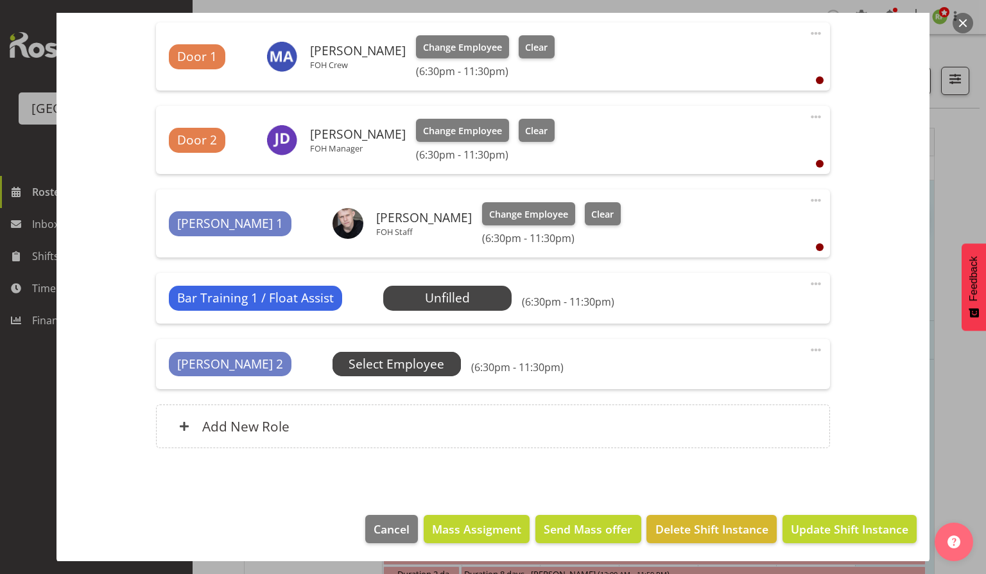
scroll to position [683, 0]
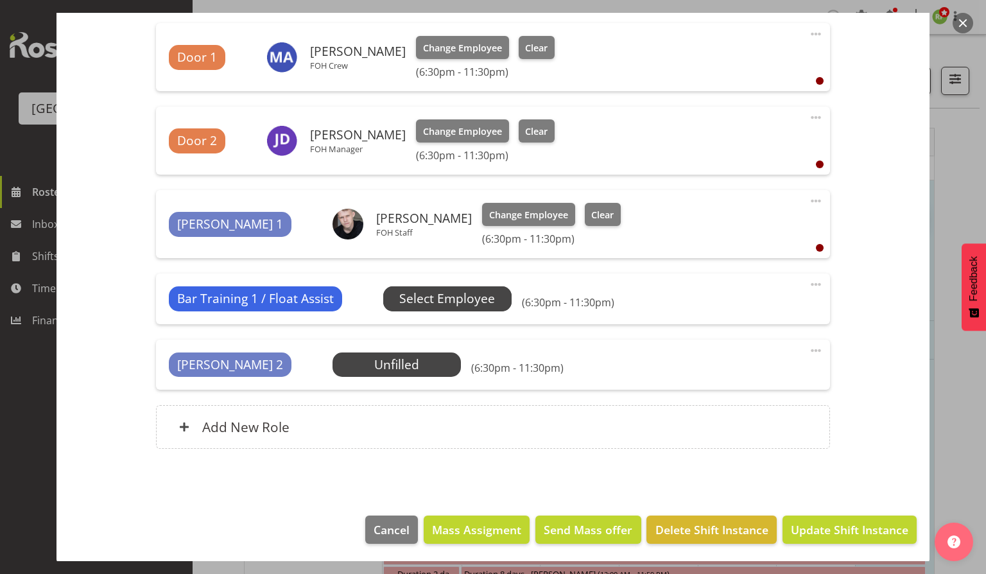
click at [441, 299] on span "Select Employee" at bounding box center [447, 298] width 96 height 19
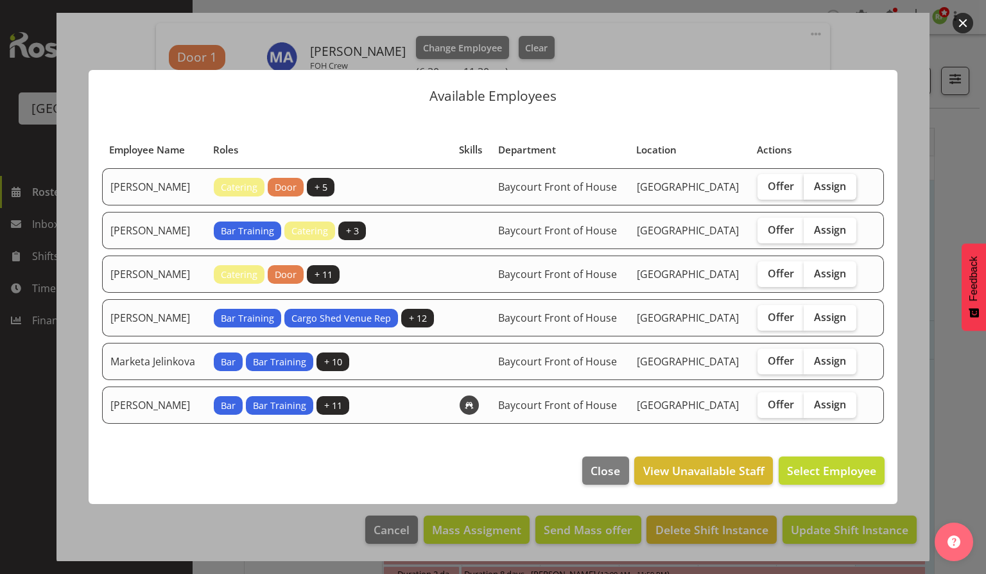
click at [828, 184] on label "Assign" at bounding box center [829, 187] width 53 height 26
click at [812, 184] on input "Assign" at bounding box center [807, 186] width 8 height 8
checkbox input "true"
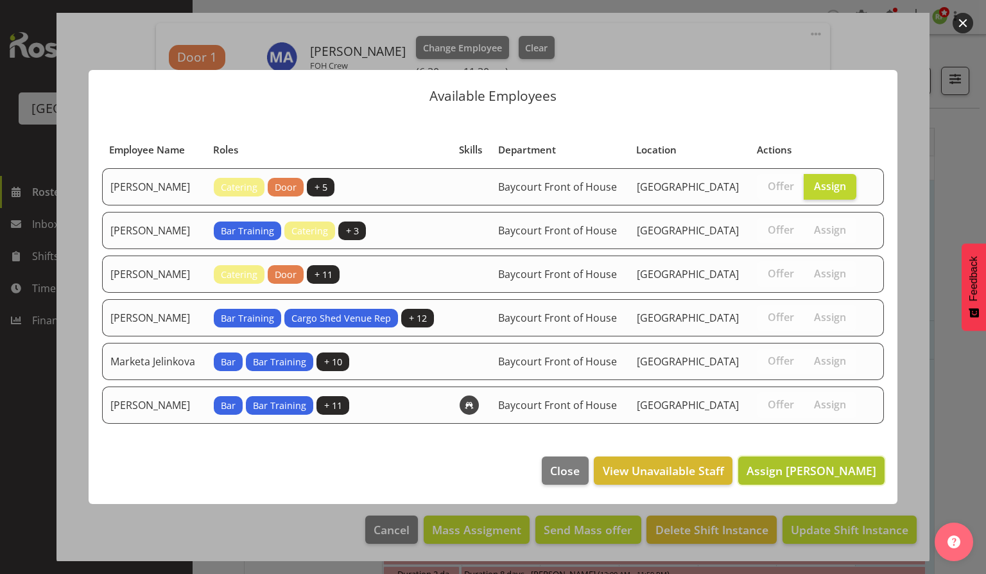
click at [819, 478] on span "Assign [PERSON_NAME]" at bounding box center [811, 470] width 130 height 15
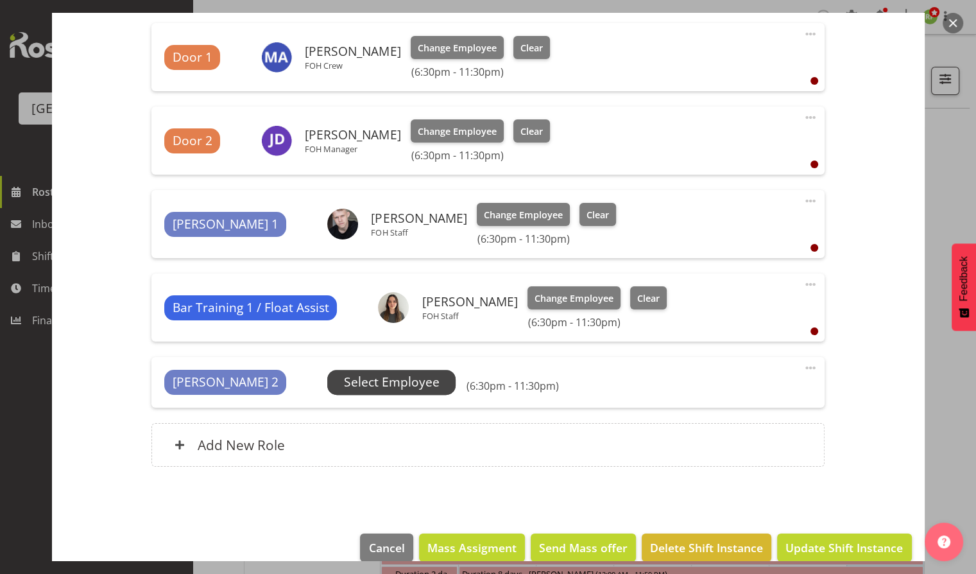
click at [348, 375] on span "Select Employee" at bounding box center [392, 382] width 96 height 19
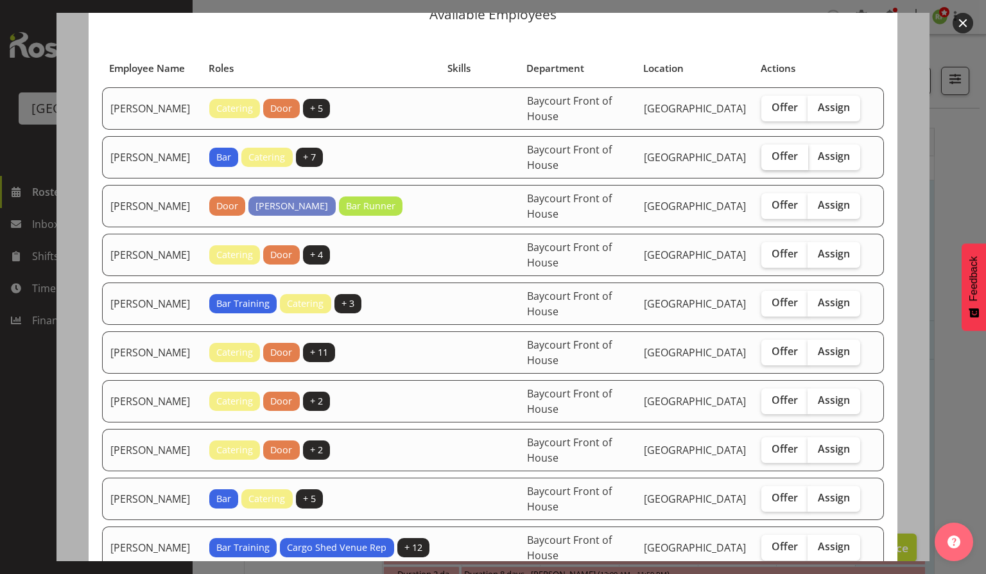
scroll to position [56, 0]
click at [775, 260] on span "Offer" at bounding box center [784, 253] width 26 height 13
click at [769, 258] on input "Offer" at bounding box center [765, 254] width 8 height 8
checkbox input "true"
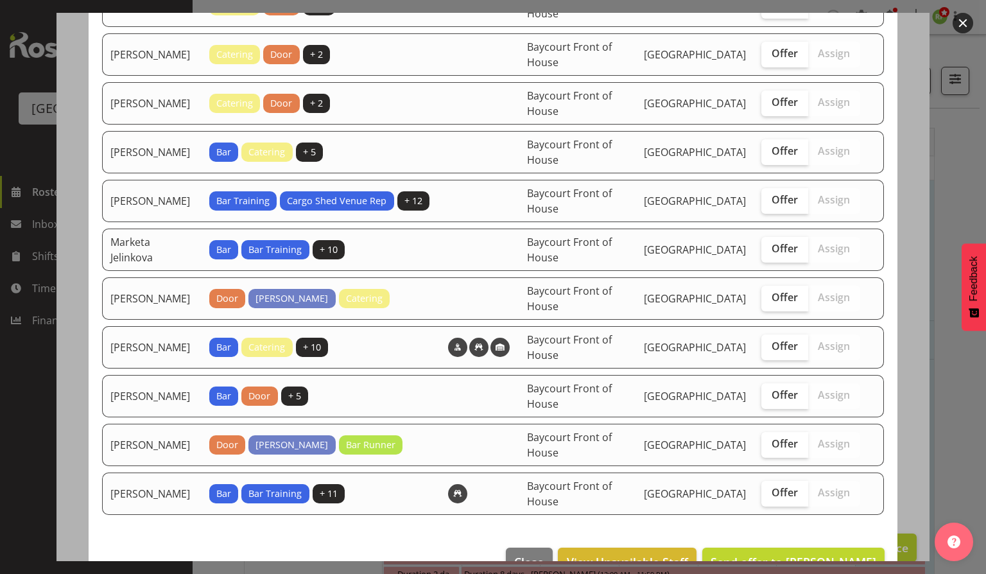
scroll to position [403, 0]
click at [771, 304] on span "Offer" at bounding box center [784, 297] width 26 height 13
click at [767, 302] on input "Offer" at bounding box center [765, 297] width 8 height 8
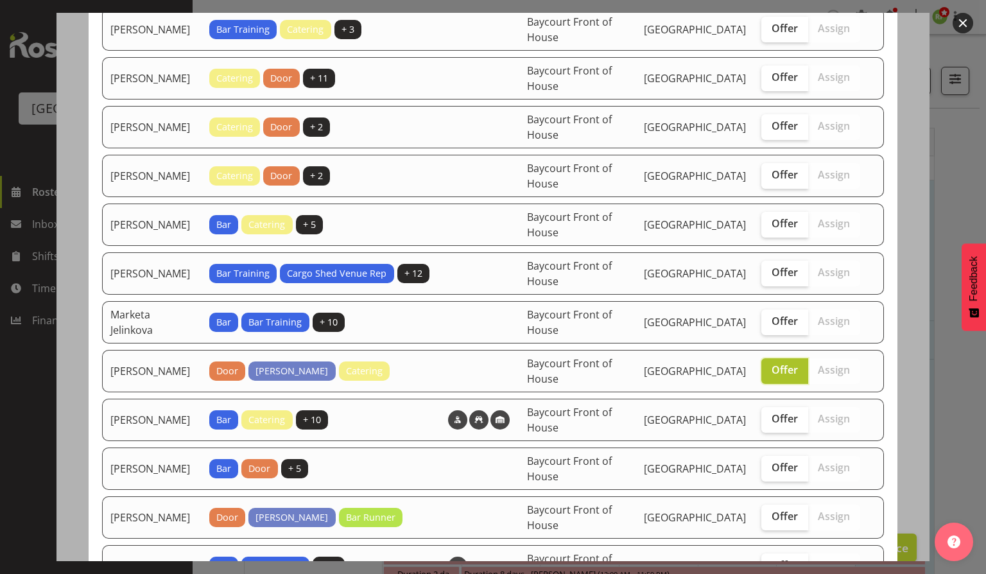
scroll to position [330, 0]
click at [780, 376] on span "Offer" at bounding box center [784, 370] width 26 height 13
click at [769, 375] on input "Offer" at bounding box center [765, 370] width 8 height 8
checkbox input "false"
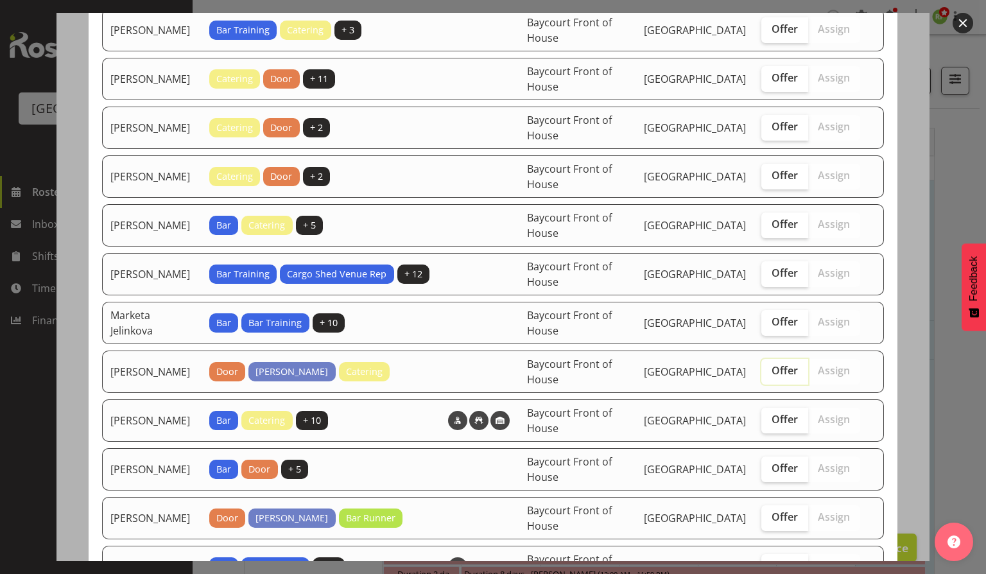
click at [964, 31] on button "button" at bounding box center [962, 23] width 21 height 21
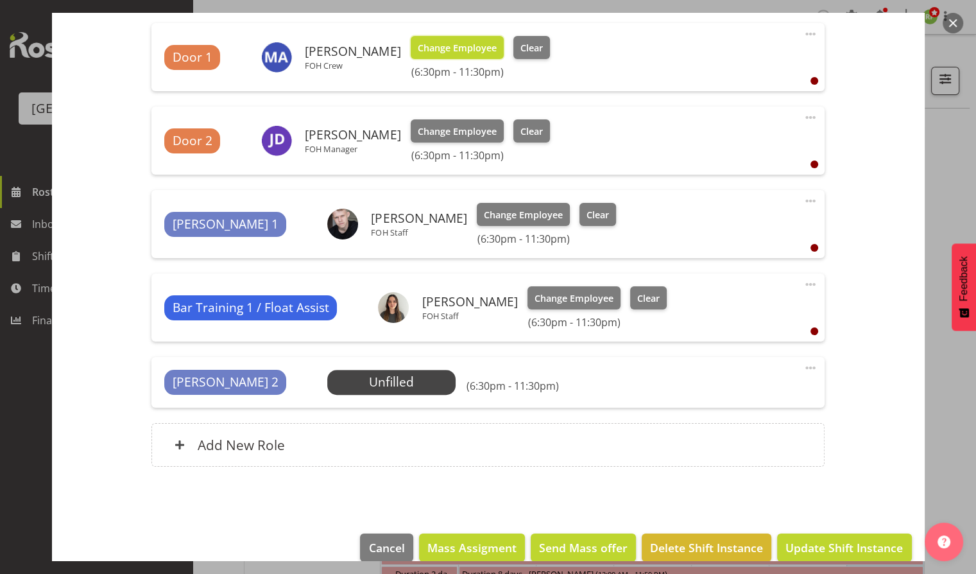
click at [449, 46] on span "Change Employee" at bounding box center [457, 48] width 79 height 14
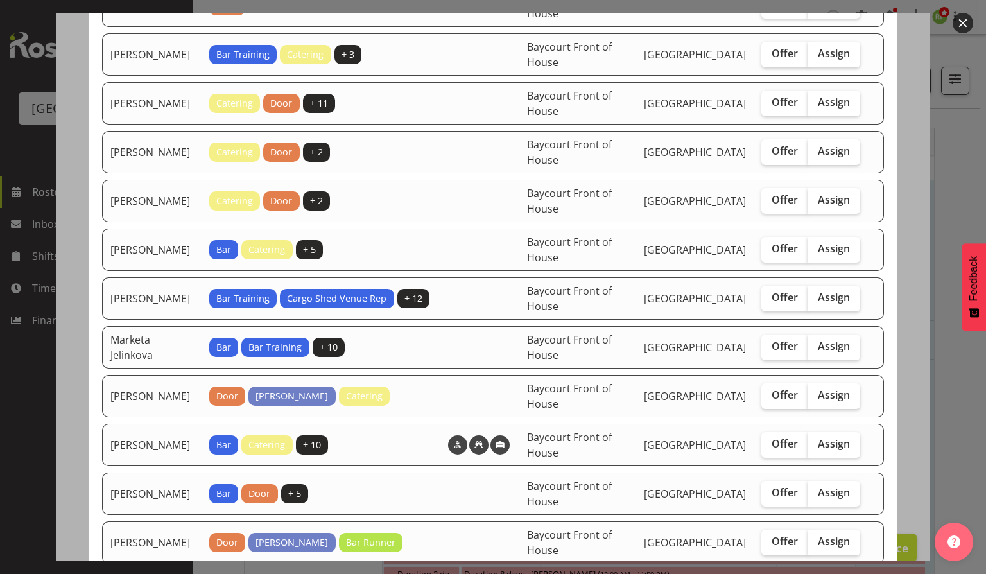
scroll to position [475, 0]
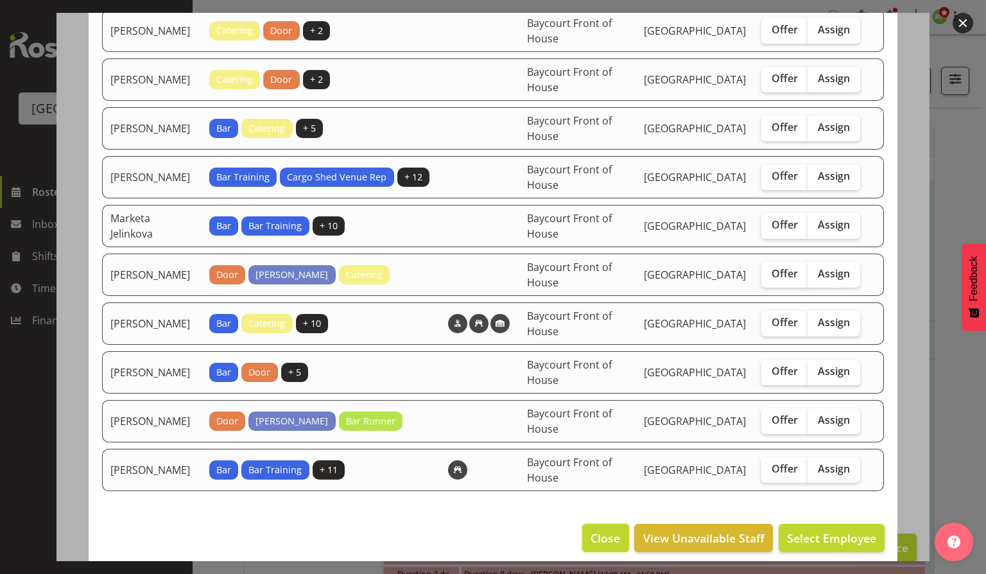
click at [595, 529] on span "Close" at bounding box center [605, 537] width 30 height 17
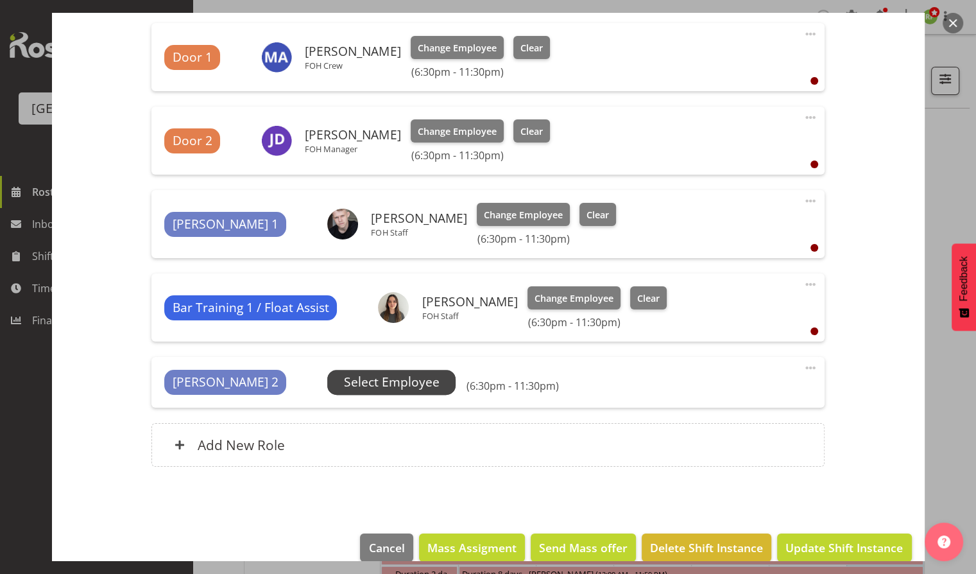
click at [352, 377] on span "Select Employee" at bounding box center [392, 382] width 96 height 19
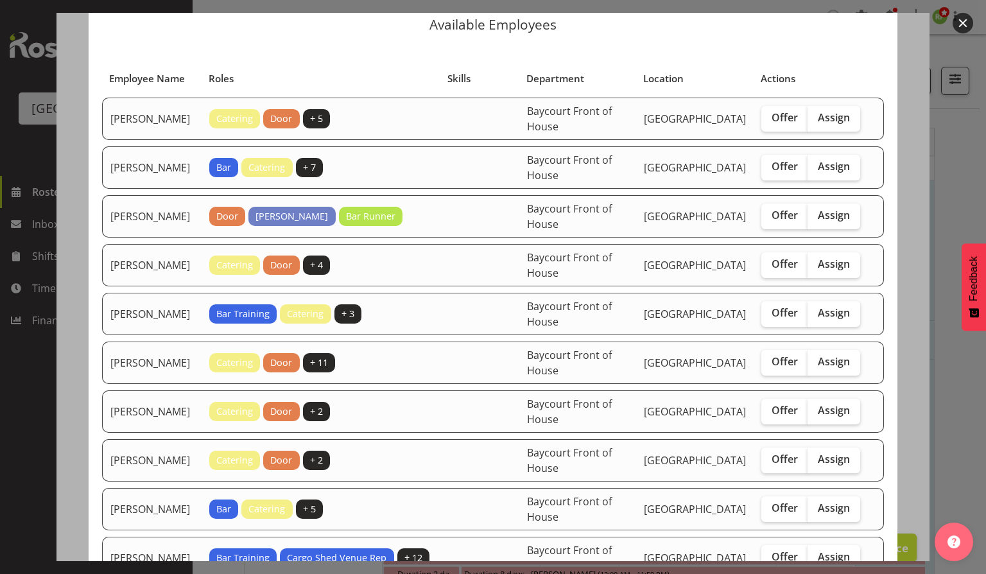
scroll to position [45, 0]
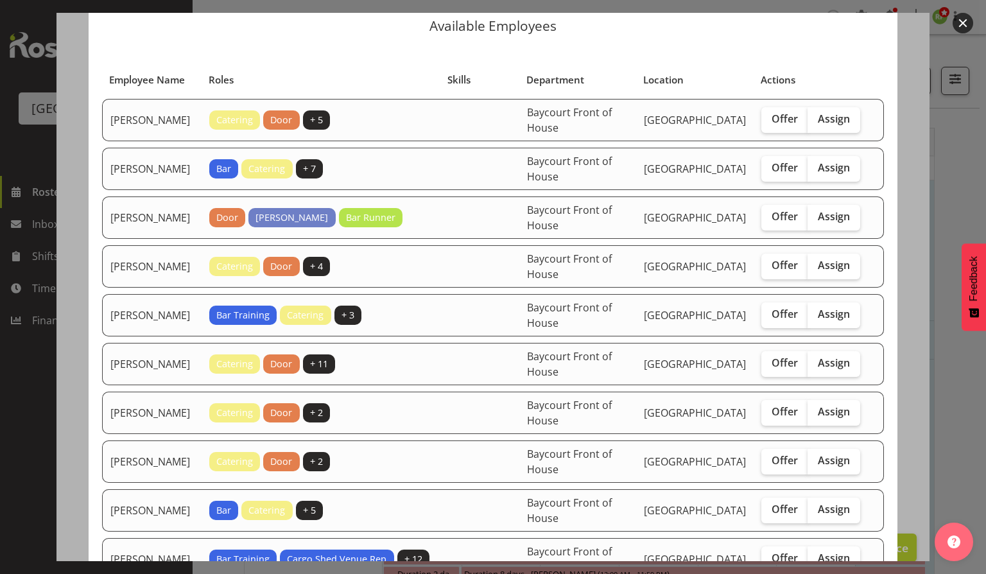
click at [955, 30] on button "button" at bounding box center [962, 23] width 21 height 21
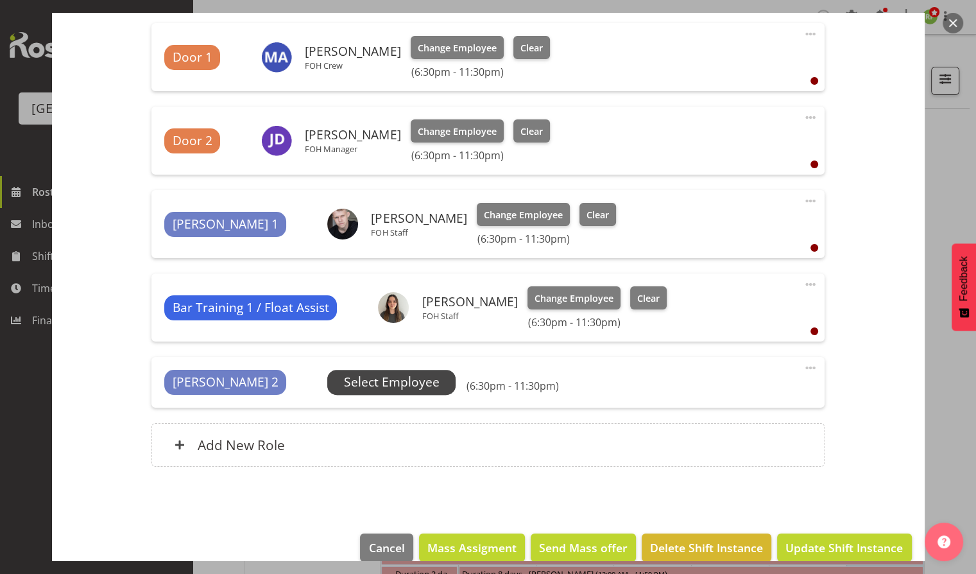
click at [344, 373] on span "Select Employee" at bounding box center [392, 382] width 96 height 19
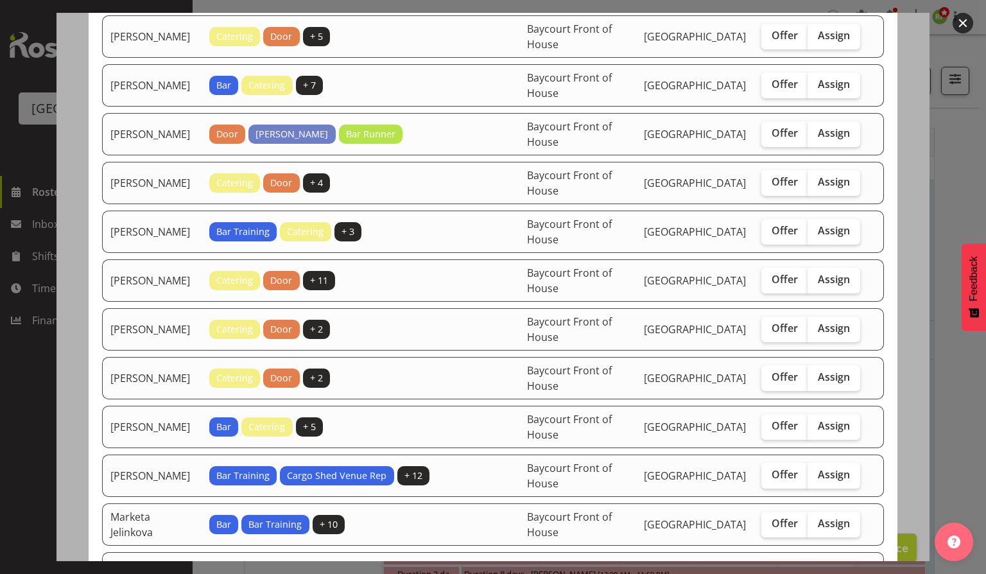
scroll to position [151, 0]
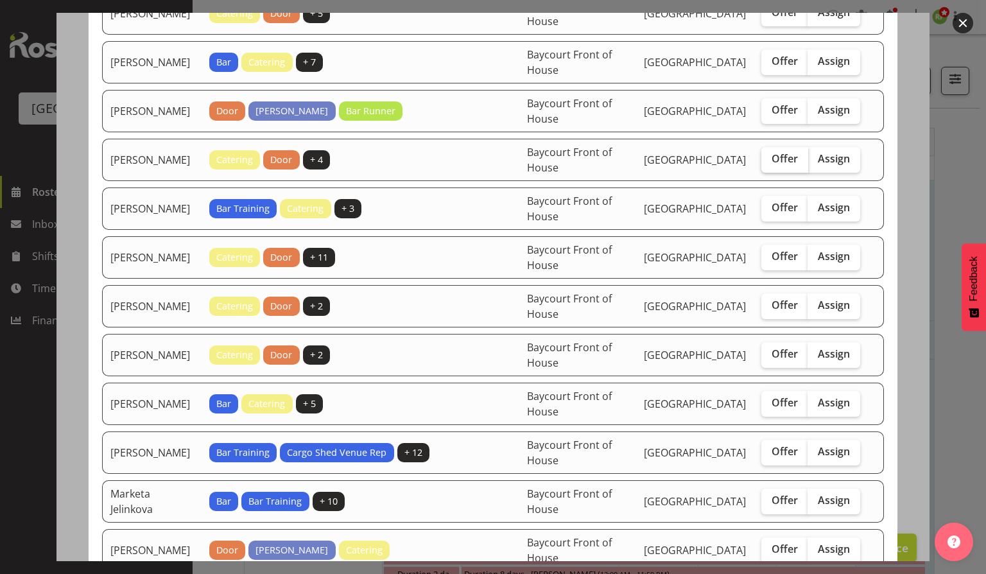
click at [771, 165] on span "Offer" at bounding box center [784, 158] width 26 height 13
click at [769, 163] on input "Offer" at bounding box center [765, 159] width 8 height 8
checkbox input "true"
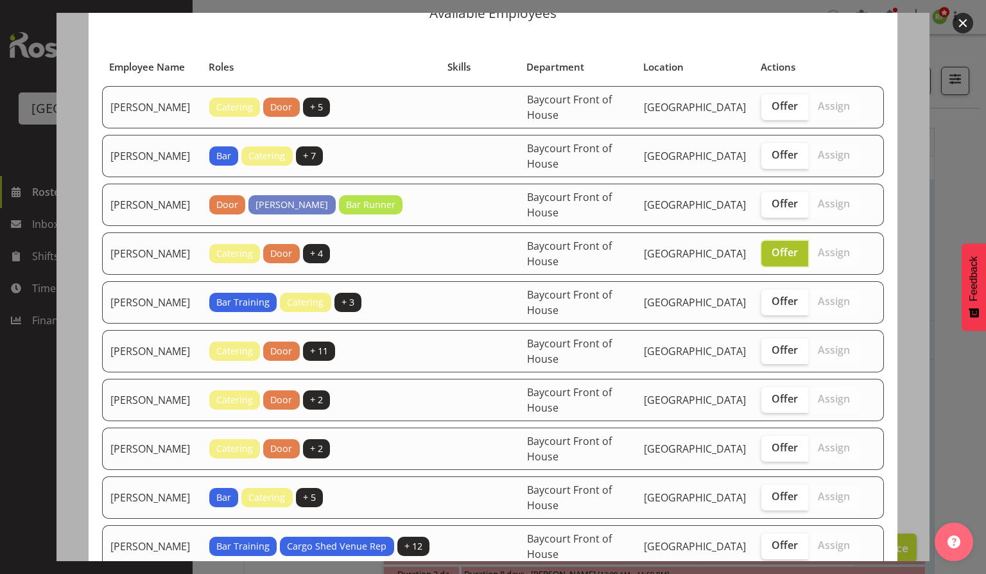
scroll to position [49, 0]
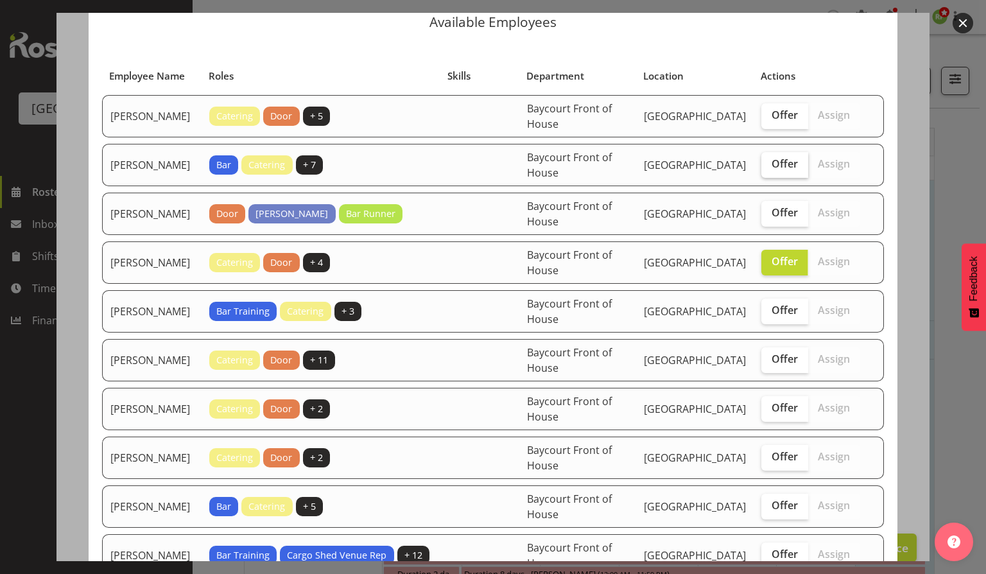
click at [770, 178] on label "Offer" at bounding box center [784, 165] width 47 height 26
click at [769, 168] on input "Offer" at bounding box center [765, 164] width 8 height 8
checkbox input "true"
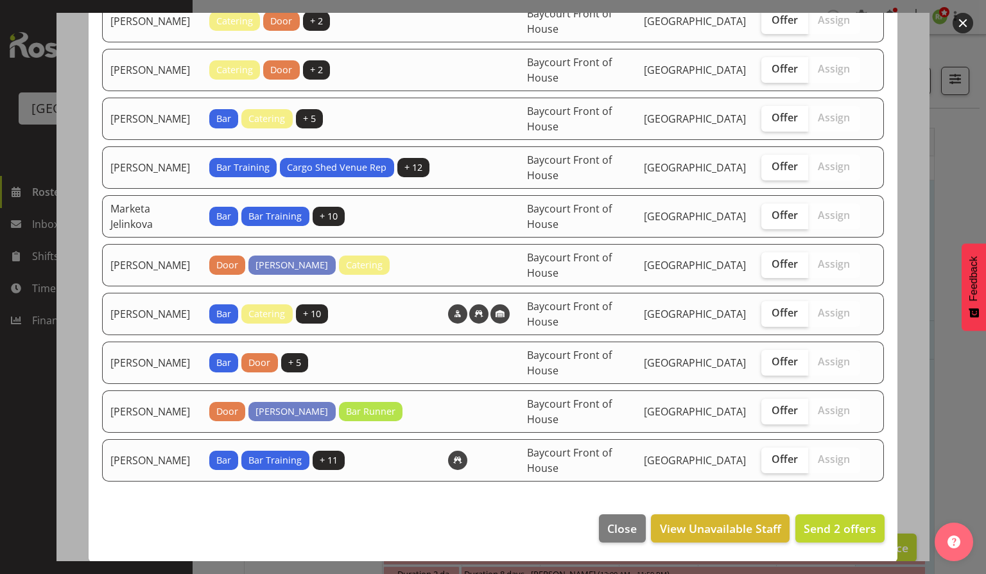
scroll to position [442, 0]
click at [776, 268] on span "Offer" at bounding box center [784, 263] width 26 height 13
click at [769, 268] on input "Offer" at bounding box center [765, 263] width 8 height 8
checkbox input "true"
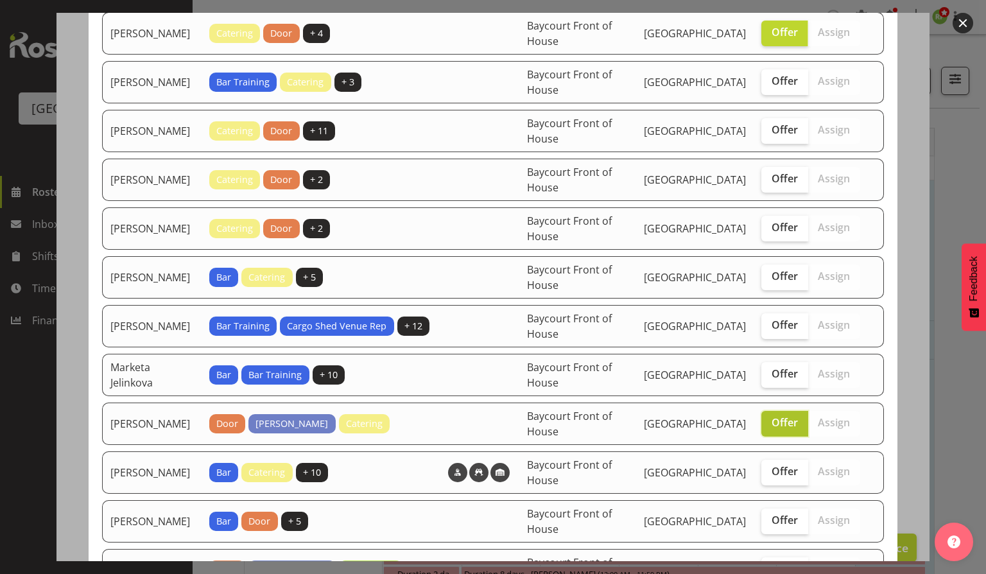
scroll to position [285, 0]
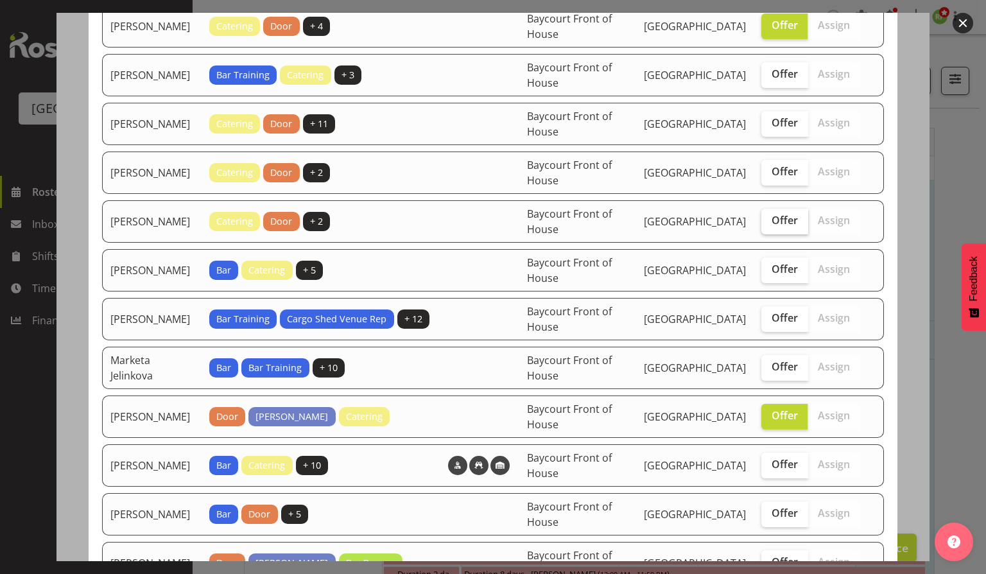
click at [774, 227] on span "Offer" at bounding box center [784, 220] width 26 height 13
click at [769, 225] on input "Offer" at bounding box center [765, 220] width 8 height 8
click at [774, 227] on span "Offer" at bounding box center [784, 220] width 26 height 13
click at [769, 225] on input "Offer" at bounding box center [765, 220] width 8 height 8
click at [771, 227] on span "Offer" at bounding box center [784, 220] width 26 height 13
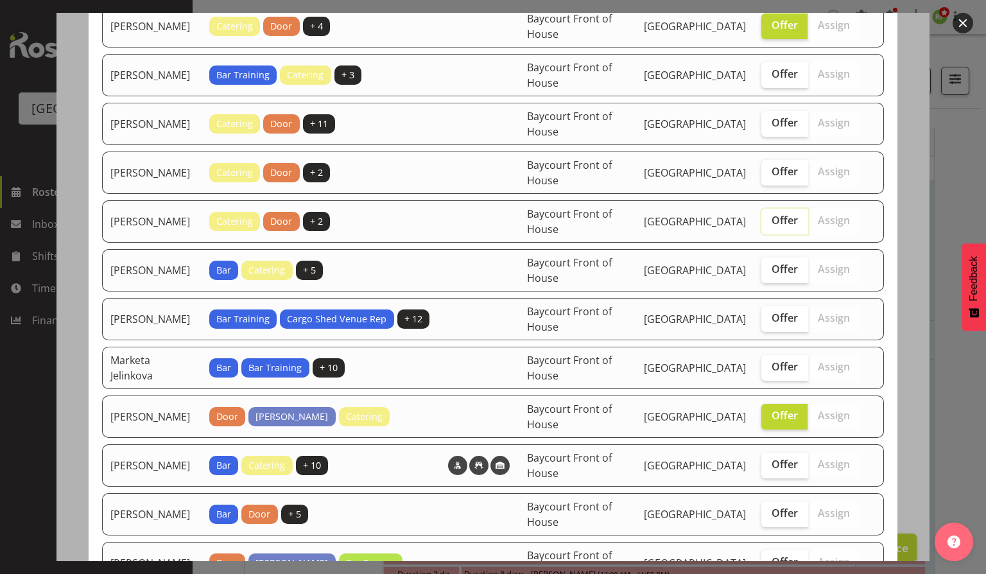
click at [769, 225] on input "Offer" at bounding box center [765, 220] width 8 height 8
click at [771, 227] on span "Offer" at bounding box center [784, 220] width 26 height 13
click at [769, 225] on input "Offer" at bounding box center [765, 220] width 8 height 8
checkbox input "false"
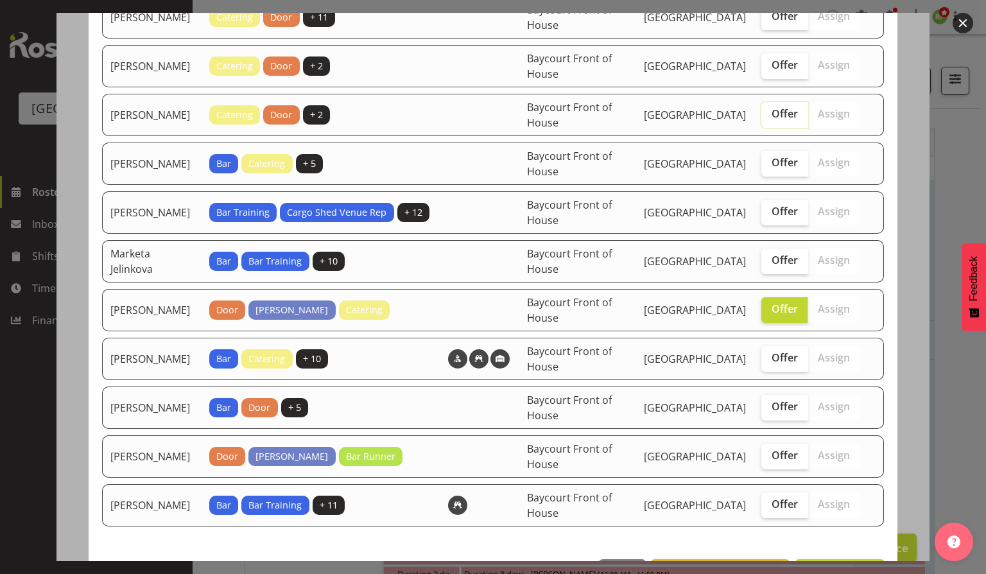
scroll to position [442, 0]
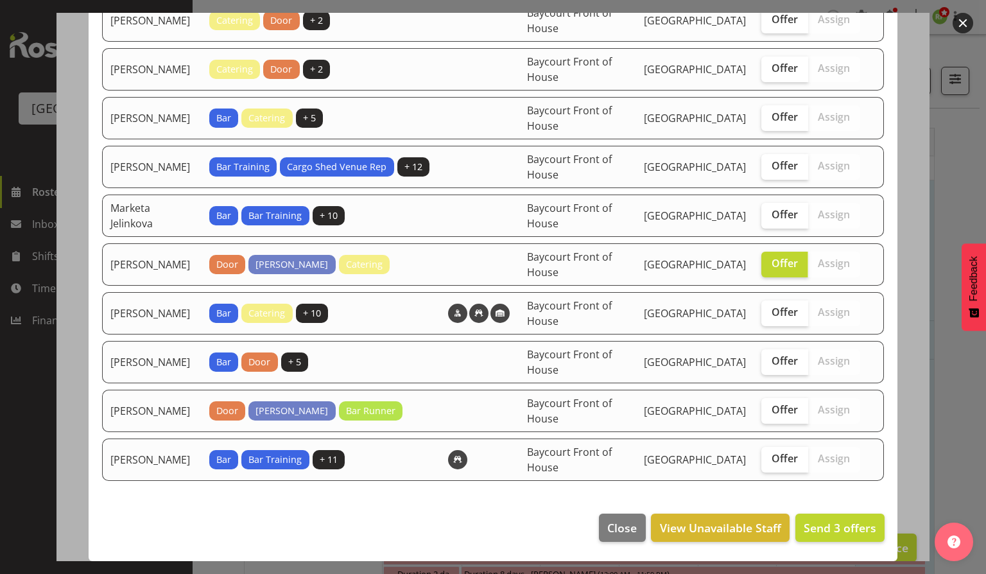
click at [775, 428] on td "Offer Assign" at bounding box center [810, 411] width 114 height 42
click at [775, 422] on label "Offer" at bounding box center [784, 411] width 47 height 26
click at [769, 414] on input "Offer" at bounding box center [765, 410] width 8 height 8
checkbox input "true"
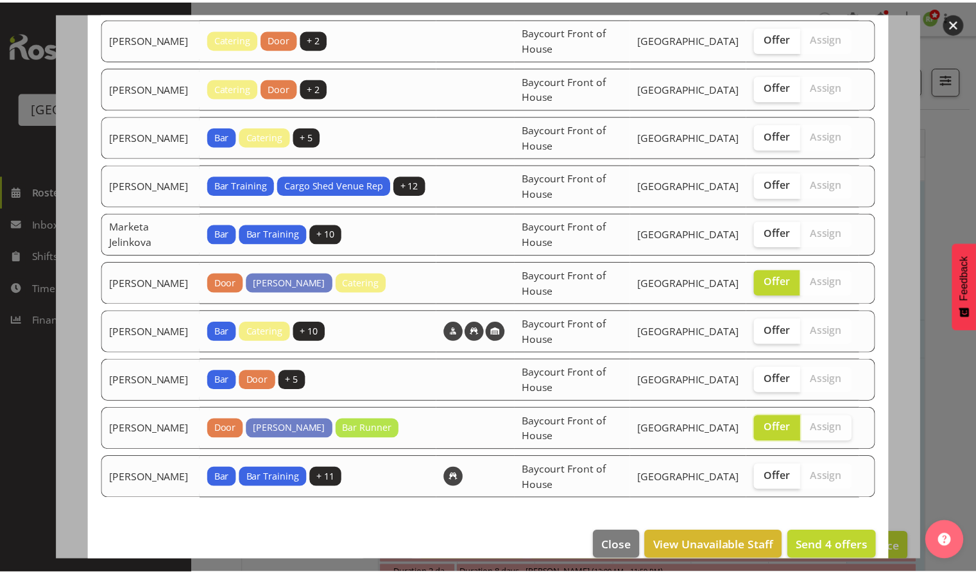
scroll to position [425, 0]
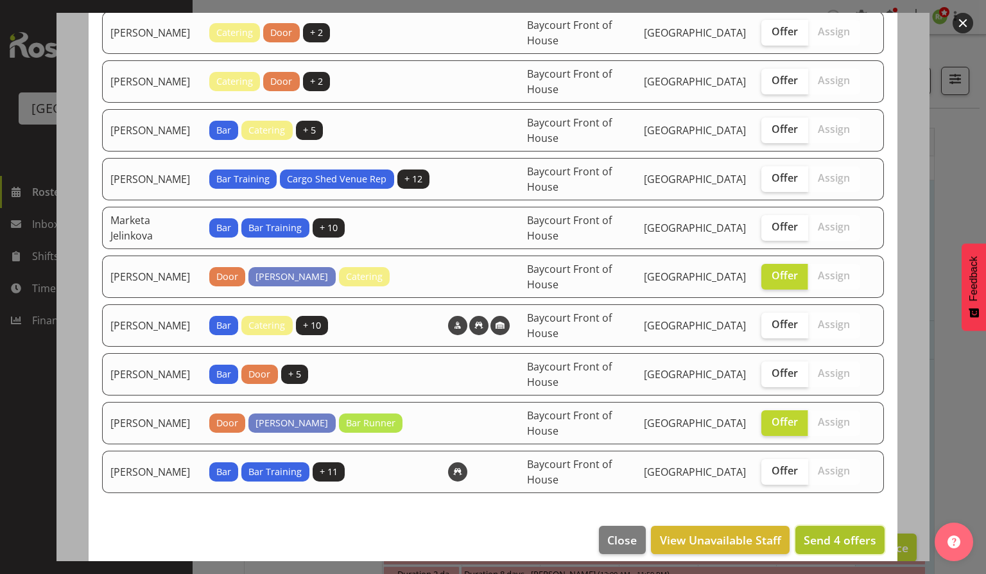
click at [821, 536] on span "Send 4 offers" at bounding box center [839, 539] width 73 height 15
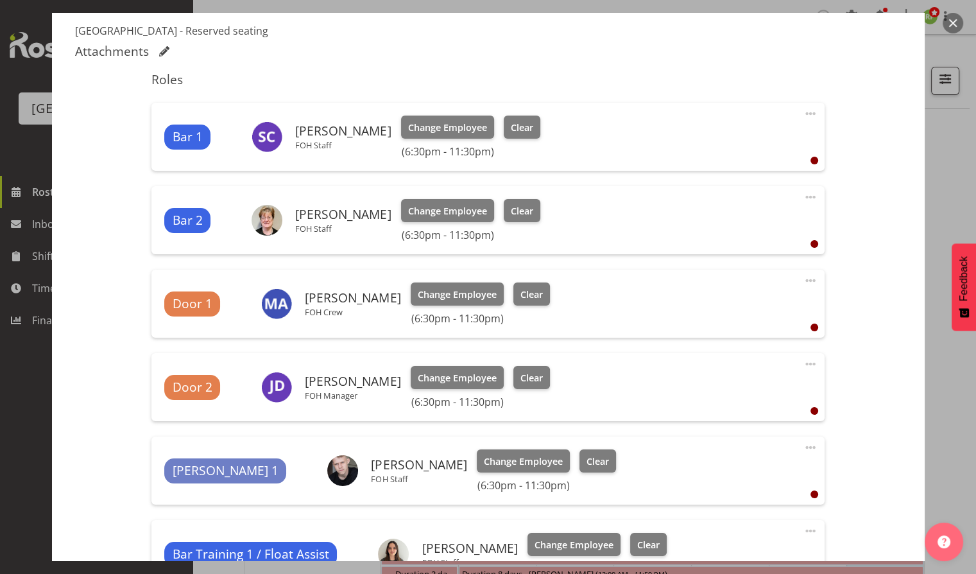
scroll to position [410, 0]
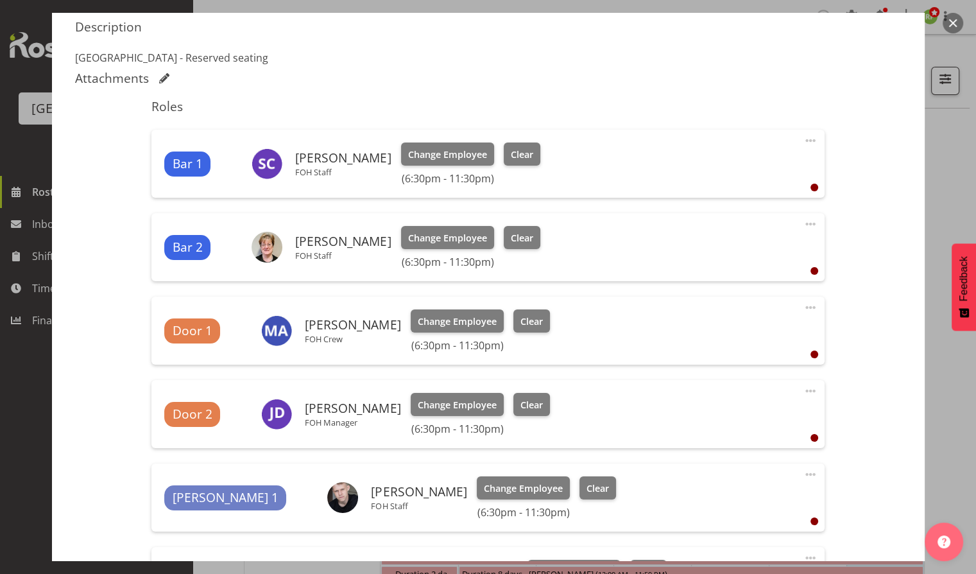
click at [950, 29] on button "button" at bounding box center [953, 23] width 21 height 21
